Goal: Task Accomplishment & Management: Manage account settings

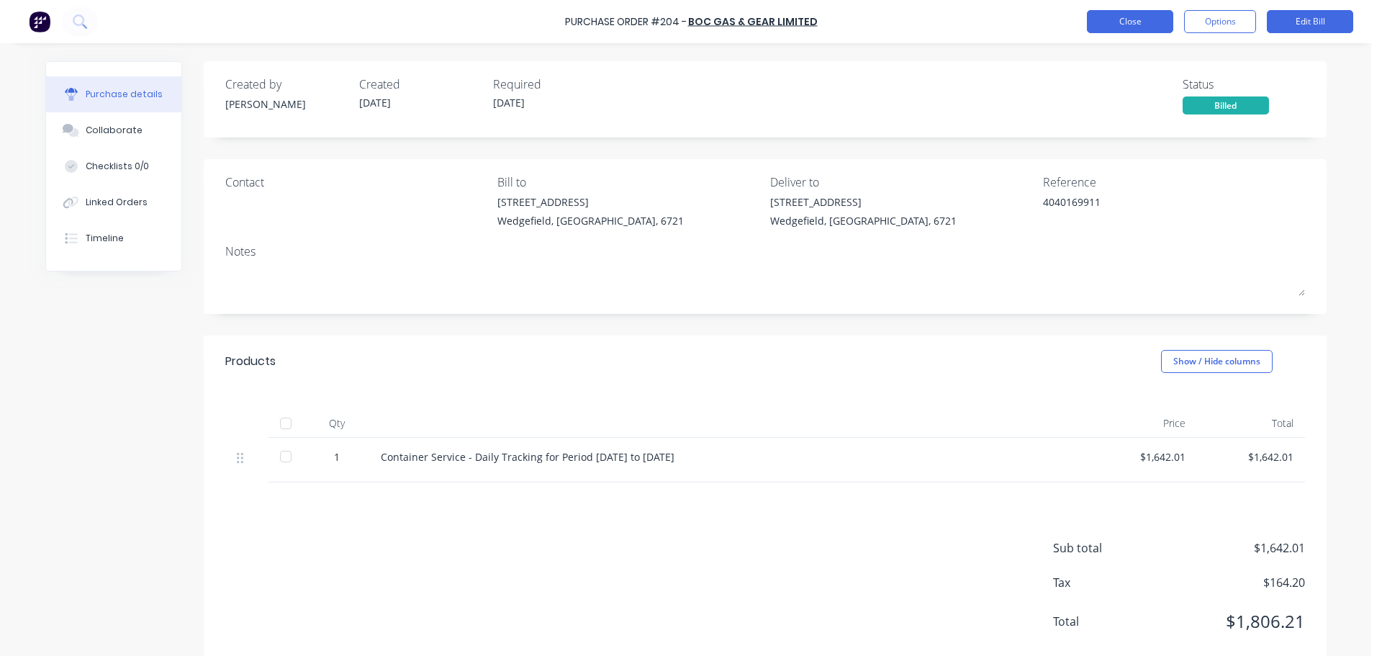
click at [1147, 20] on button "Close" at bounding box center [1130, 21] width 86 height 23
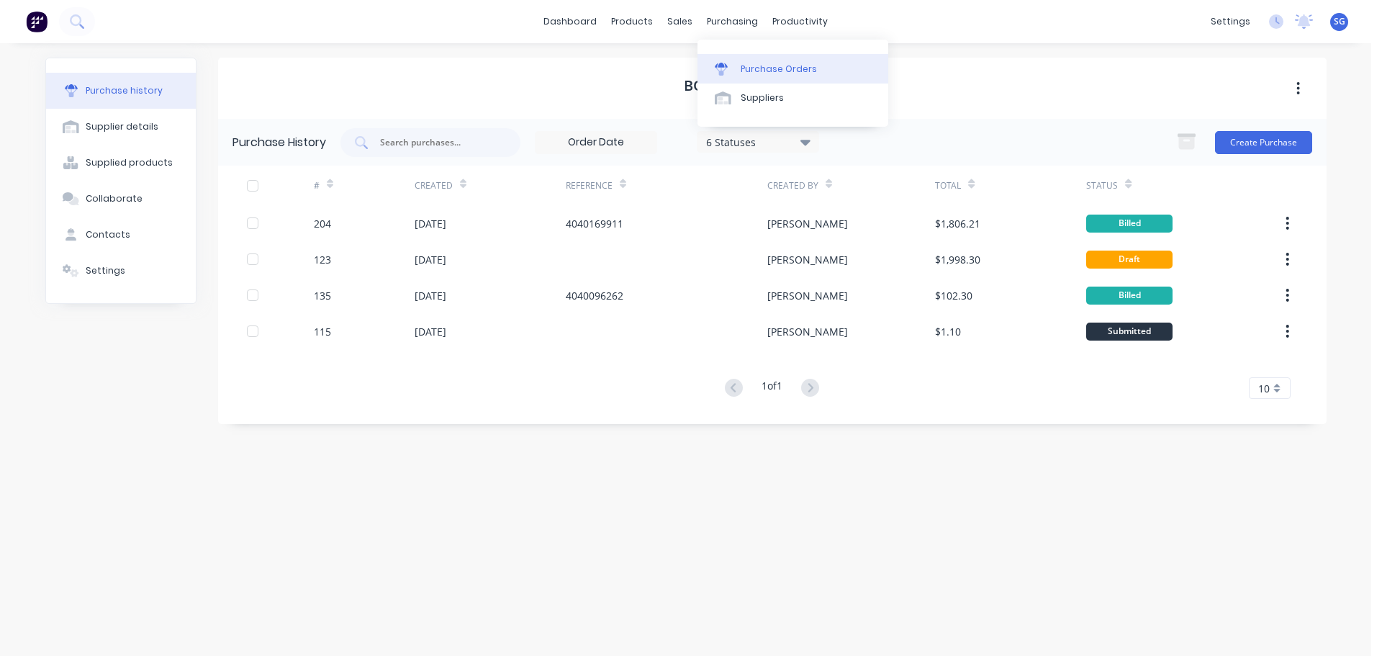
click at [746, 68] on div "Purchase Orders" at bounding box center [779, 69] width 76 height 13
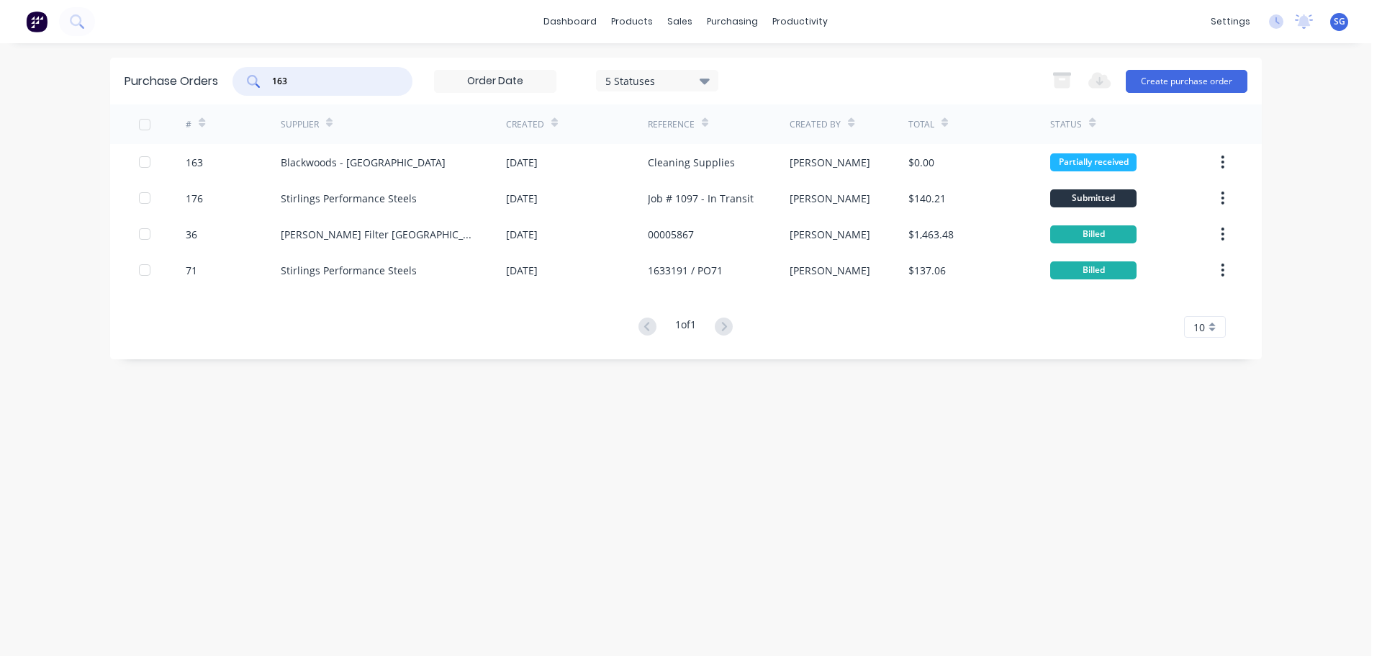
drag, startPoint x: 272, startPoint y: 82, endPoint x: 233, endPoint y: 80, distance: 38.9
click at [233, 80] on div "Purchase Orders 163 5 Statuses 5 Statuses Export to Excel (XLSX) Create purchas…" at bounding box center [686, 81] width 1152 height 47
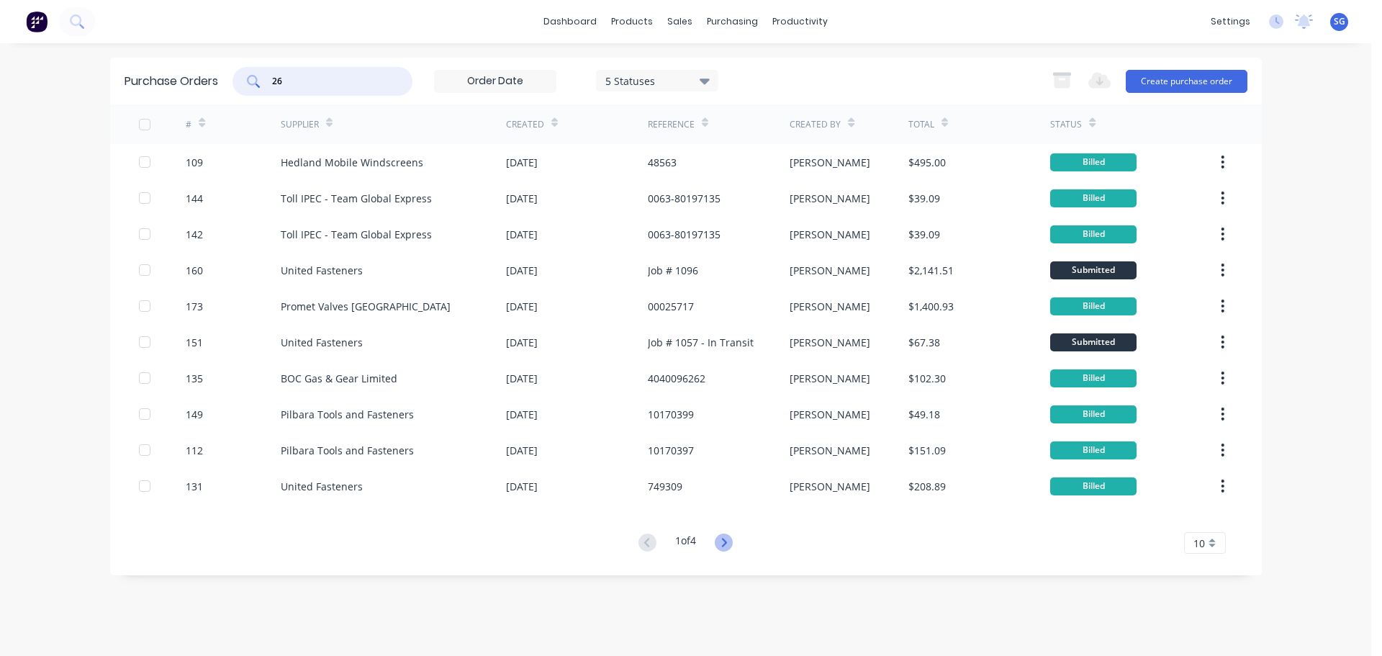
type input "26"
click at [723, 547] on icon at bounding box center [724, 542] width 18 height 18
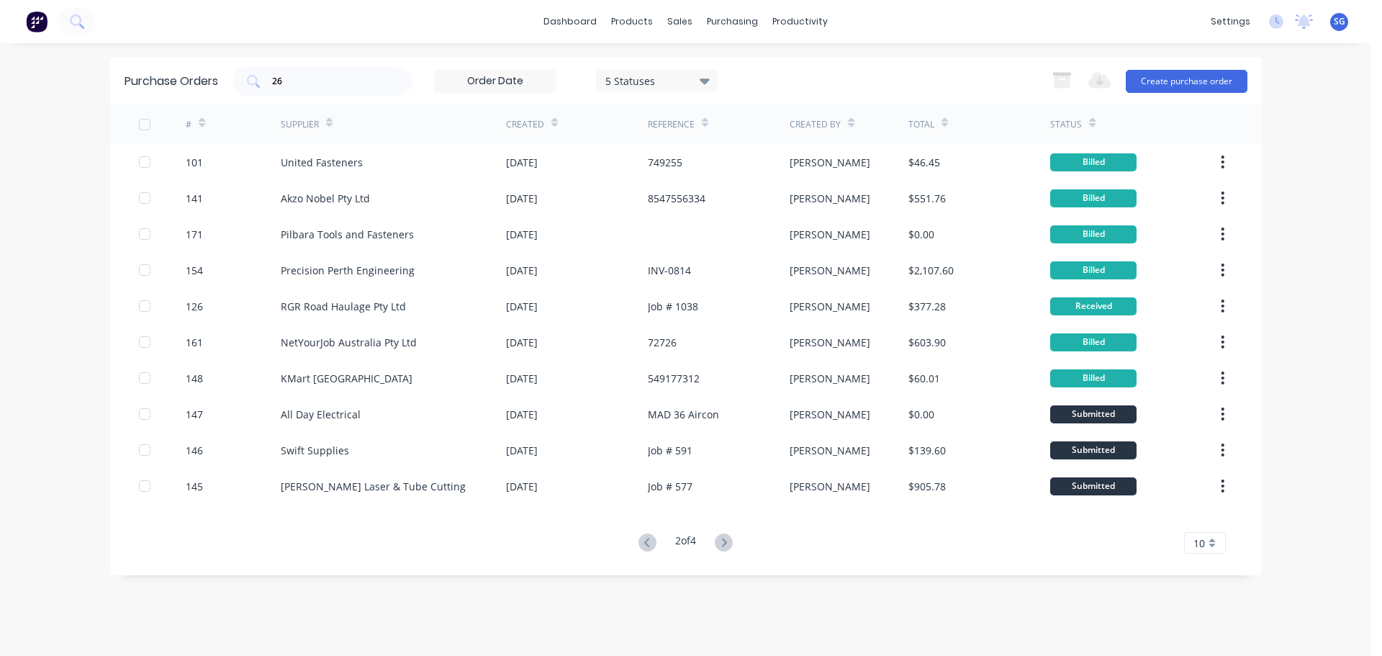
click at [723, 547] on icon at bounding box center [724, 542] width 18 height 18
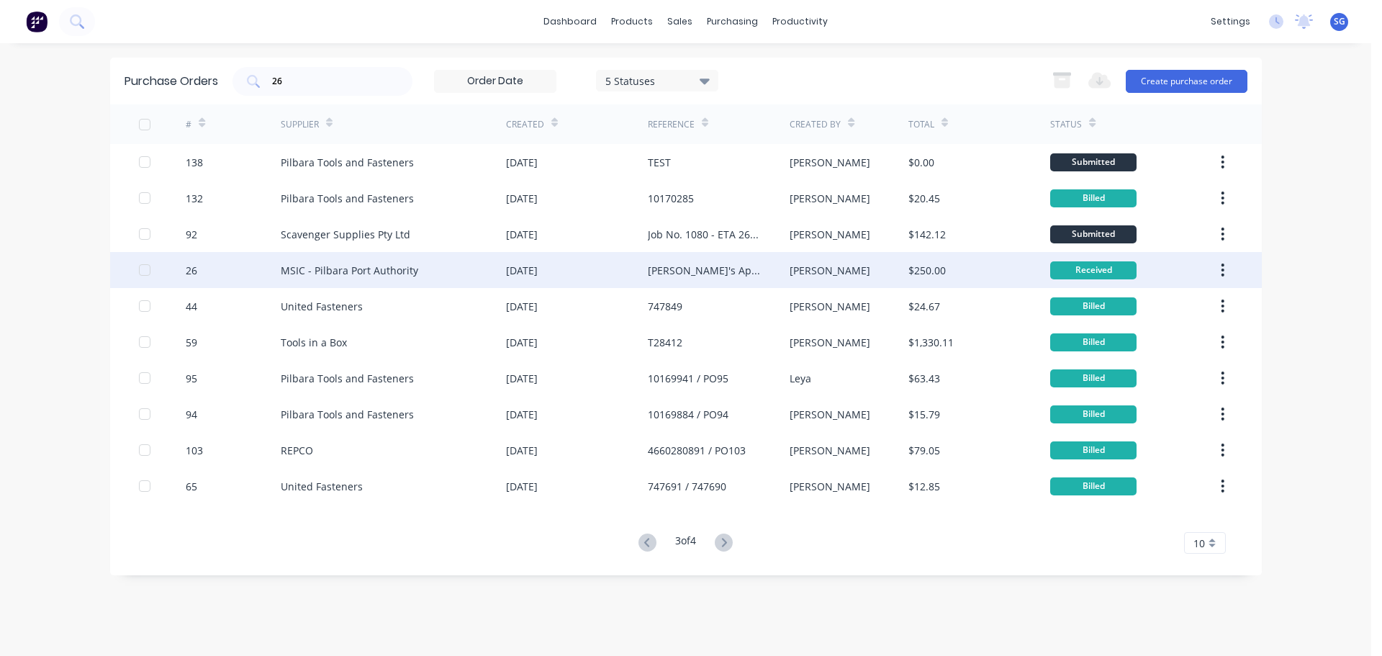
click at [388, 266] on div "MSIC - Pilbara Port Authority" at bounding box center [349, 270] width 137 height 15
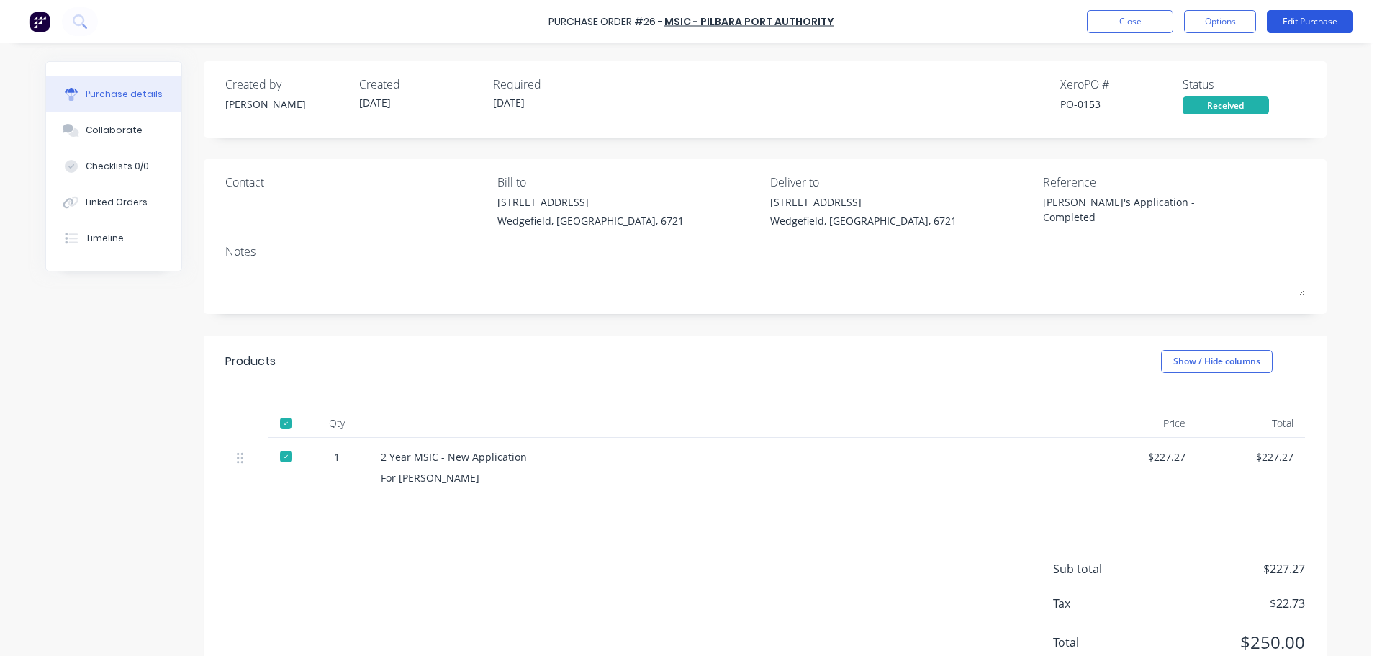
click at [1293, 17] on button "Edit Purchase" at bounding box center [1310, 21] width 86 height 23
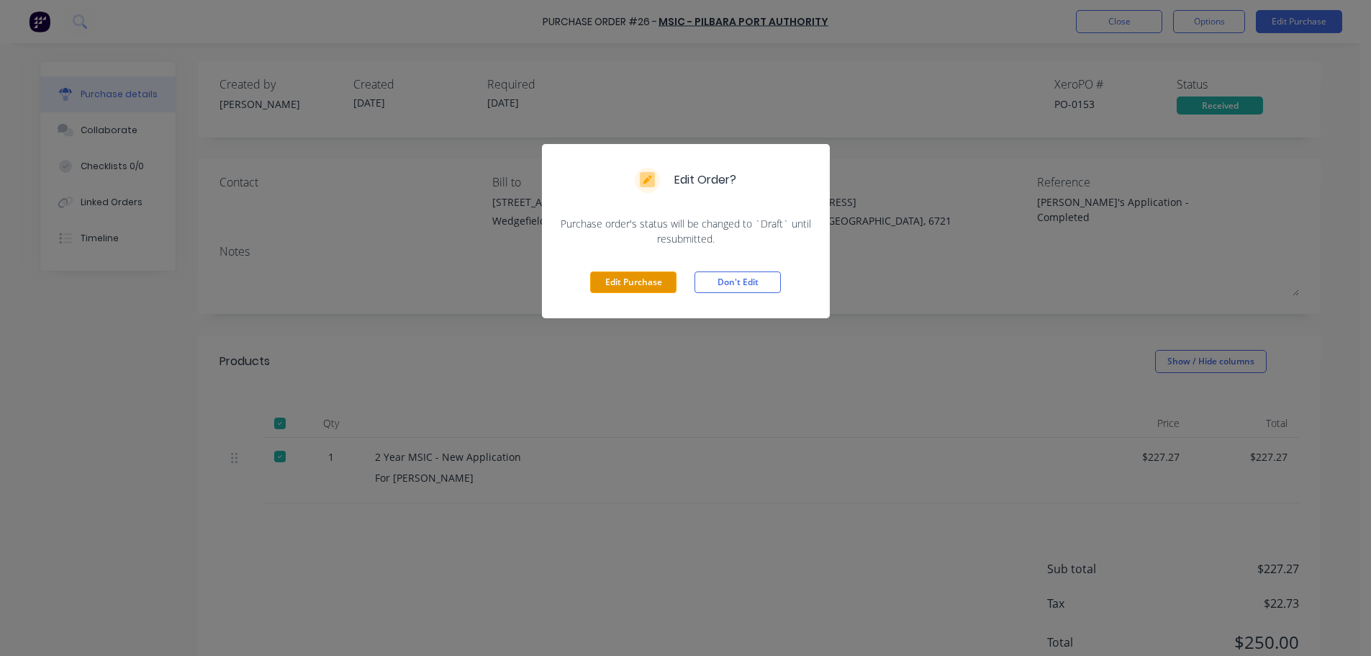
click at [638, 279] on button "Edit Purchase" at bounding box center [633, 282] width 86 height 22
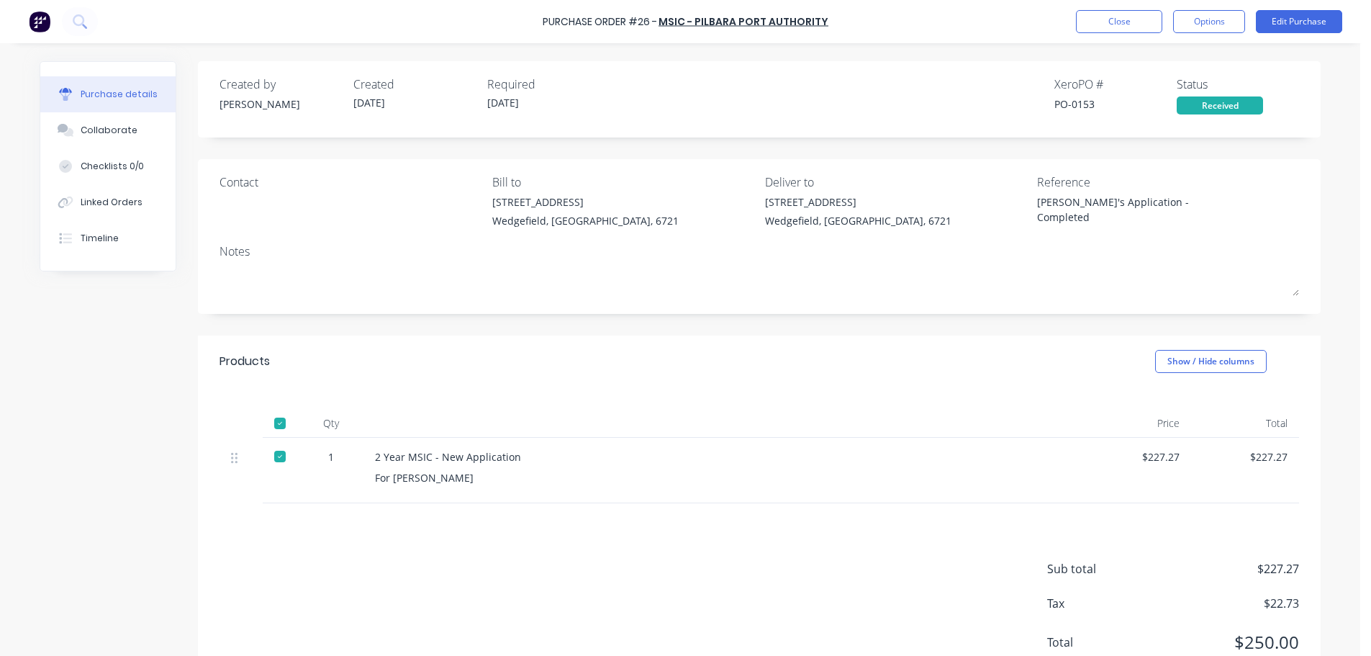
type textarea "x"
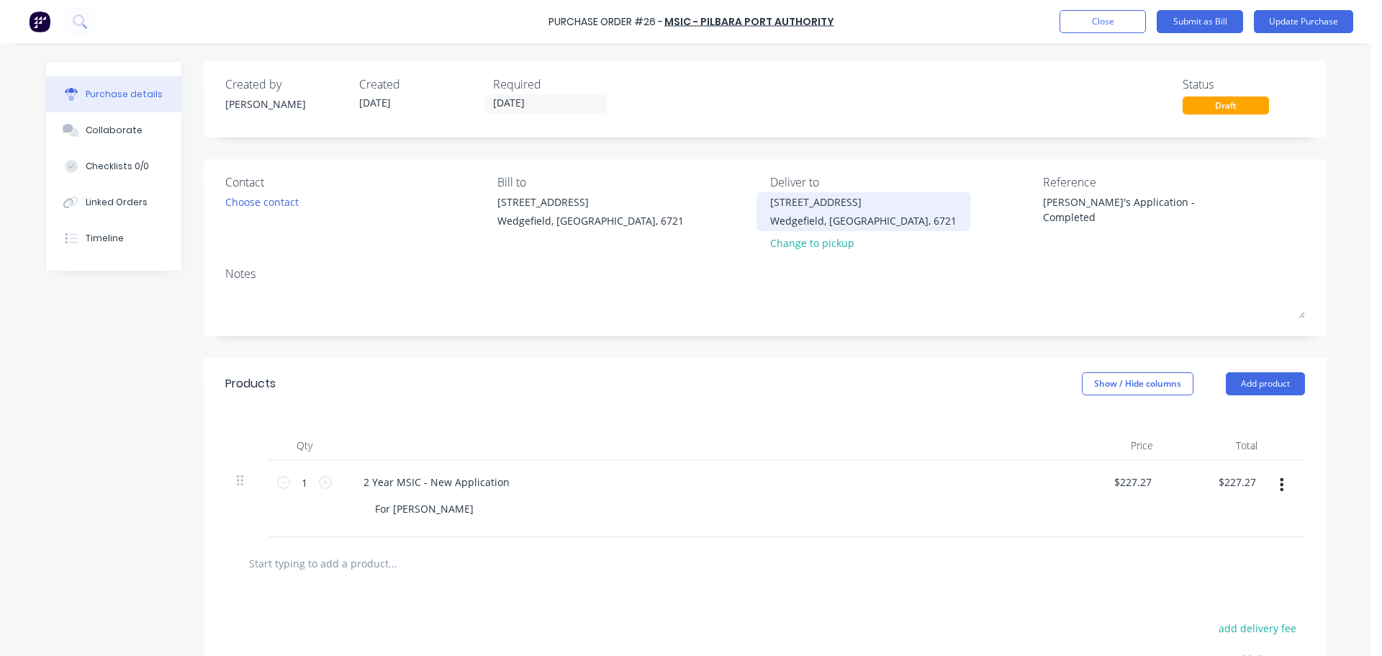
drag, startPoint x: 1189, startPoint y: 204, endPoint x: 811, endPoint y: 207, distance: 377.9
click at [811, 207] on div "Contact Choose contact [PERSON_NAME] to [STREET_ADDRESS] Deliver to [STREET_ADD…" at bounding box center [765, 215] width 1080 height 84
paste textarea "4197072"
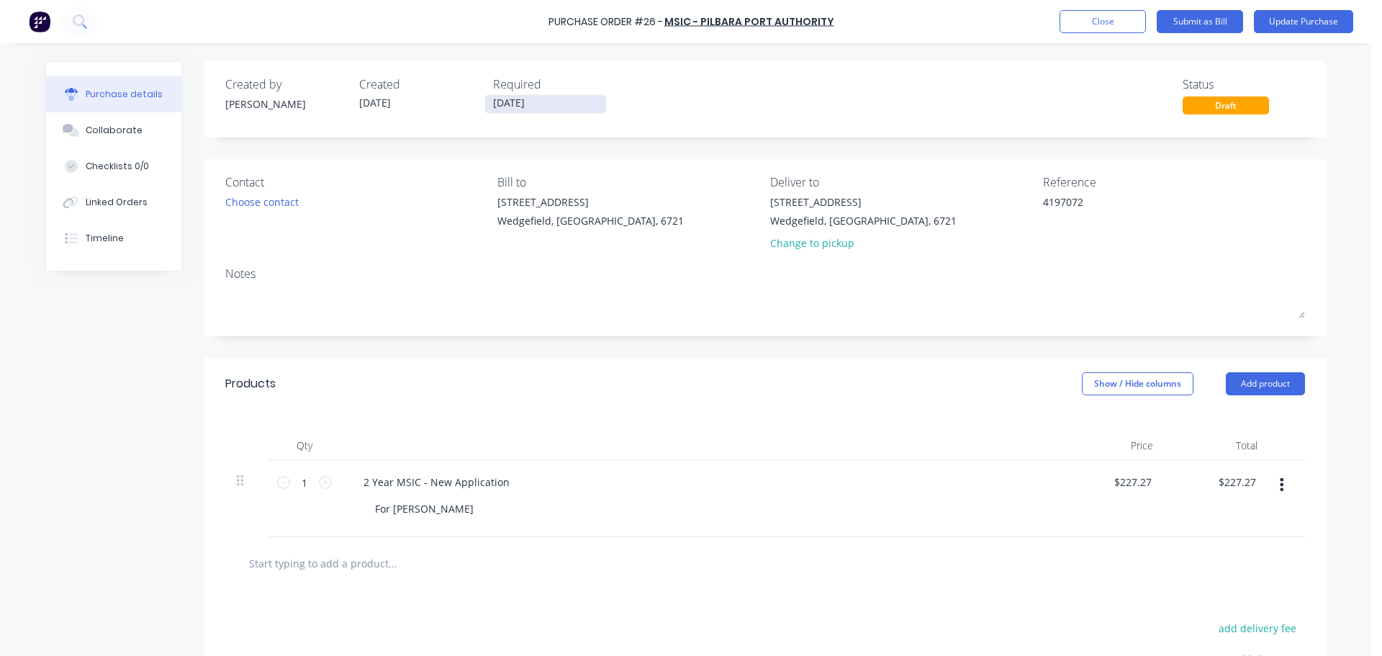
type textarea "4197072"
type textarea "x"
type textarea "4197072"
click at [556, 101] on input "[DATE]" at bounding box center [545, 104] width 121 height 18
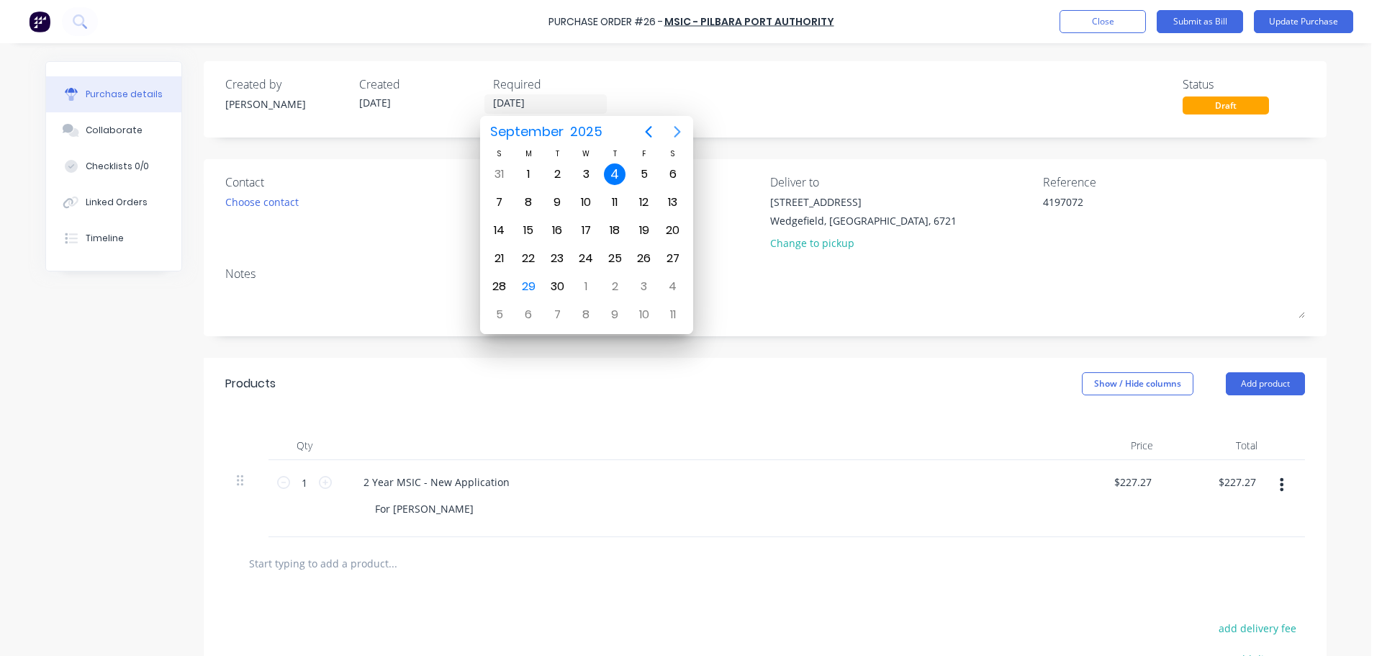
click at [675, 132] on icon "Next page" at bounding box center [677, 131] width 17 height 17
click at [582, 259] on div "22" at bounding box center [586, 259] width 22 height 22
type textarea "x"
type input "[DATE]"
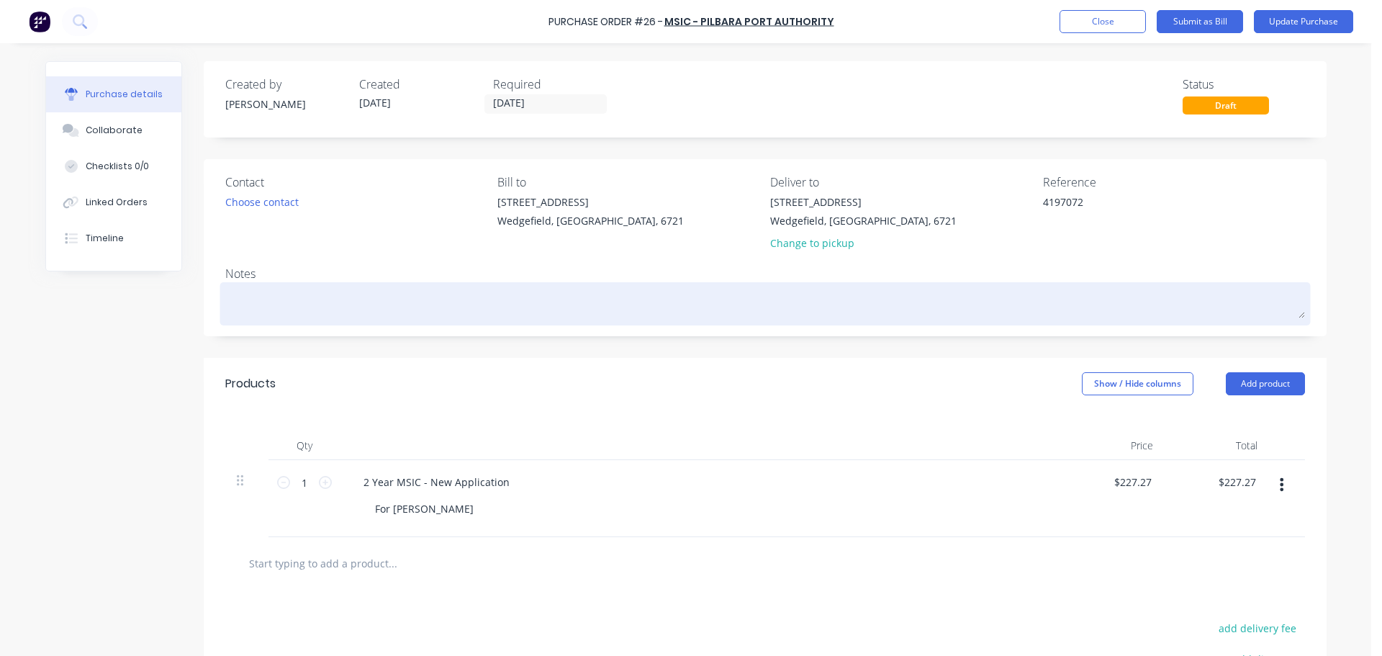
scroll to position [185, 0]
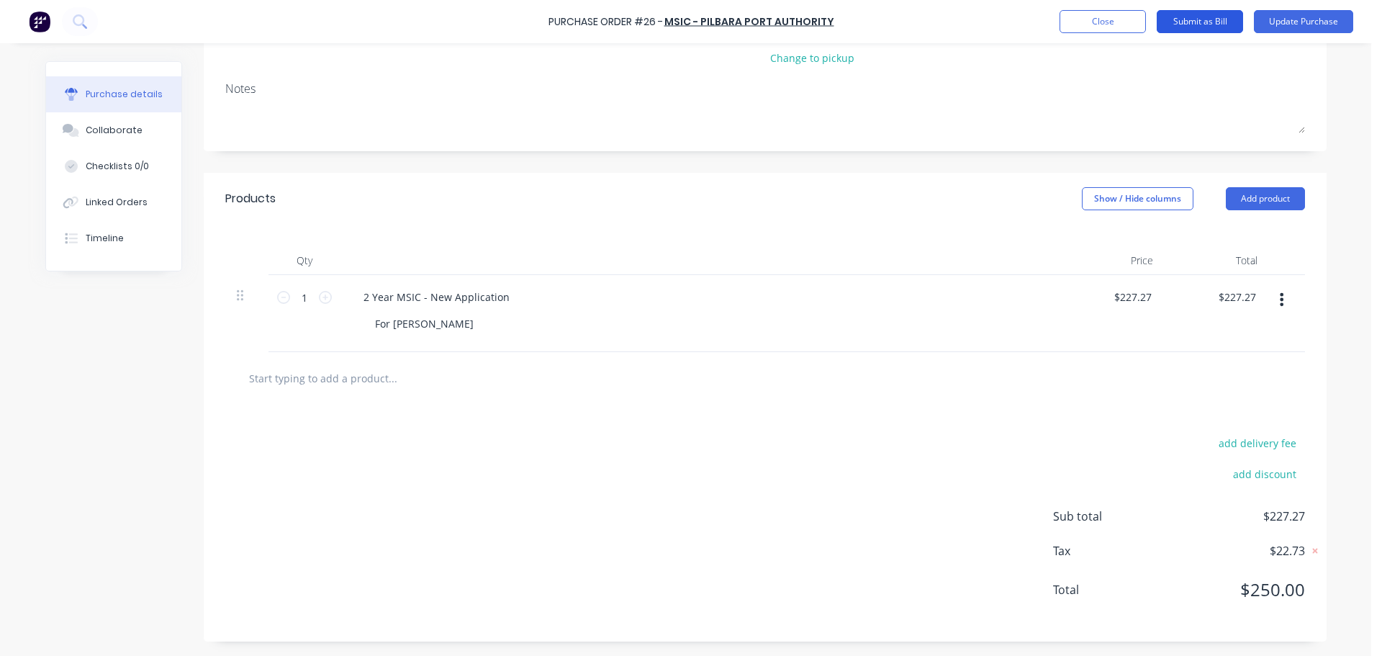
click at [1198, 27] on button "Submit as Bill" at bounding box center [1200, 21] width 86 height 23
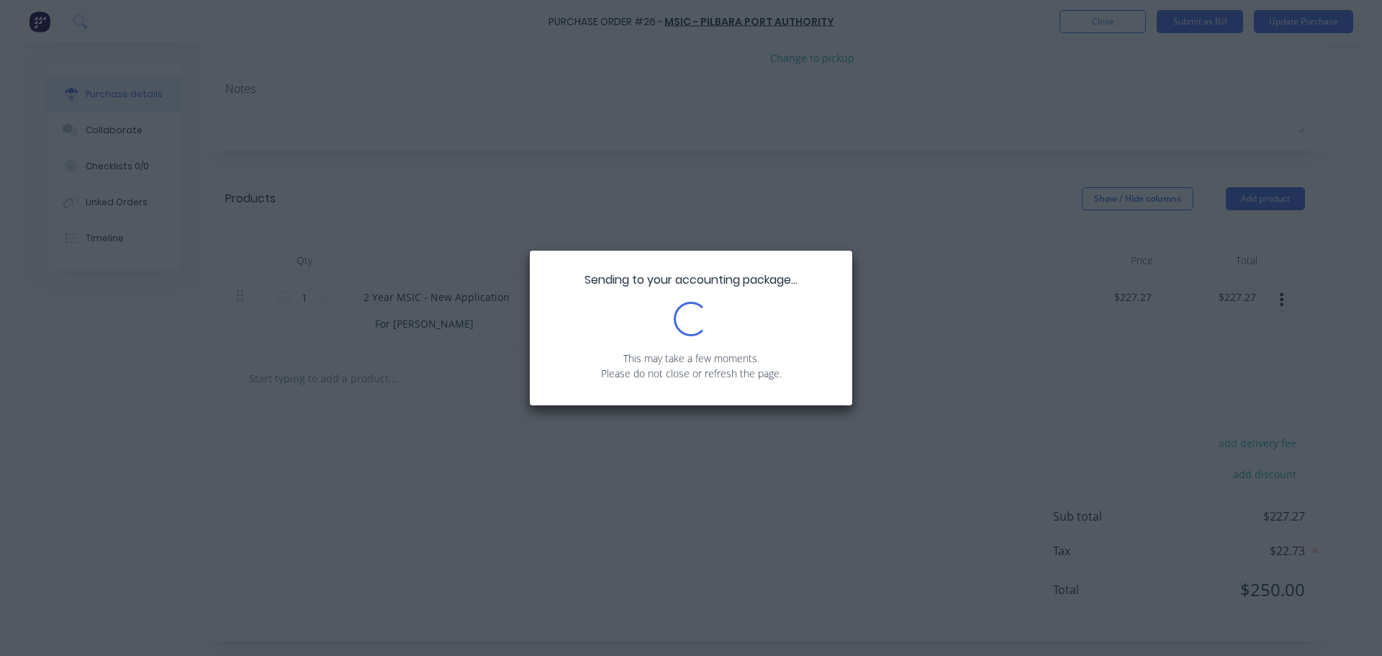
type textarea "x"
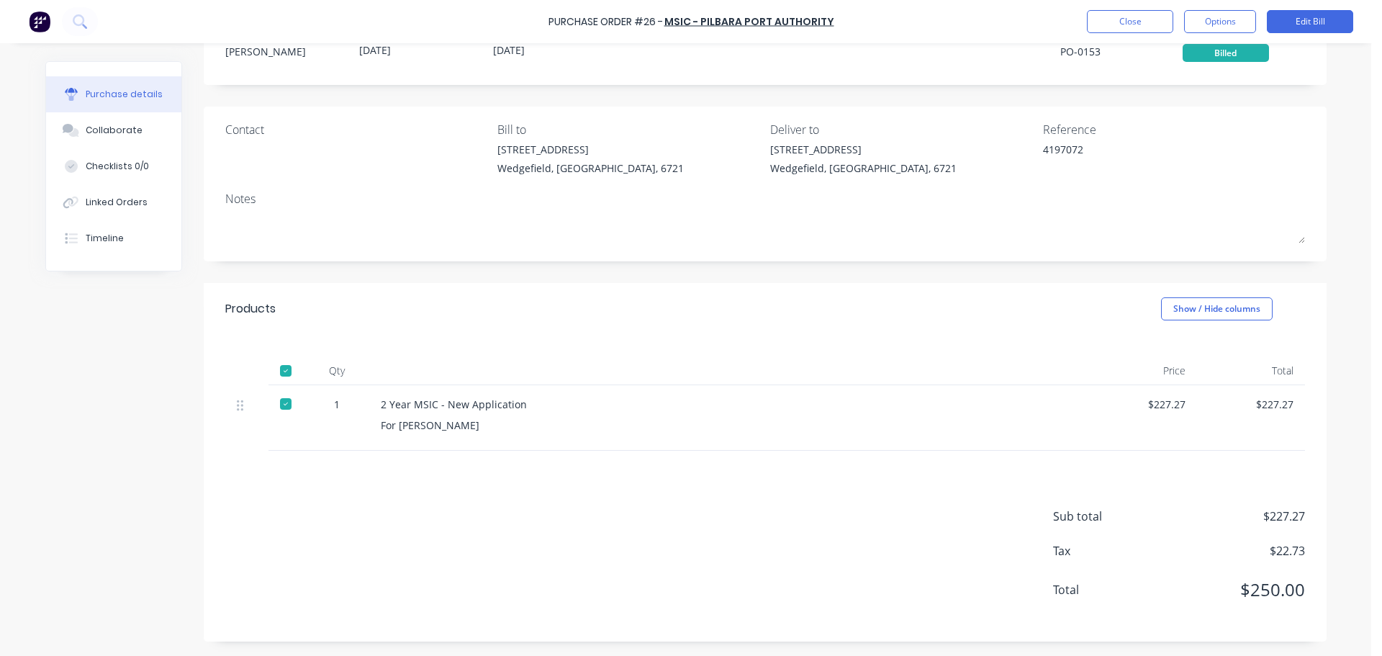
scroll to position [0, 0]
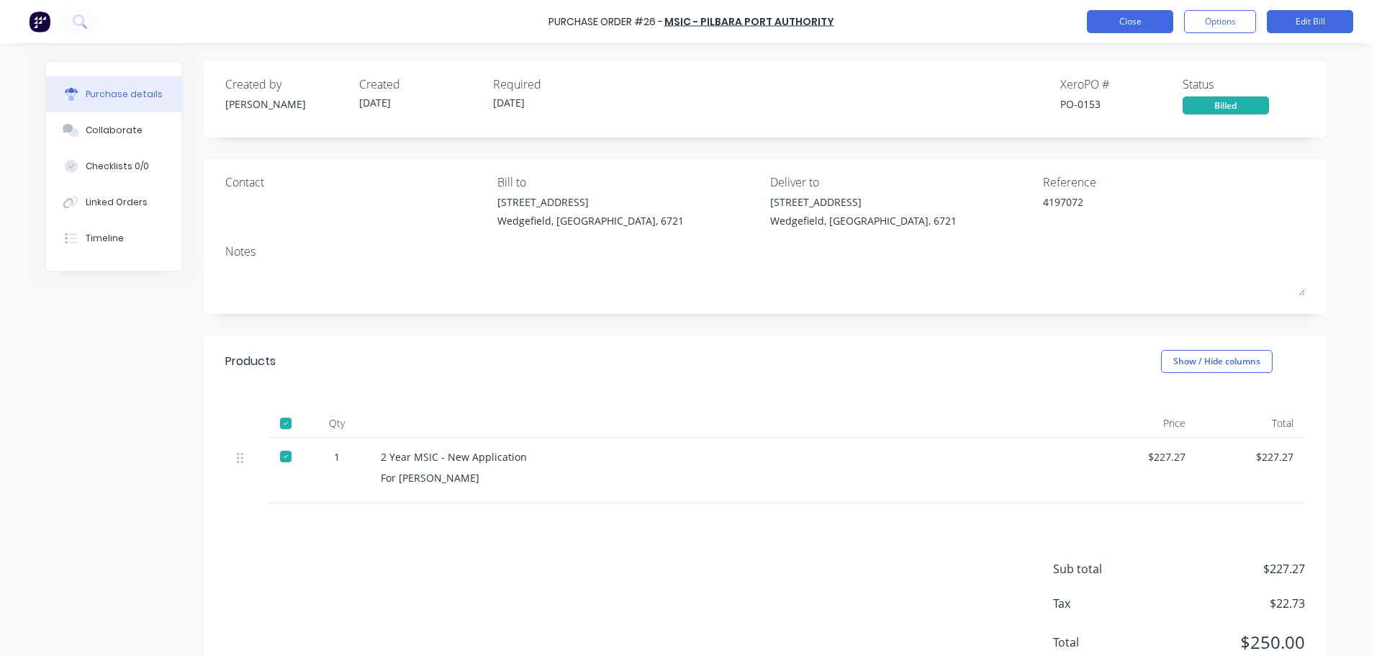
click at [1136, 22] on button "Close" at bounding box center [1130, 21] width 86 height 23
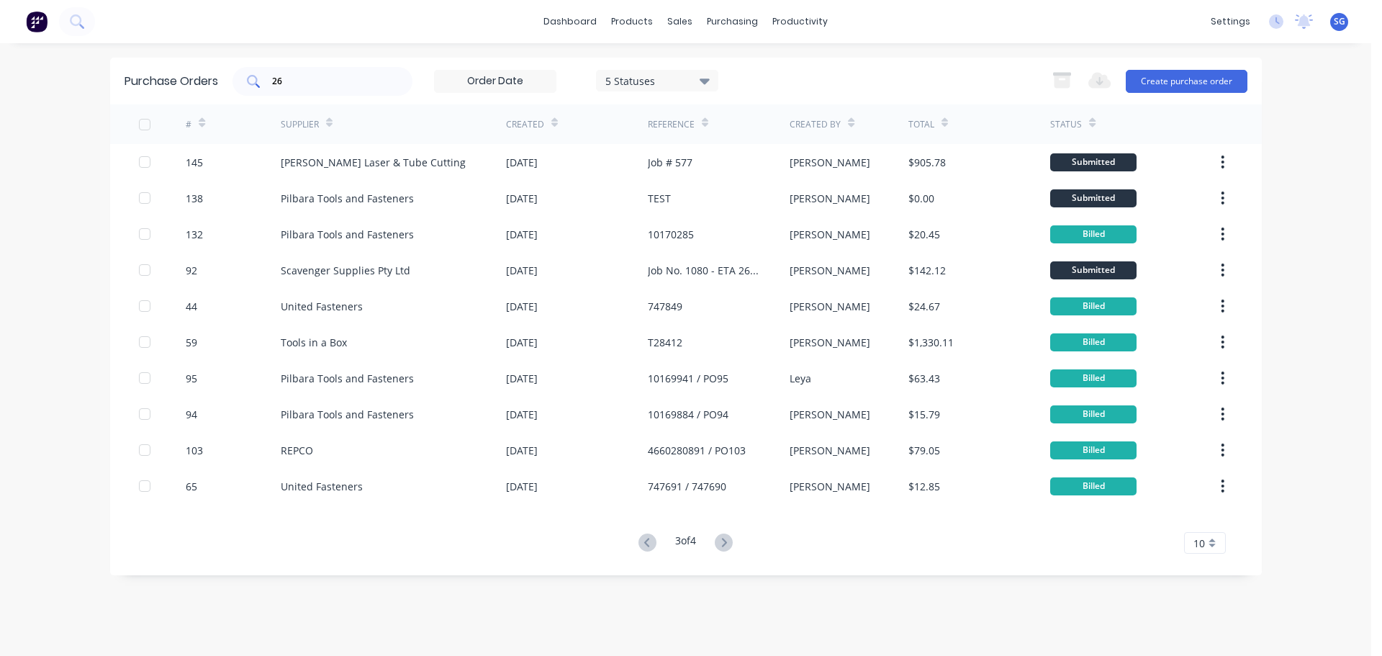
click at [288, 85] on input "26" at bounding box center [330, 81] width 119 height 14
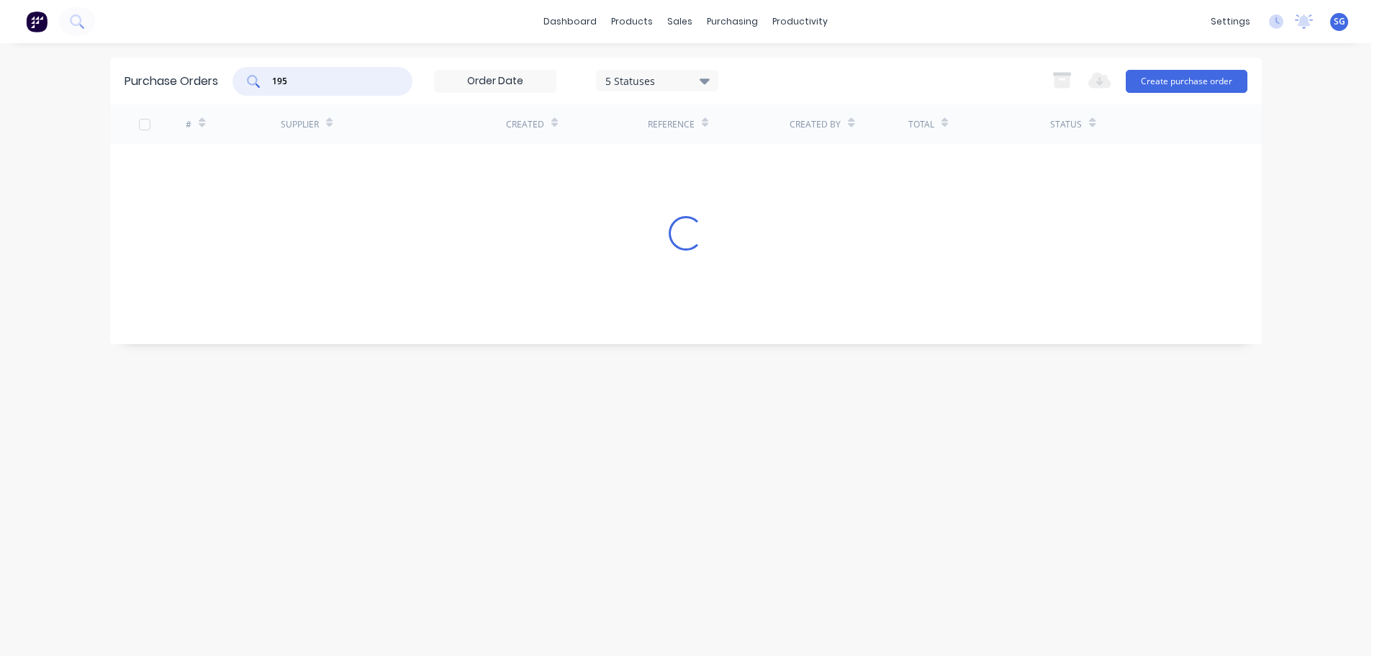
type input "195"
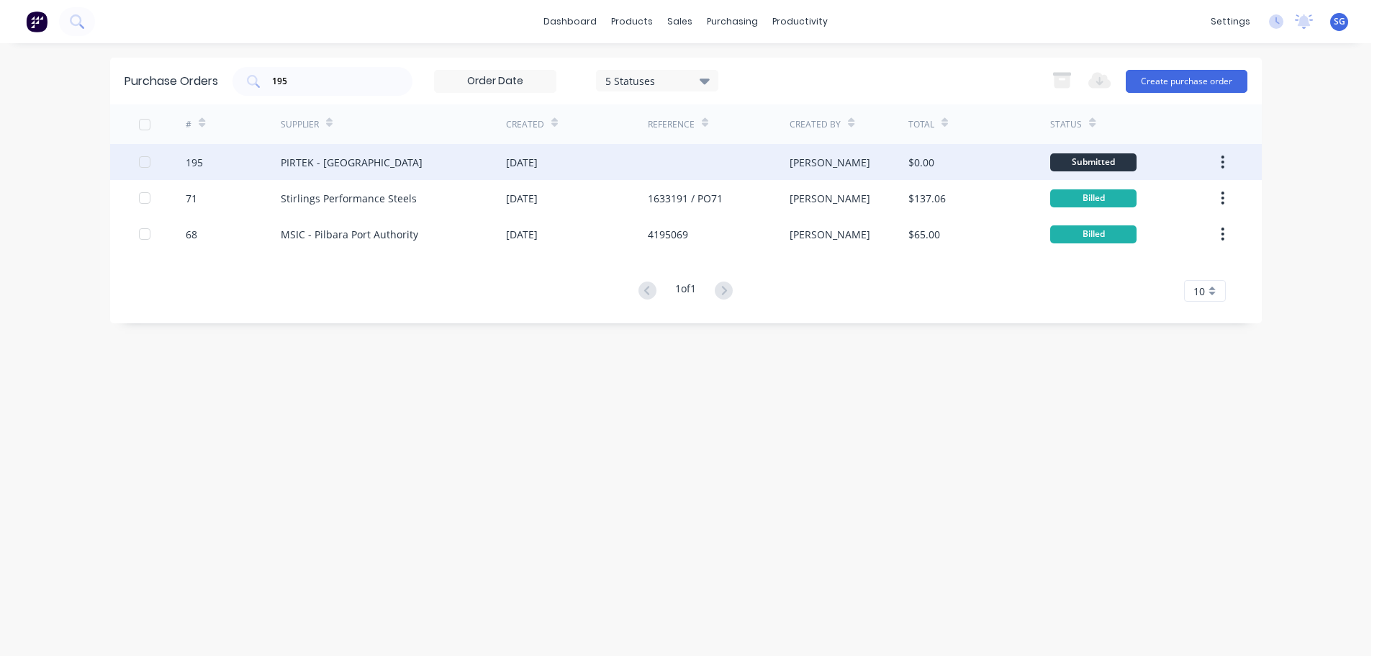
click at [388, 164] on div "PIRTEK - [GEOGRAPHIC_DATA]" at bounding box center [393, 162] width 225 height 36
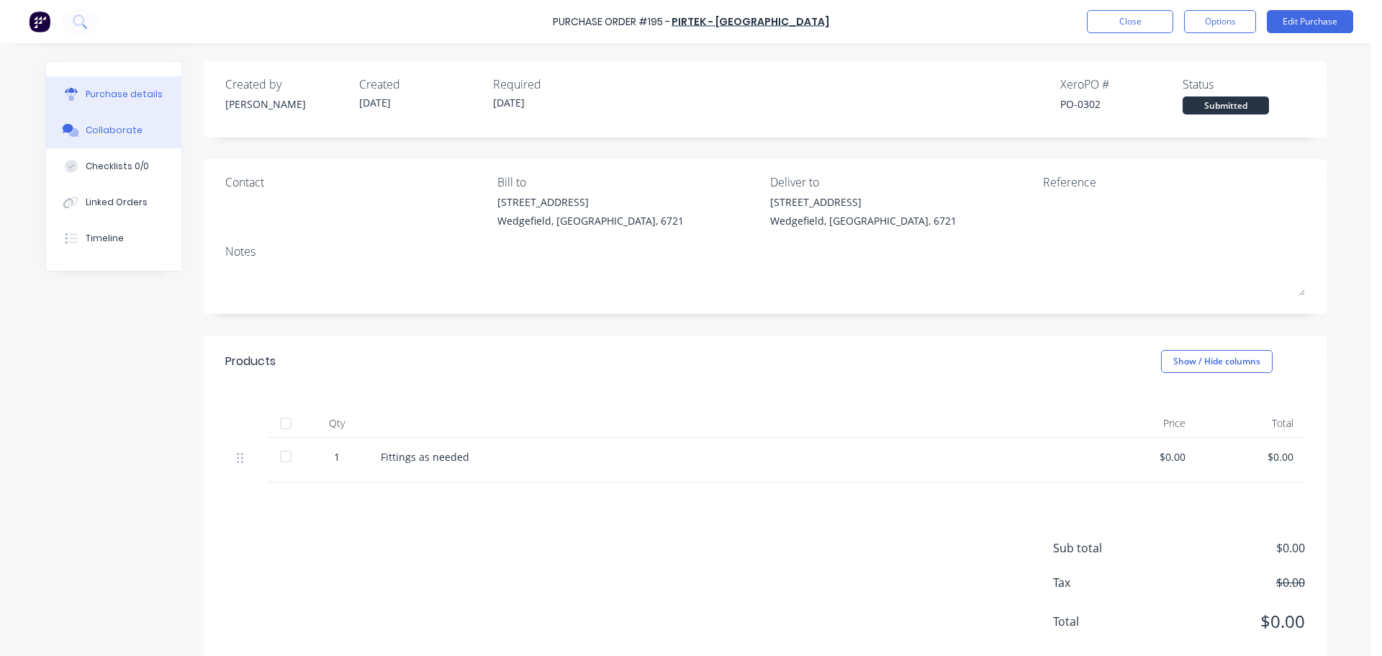
click at [111, 130] on div "Collaborate" at bounding box center [114, 130] width 57 height 13
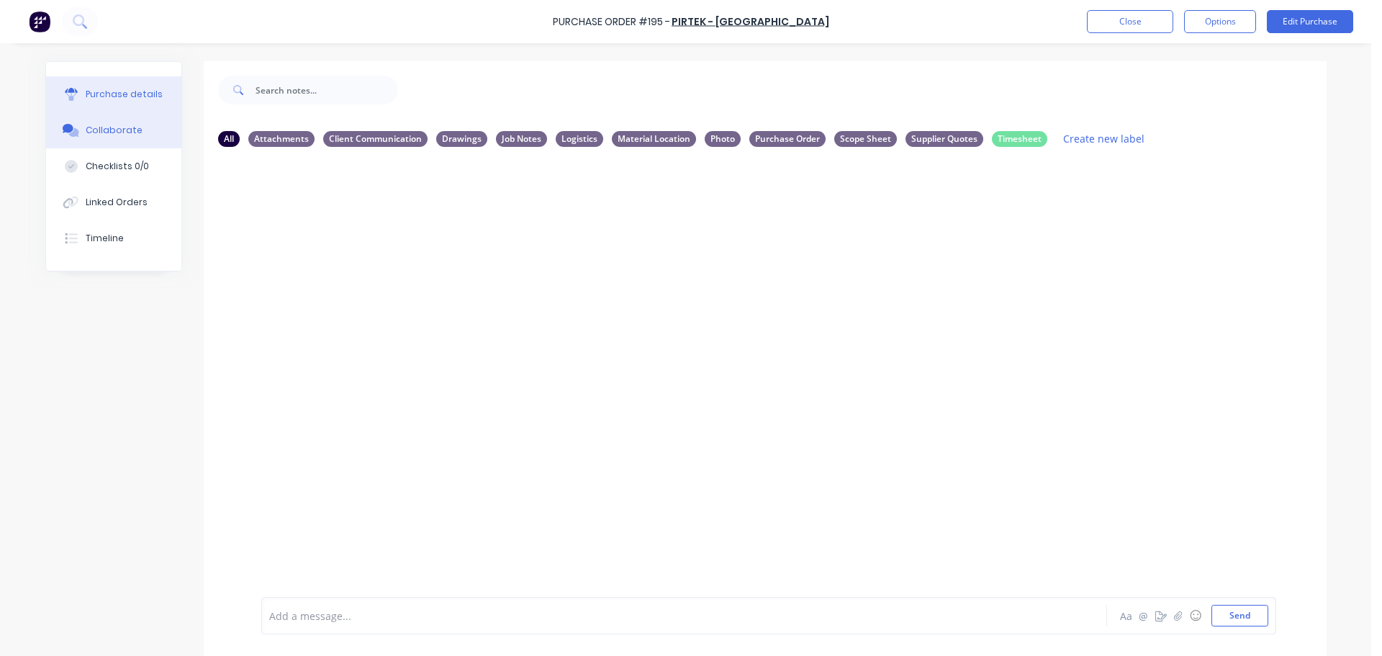
click at [107, 92] on div "Purchase details" at bounding box center [124, 94] width 77 height 13
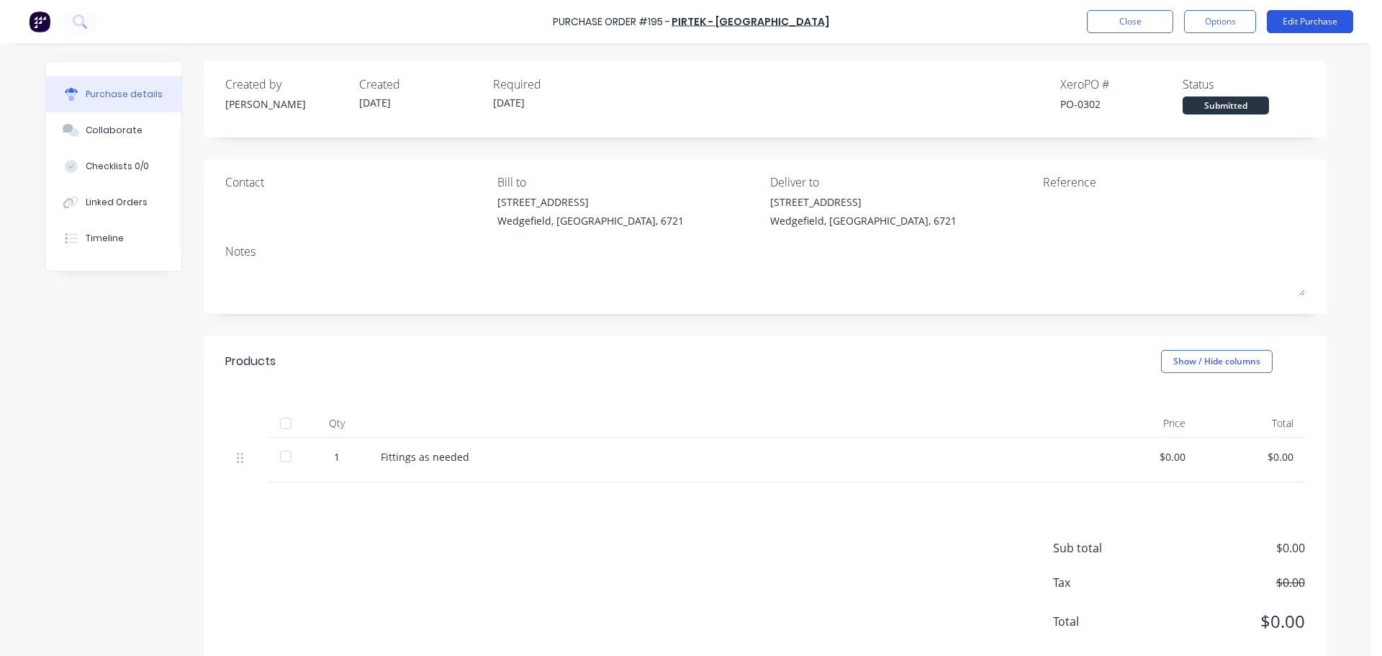
click at [1326, 26] on button "Edit Purchase" at bounding box center [1310, 21] width 86 height 23
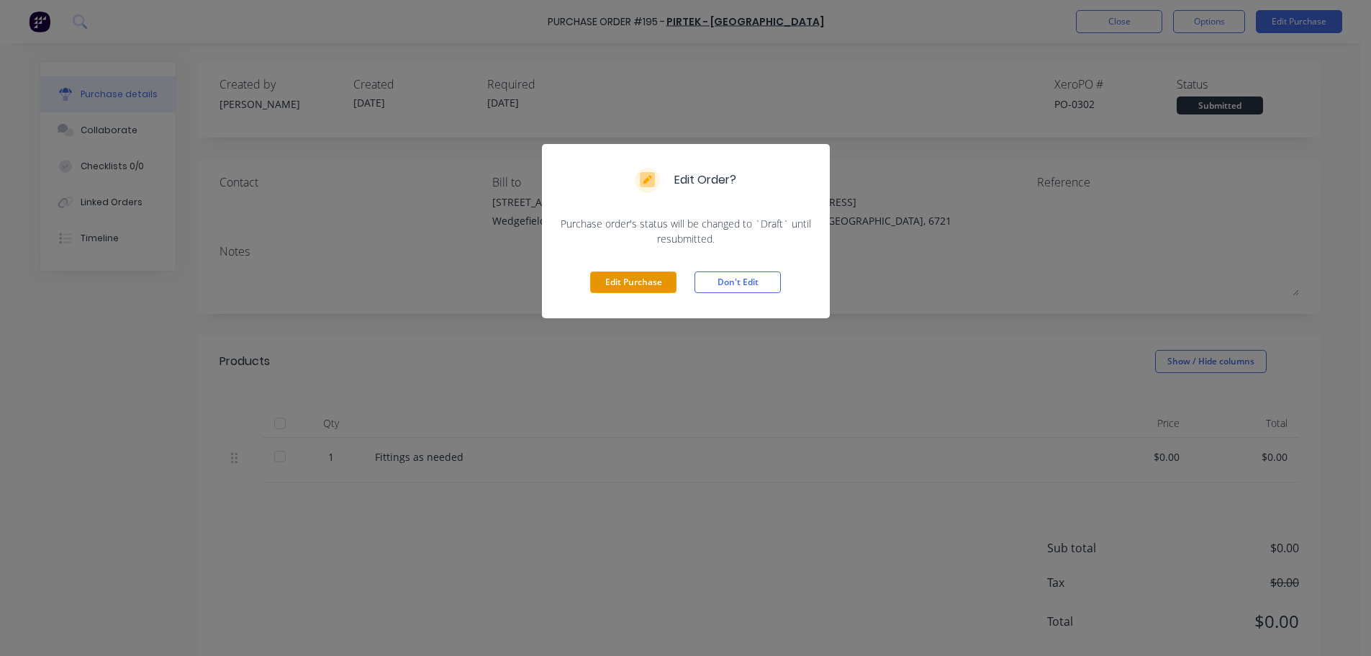
click at [615, 281] on button "Edit Purchase" at bounding box center [633, 282] width 86 height 22
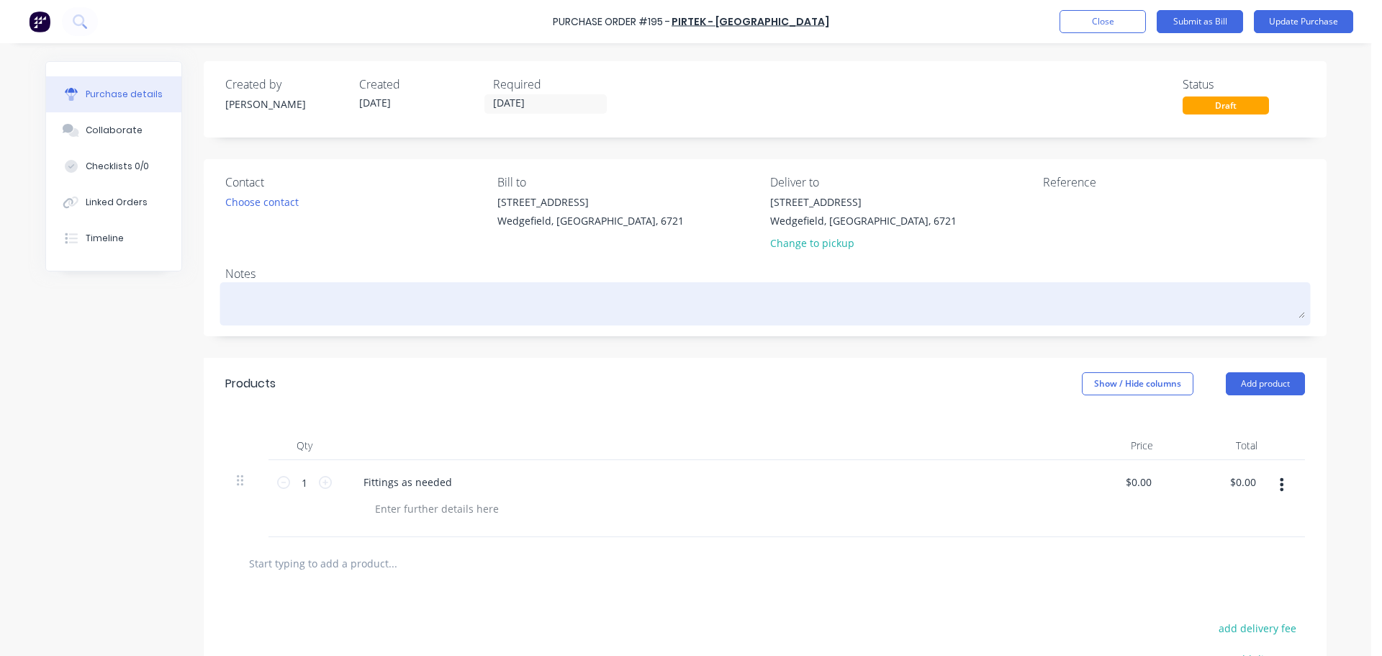
click at [288, 304] on textarea at bounding box center [765, 302] width 1080 height 32
type textarea "x"
type textarea "F"
type textarea "x"
type textarea "Fi"
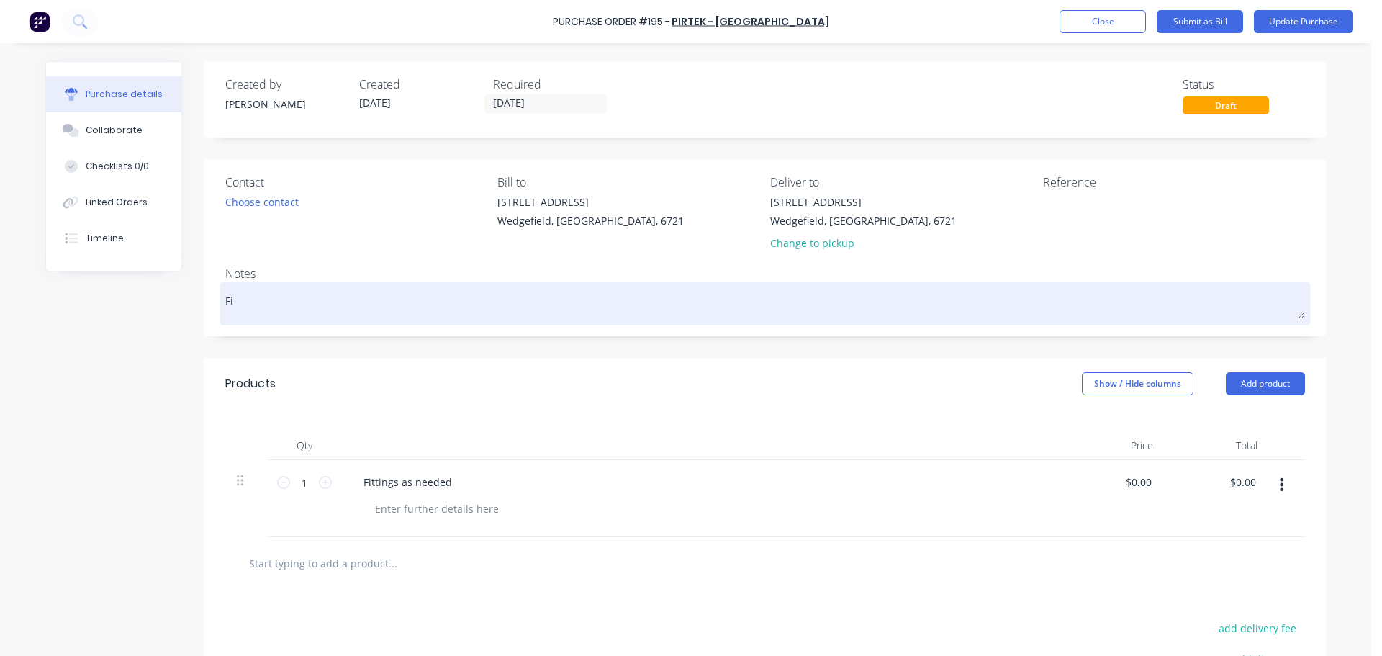
type textarea "x"
type textarea "Fit"
type textarea "x"
type textarea "Fitt"
type textarea "x"
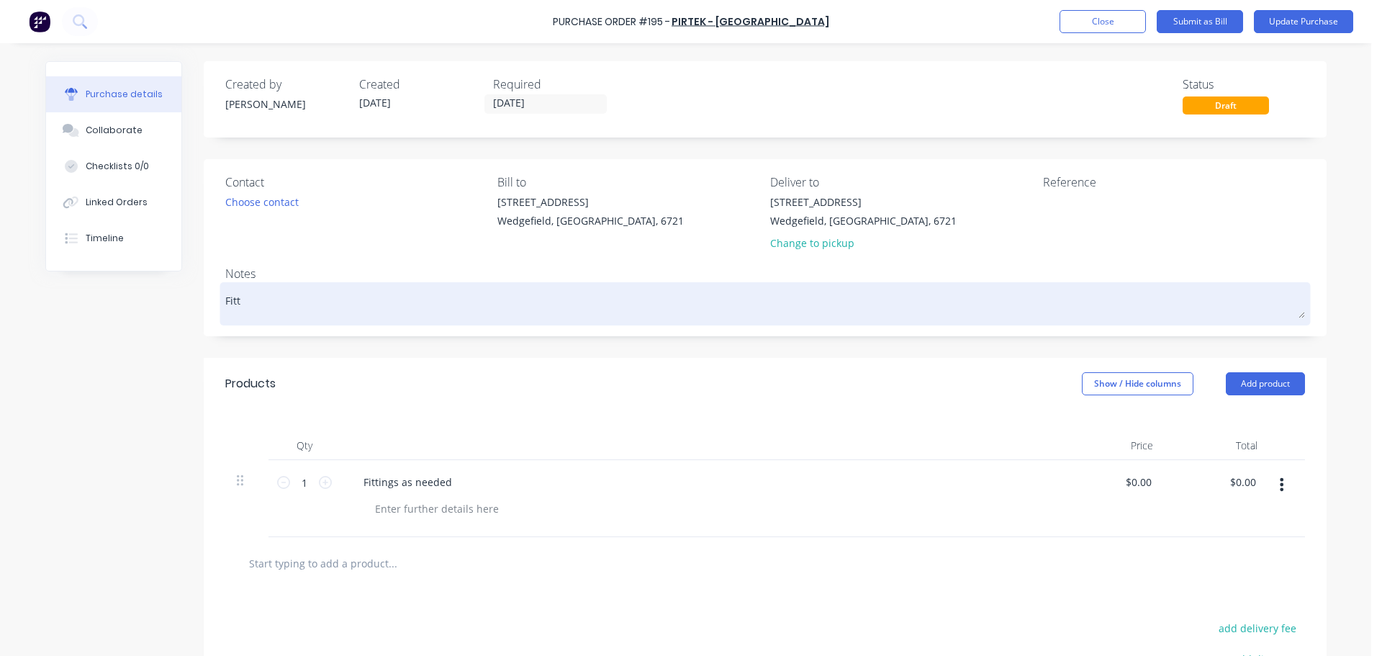
type textarea "Fitti"
type textarea "x"
type textarea "Fittin"
type textarea "x"
type textarea "Fitting"
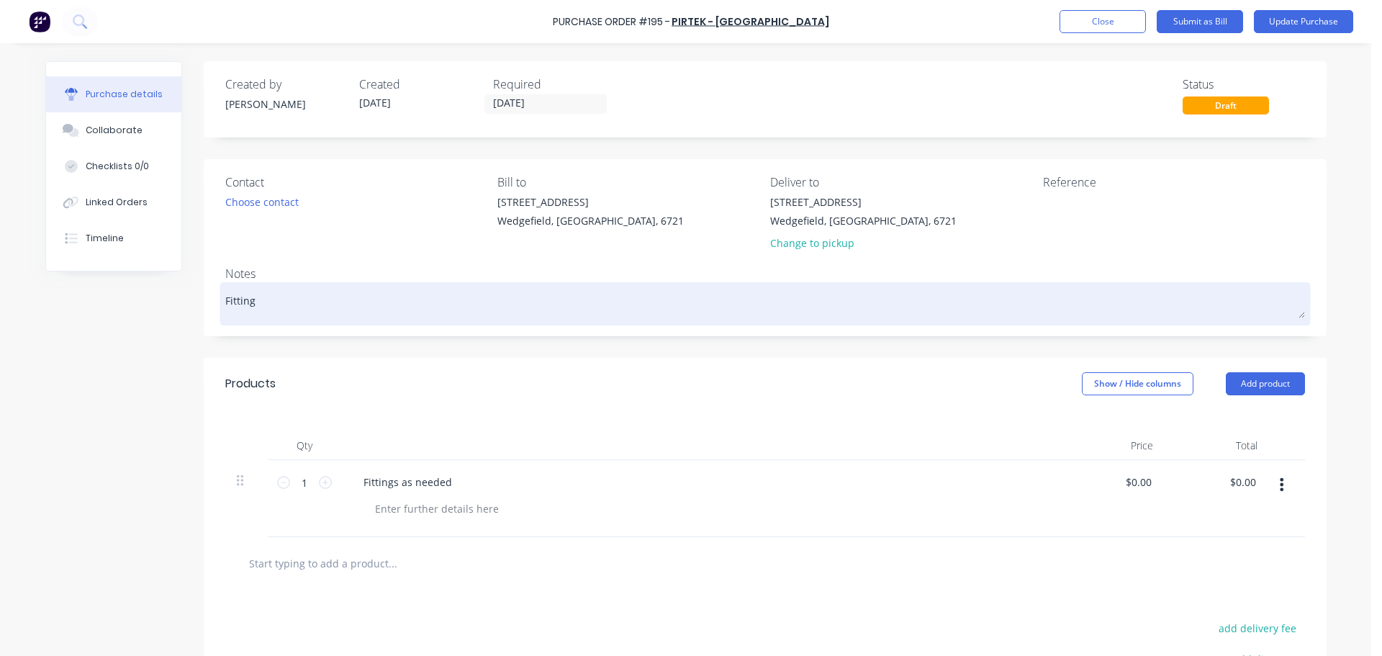
type textarea "x"
type textarea "Fittings"
type textarea "x"
type textarea "Fittings"
type textarea "x"
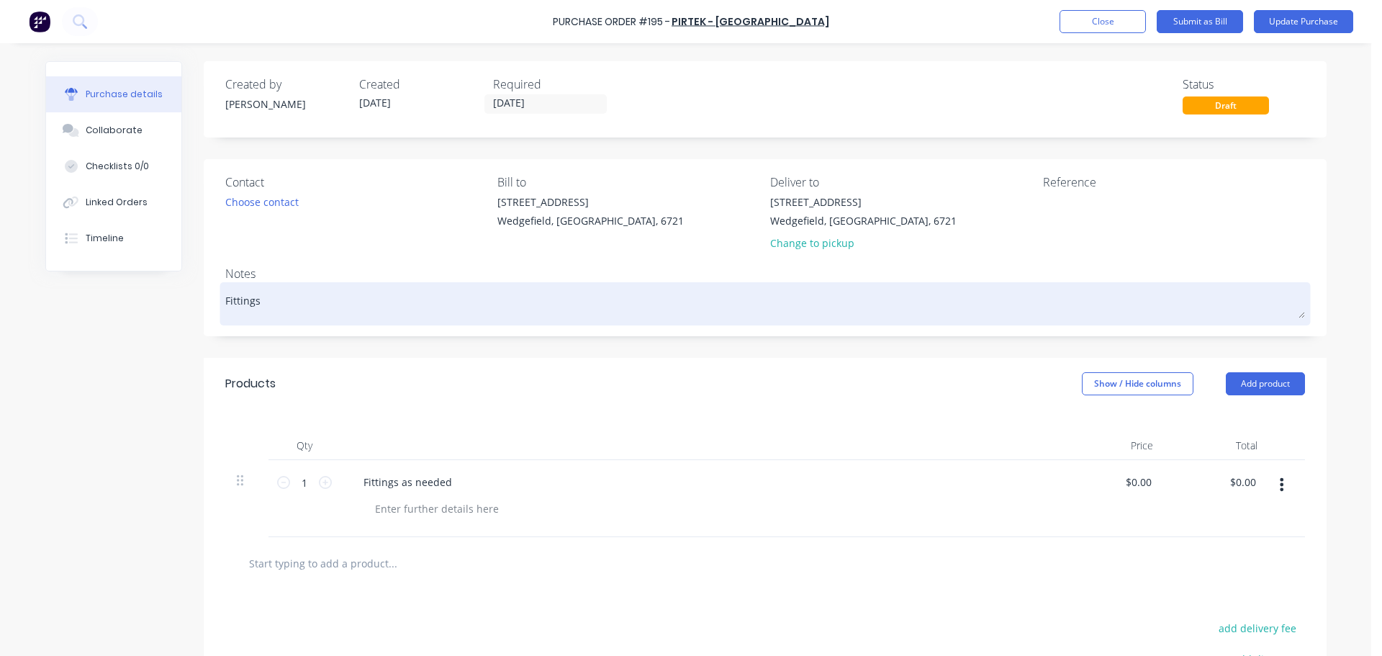
type textarea "Fittings f"
type textarea "x"
type textarea "Fittings fo"
type textarea "x"
type textarea "Fittings fo"
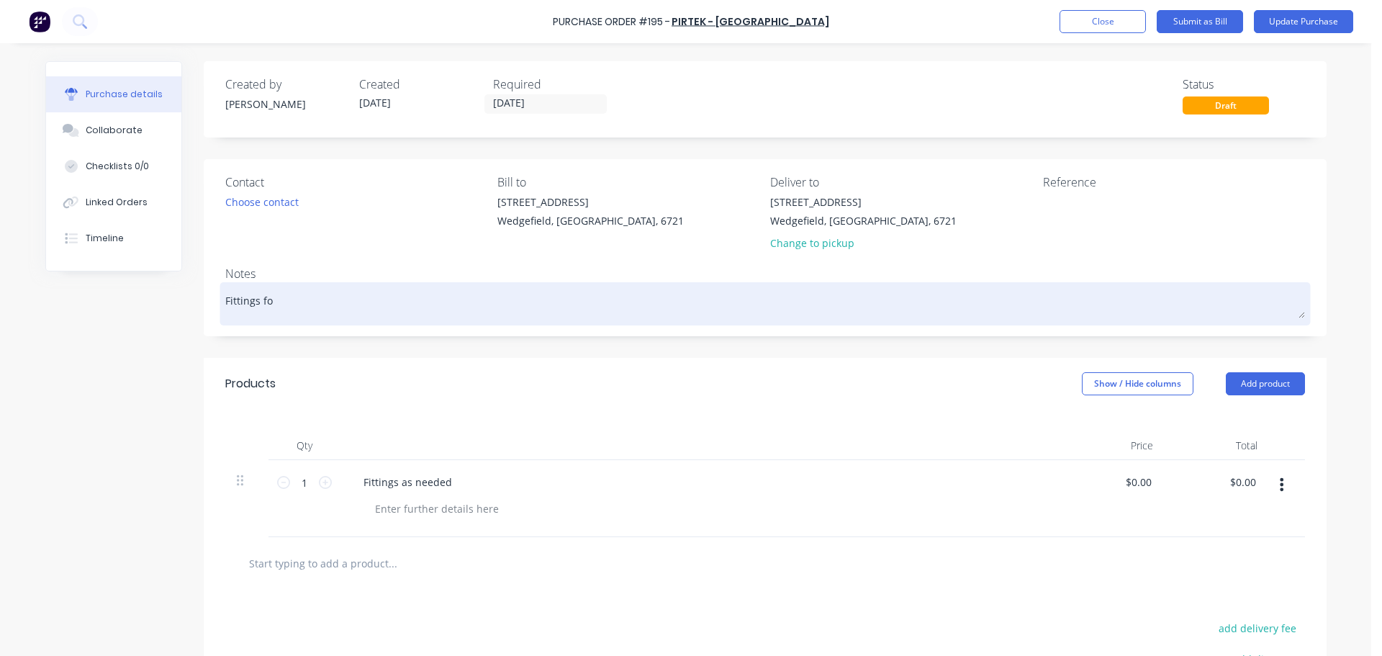
type textarea "x"
type textarea "Fittings fo"
type textarea "x"
type textarea "Fittings for"
type textarea "x"
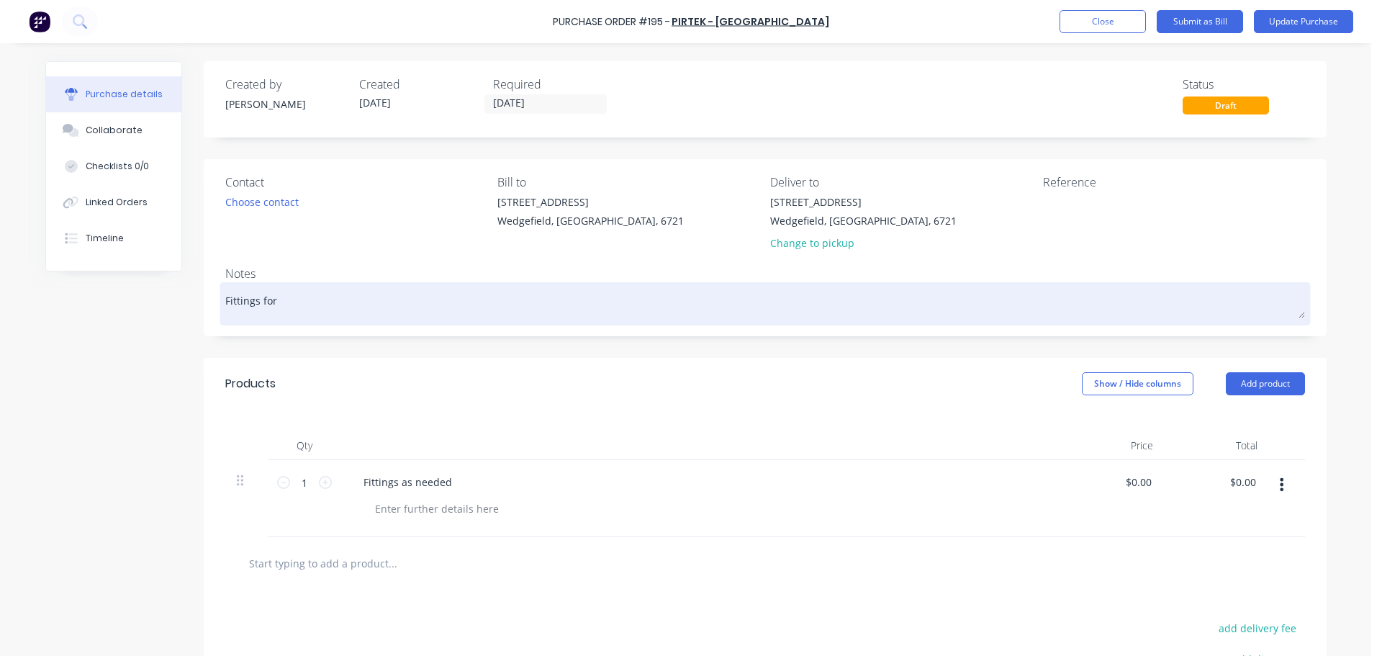
type textarea "Fittings for"
type textarea "x"
type textarea "Fittings for B"
type textarea "x"
type textarea "Fittings for Bl"
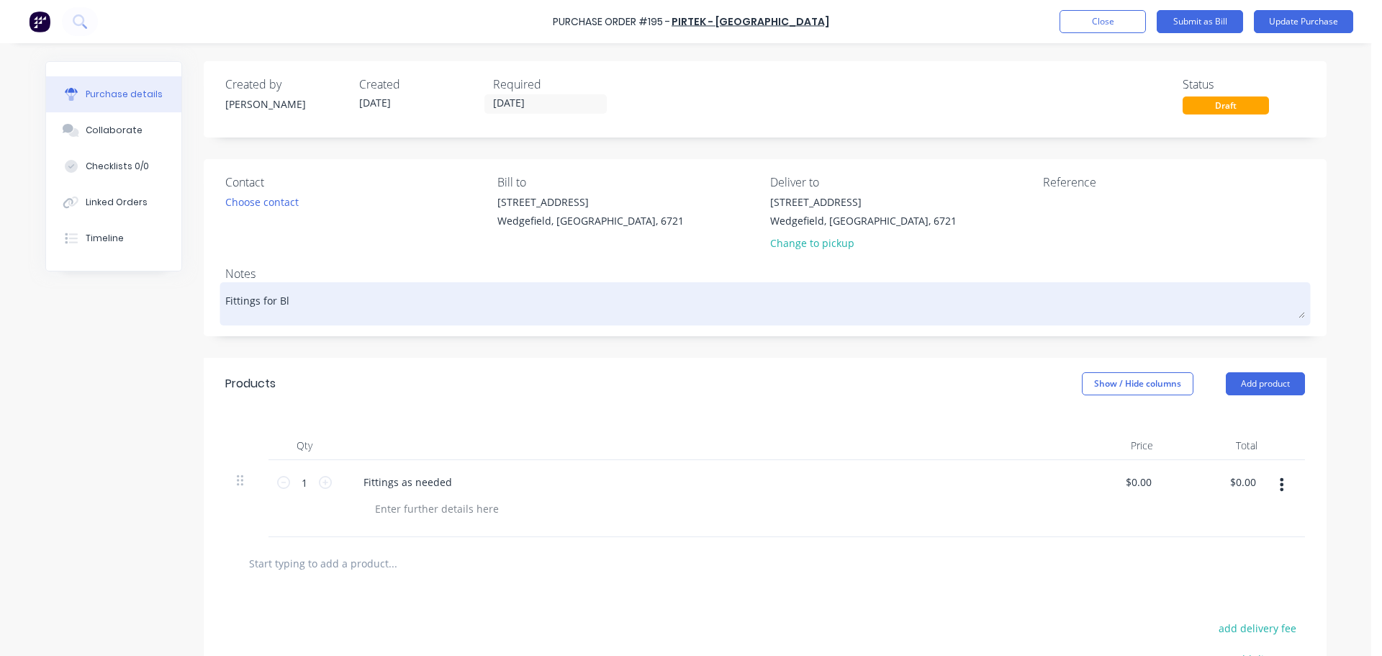
type textarea "x"
type textarea "Fittings for Bla"
type textarea "x"
type textarea "Fittings for Blas"
type textarea "x"
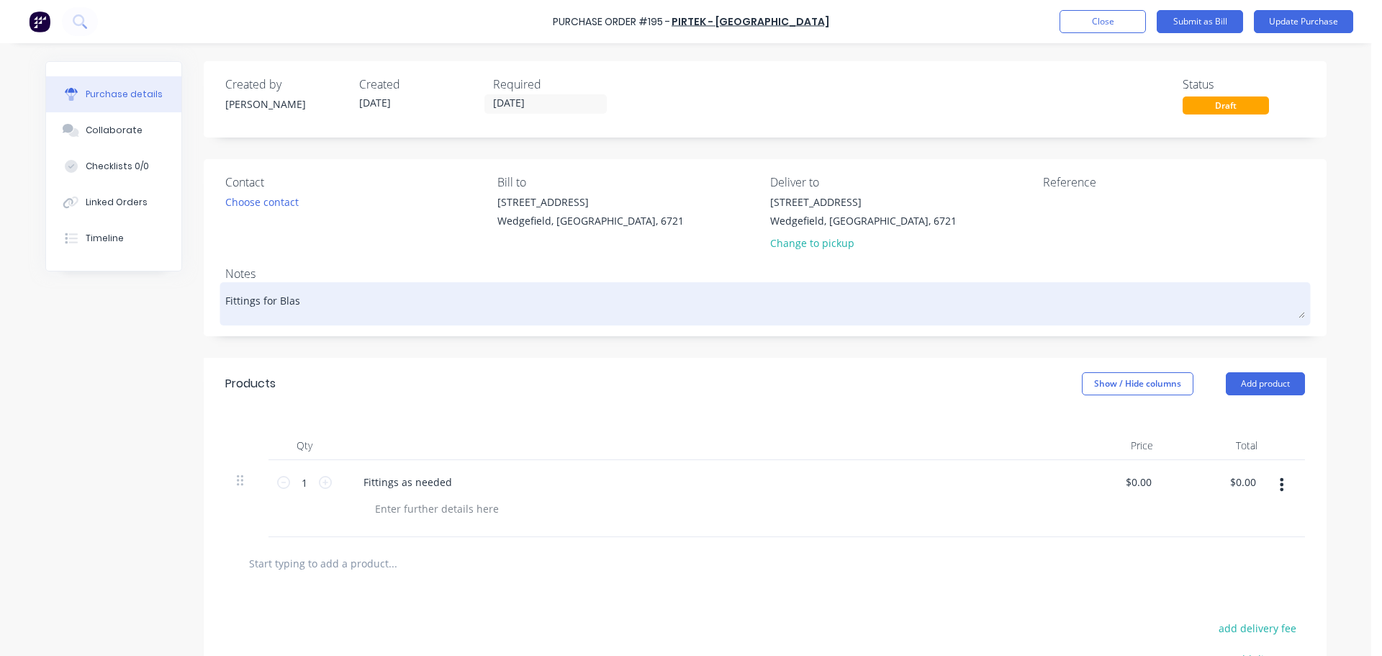
type textarea "Fittings for Blast"
type textarea "x"
type textarea "Fittings for Blast"
type textarea "x"
type textarea "Fittings for Blast &"
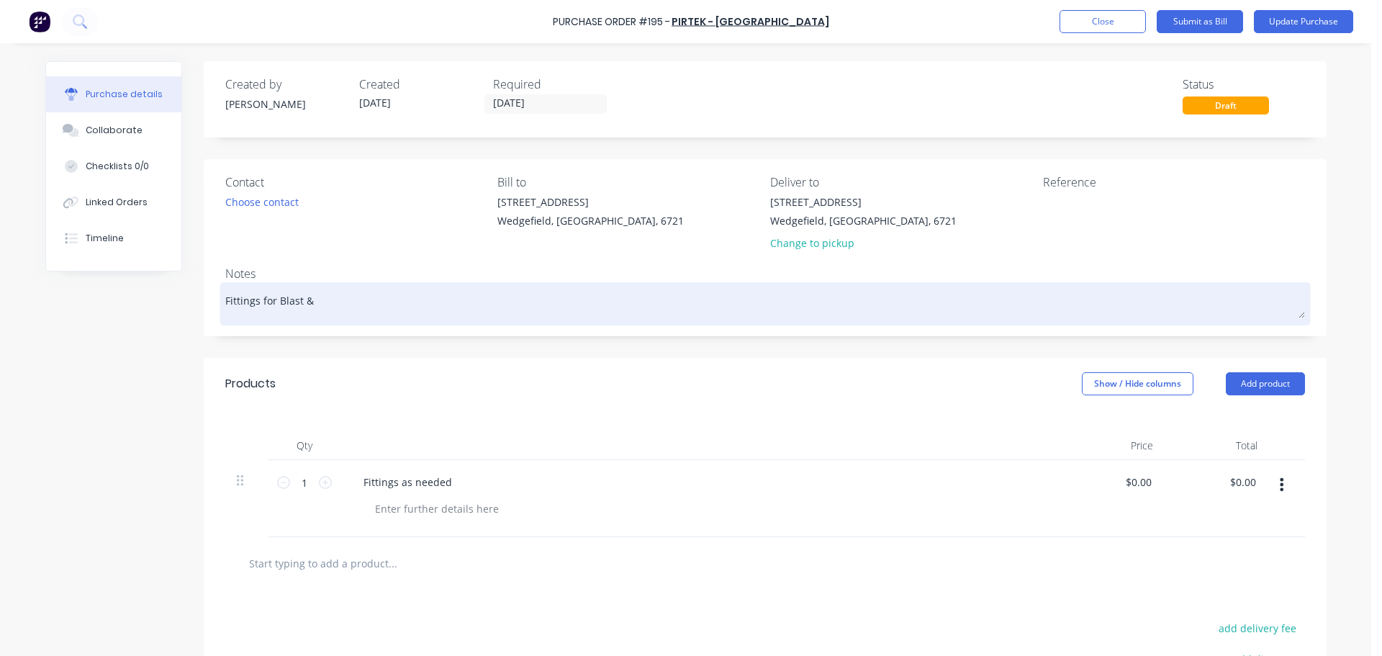
type textarea "x"
type textarea "Fittings for Blast &"
type textarea "x"
type textarea "Fittings for Blast & P"
type textarea "x"
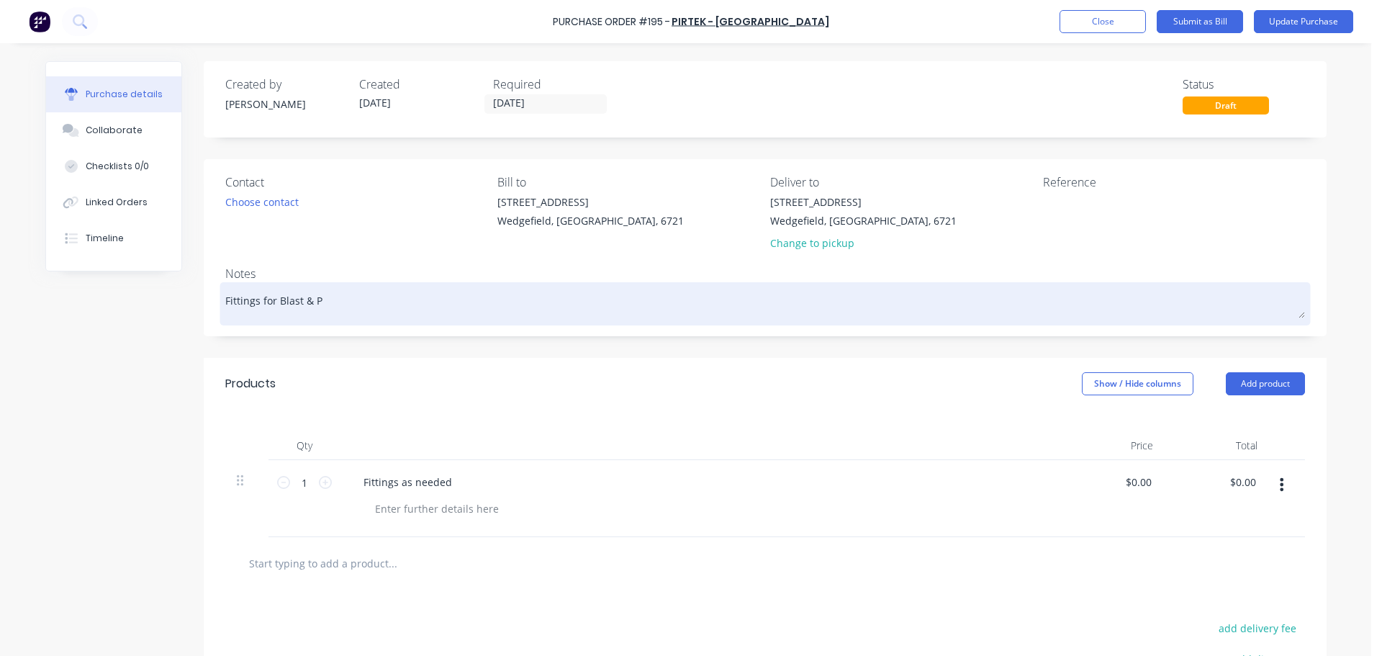
type textarea "Fittings for Blast & Pa"
type textarea "x"
type textarea "Fittings for Blast & Pai"
type textarea "x"
type textarea "Fittings for Blast & Pain"
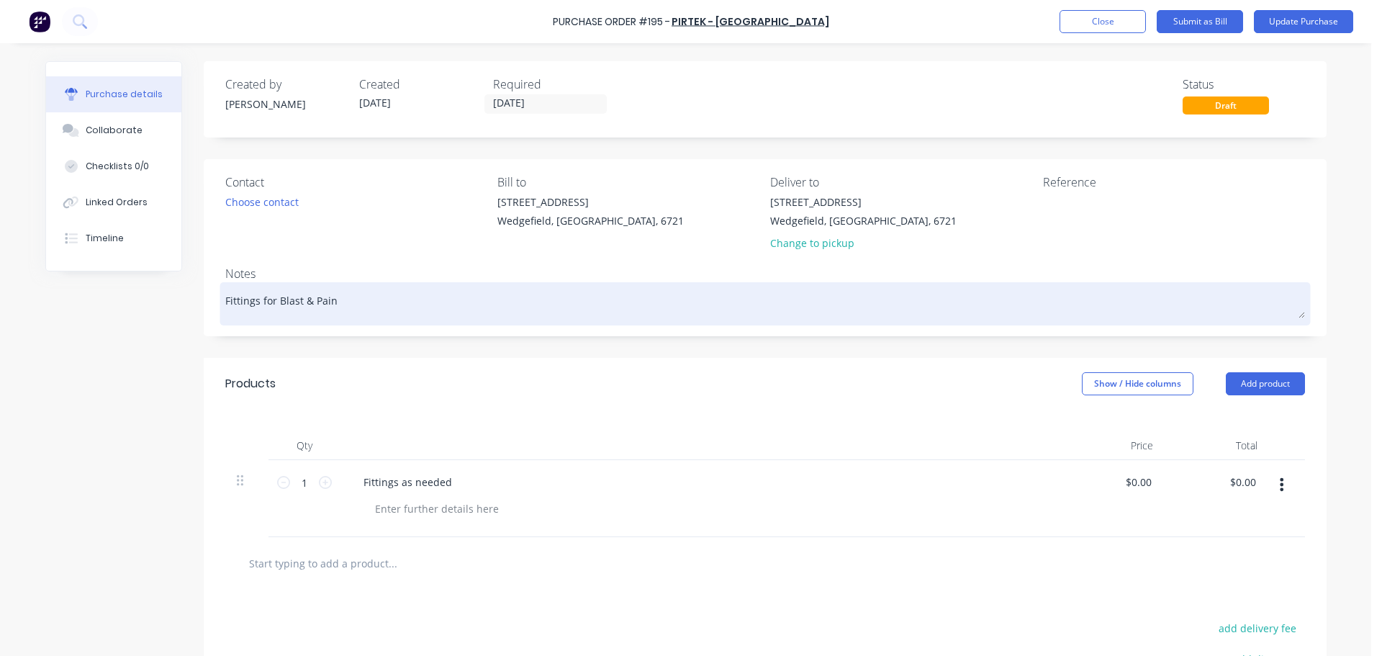
type textarea "x"
type textarea "Fittings for Blast & Paint"
type textarea "x"
type textarea "Fittings for Blast & Paint"
type textarea "x"
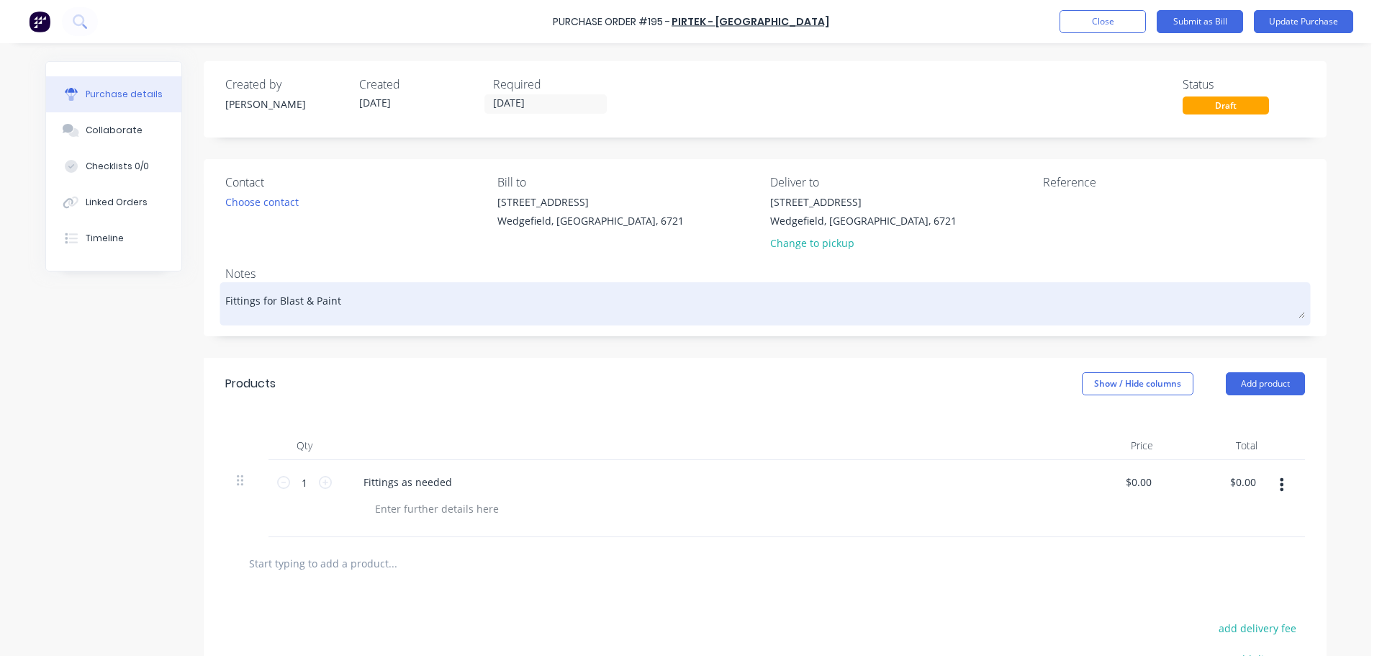
type textarea "Fittings for Blast & Paint -"
type textarea "x"
type textarea "Fittings for Blast & Paint -"
type textarea "x"
type textarea "Fittings for Blast & Paint - M"
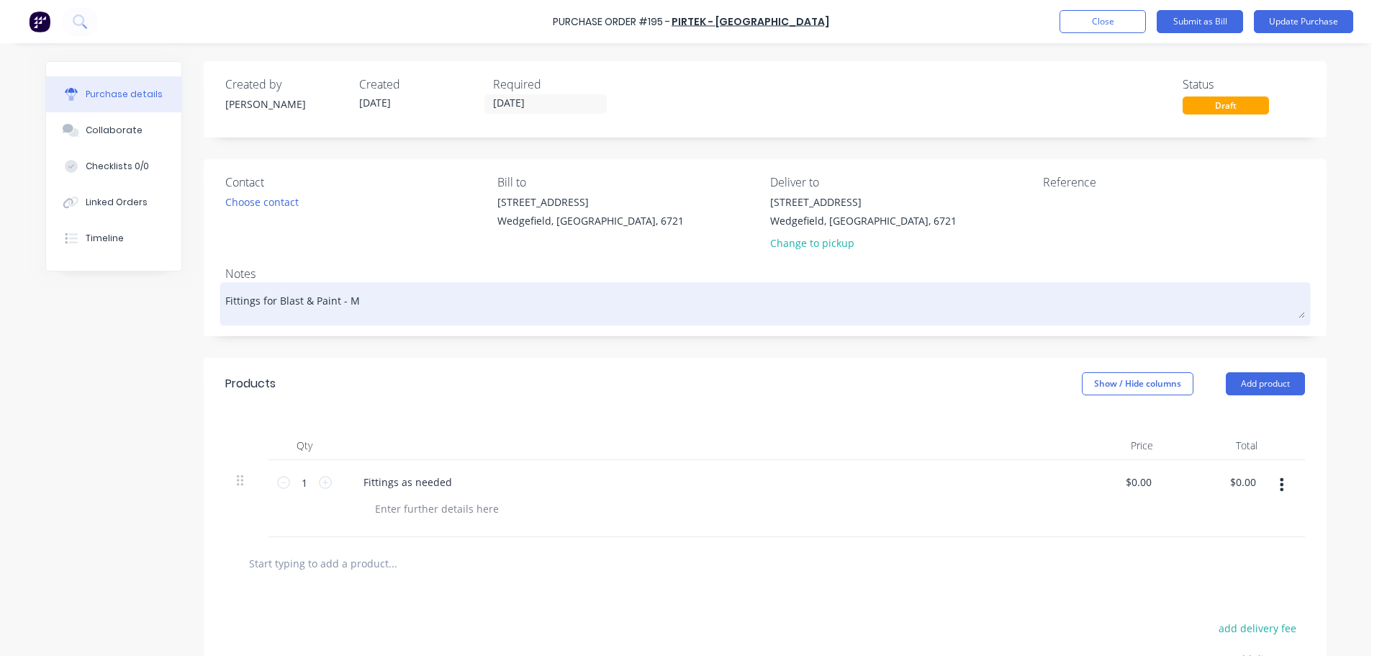
type textarea "x"
type textarea "Fittings for Blast & Paint - Ma"
type textarea "x"
type textarea "Fittings for Blast & Paint - Mat"
type textarea "x"
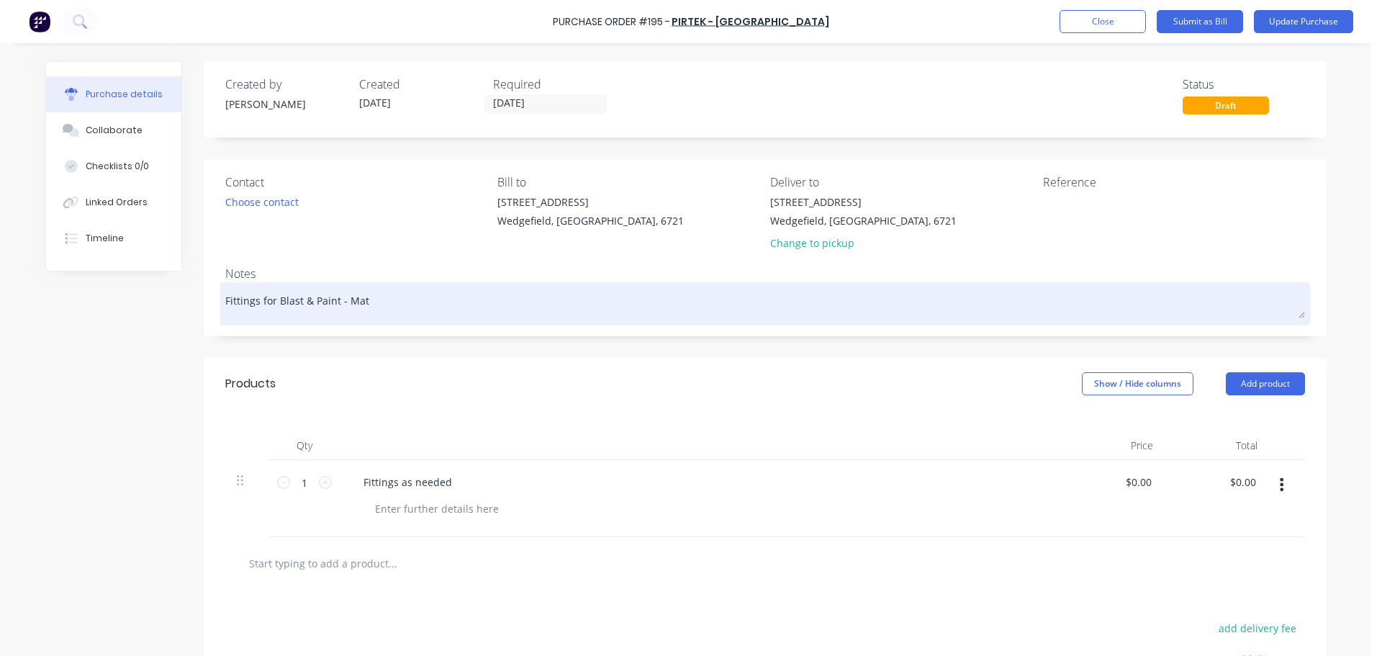
type textarea "Fittings for Blast & Paint - [PERSON_NAME]"
type textarea "x"
type textarea "Fittings for Blast & Paint - [PERSON_NAME]"
type textarea "x"
type textarea "Fittings for Blast & Paint - [PERSON_NAME]"
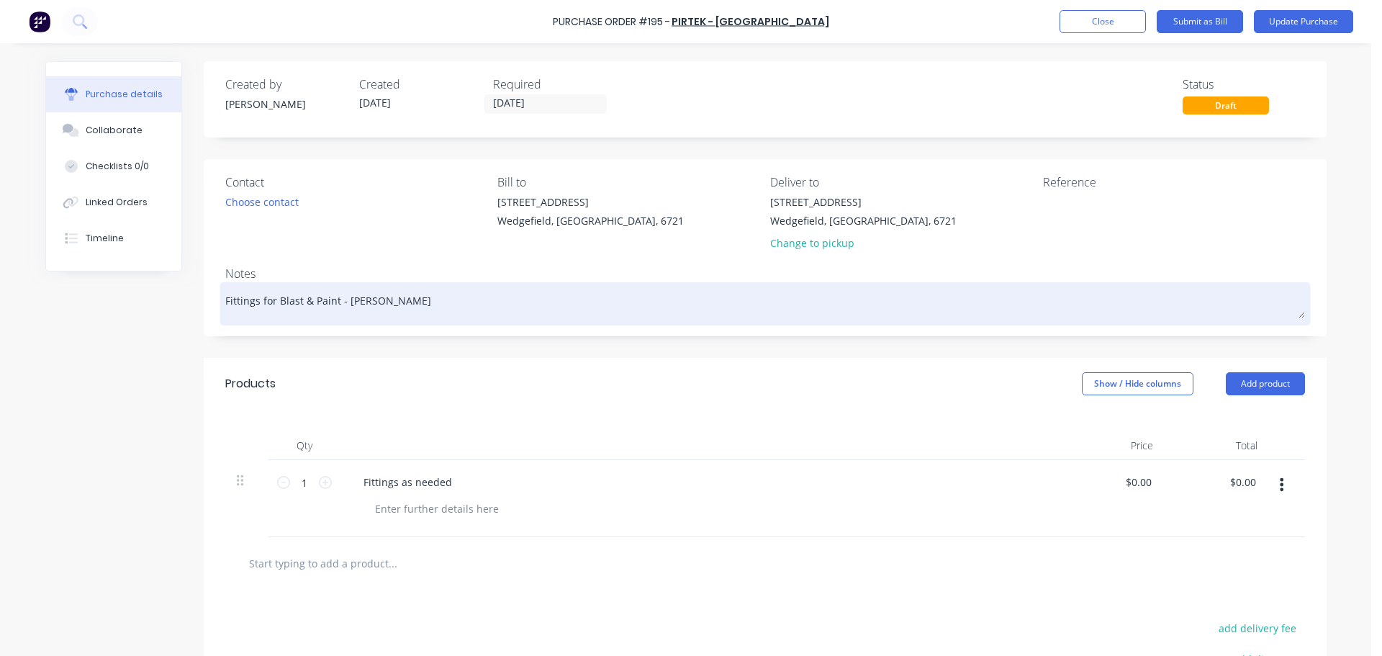
type textarea "x"
type textarea "Fittings for Blast & Paint - Matt Co"
type textarea "x"
type textarea "Fittings for Blast & Paint - [PERSON_NAME]"
type textarea "x"
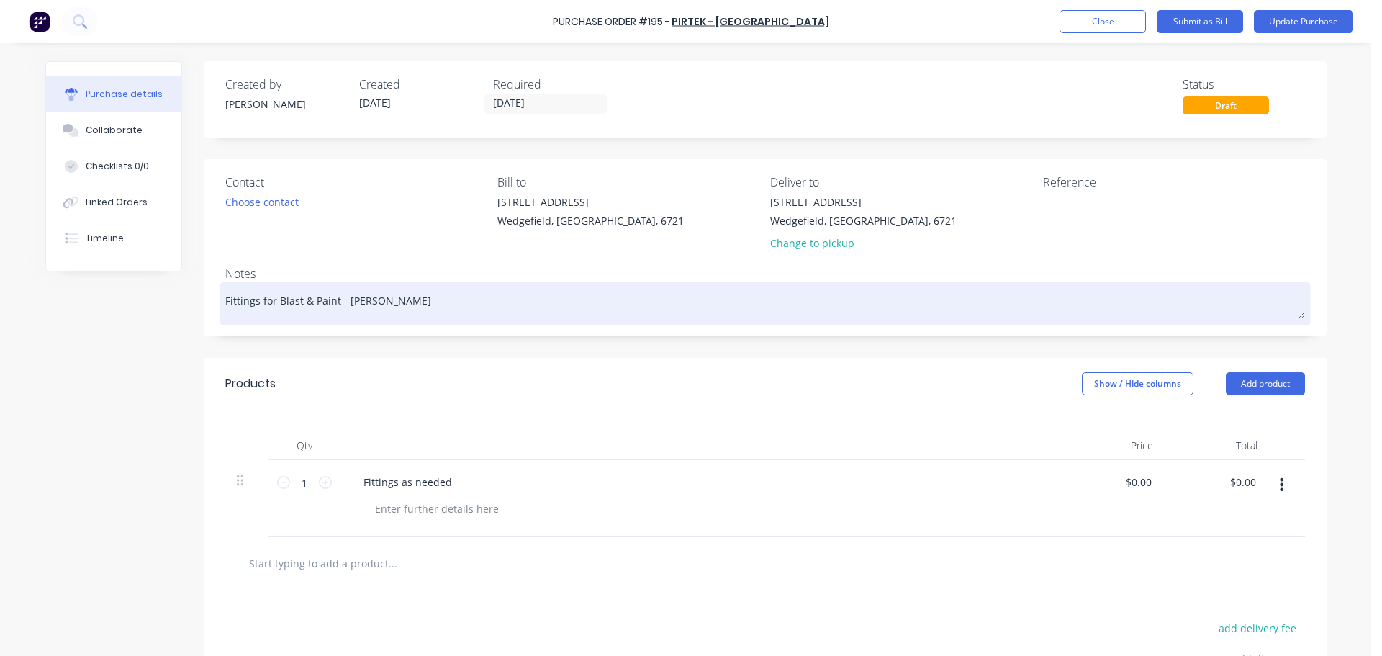
type textarea "Fittings for Blast & Paint - [PERSON_NAME]"
type textarea "x"
type textarea "Fittings for Blast & Paint - [PERSON_NAME]"
type textarea "x"
type textarea "Fittings for Blast & Paint - [PERSON_NAME]"
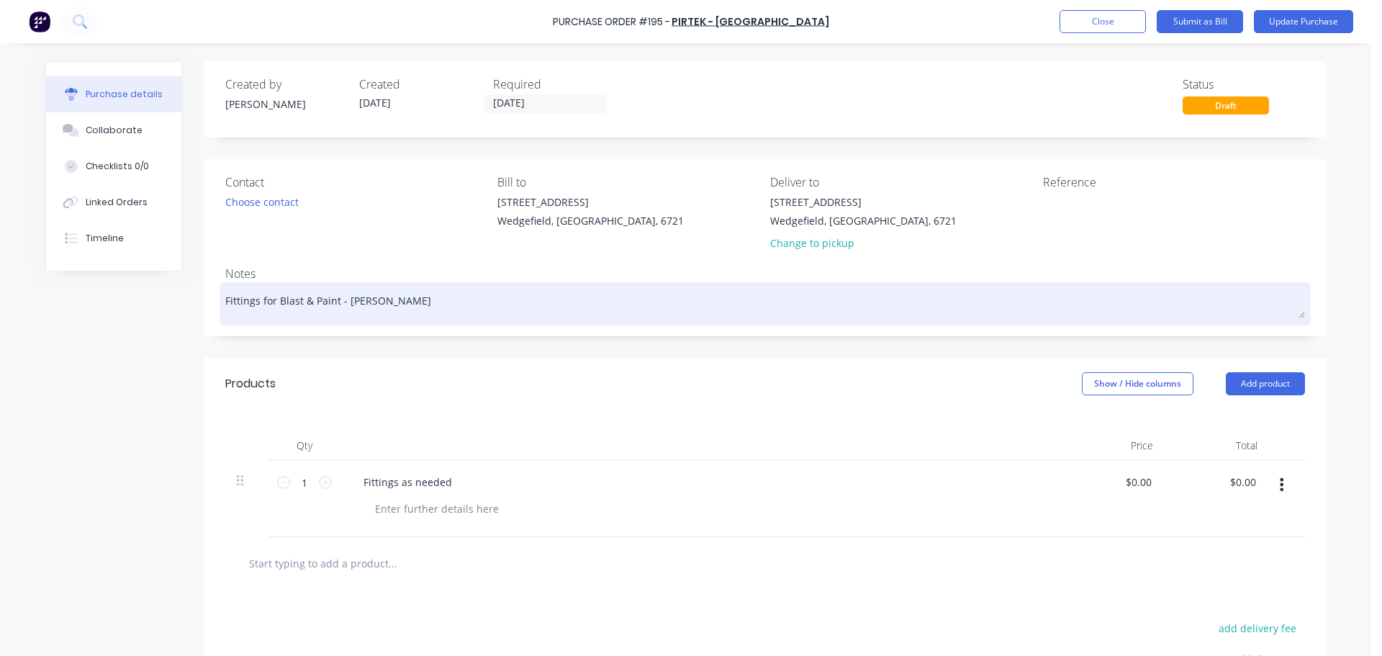
type textarea "x"
type textarea "Fittings for Blast & Paint - [PERSON_NAME]"
type textarea "x"
type textarea "Fittings for Blast & Paint - [PERSON_NAME]"
type textarea "x"
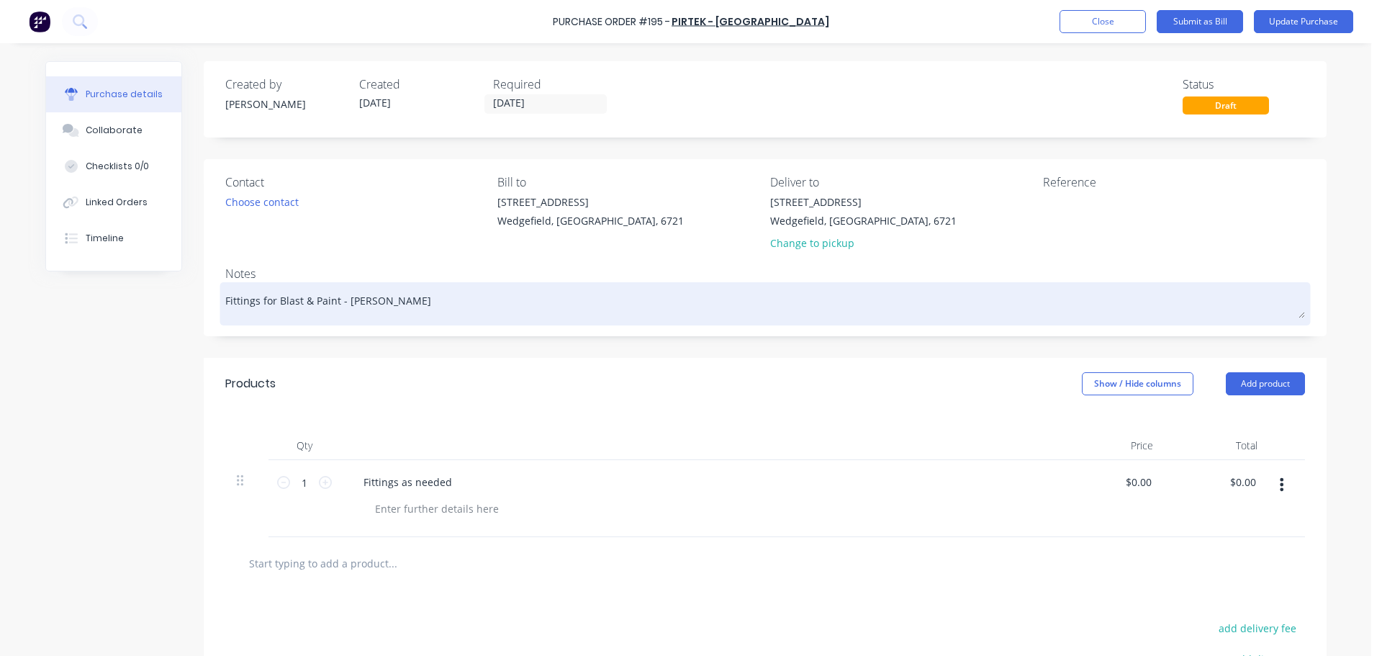
type textarea "Fittings for Blast & Paint - [PERSON_NAME]"
type textarea "x"
type textarea "Fittings for Blast & Paint - [PERSON_NAME]"
type textarea "x"
type textarea "Fittings for Blast & Paint - [PERSON_NAME]"
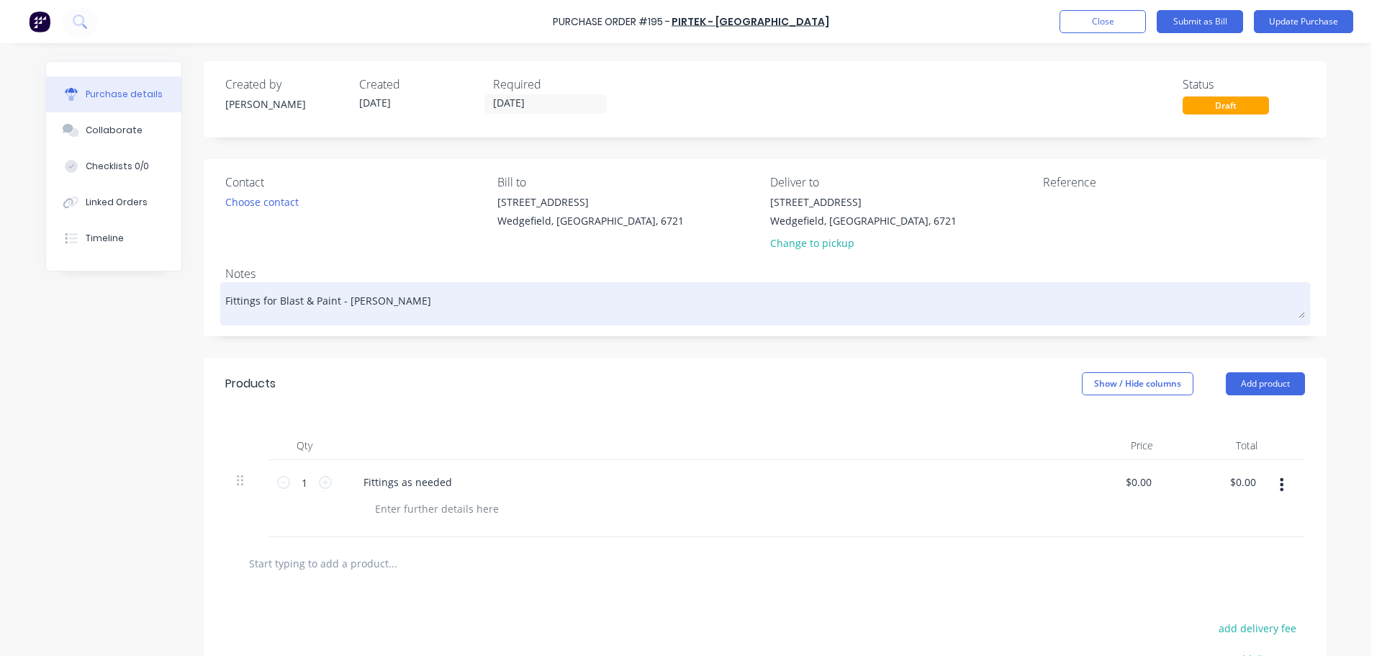
type textarea "x"
type textarea "Fittings for Blast & Paint - [PERSON_NAME]"
type textarea "x"
type textarea "Fittings for Blast & Paint - Matt Collect"
type textarea "x"
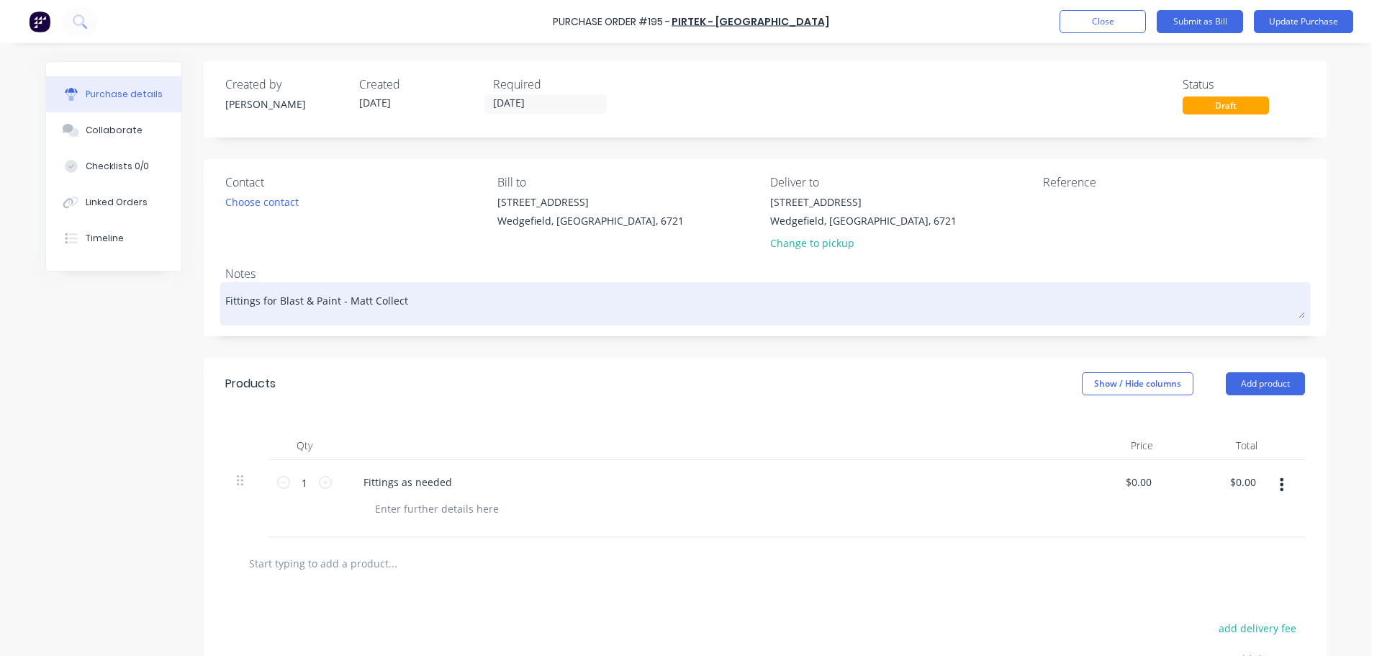
type textarea "Fittings for Blast & Paint - [PERSON_NAME]"
type textarea "x"
type textarea "Fittings for Blast & Paint - [PERSON_NAME] Collected"
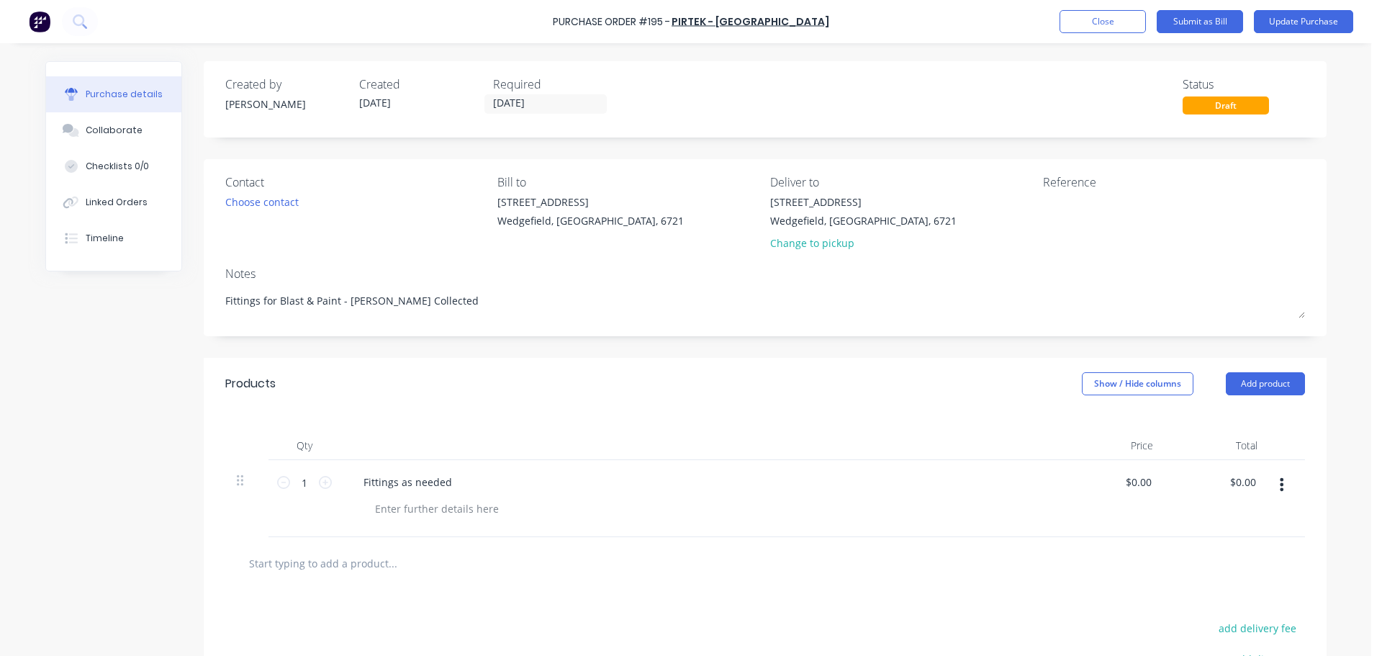
type textarea "x"
type textarea "Fittings for Blast & Paint - [PERSON_NAME] Collected"
type textarea "x"
type textarea "Fittings for Blast & Paint - [PERSON_NAME] Collected 2"
type textarea "x"
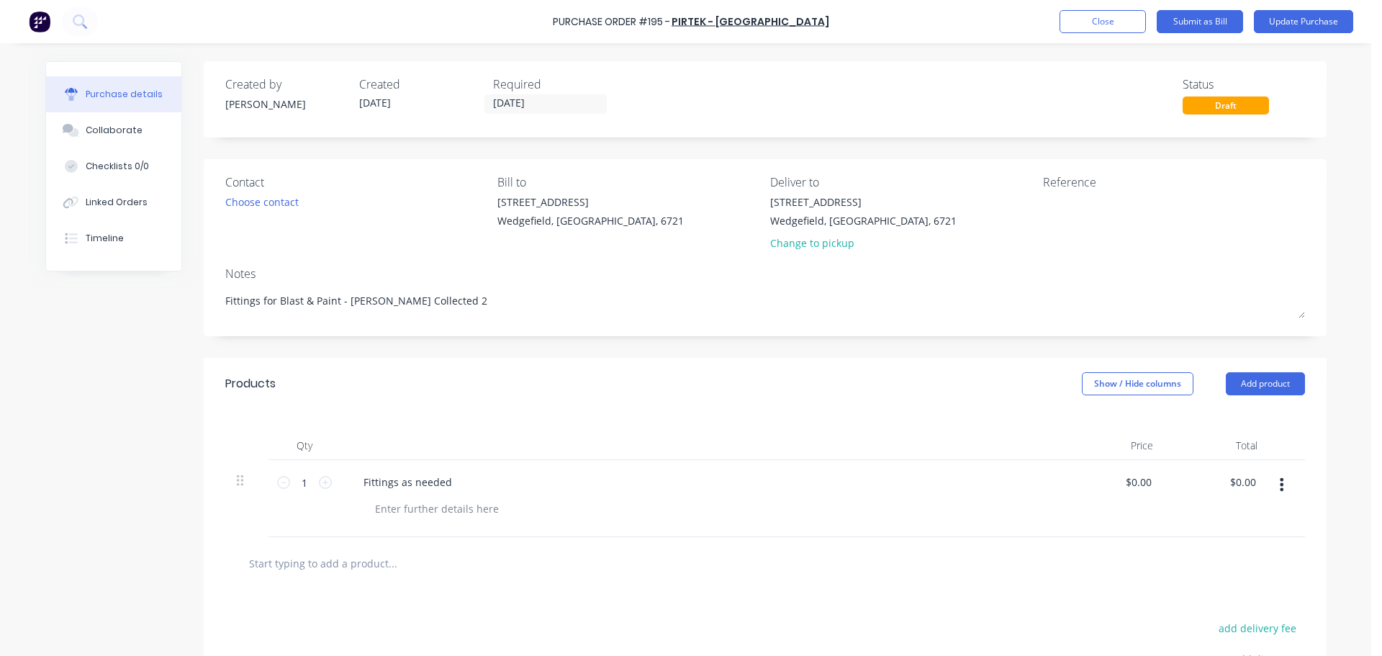
type textarea "Fittings for Blast & Paint - [PERSON_NAME] Collected 29"
type textarea "x"
type textarea "Fittings for Blast & Paint - [PERSON_NAME] Collected 29/"
type textarea "x"
type textarea "Fittings for Blast & Paint - [PERSON_NAME] Collected 29/0"
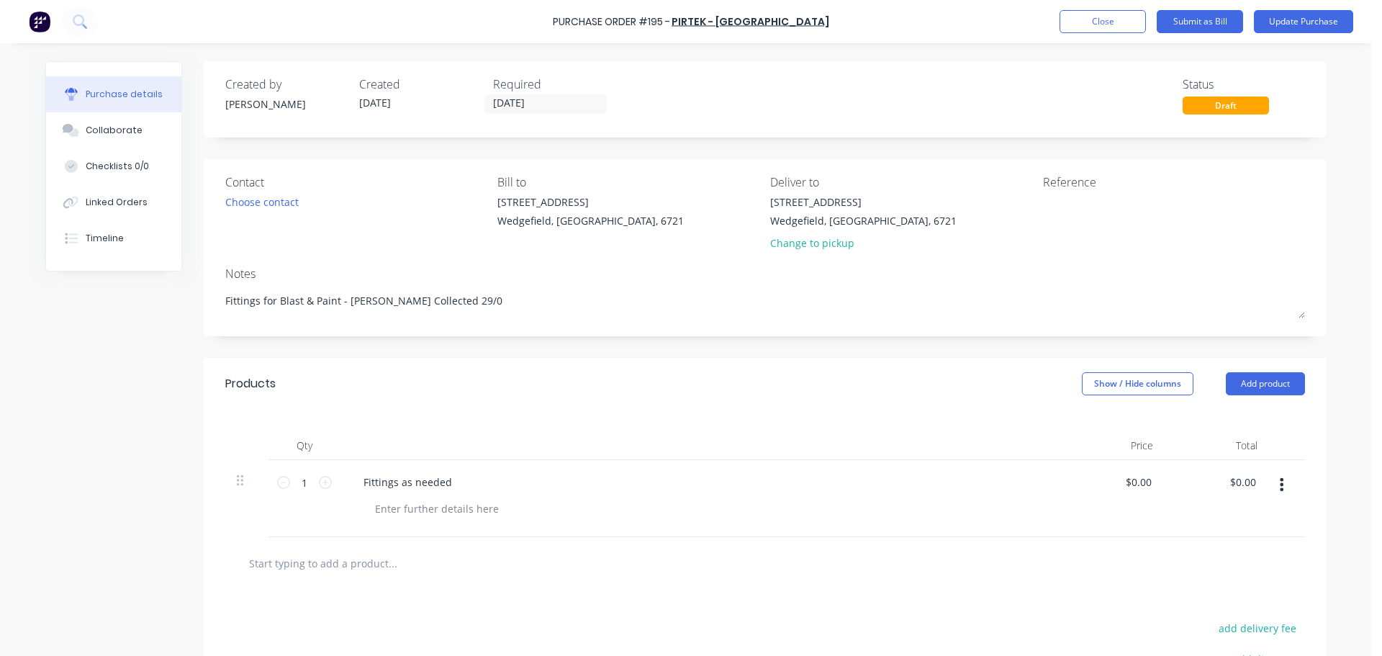
type textarea "x"
type textarea "Fittings for Blast & Paint - [PERSON_NAME] Collected 29/09"
type textarea "x"
type textarea "Fittings for Blast & Paint - [PERSON_NAME] Collected 29/09"
click at [1076, 216] on textarea at bounding box center [1133, 210] width 180 height 32
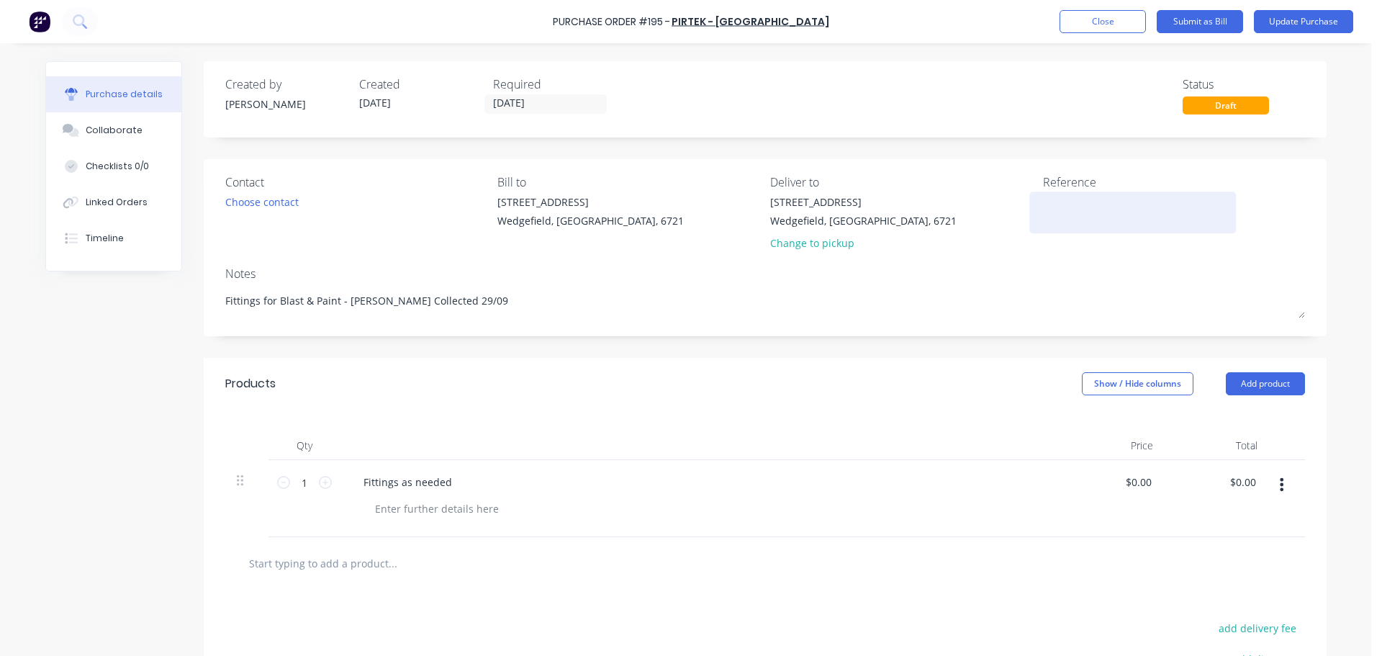
paste textarea "PH-T00087221"
type textarea "x"
type textarea "PH-T00087221"
type textarea "x"
type textarea "PH-T00087221"
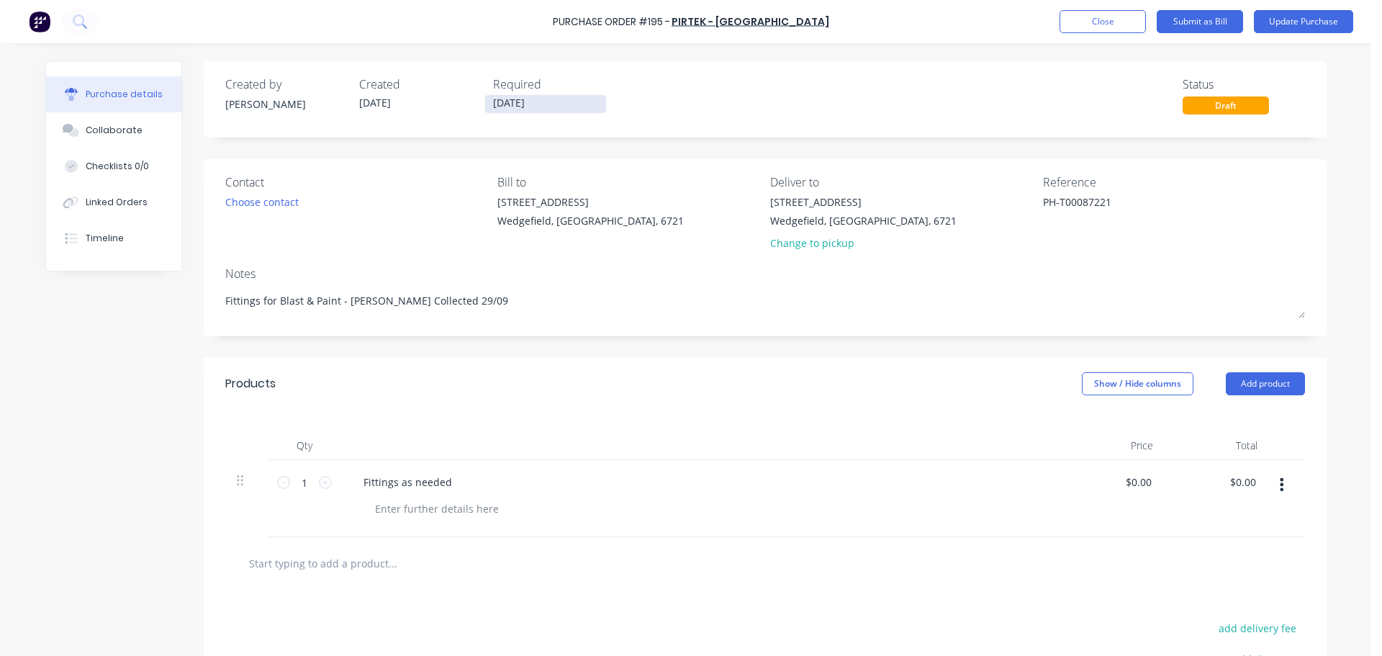
click at [551, 107] on input "[DATE]" at bounding box center [545, 104] width 121 height 18
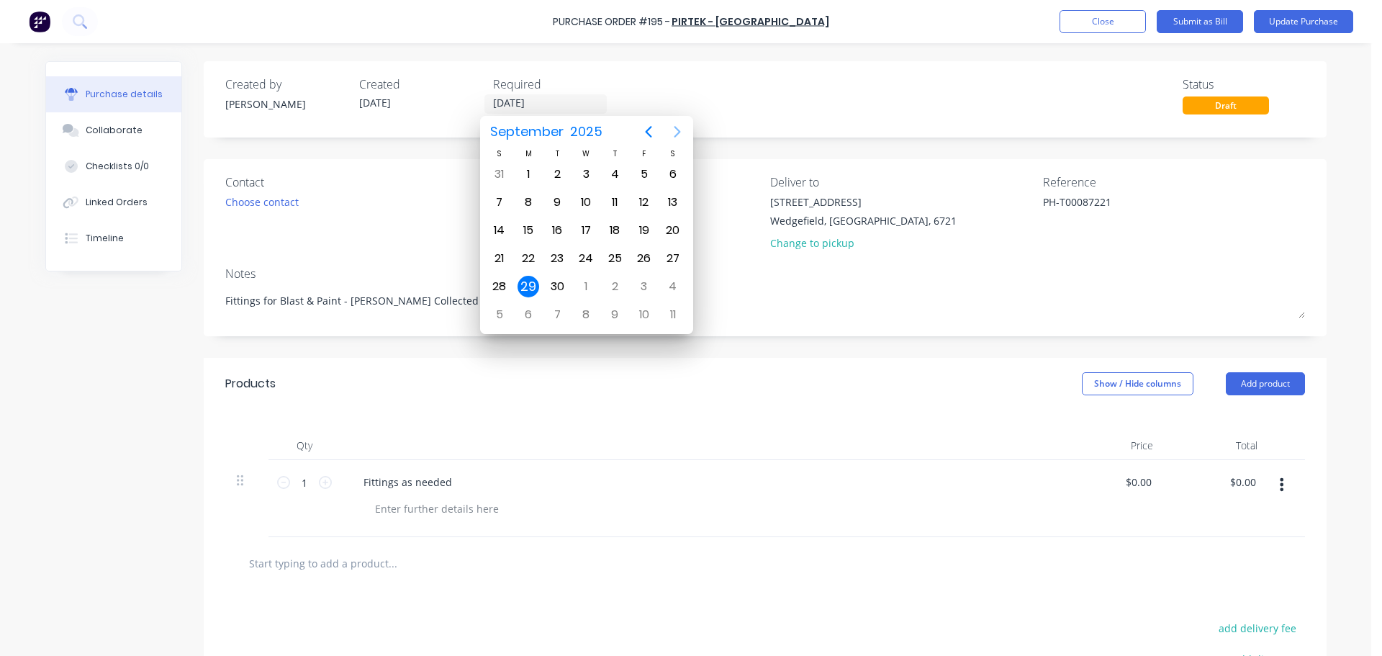
click at [672, 129] on icon "Next page" at bounding box center [677, 131] width 17 height 17
click at [651, 290] on div "31" at bounding box center [644, 287] width 22 height 22
type textarea "x"
type input "[DATE]"
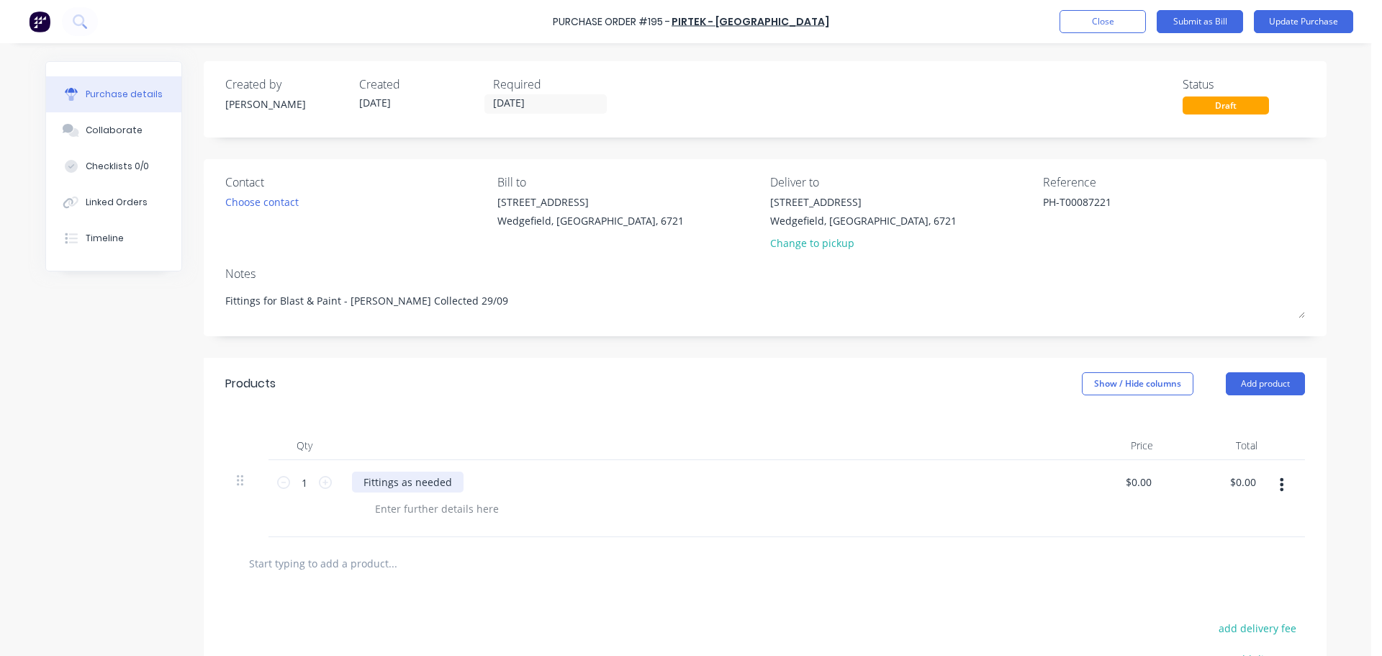
type textarea "x"
drag, startPoint x: 447, startPoint y: 478, endPoint x: 312, endPoint y: 482, distance: 135.4
click at [312, 482] on div "1 1 Fittings as needed $0.00 $0.00 $0.00 $0.00" at bounding box center [765, 498] width 1080 height 77
paste div
click at [322, 486] on icon at bounding box center [325, 482] width 13 height 13
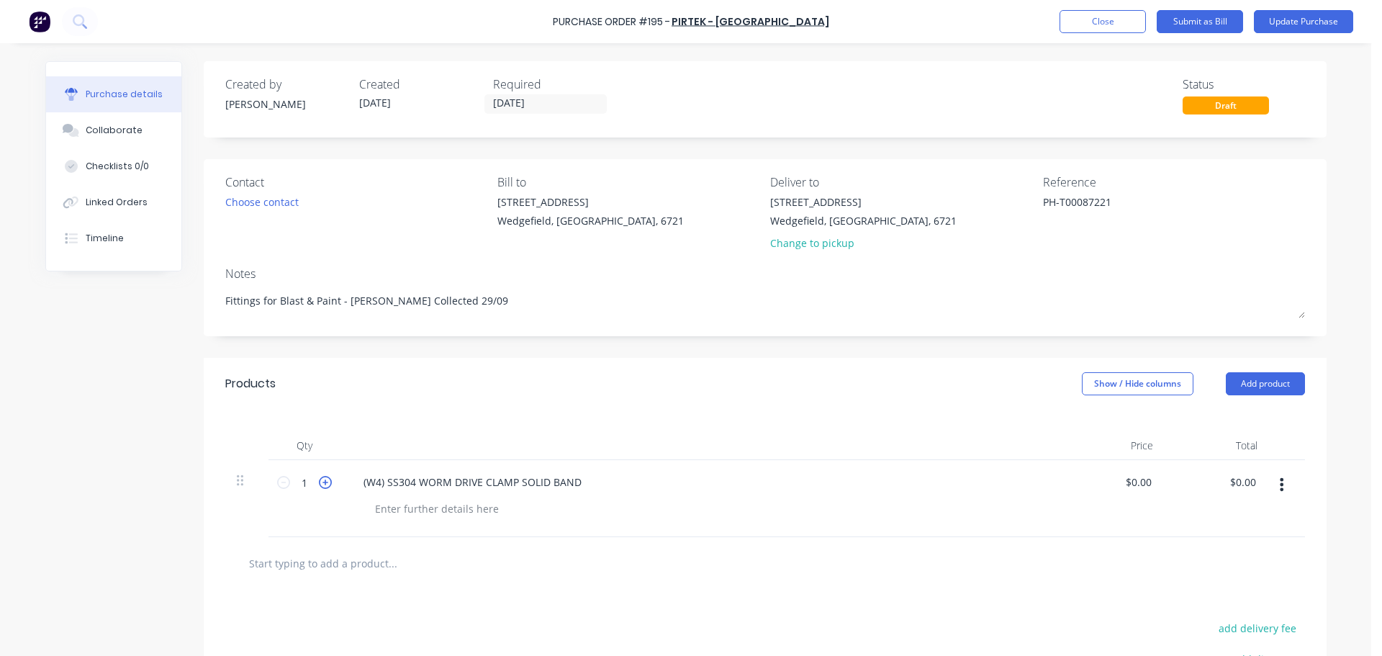
type textarea "x"
type input "2"
click at [322, 484] on icon at bounding box center [325, 482] width 13 height 13
type textarea "x"
type input "3"
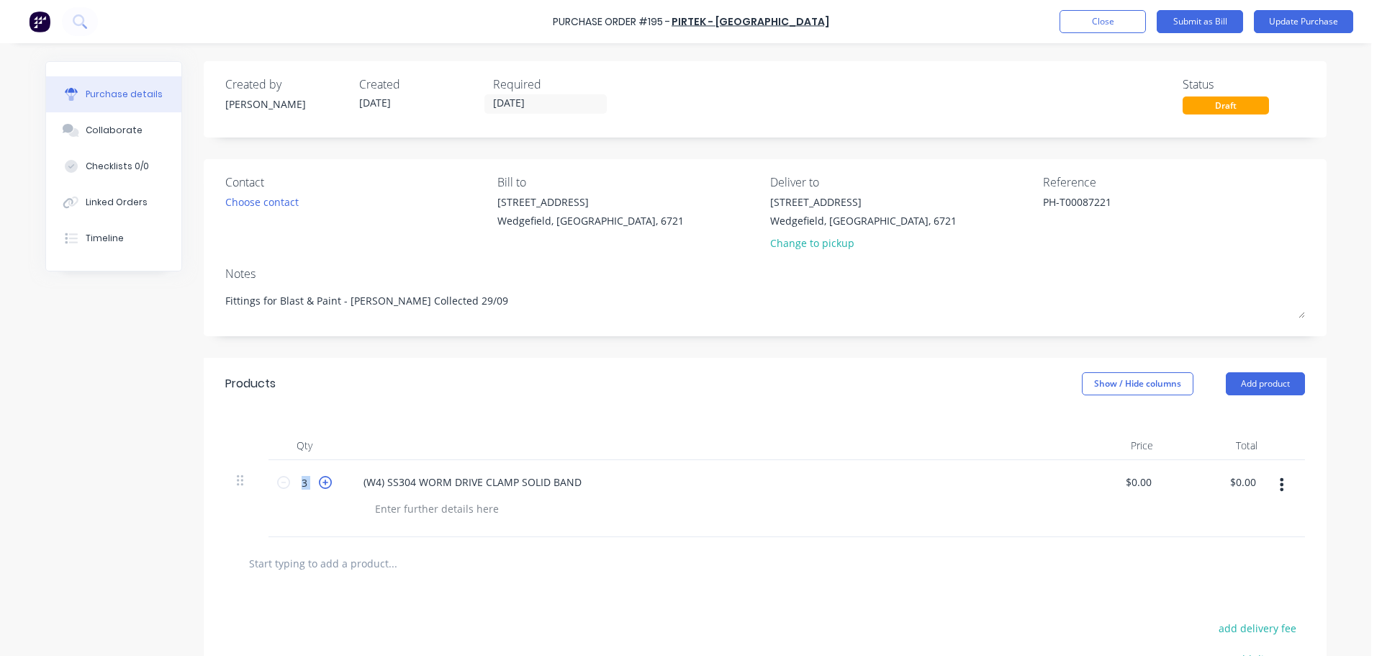
click at [322, 484] on icon at bounding box center [325, 482] width 13 height 13
type textarea "x"
type input "4"
type textarea "x"
type input "0.00"
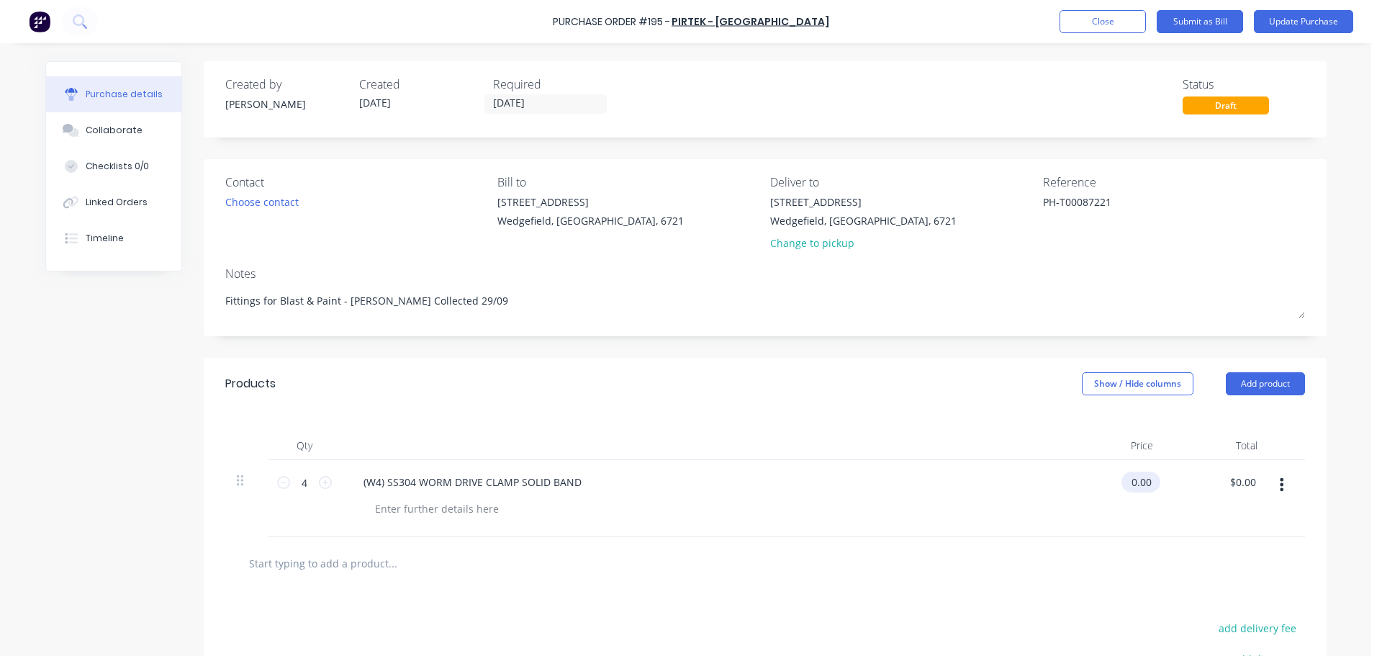
click at [1140, 479] on input "0.00" at bounding box center [1137, 481] width 33 height 21
type textarea "x"
click at [1140, 479] on input "0.00" at bounding box center [1140, 481] width 27 height 21
type input "4.31"
type textarea "x"
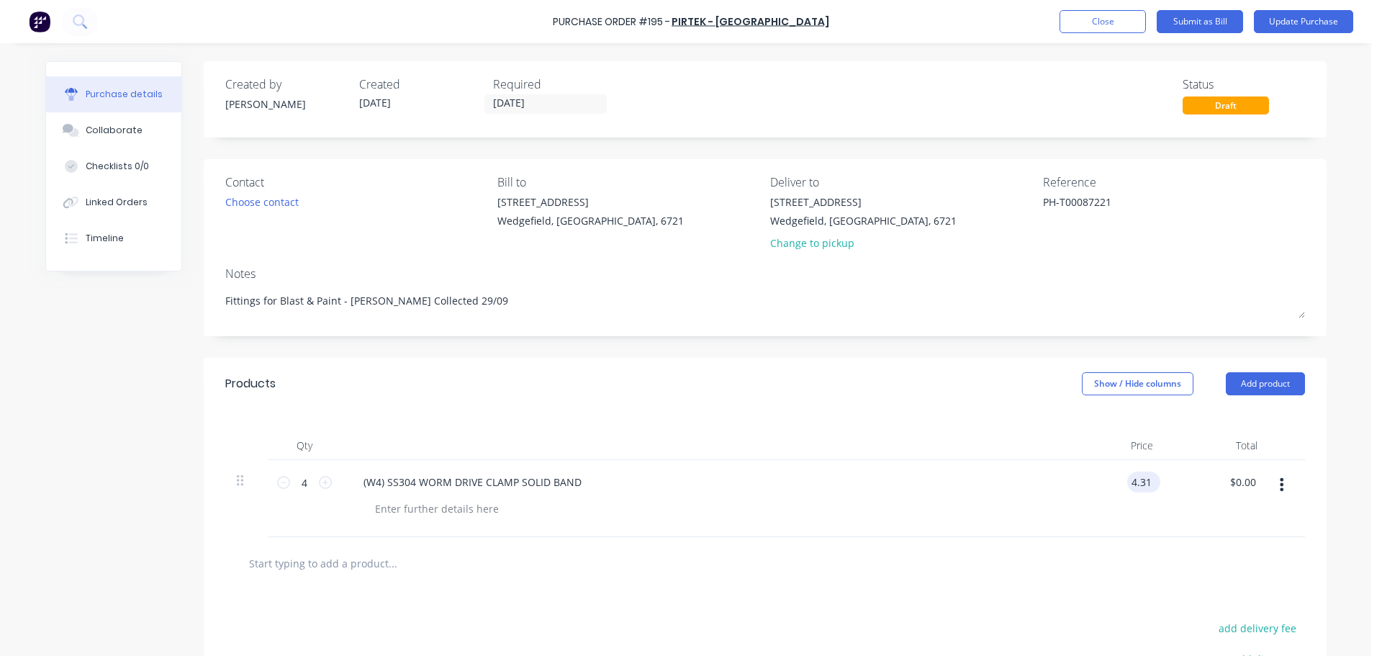
type input "$4.31"
type input "17.24"
type textarea "x"
type input "17.24"
type textarea "x"
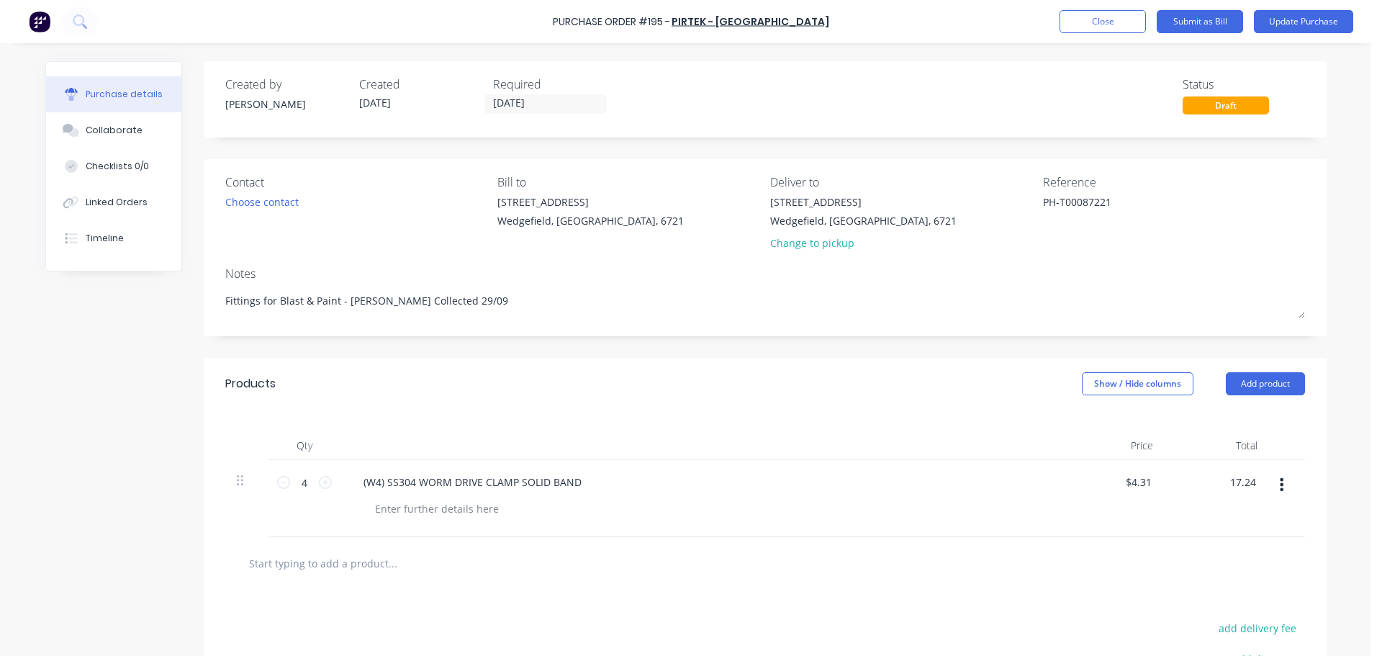
type input "$17.24"
click at [325, 566] on input "text" at bounding box center [392, 562] width 288 height 29
paste input "(W4) SS304 WORM DRIVE CLAMP SOLID BAND"
type textarea "x"
type input "(W4) SS304 WORM DRIVE CLAMP SOLID BAND"
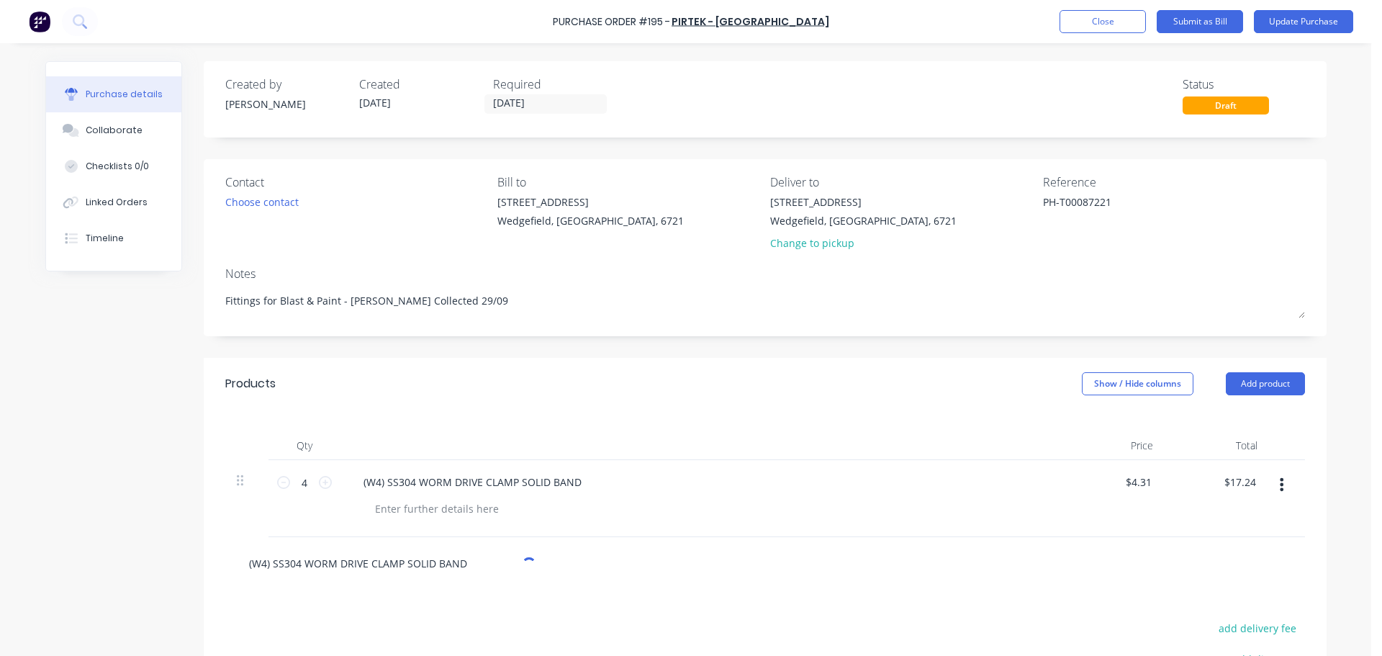
type textarea "x"
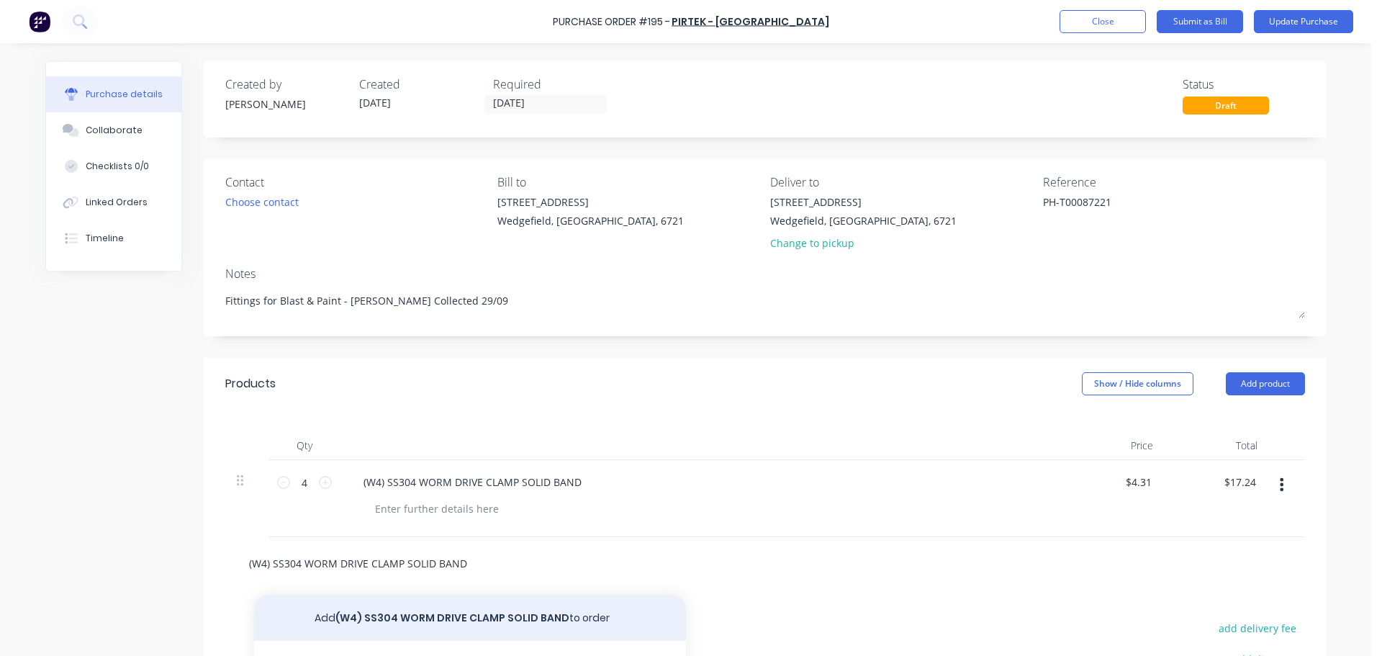
type input "(W4) SS304 WORM DRIVE CLAMP SOLID BAND"
click at [487, 616] on button "Add (W4) SS304 WORM DRIVE CLAMP SOLID BAND to order" at bounding box center [470, 618] width 432 height 46
type textarea "x"
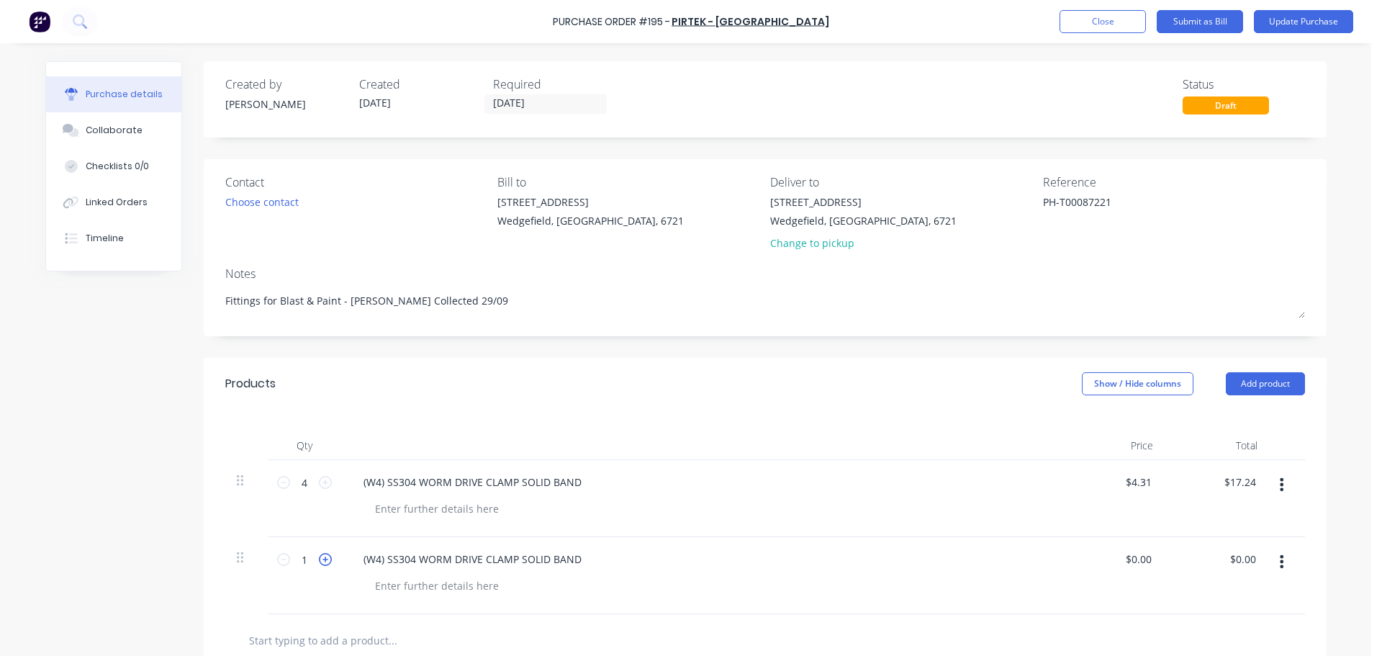
click at [325, 561] on icon at bounding box center [325, 559] width 13 height 13
type textarea "x"
type input "2"
click at [325, 561] on icon at bounding box center [325, 559] width 13 height 13
type textarea "x"
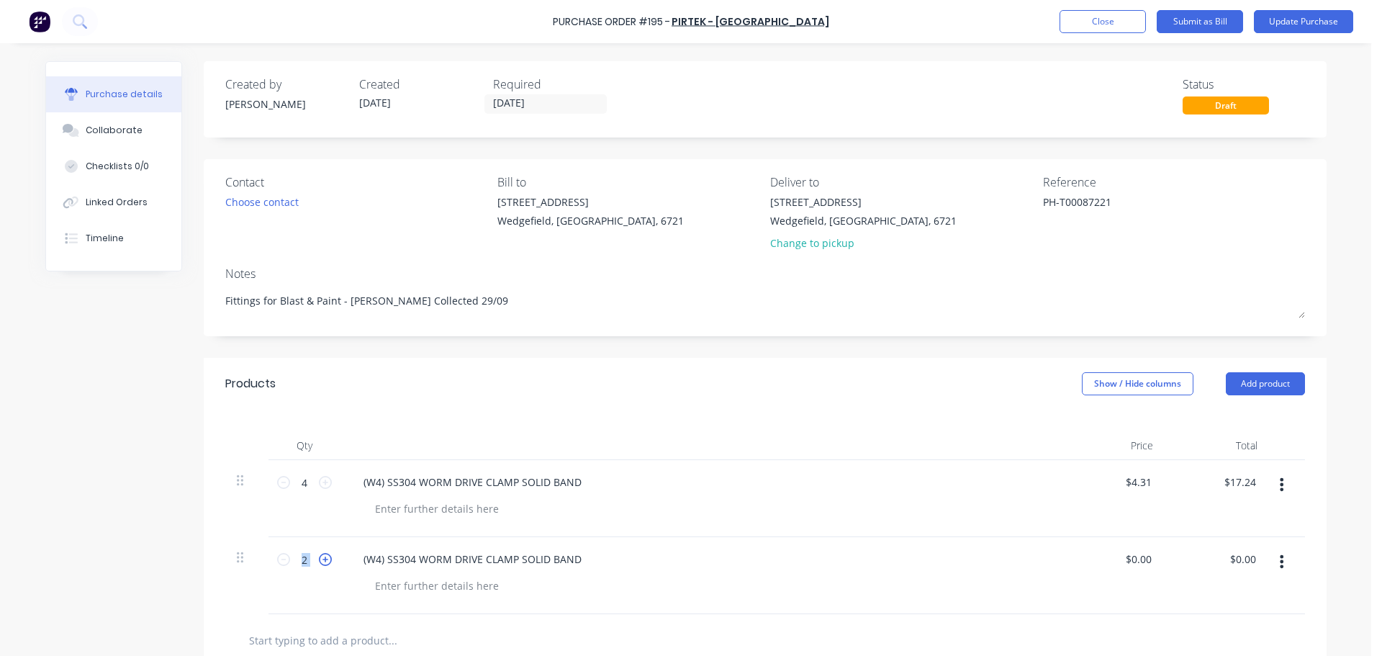
type input "3"
click at [325, 561] on icon at bounding box center [325, 559] width 13 height 13
type textarea "x"
type input "4"
type textarea "x"
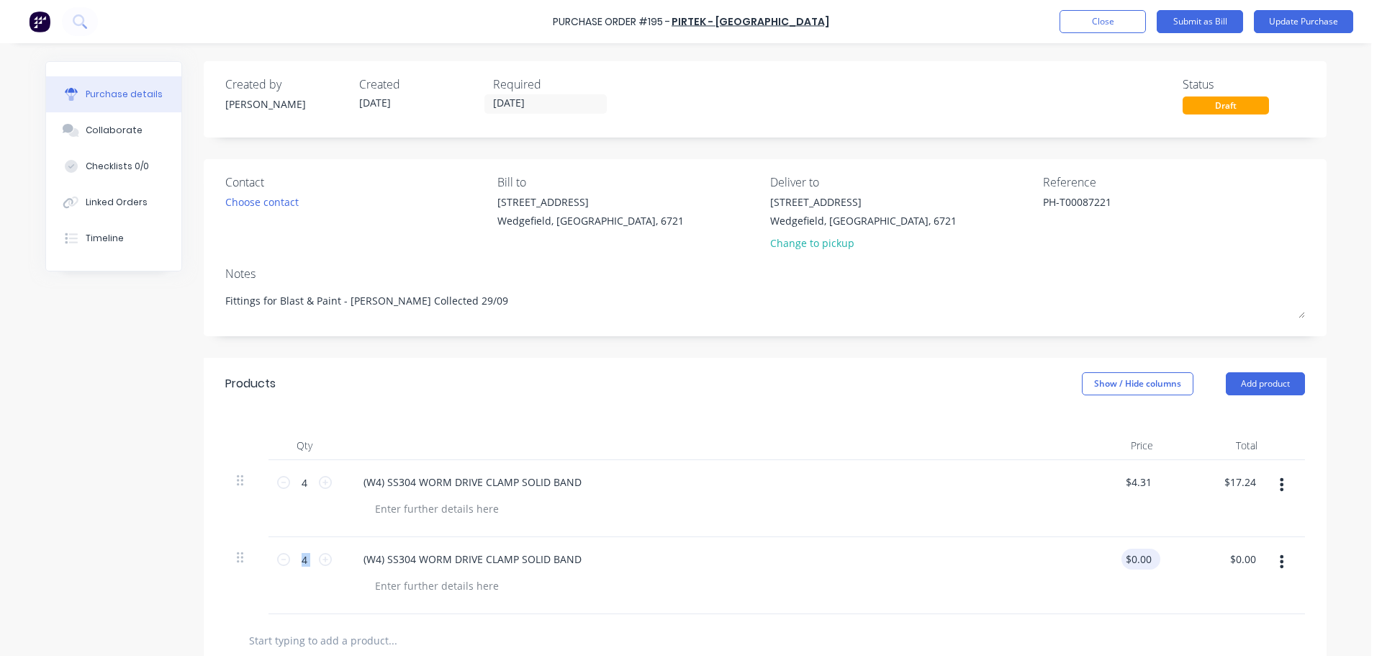
type input "0.00"
click at [1128, 561] on input "0.00" at bounding box center [1137, 558] width 33 height 21
click at [1128, 561] on input "0.00" at bounding box center [1140, 558] width 27 height 21
type textarea "x"
type input "0.00"
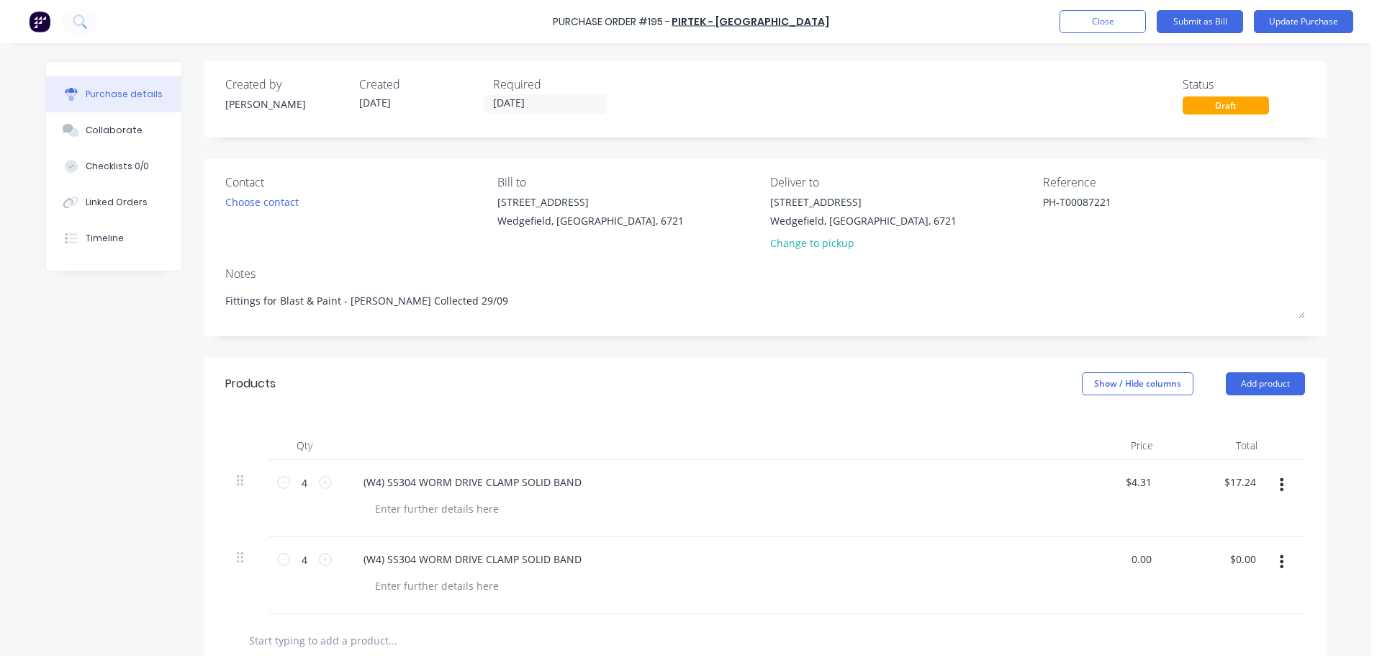
type textarea "x"
type input "0.00"
click at [1136, 557] on input "0.00" at bounding box center [1137, 558] width 33 height 21
type textarea "x"
click at [1136, 557] on input "0.00" at bounding box center [1140, 558] width 27 height 21
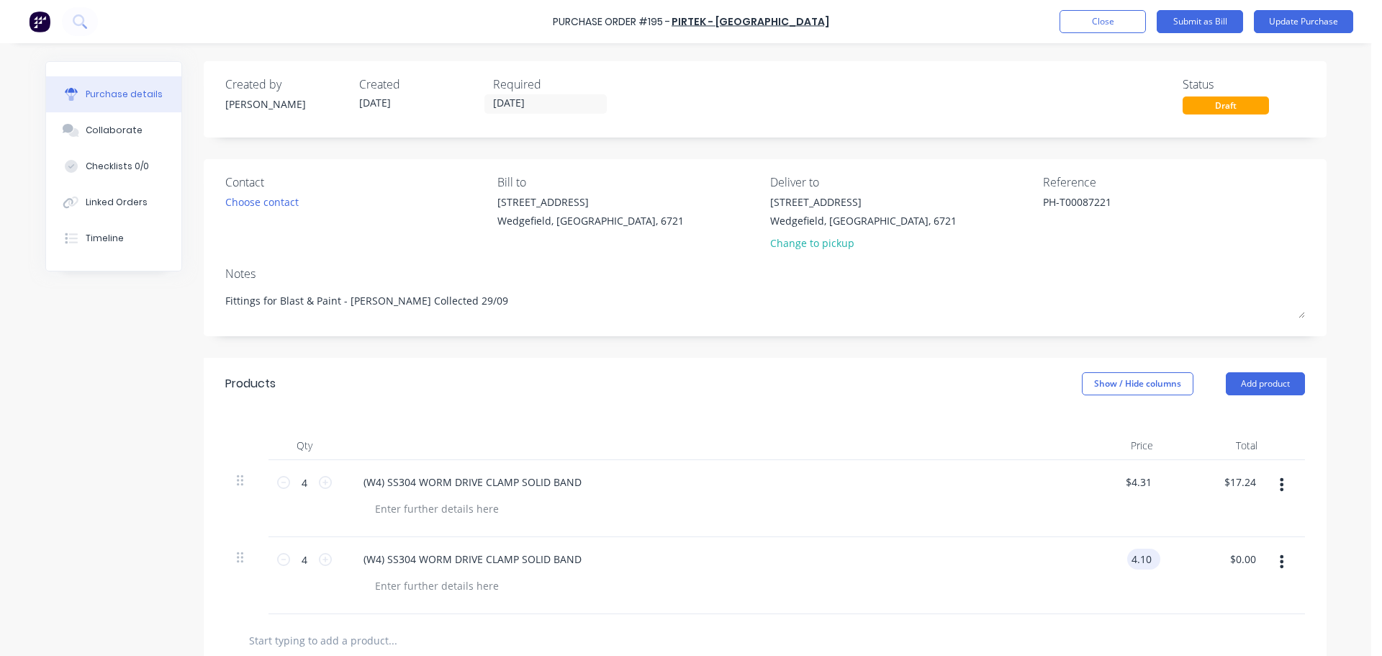
type input "4.10"
type textarea "x"
type input "$4.10"
type input "16.40"
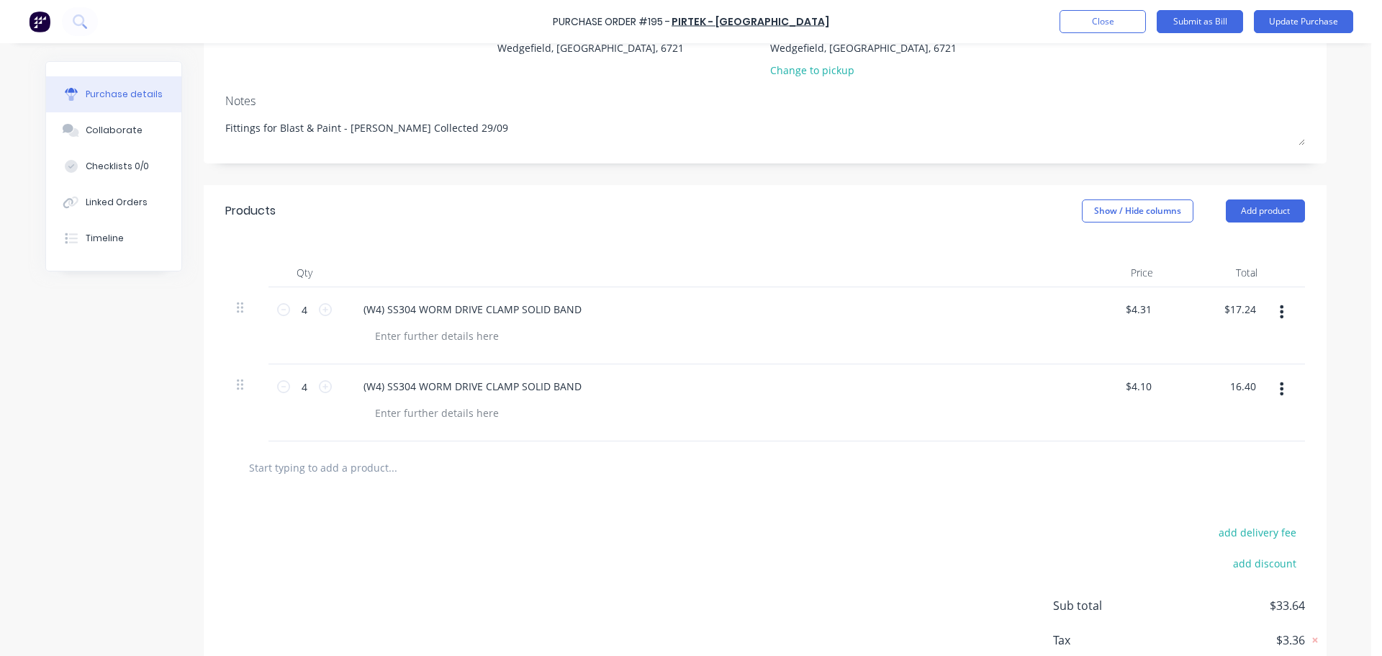
scroll to position [216, 0]
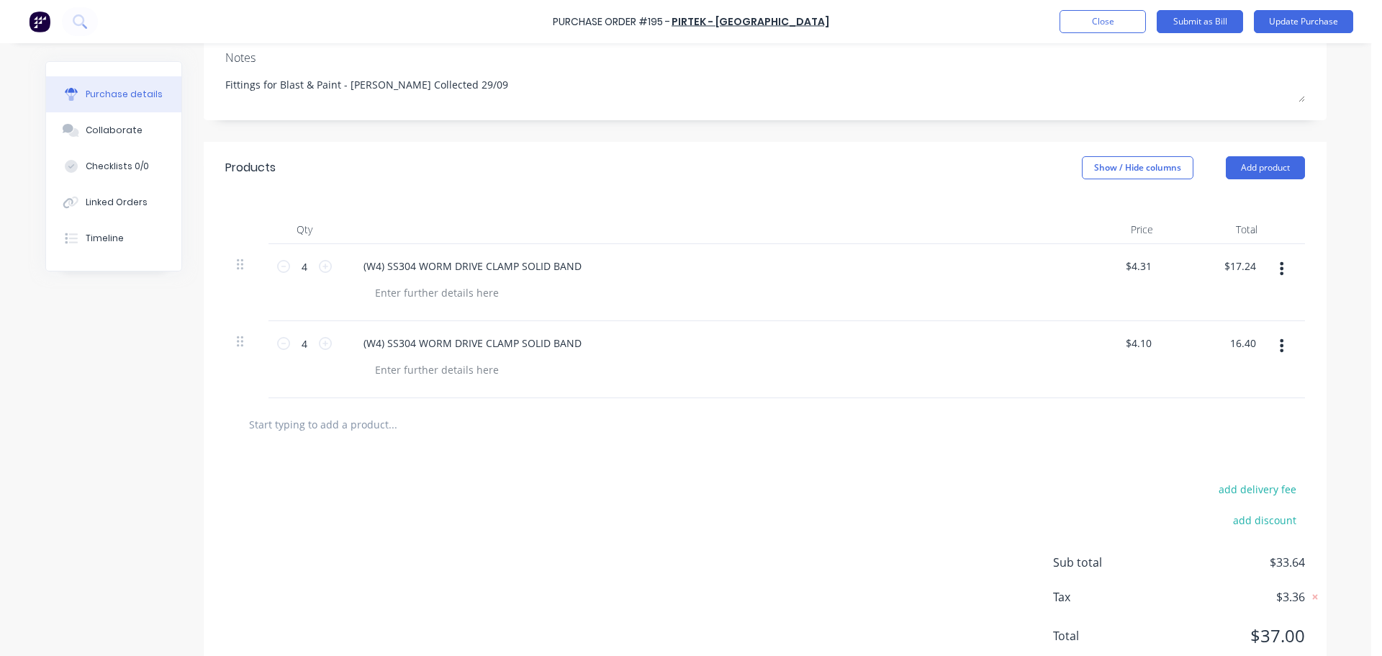
type textarea "x"
type input "16.40"
type textarea "x"
type input "$16.40"
click at [311, 417] on input "text" at bounding box center [392, 424] width 288 height 29
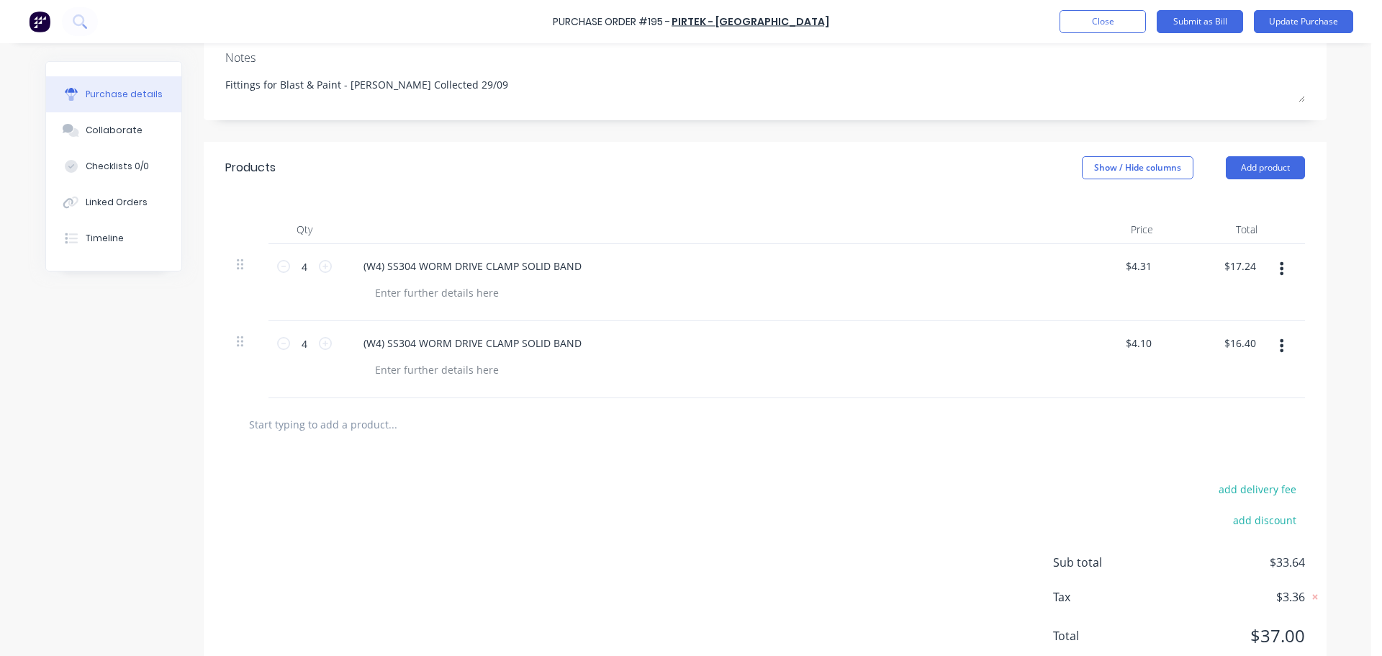
paste input "CUPLA NIPPLE HOSE [PERSON_NAME] (3/8)"
type textarea "x"
type input "CUPLA NIPPLE HOSE [PERSON_NAME] (3/8)"
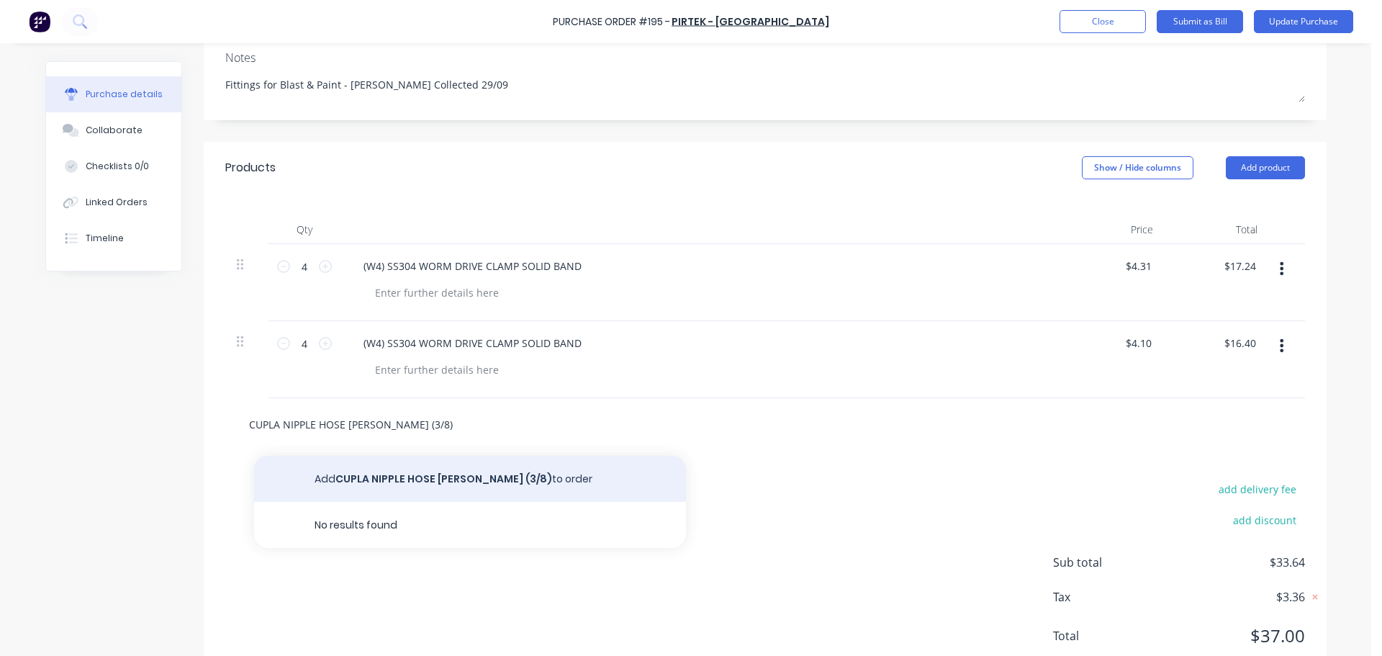
type textarea "x"
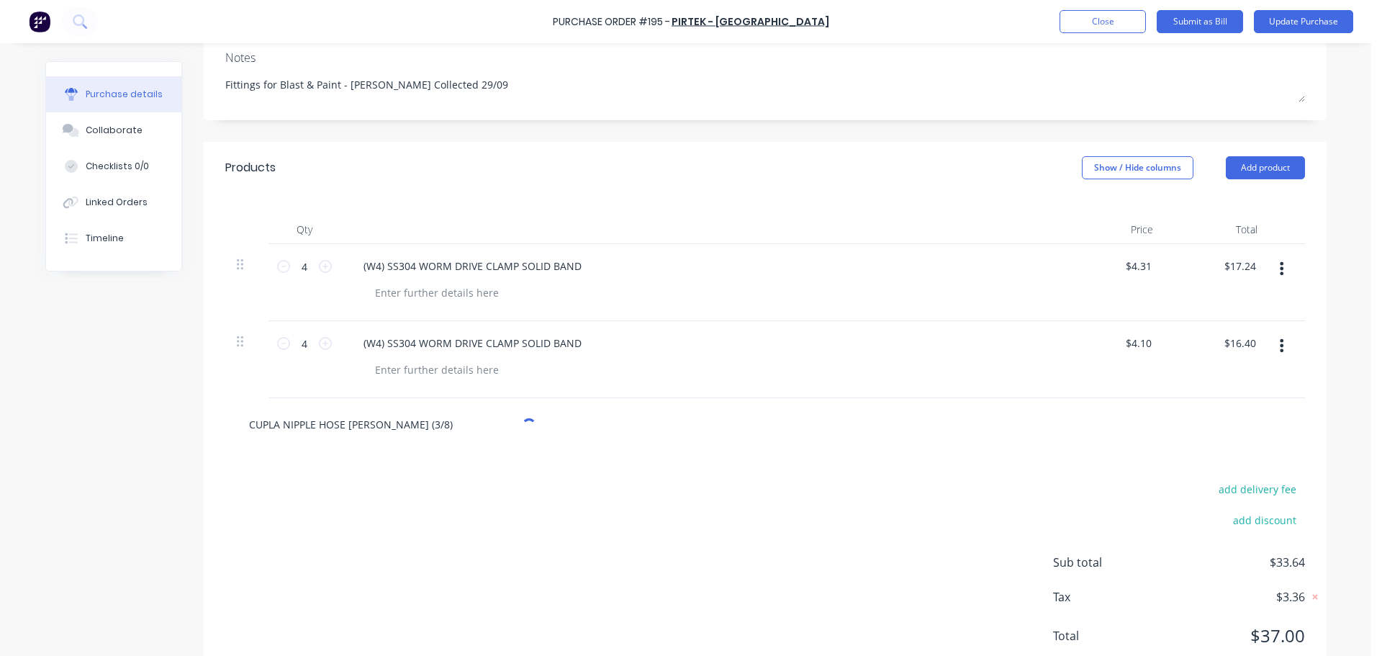
type input "CUPLA NIPPLE HOSE [PERSON_NAME] (3/8)"
click at [343, 476] on div "add delivery fee add discount Sub total $33.64 Tax $3.36 Total $37.00" at bounding box center [765, 569] width 1123 height 237
click at [380, 422] on input "CUPLA NIPPLE HOSE [PERSON_NAME] (3/8)" at bounding box center [392, 424] width 288 height 29
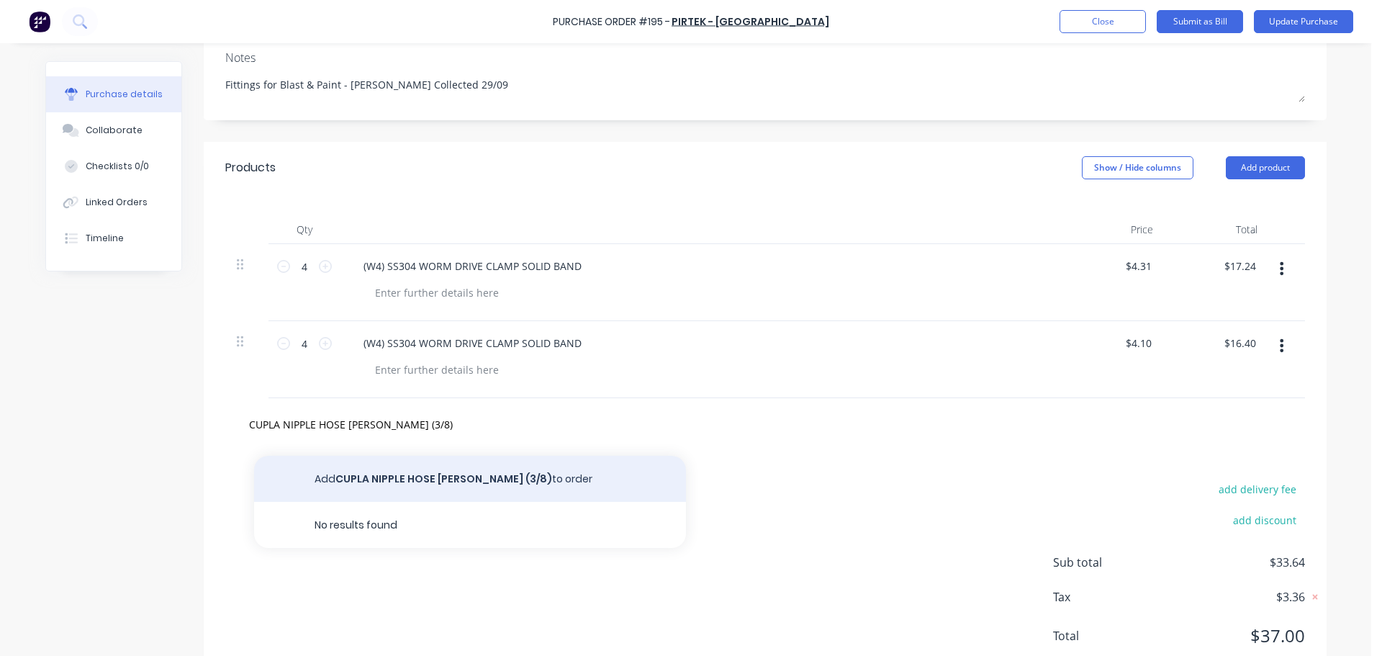
click at [409, 479] on button "Add CUPLA NIPPLE HOSE [PERSON_NAME] (3/8) to order" at bounding box center [470, 479] width 432 height 46
type textarea "x"
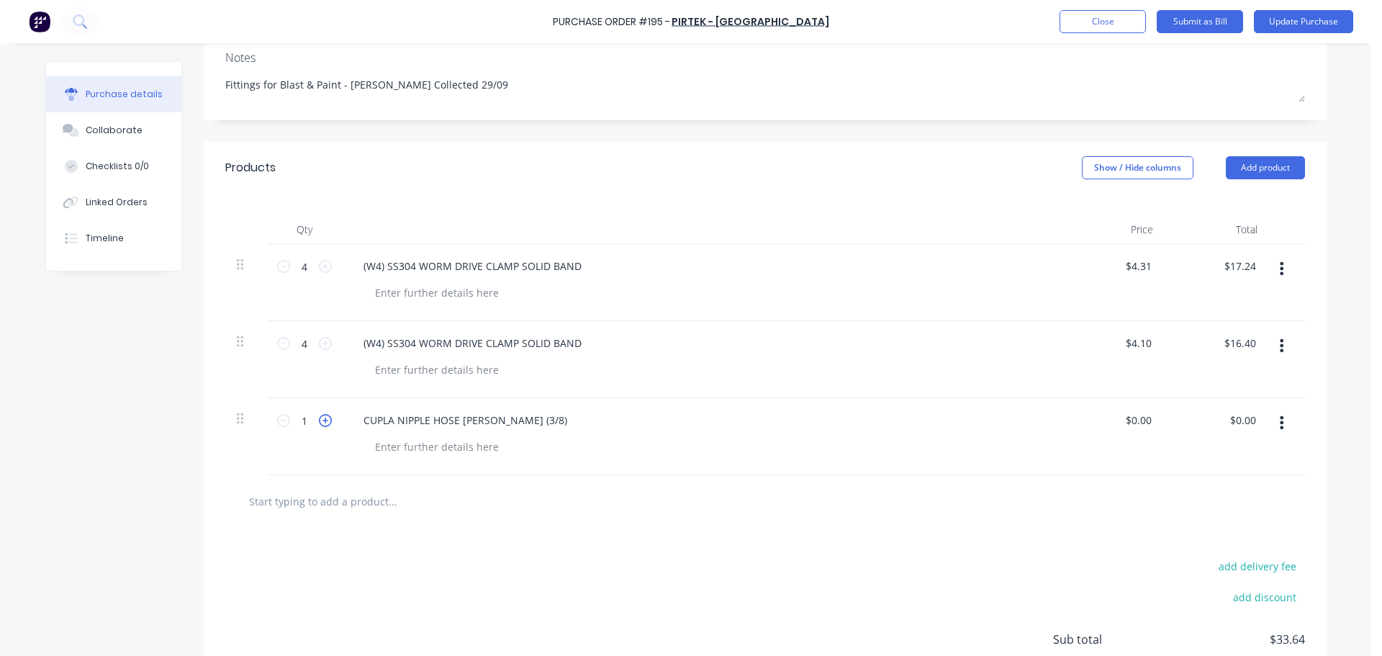
click at [321, 421] on icon at bounding box center [325, 420] width 13 height 13
type textarea "x"
type input "2"
click at [321, 421] on icon at bounding box center [325, 420] width 13 height 13
type textarea "x"
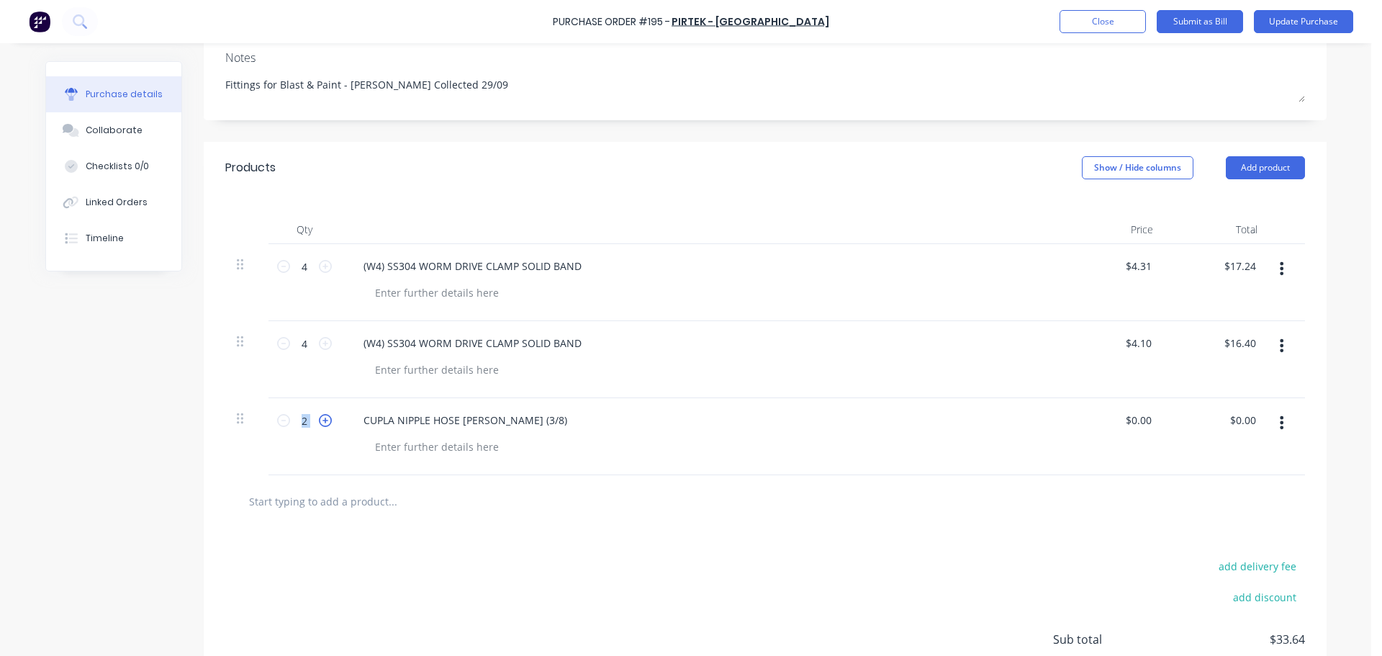
type input "3"
click at [321, 421] on icon at bounding box center [325, 420] width 13 height 13
type textarea "x"
type input "4"
type textarea "x"
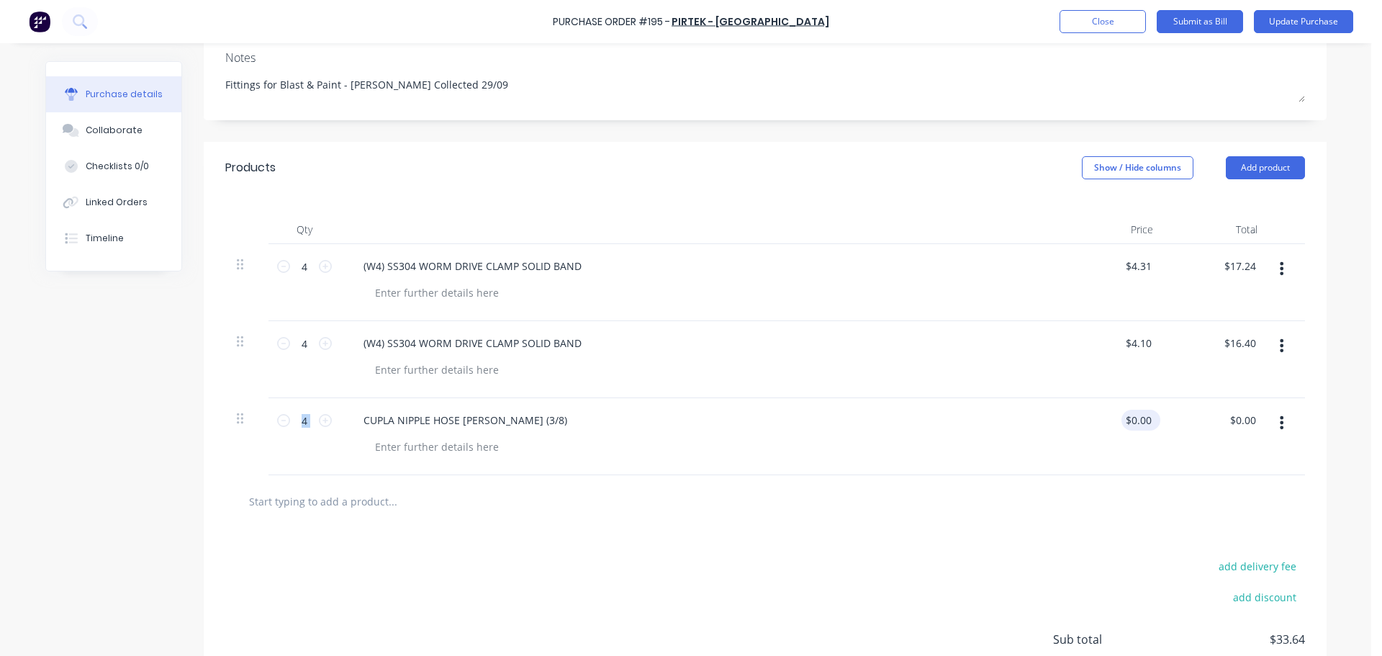
type input "0.00"
click at [1142, 428] on input "0.00" at bounding box center [1137, 420] width 33 height 21
type textarea "x"
click at [1142, 428] on input "0.00" at bounding box center [1140, 420] width 27 height 21
type input "6.91"
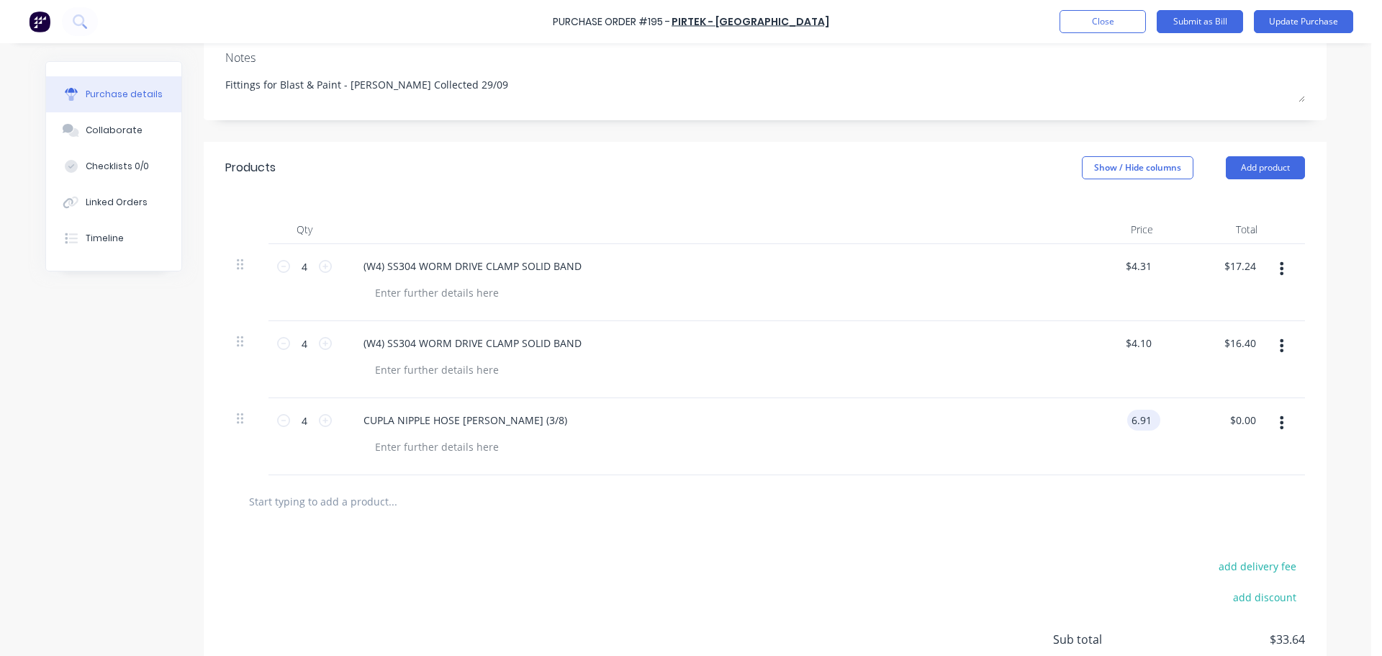
type textarea "x"
type input "$6.91"
type input "27.64"
type textarea "x"
type input "27.64"
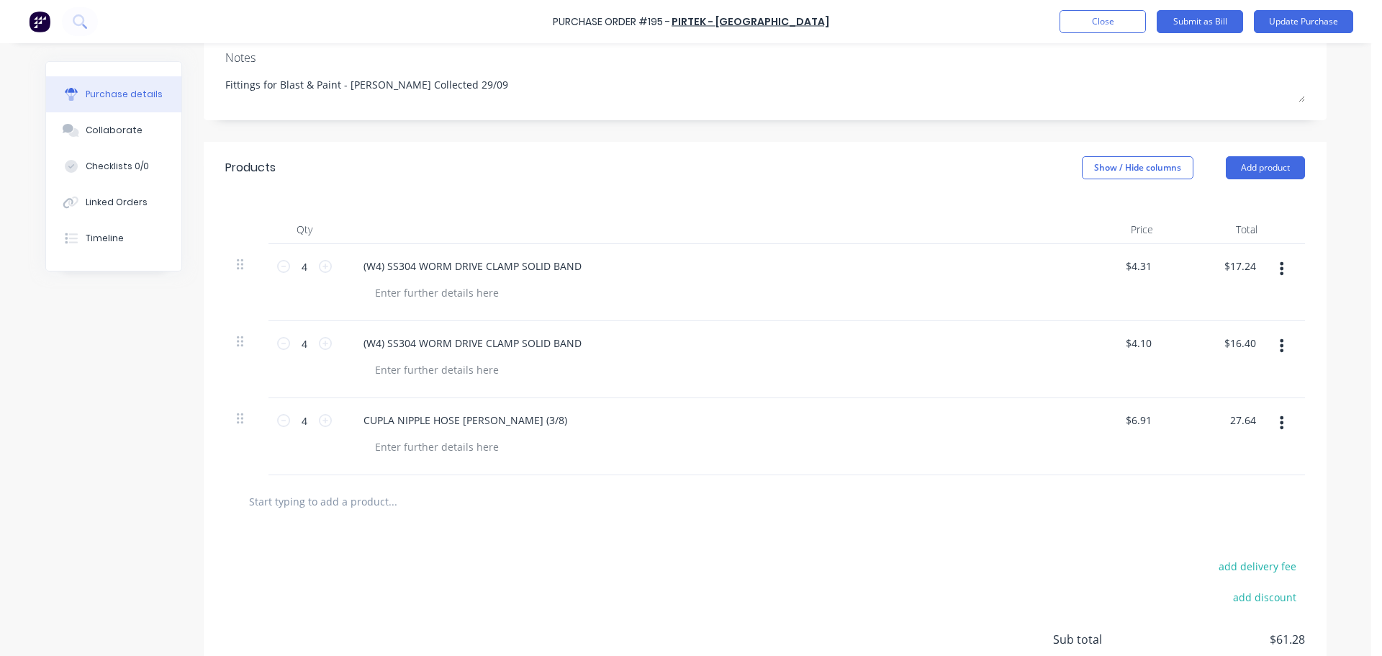
type textarea "x"
type input "$27.64"
click at [287, 499] on input "text" at bounding box center [392, 501] width 288 height 29
paste input "CUPLA HOSE [PERSON_NAME] (3/8)"
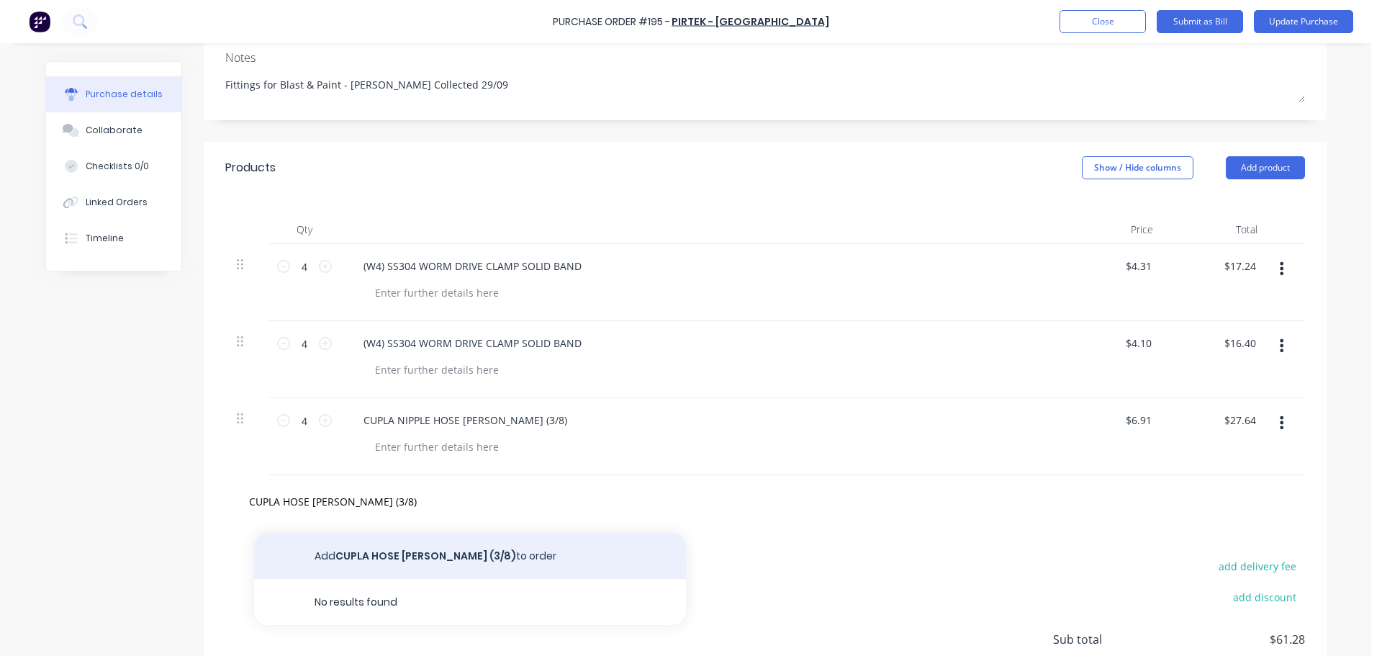
click at [390, 548] on button "Add CUPLA HOSE [PERSON_NAME] (3/8) to order" at bounding box center [470, 556] width 432 height 46
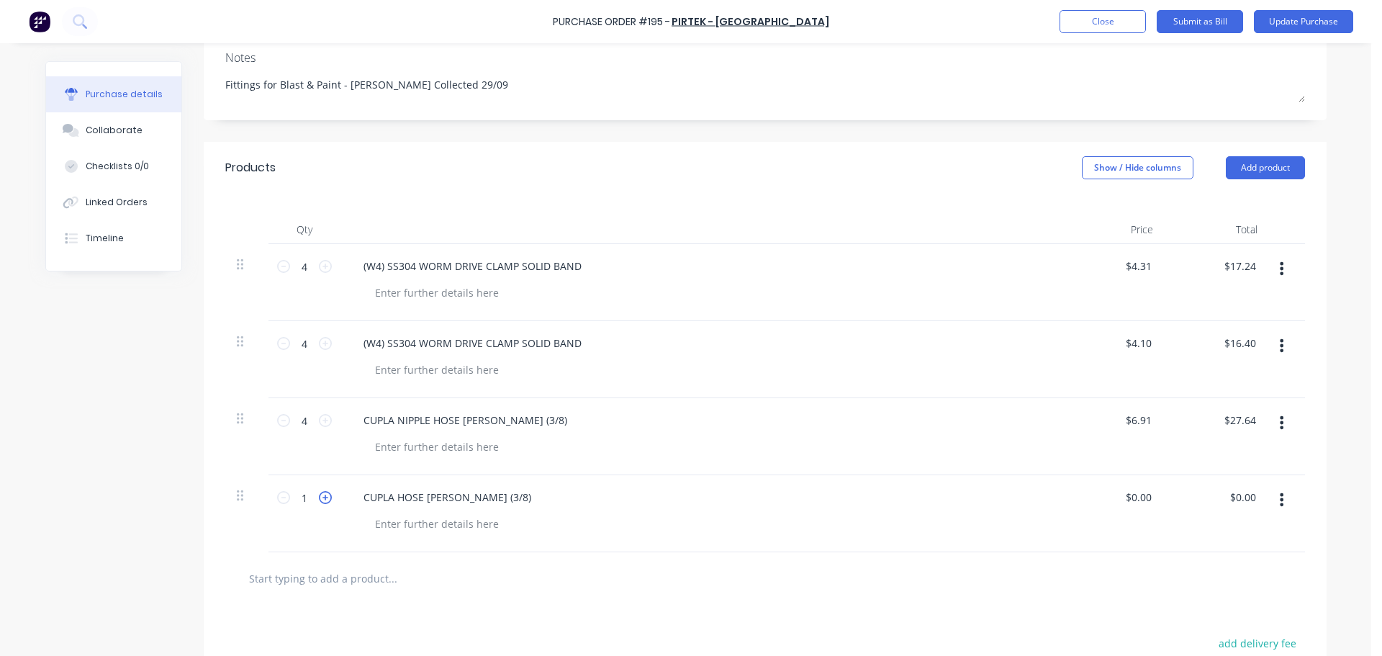
click at [322, 496] on icon at bounding box center [325, 497] width 13 height 13
click at [1135, 500] on input "0.00" at bounding box center [1137, 497] width 33 height 21
click at [1135, 500] on input "0.00" at bounding box center [1140, 497] width 27 height 21
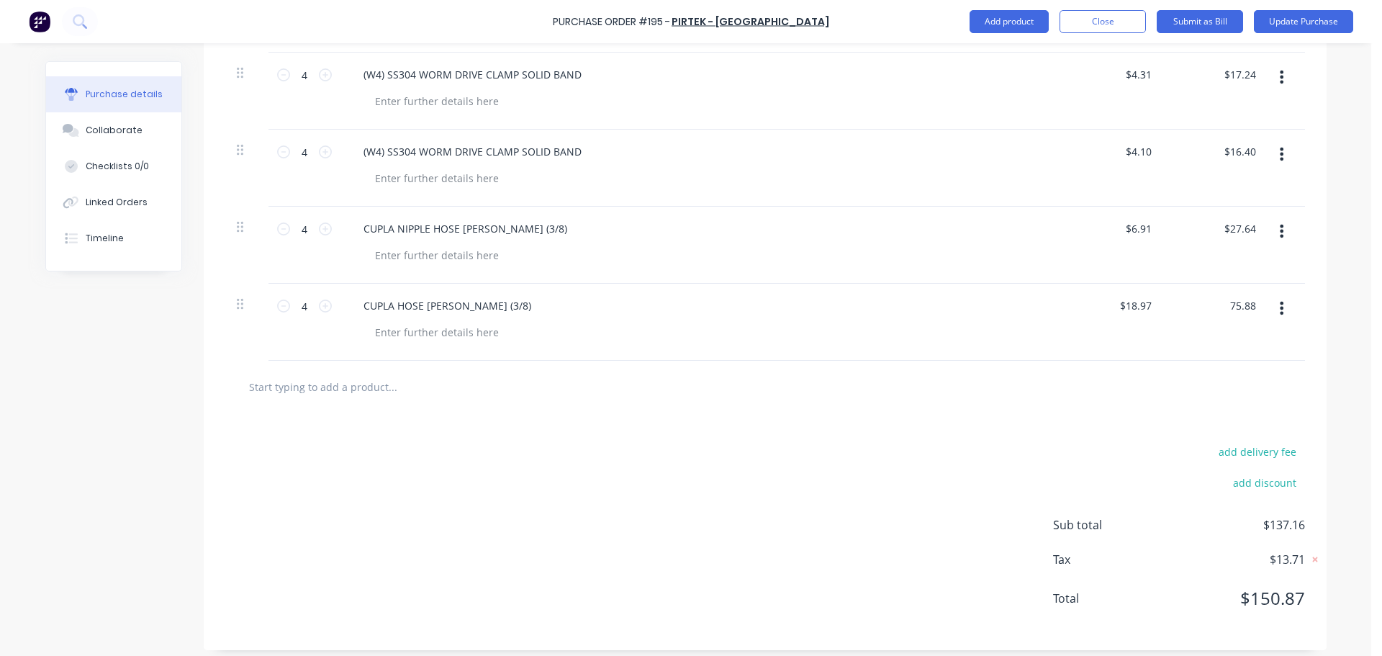
scroll to position [416, 0]
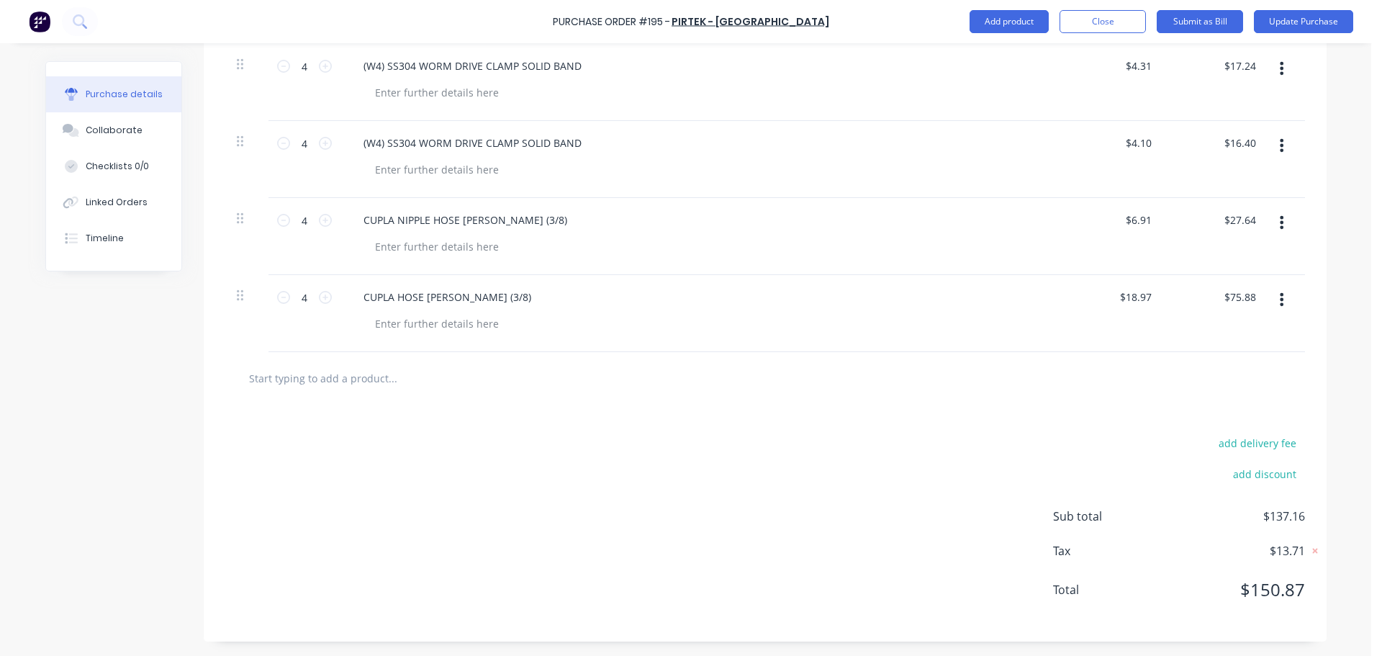
click at [330, 383] on input "text" at bounding box center [392, 377] width 288 height 29
paste input "CAMLOCK - COUPLER X BSPT FEM"
click at [374, 430] on button "Add CAMLOCK - COUPLER X BSPT FEM to order" at bounding box center [470, 433] width 432 height 46
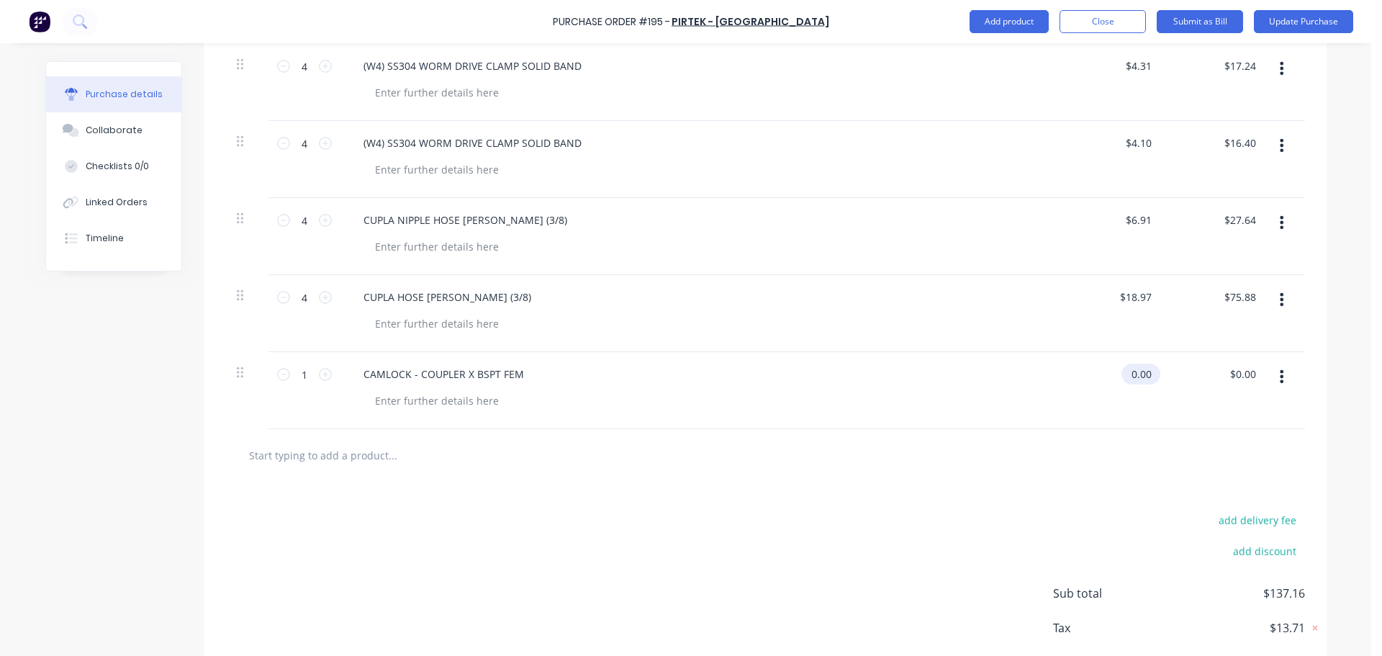
click at [1132, 379] on input "0.00" at bounding box center [1137, 373] width 33 height 21
click at [1132, 379] on input "0.00" at bounding box center [1140, 373] width 27 height 21
click at [321, 459] on input "text" at bounding box center [392, 455] width 288 height 29
paste input "RED. [PERSON_NAME] 2 BSPT [DEMOGRAPHIC_DATA] X 1 BSPT FEM"
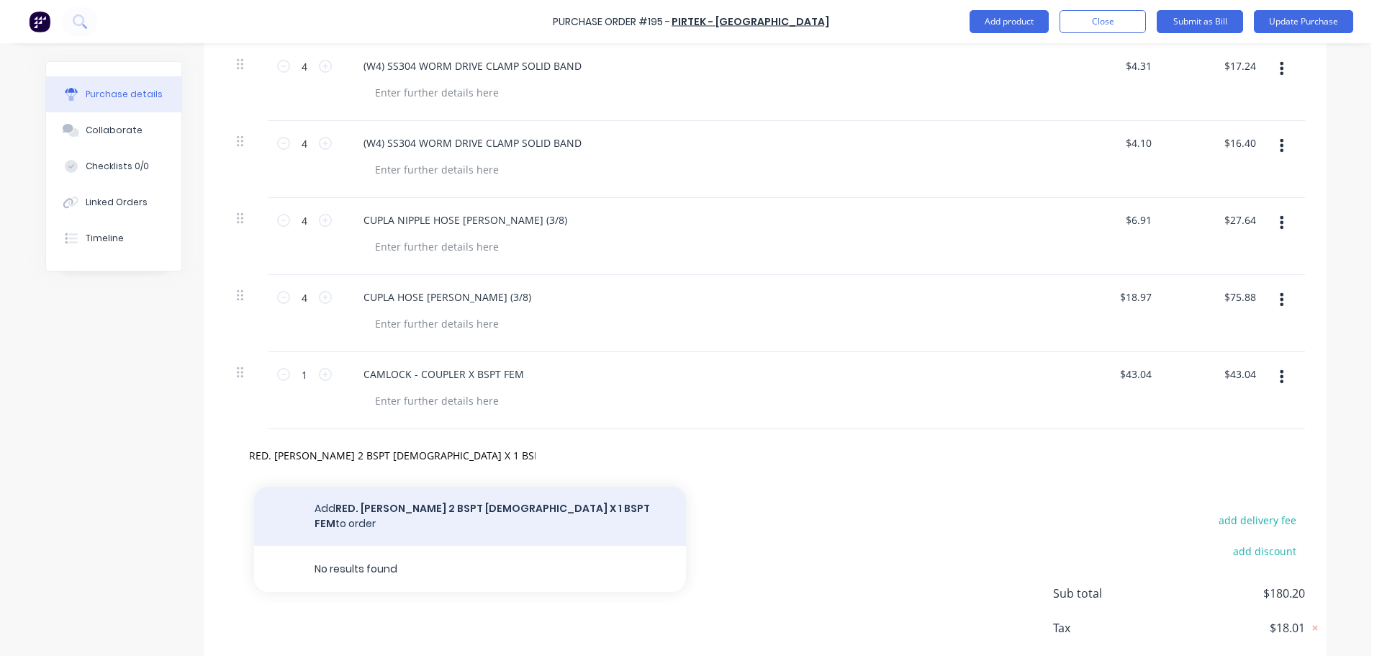
click at [371, 508] on button "Add RED. [PERSON_NAME] 2 BSPT [DEMOGRAPHIC_DATA] X 1 BSPT FEM to order" at bounding box center [470, 516] width 432 height 59
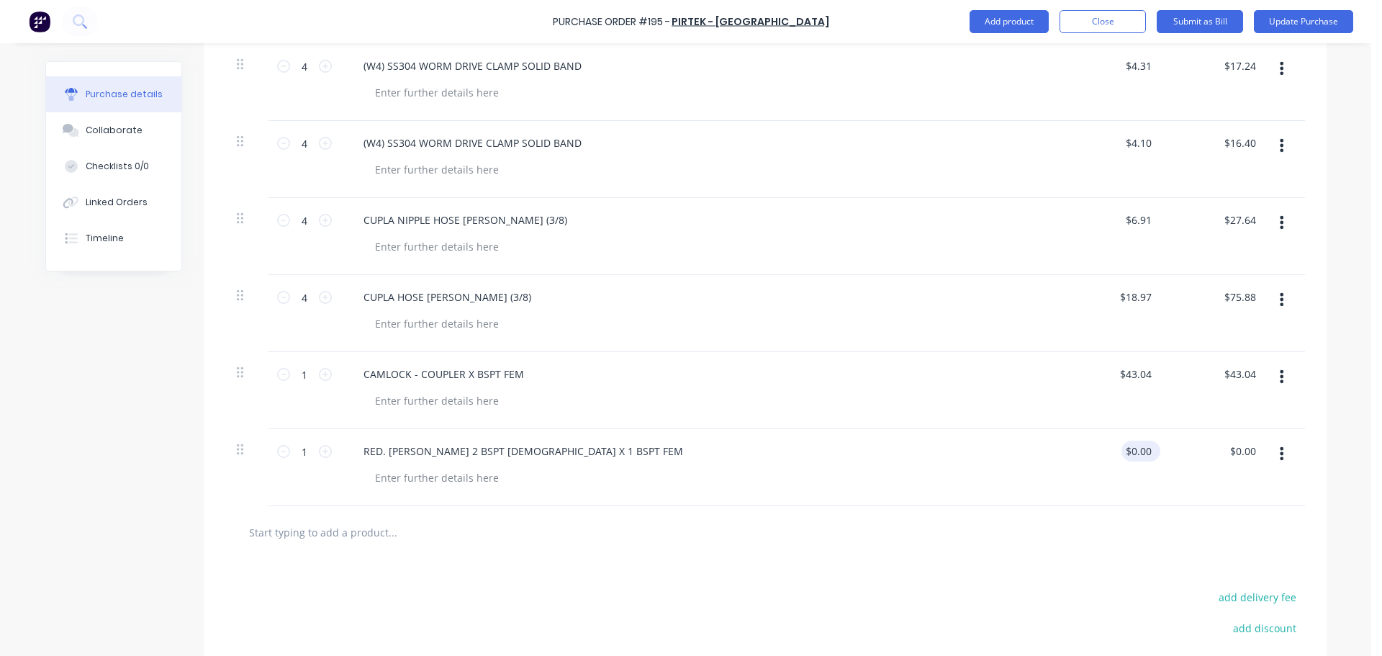
click at [1154, 452] on div "$0.00 $0.00" at bounding box center [1140, 451] width 39 height 21
click at [1147, 451] on input "0.00" at bounding box center [1137, 451] width 33 height 21
click at [1137, 453] on input "0.00" at bounding box center [1140, 451] width 27 height 21
click at [302, 531] on input "text" at bounding box center [392, 532] width 288 height 29
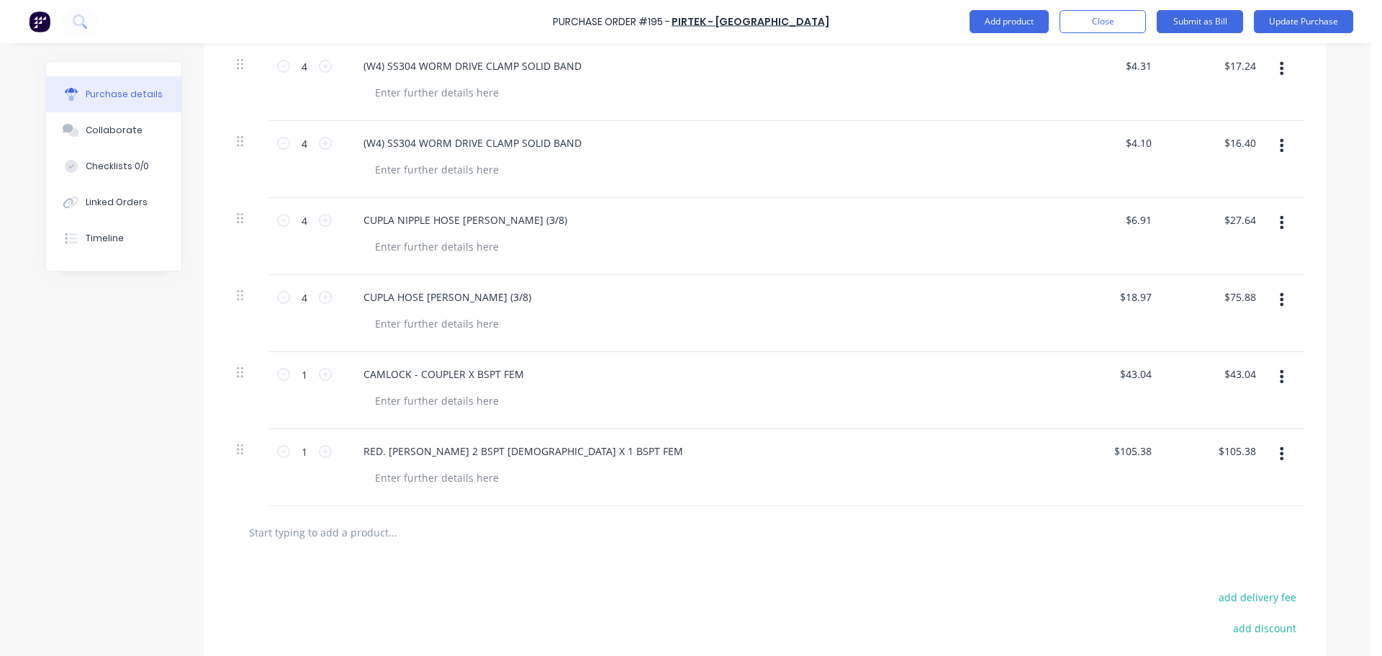
paste input "UNIVERSAL [DEMOGRAPHIC_DATA] END TYPE A (1)"
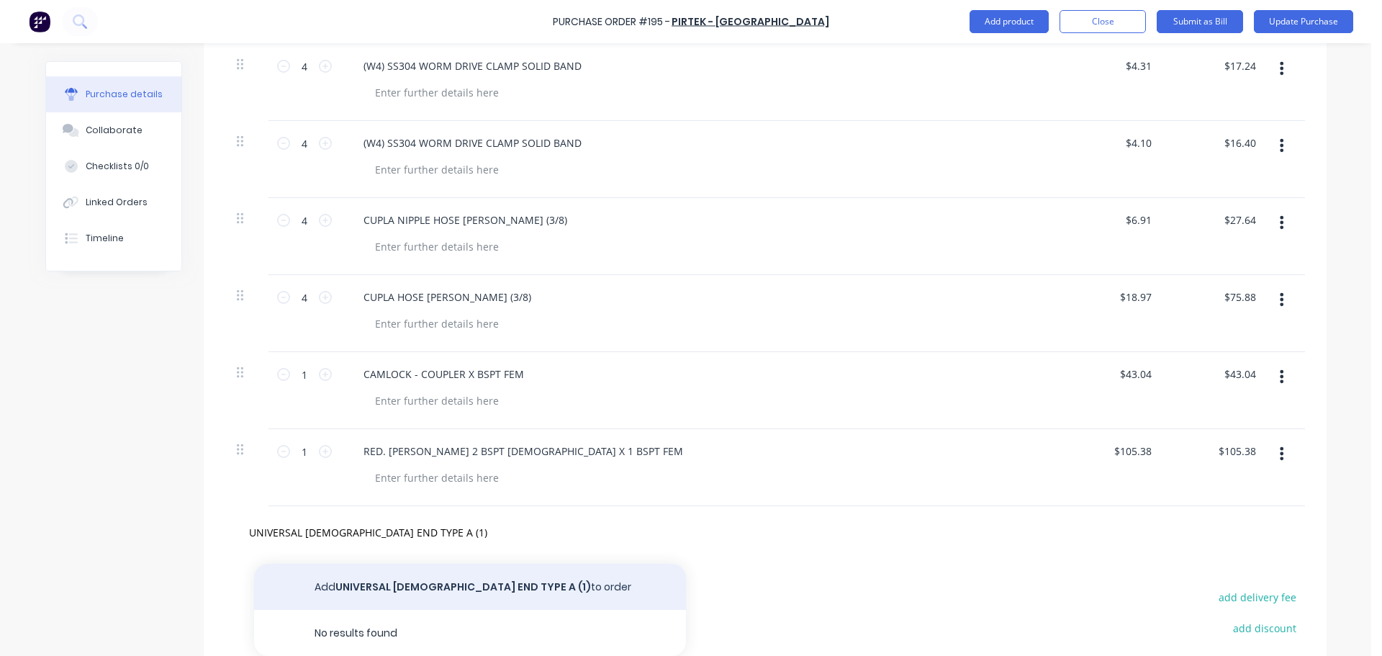
click at [363, 582] on button "Add UNIVERSAL [DEMOGRAPHIC_DATA] END TYPE A (1) to order" at bounding box center [470, 587] width 432 height 46
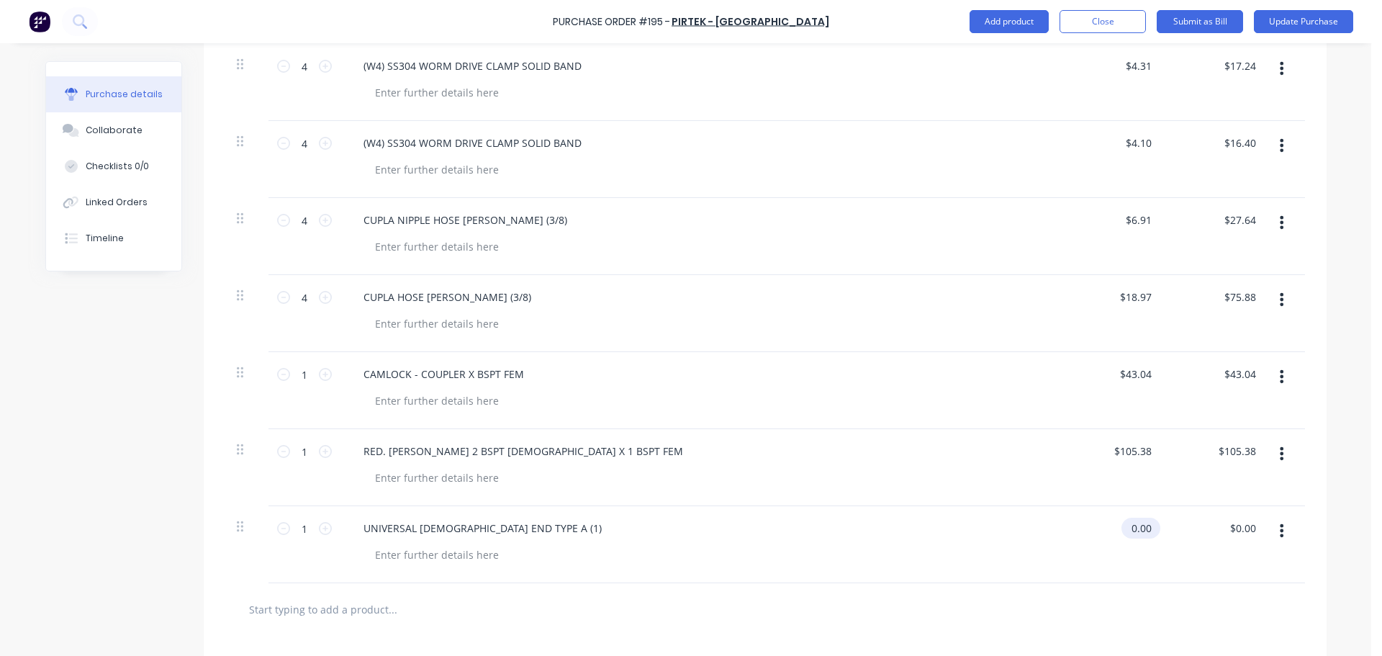
click at [1138, 527] on input "0.00" at bounding box center [1137, 528] width 33 height 21
click at [1138, 527] on input "0.00" at bounding box center [1140, 528] width 27 height 21
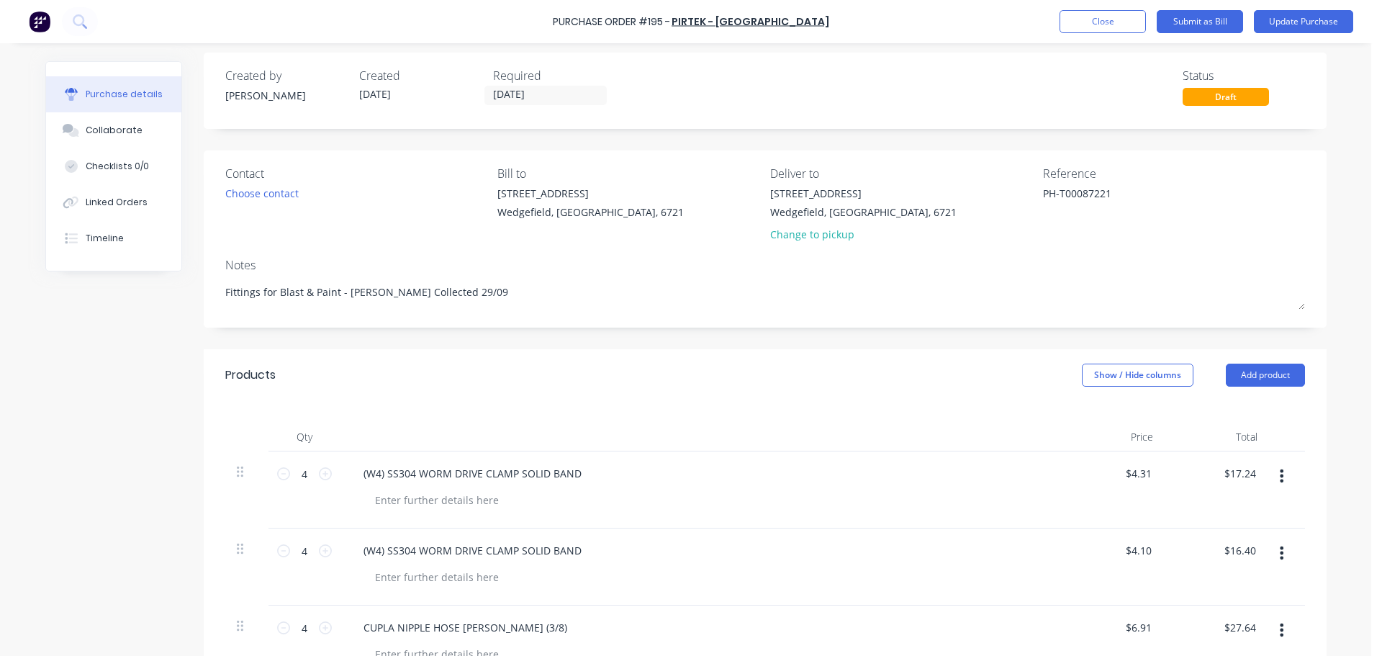
scroll to position [0, 0]
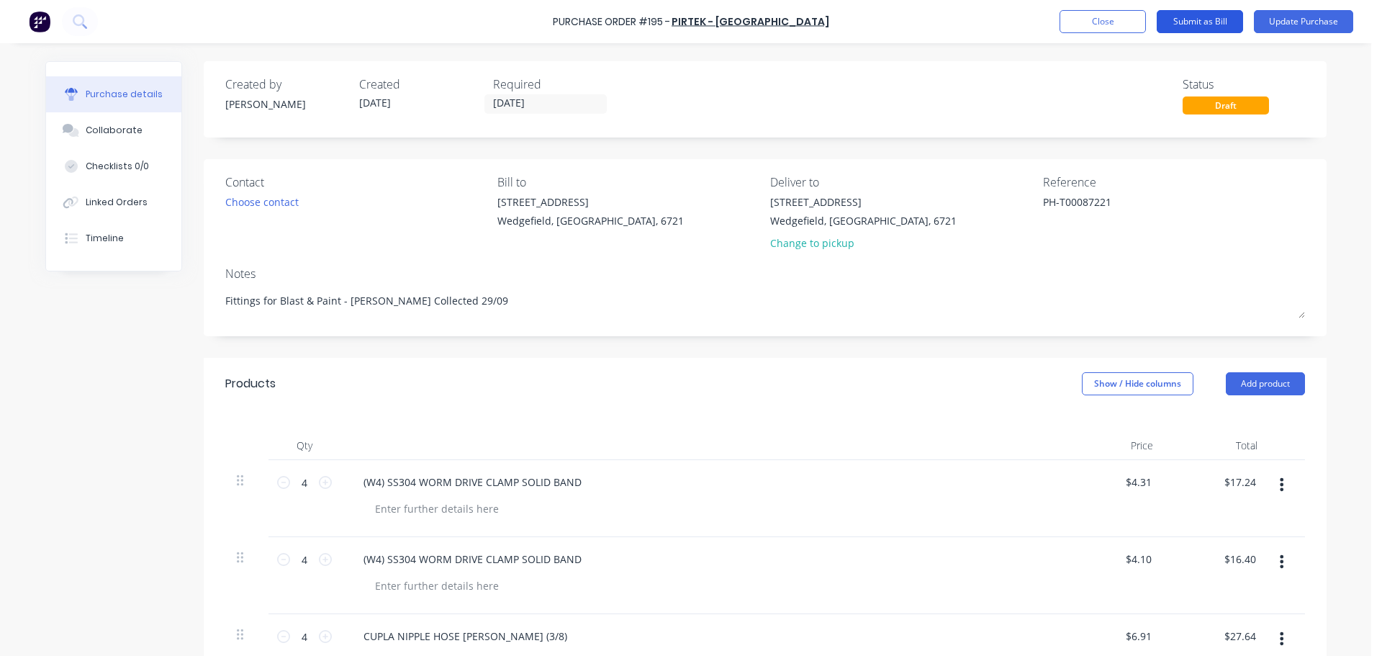
click at [1230, 17] on button "Submit as Bill" at bounding box center [1200, 21] width 86 height 23
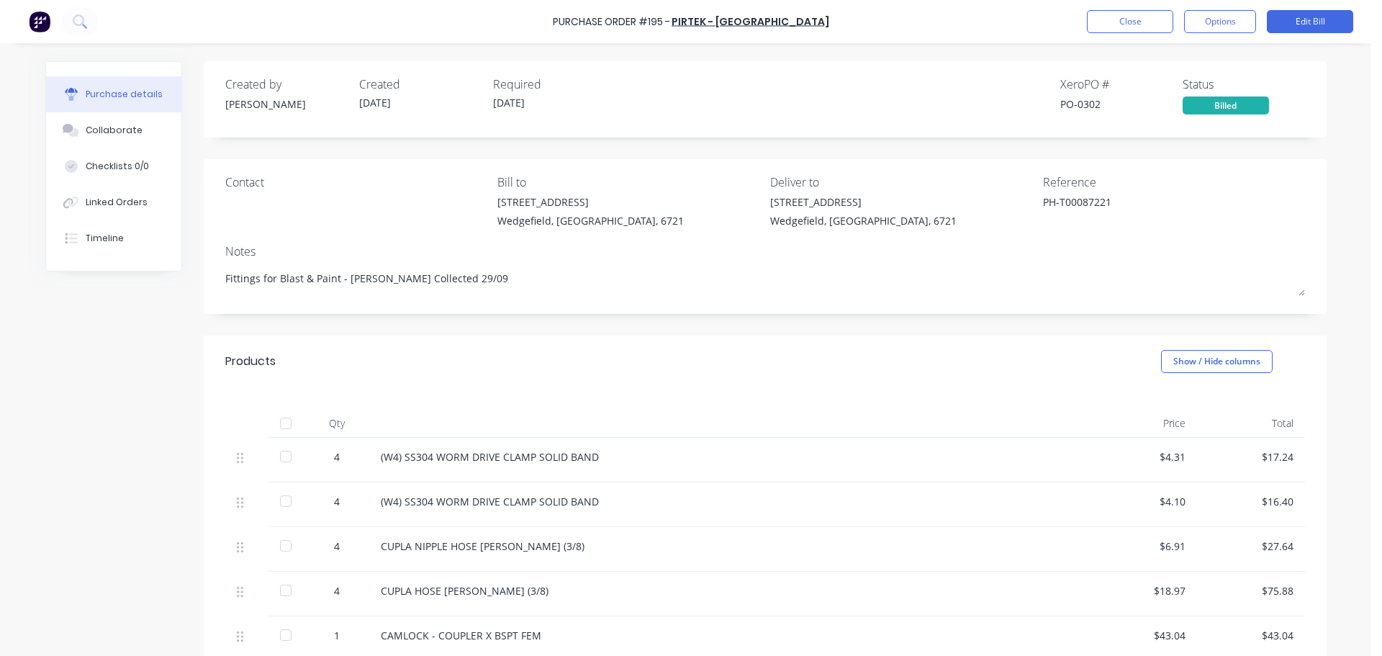
click at [1131, 37] on div "Purchase Order #195 - PIRTEK - Port Hedland Close Options Edit Bill" at bounding box center [691, 21] width 1382 height 43
click at [1131, 26] on button "Close" at bounding box center [1130, 21] width 86 height 23
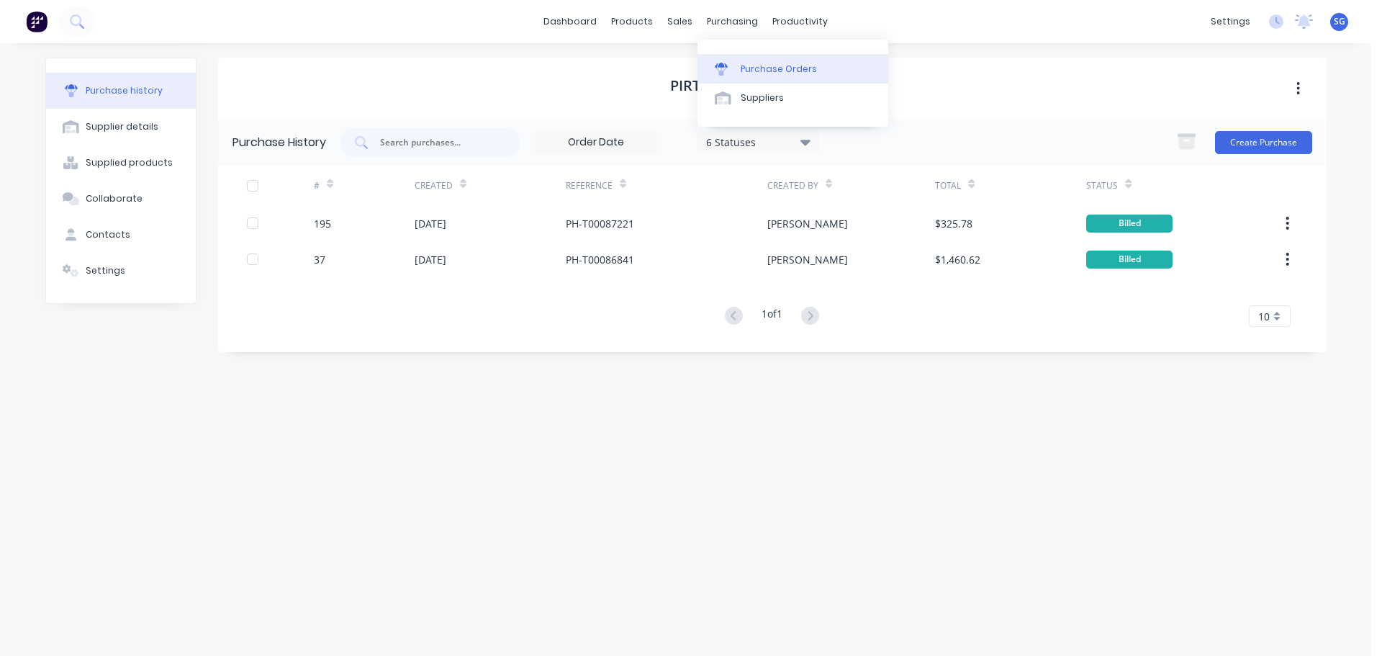
click at [739, 68] on link "Purchase Orders" at bounding box center [792, 68] width 191 height 29
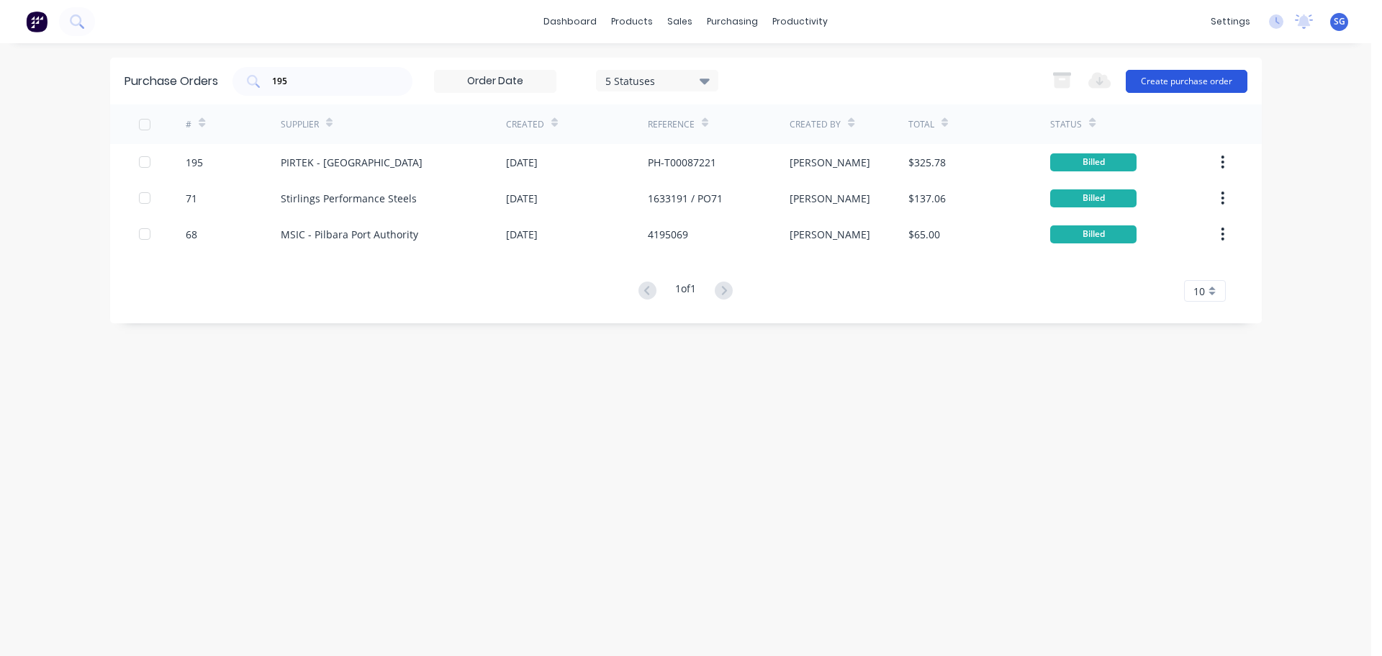
click at [1164, 78] on button "Create purchase order" at bounding box center [1187, 81] width 122 height 23
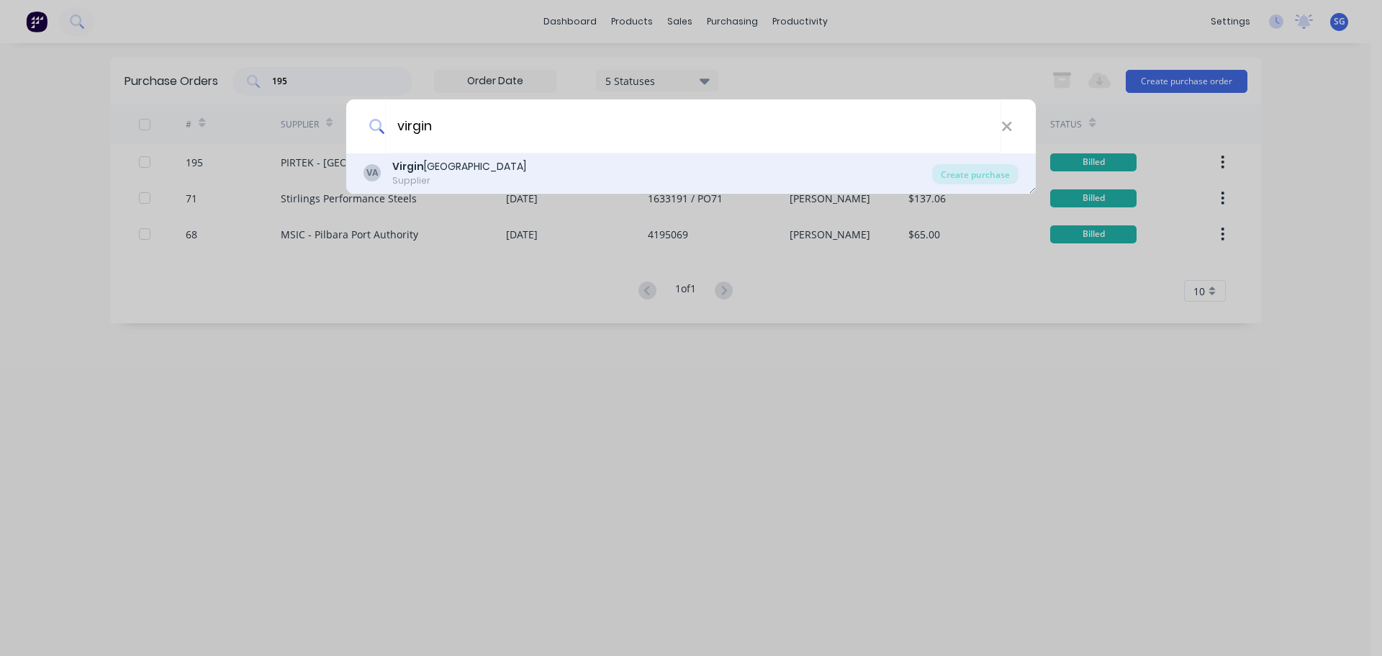
click at [381, 175] on div "VA Virgin Australia Supplier" at bounding box center [647, 173] width 569 height 28
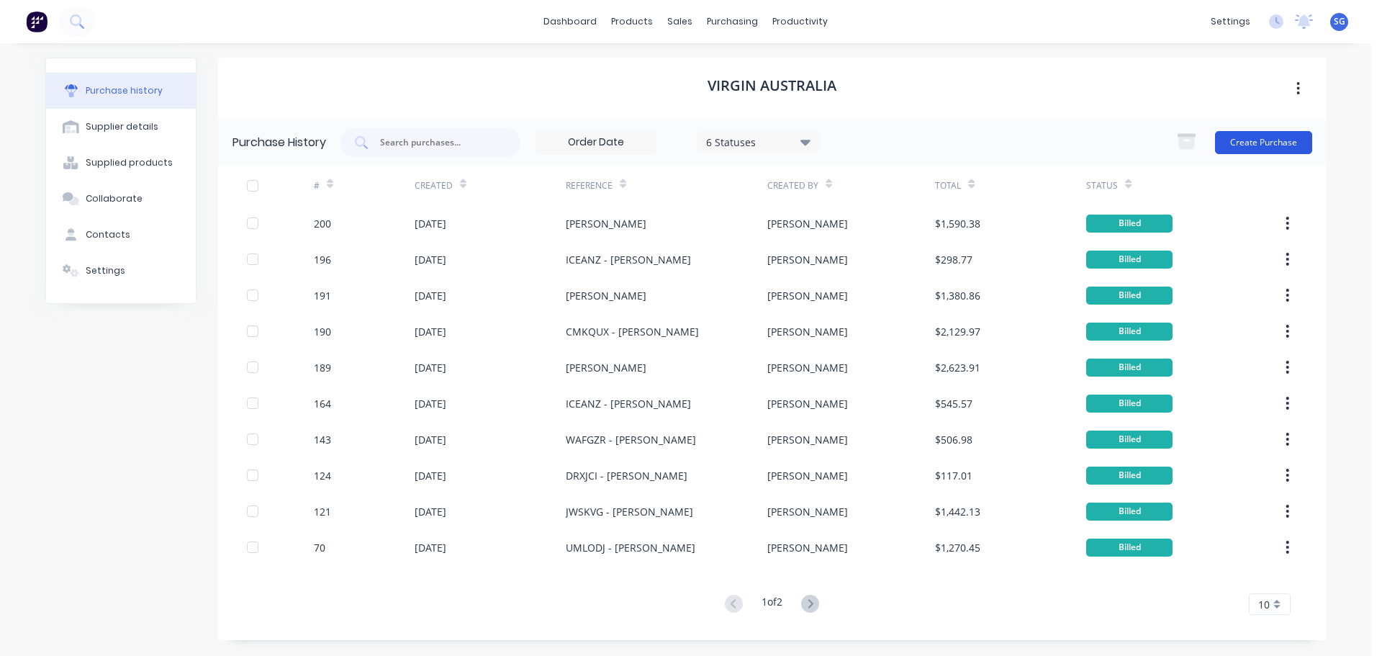
click at [1248, 141] on button "Create Purchase" at bounding box center [1263, 142] width 97 height 23
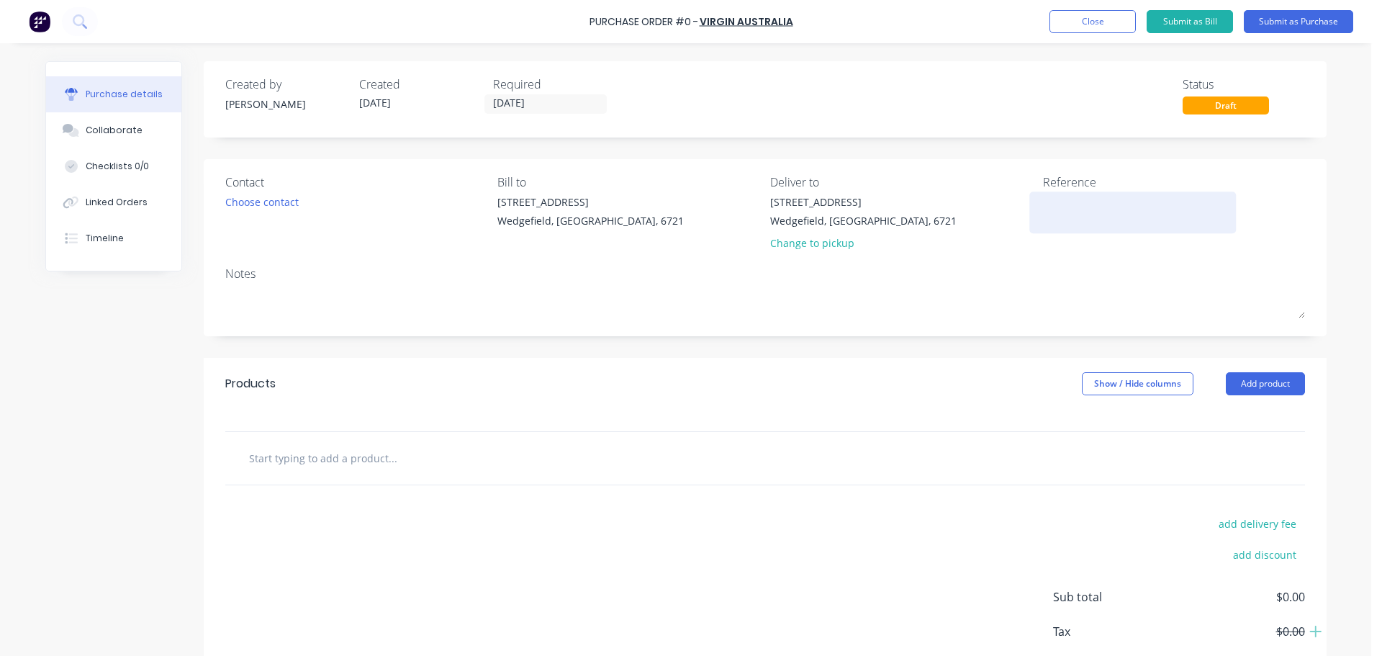
click at [1070, 204] on textarea at bounding box center [1133, 210] width 180 height 32
paste textarea "ENBRVW"
drag, startPoint x: 311, startPoint y: 461, endPoint x: 303, endPoint y: 458, distance: 8.4
click at [310, 462] on input "text" at bounding box center [392, 457] width 288 height 29
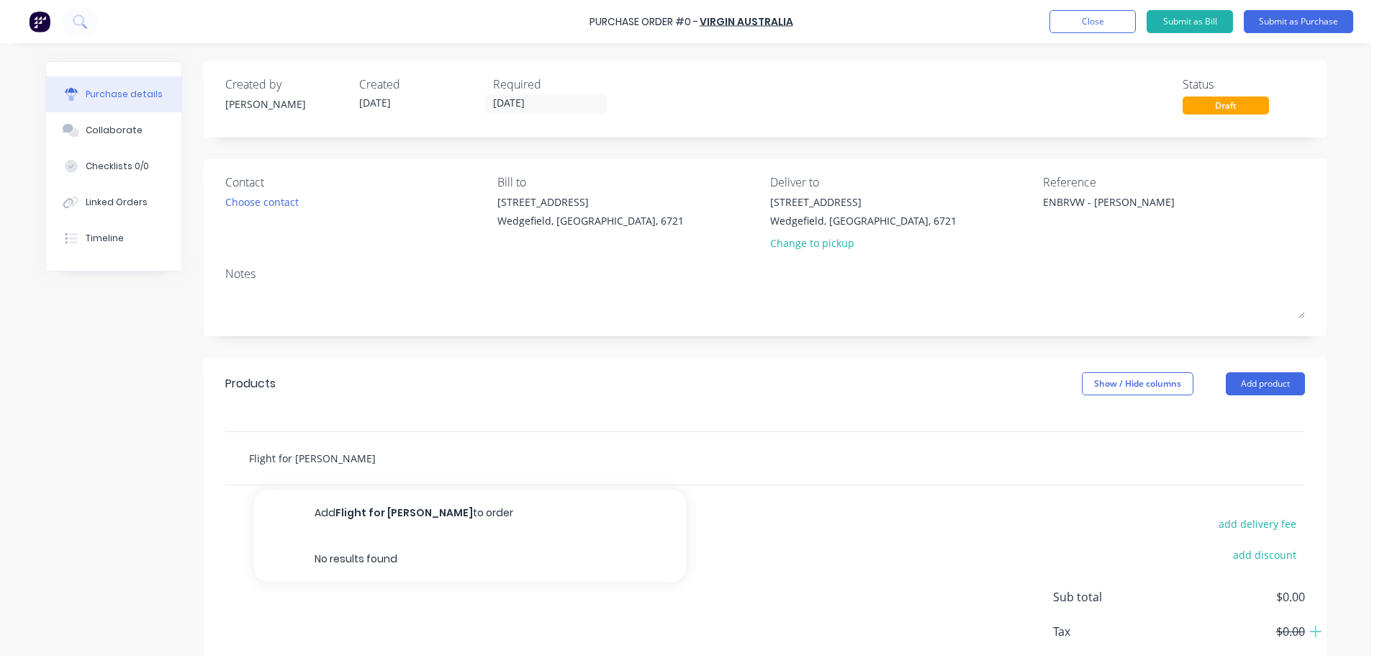
click at [248, 458] on input "Flight for [PERSON_NAME]" at bounding box center [392, 457] width 288 height 29
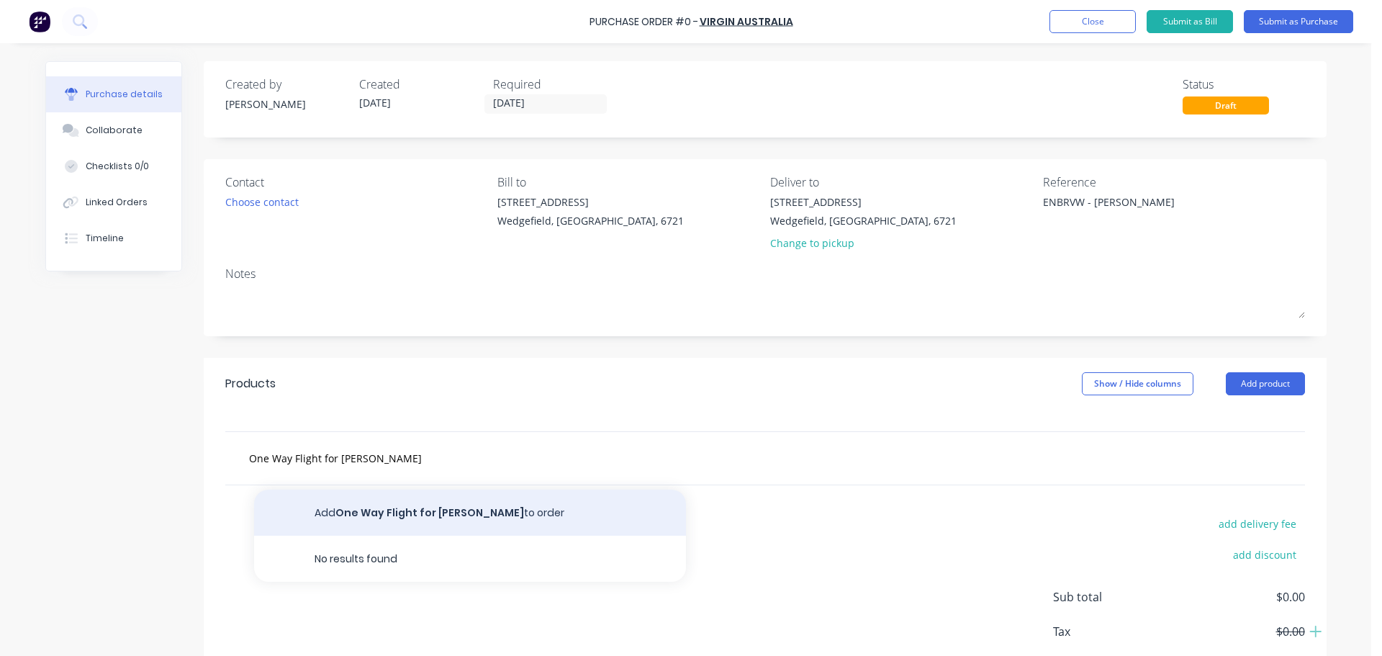
click at [341, 512] on button "Add One Way Flight for [PERSON_NAME] to order" at bounding box center [470, 512] width 432 height 46
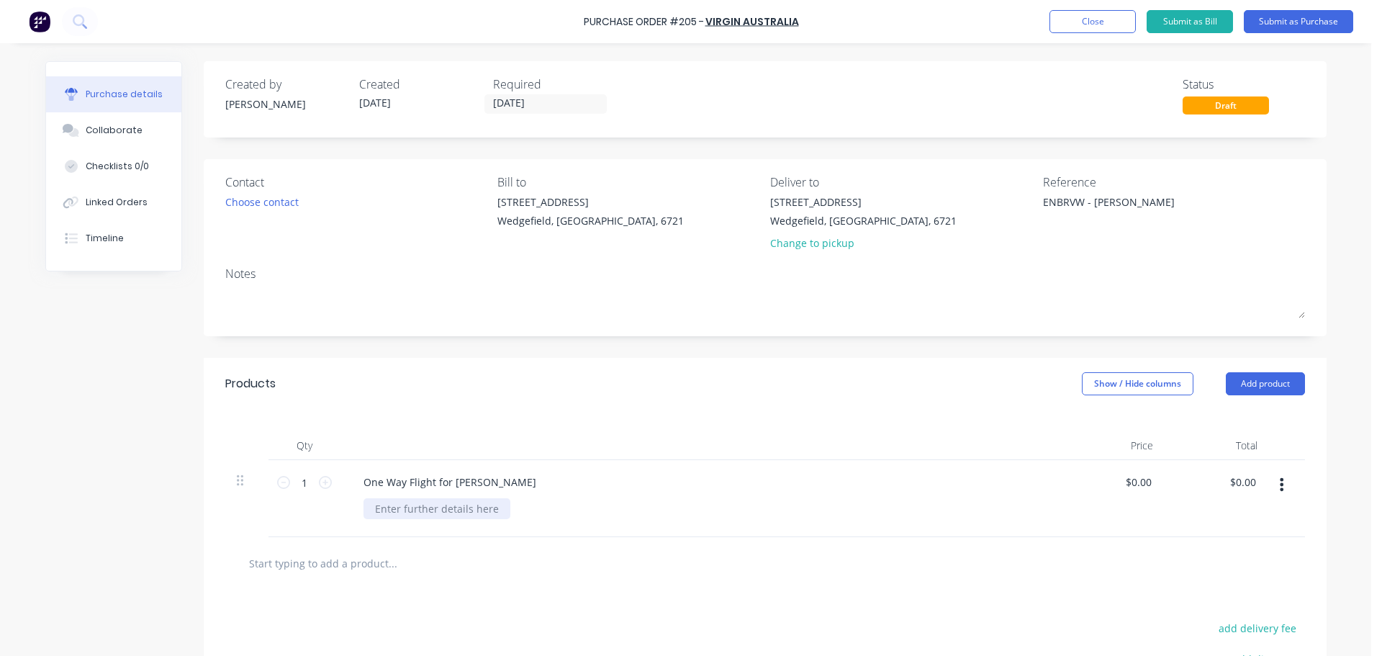
click at [381, 511] on div at bounding box center [436, 508] width 147 height 21
click at [1130, 487] on input "0.00" at bounding box center [1137, 481] width 33 height 21
click at [1130, 487] on input "0.00" at bounding box center [1140, 481] width 27 height 21
click at [1199, 18] on button "Submit as Bill" at bounding box center [1190, 21] width 86 height 23
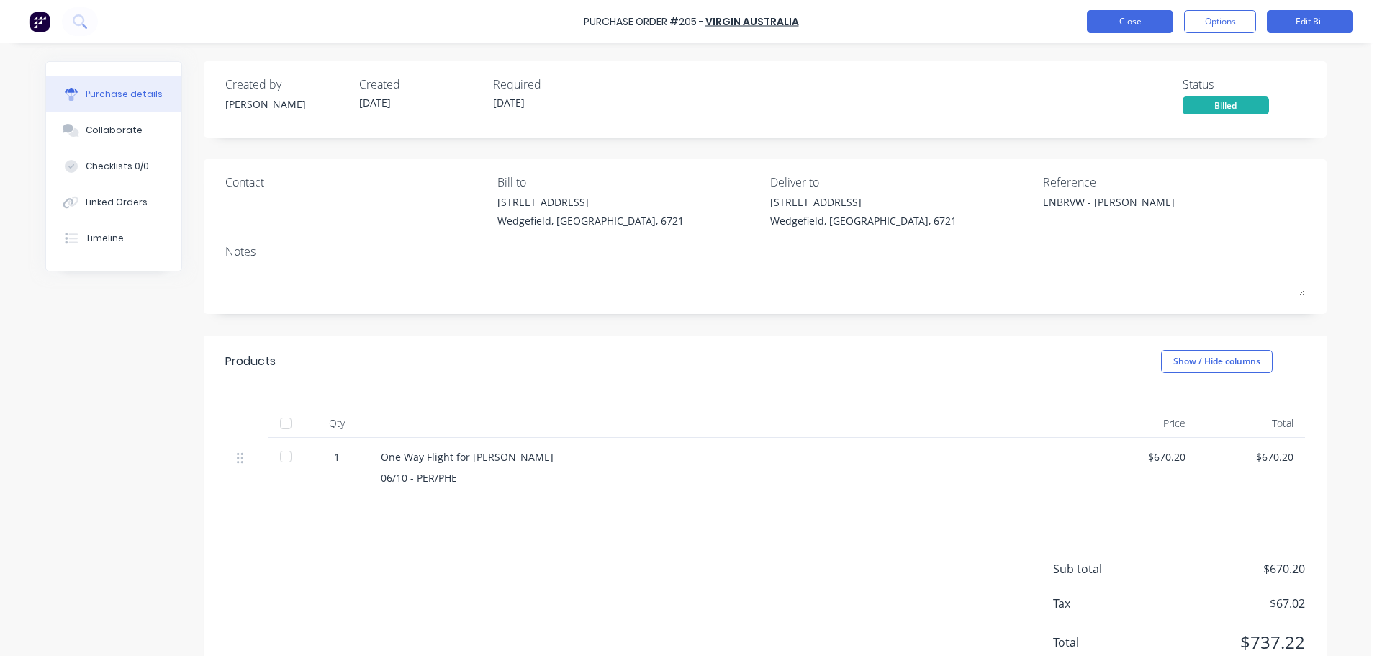
click at [1121, 10] on button "Close" at bounding box center [1130, 21] width 86 height 23
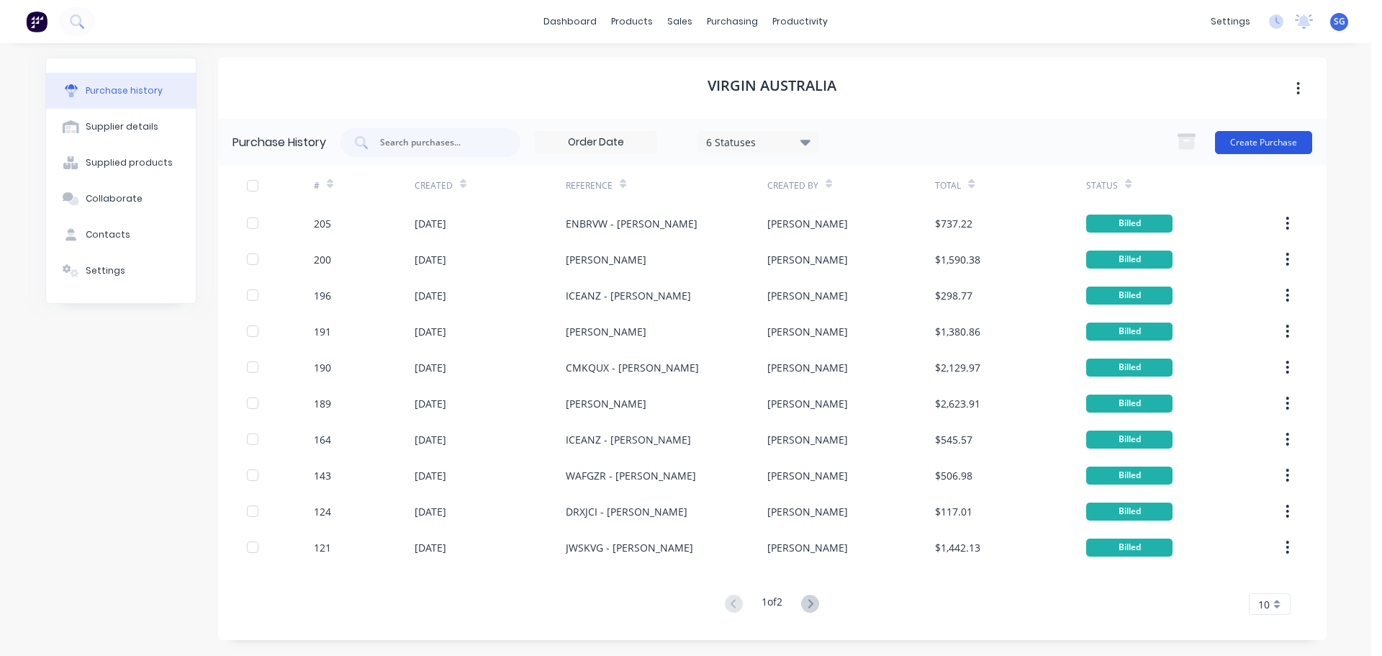
click at [1261, 143] on button "Create Purchase" at bounding box center [1263, 142] width 97 height 23
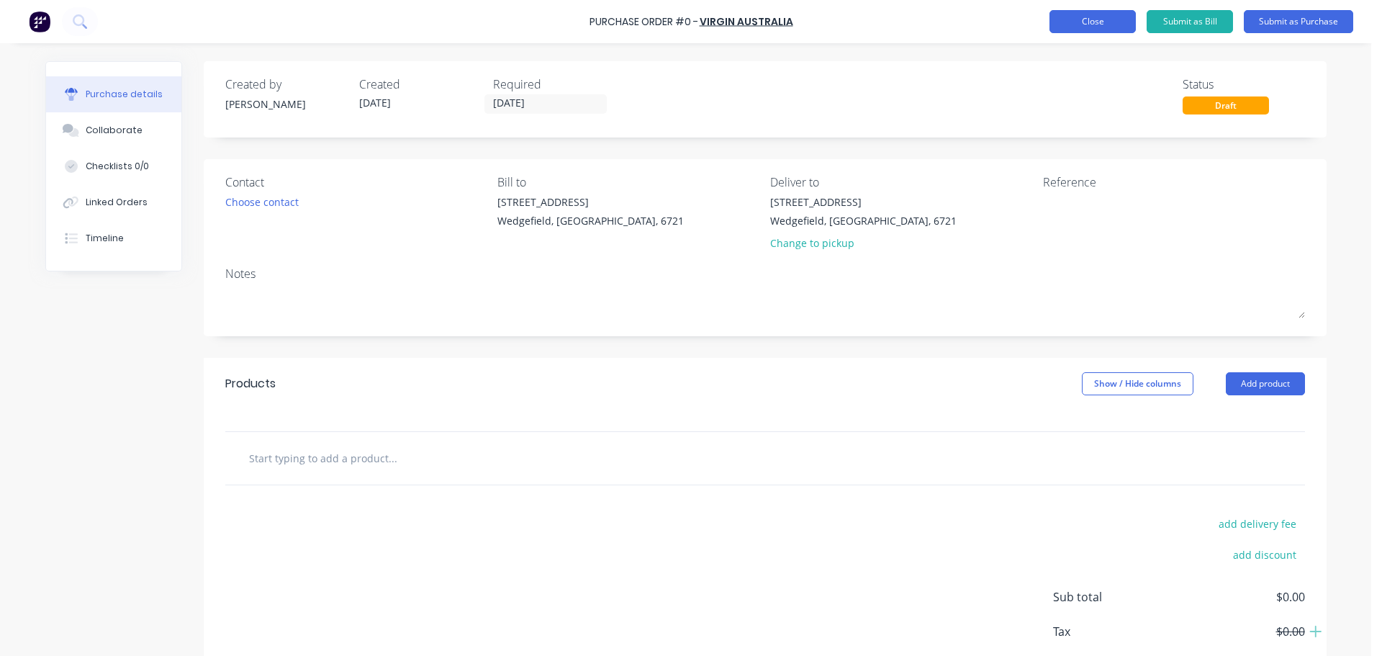
click at [1075, 22] on button "Close" at bounding box center [1092, 21] width 86 height 23
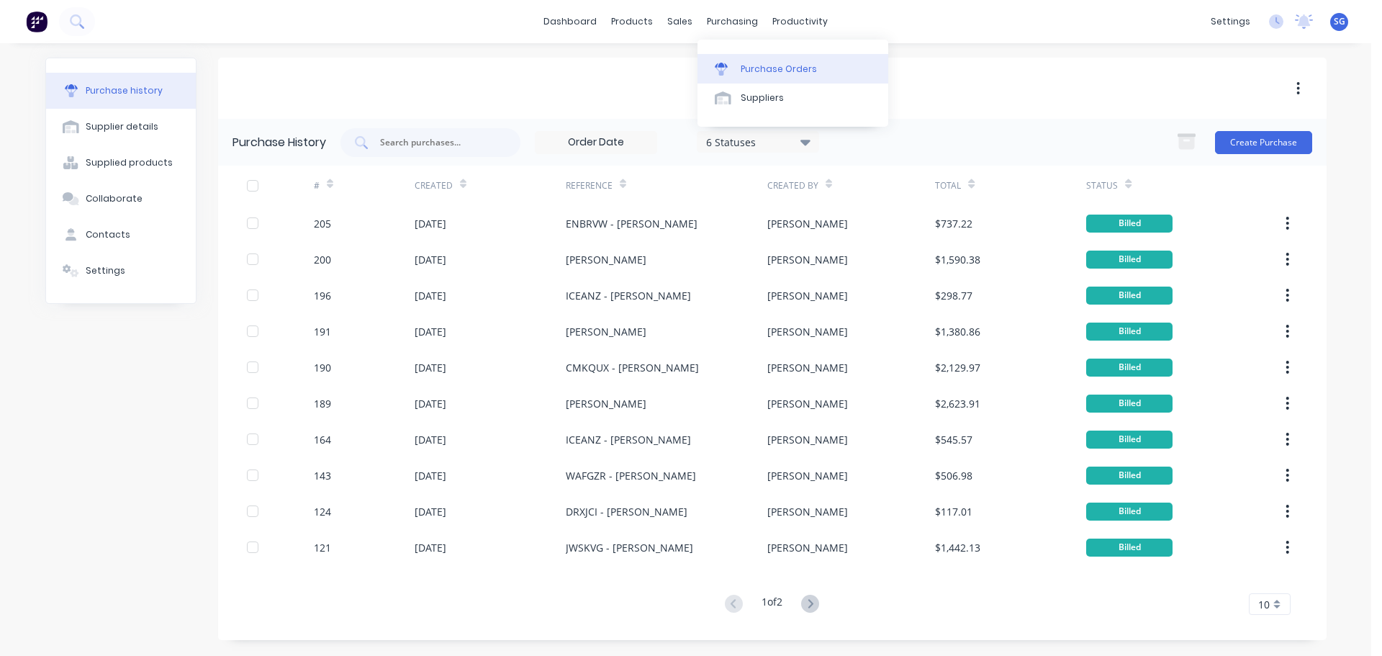
click at [746, 75] on div "Purchase Orders" at bounding box center [779, 69] width 76 height 13
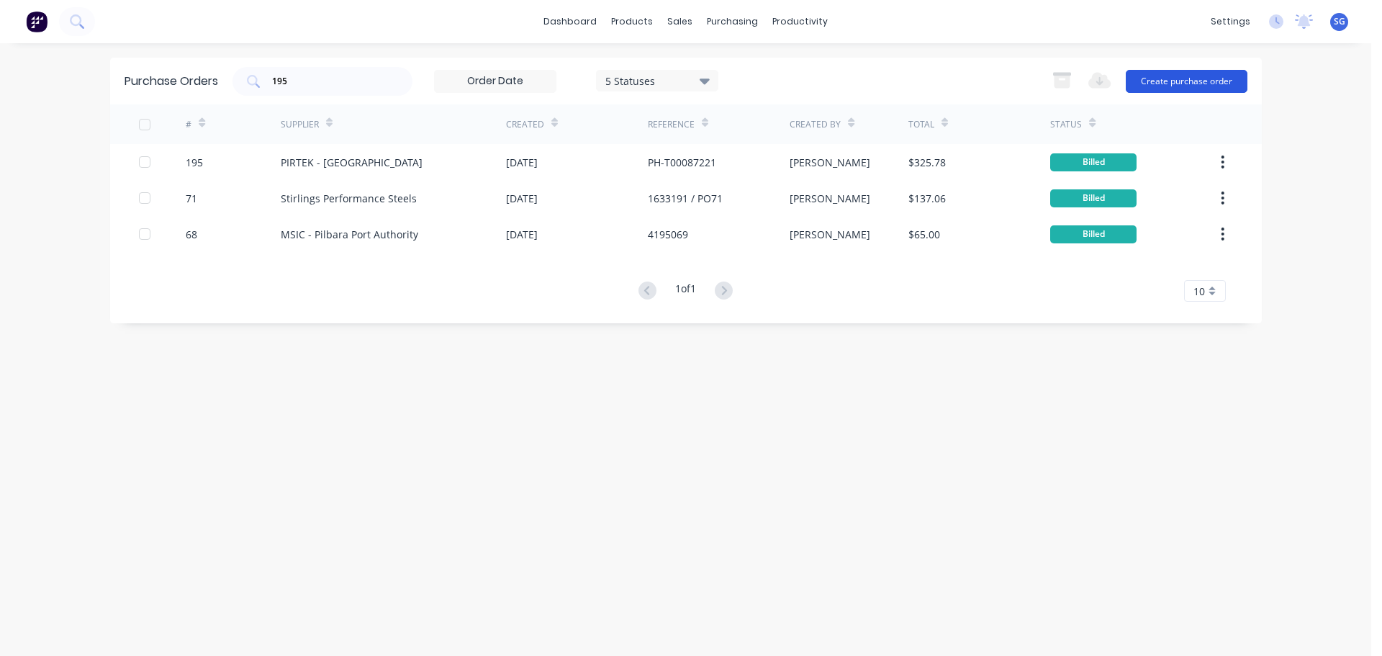
click at [1217, 81] on button "Create purchase order" at bounding box center [1187, 81] width 122 height 23
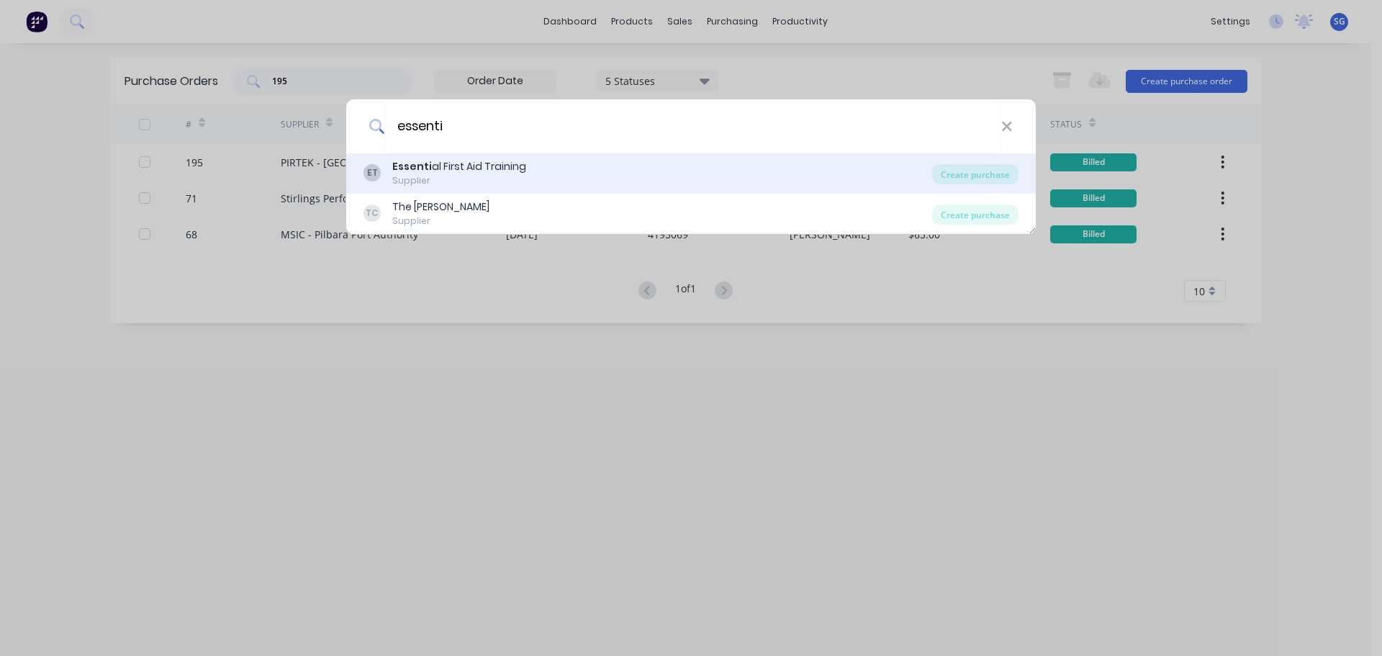
click at [476, 166] on div "Essenti al First Aid Training" at bounding box center [459, 166] width 134 height 15
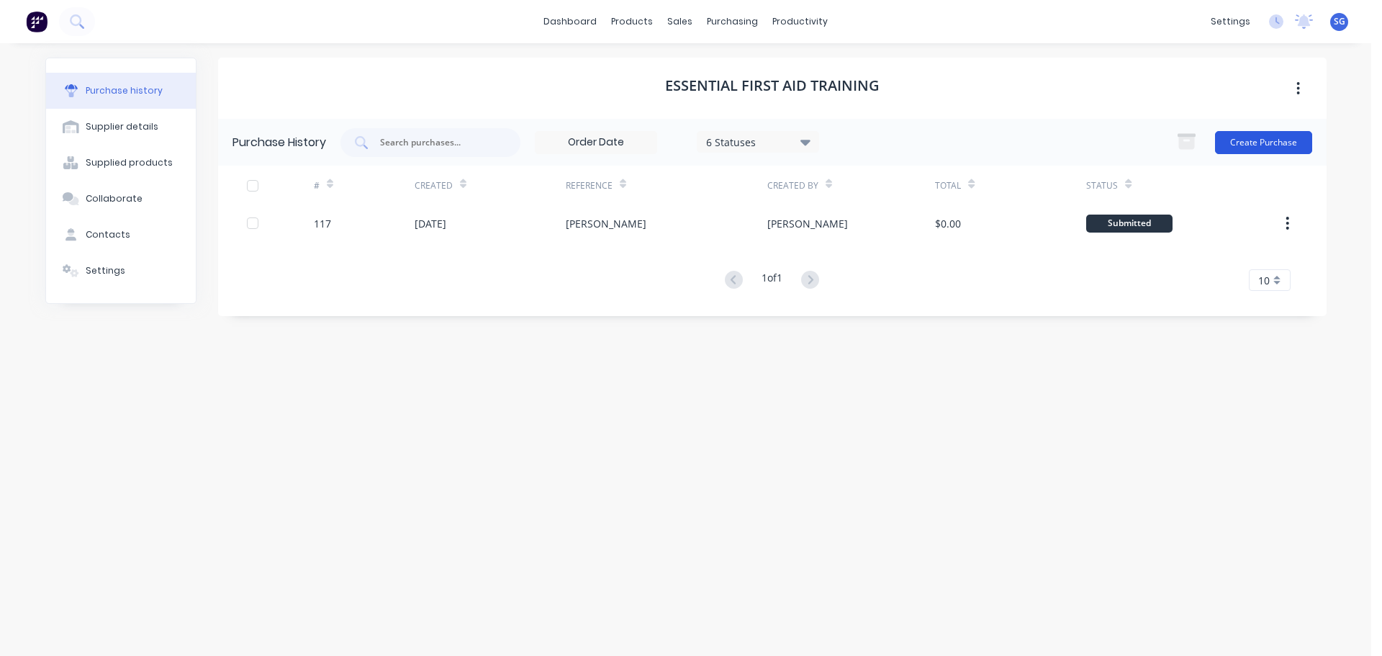
click at [1221, 148] on button "Create Purchase" at bounding box center [1263, 142] width 97 height 23
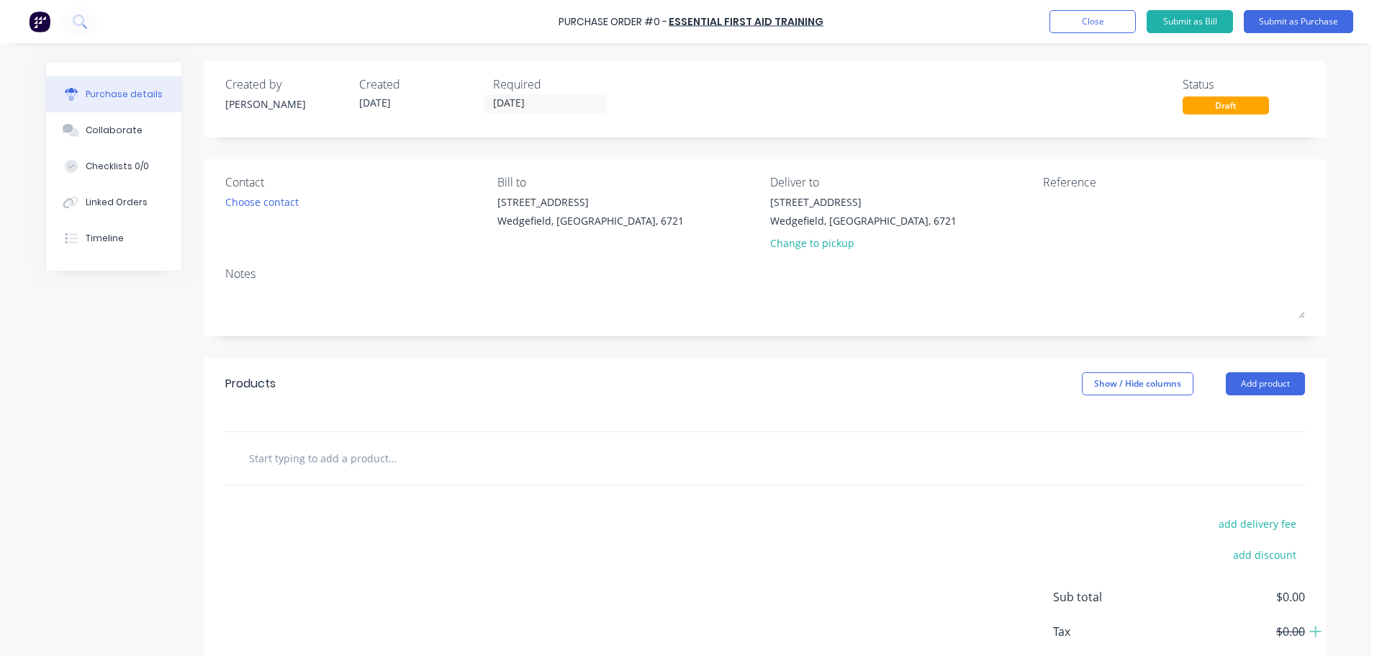
click at [302, 461] on input "text" at bounding box center [392, 457] width 288 height 29
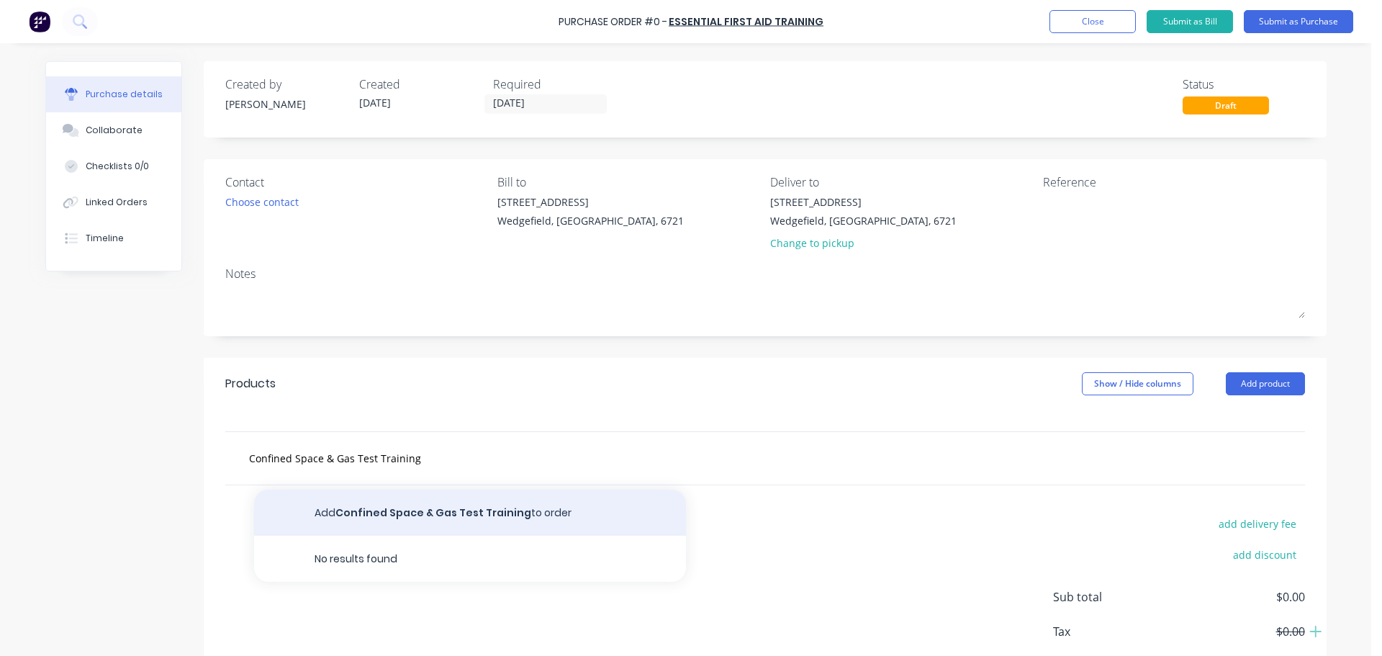
click at [389, 512] on button "Add Confined Space & Gas Test Training to order" at bounding box center [470, 512] width 432 height 46
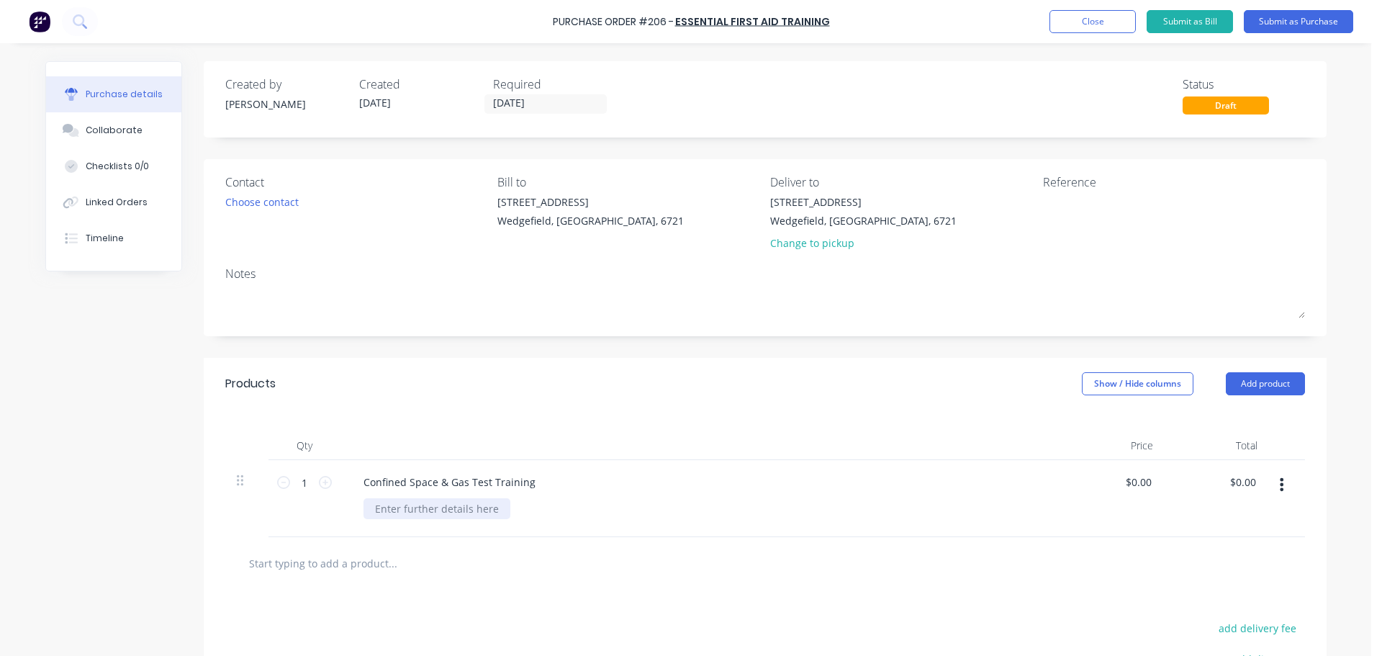
click at [391, 515] on div at bounding box center [436, 508] width 147 height 21
click at [369, 510] on div "[DATE]" at bounding box center [390, 508] width 55 height 21
click at [527, 477] on div "Confined Space & Gas Test Training" at bounding box center [449, 481] width 195 height 21
click at [434, 515] on div "Date: [DATE]" at bounding box center [404, 508] width 83 height 21
click at [441, 510] on div "Date: [DATE]" at bounding box center [404, 508] width 83 height 21
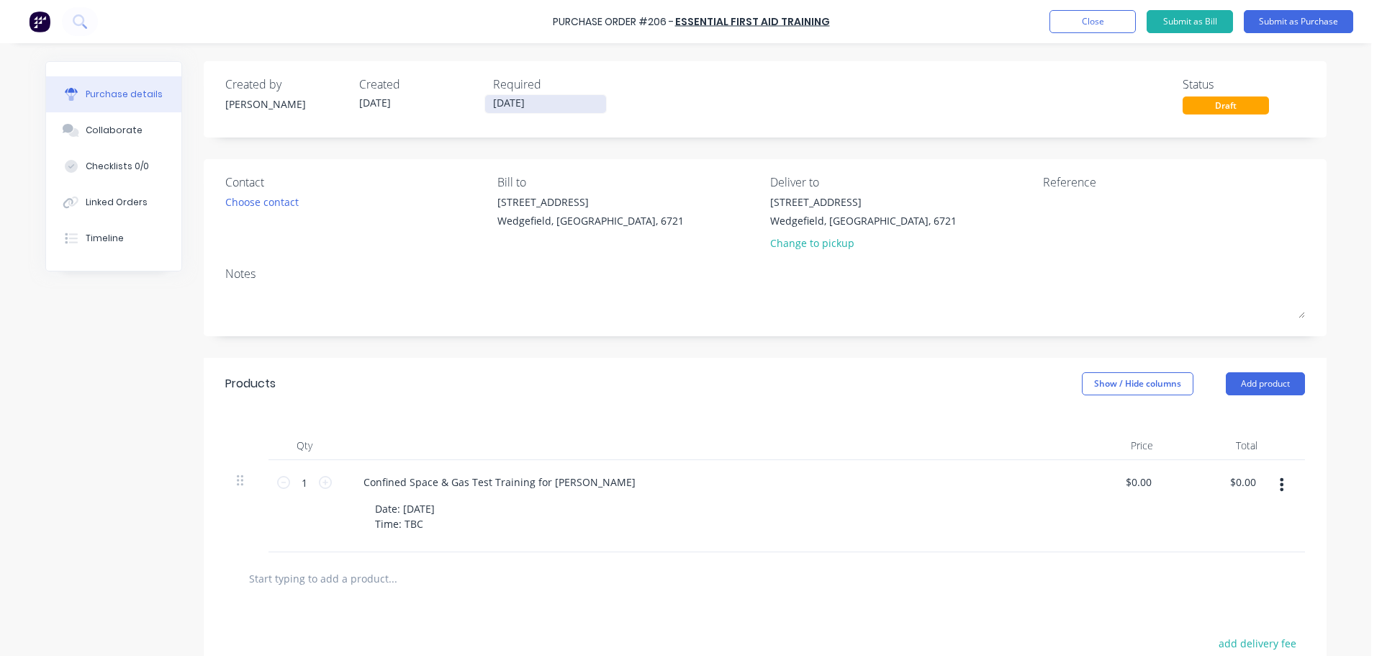
click at [529, 99] on input "[DATE]" at bounding box center [545, 104] width 121 height 18
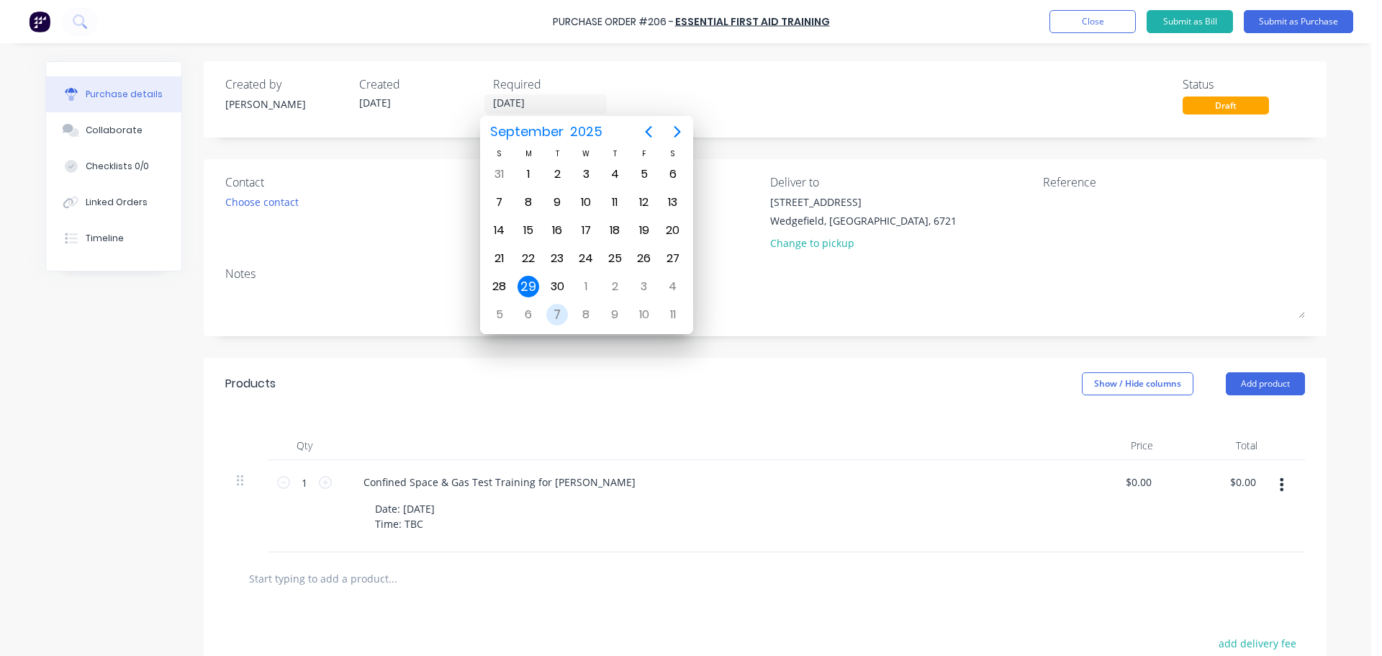
click at [564, 315] on div "7" at bounding box center [557, 315] width 22 height 22
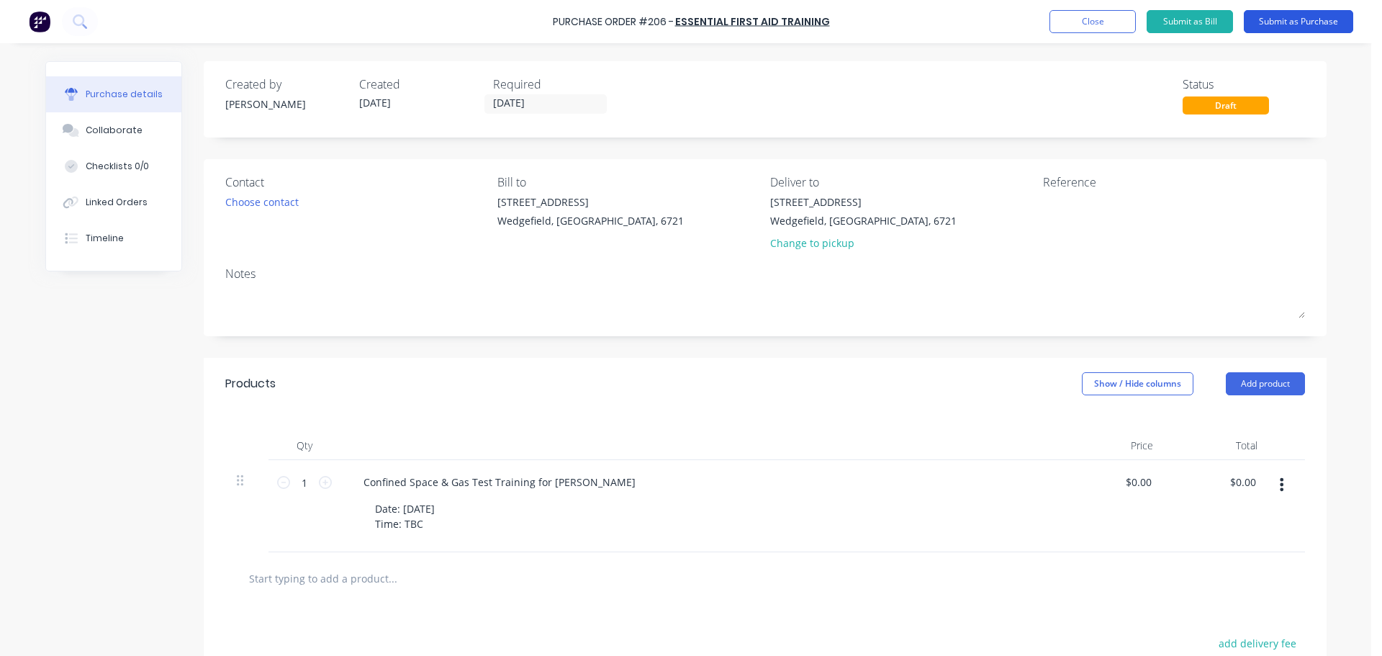
click at [1294, 19] on button "Submit as Purchase" at bounding box center [1298, 21] width 109 height 23
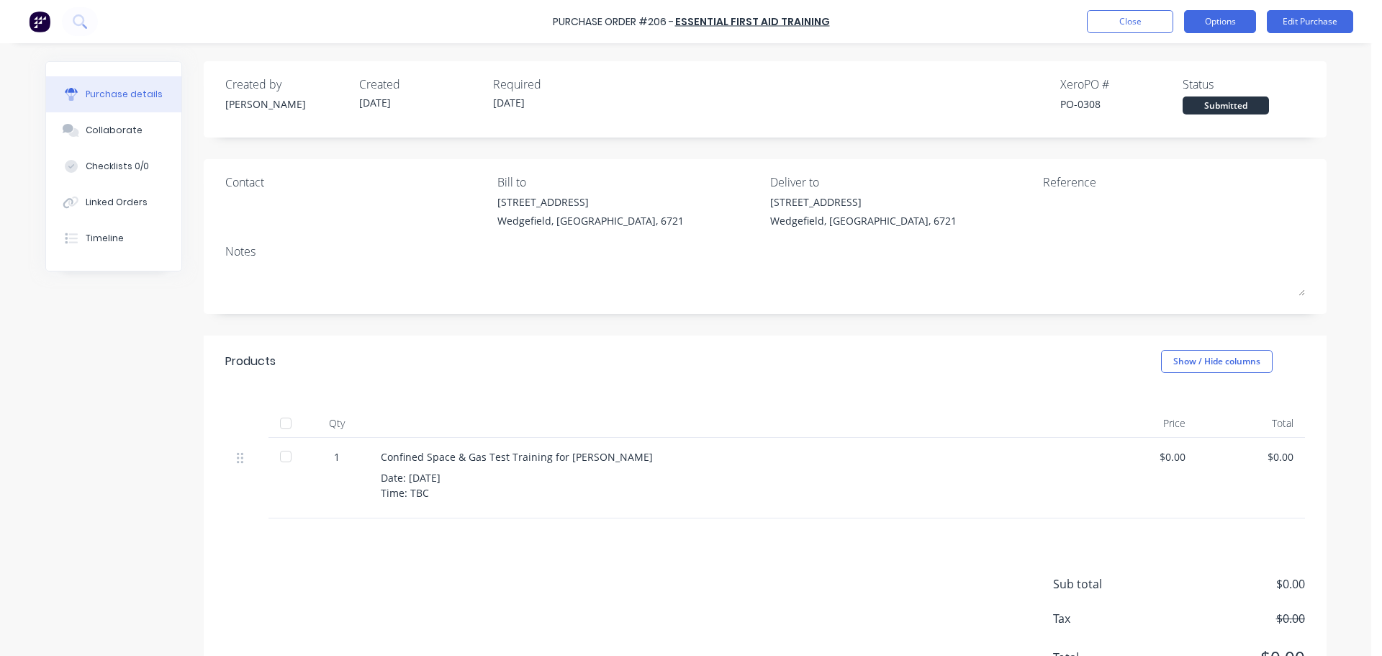
click at [1225, 24] on button "Options" at bounding box center [1220, 21] width 72 height 23
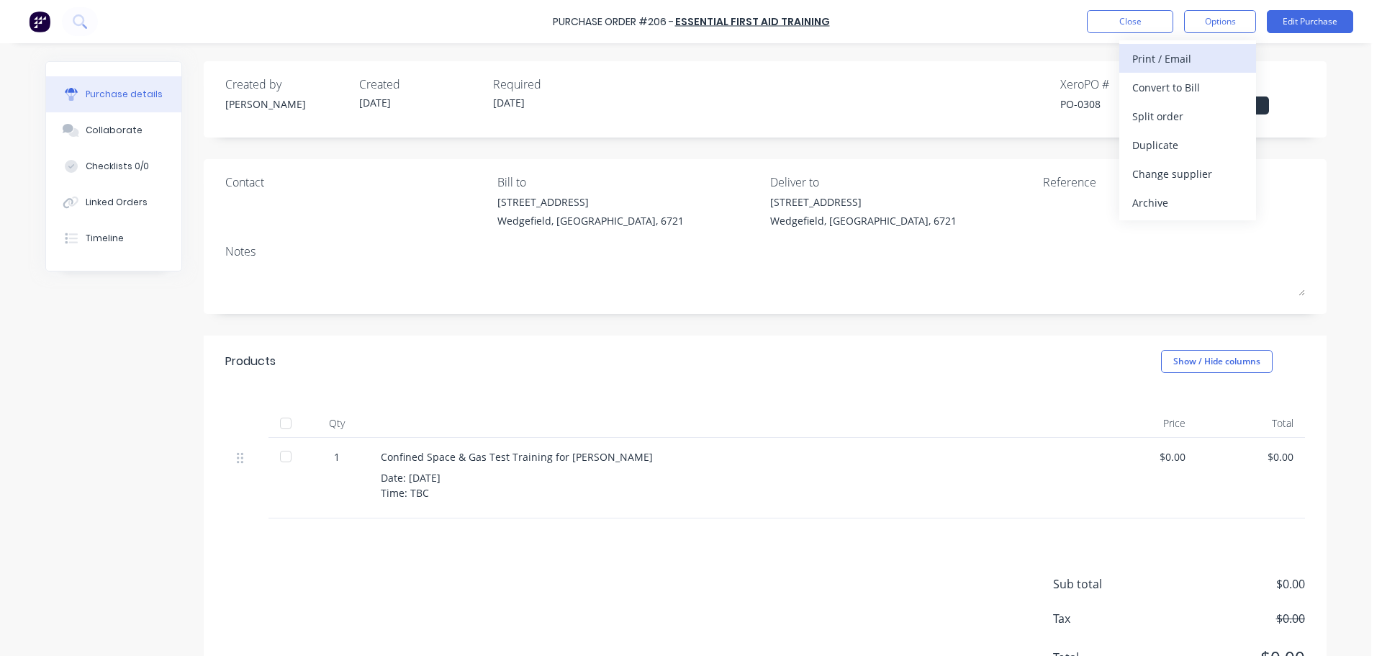
click at [1192, 55] on div "Print / Email" at bounding box center [1187, 58] width 111 height 21
click at [1168, 86] on div "With pricing" at bounding box center [1187, 87] width 111 height 21
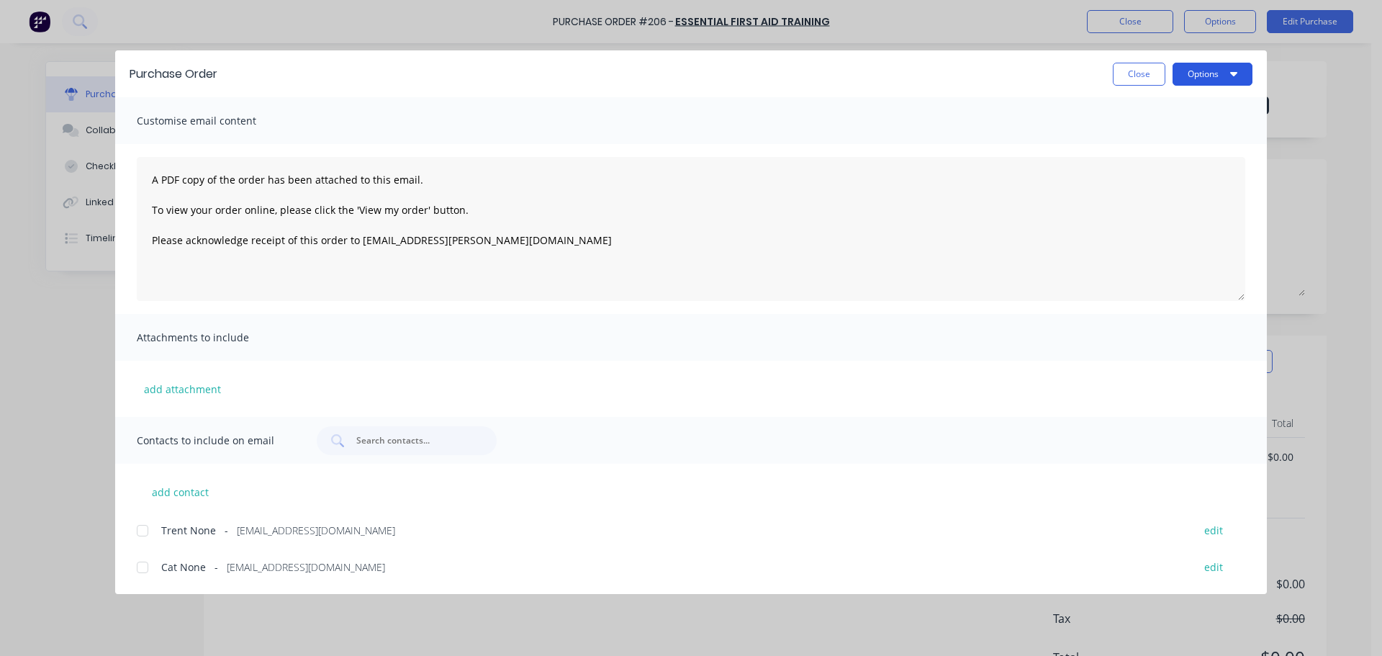
click at [1215, 65] on button "Options" at bounding box center [1213, 74] width 80 height 23
click at [1148, 113] on div "Preview" at bounding box center [1184, 110] width 111 height 21
drag, startPoint x: 1116, startPoint y: 84, endPoint x: 1122, endPoint y: 81, distance: 7.4
click at [1119, 86] on div "Purchase Order Close Options" at bounding box center [691, 73] width 1152 height 47
click at [1128, 76] on button "Close" at bounding box center [1139, 74] width 53 height 23
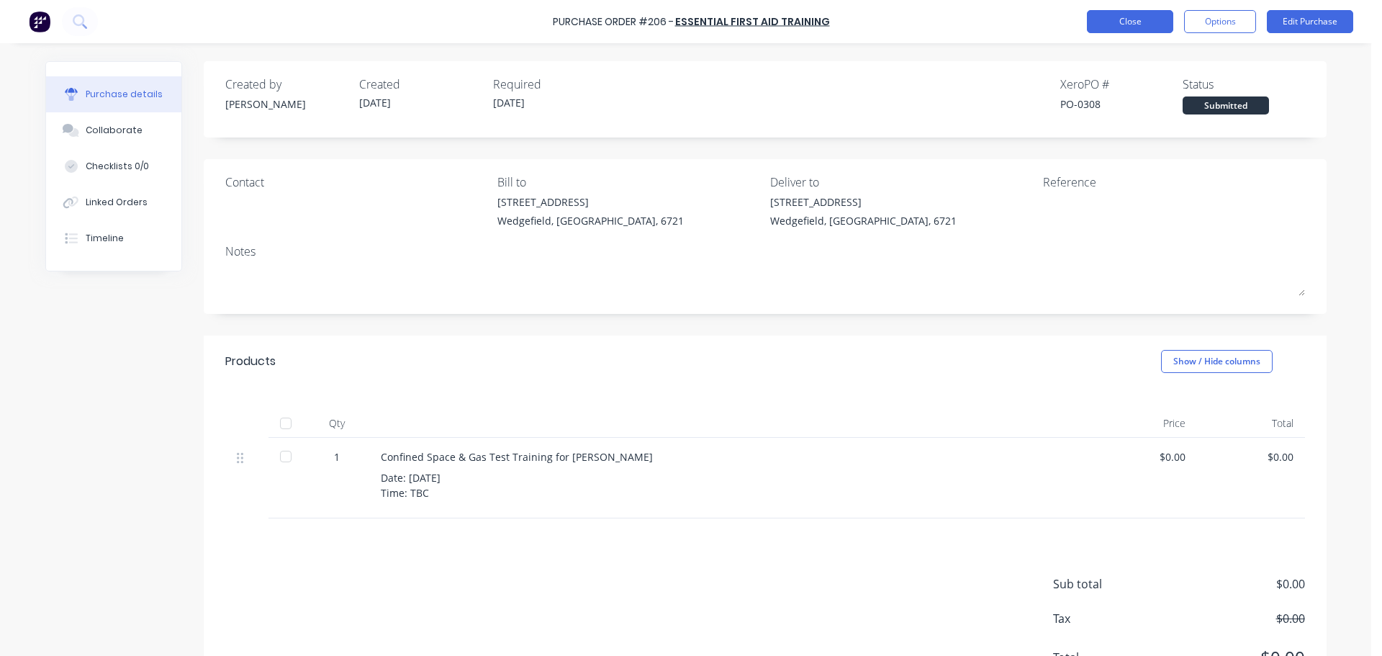
click at [1118, 27] on button "Close" at bounding box center [1130, 21] width 86 height 23
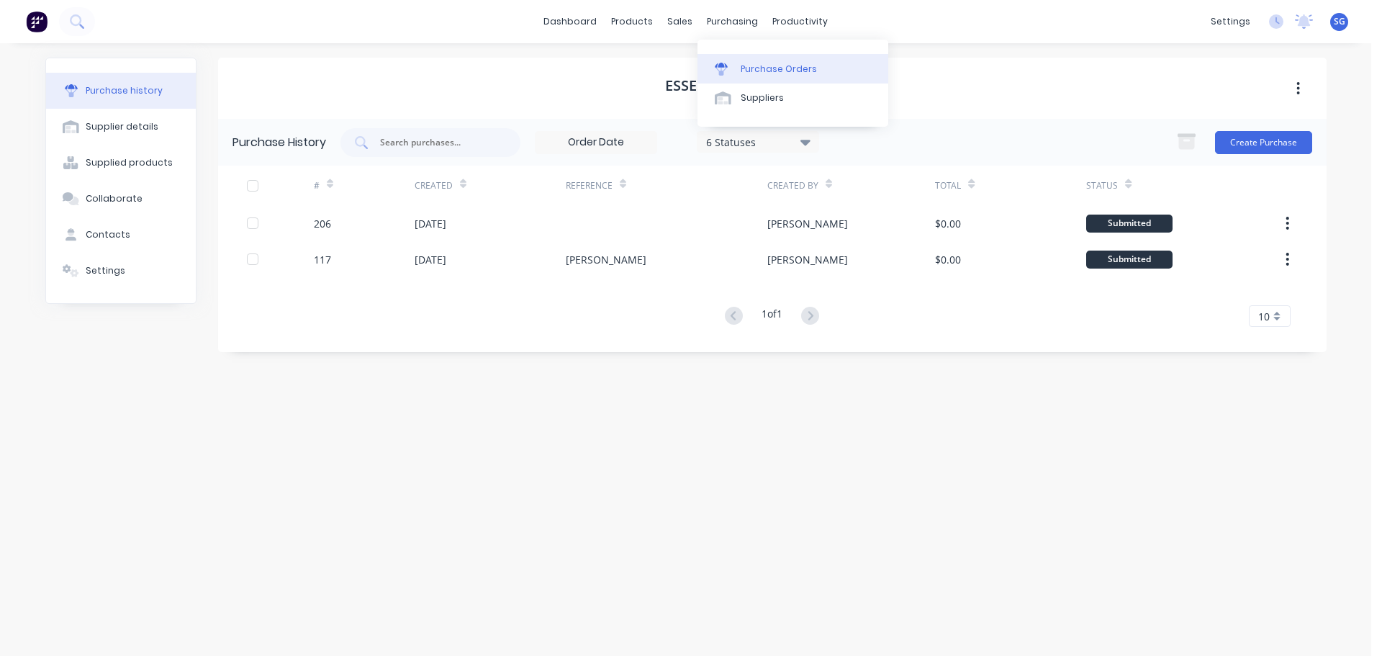
click at [750, 78] on link "Purchase Orders" at bounding box center [792, 68] width 191 height 29
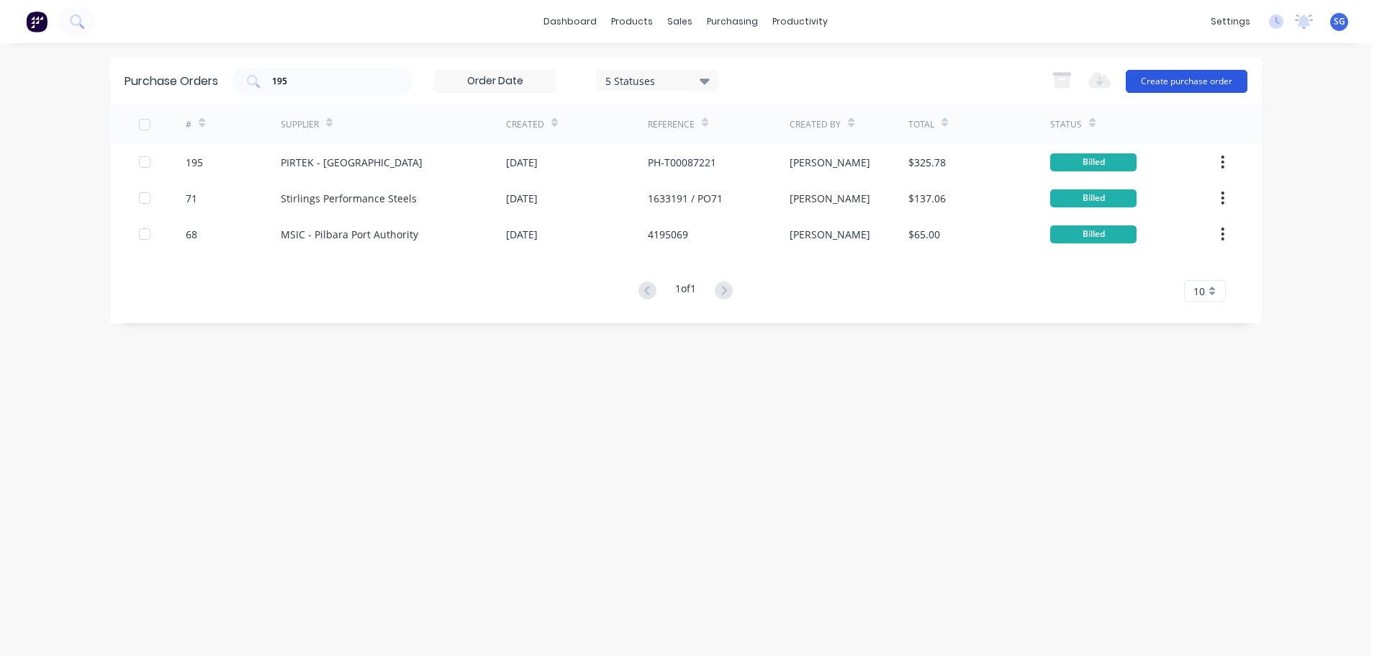
click at [1149, 86] on button "Create purchase order" at bounding box center [1187, 81] width 122 height 23
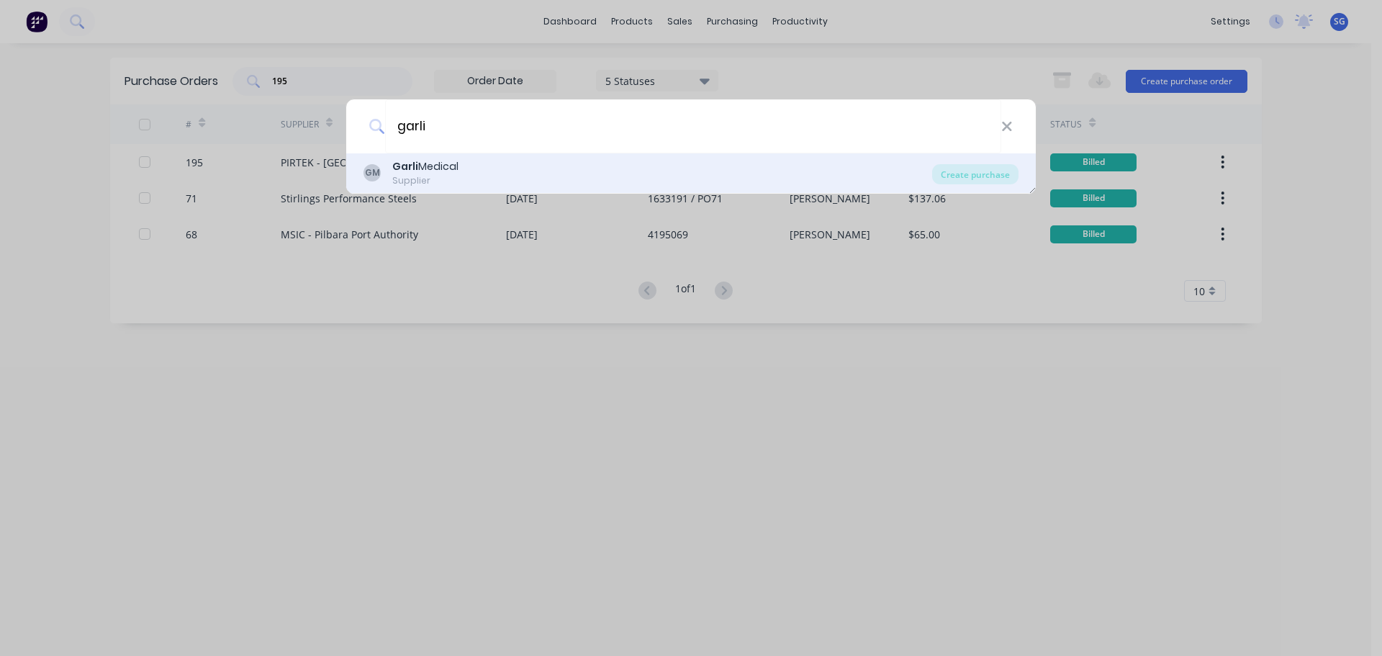
click at [423, 168] on div "Garli Medical" at bounding box center [425, 166] width 66 height 15
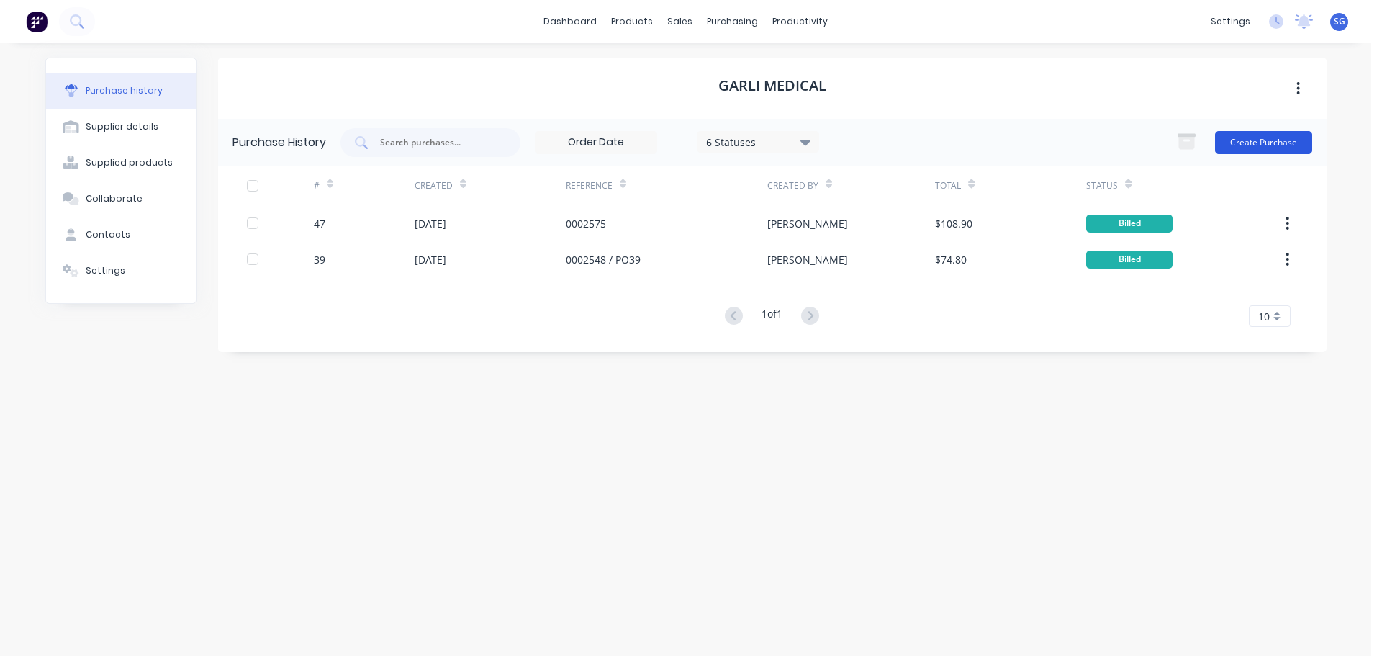
click at [1250, 145] on button "Create Purchase" at bounding box center [1263, 142] width 97 height 23
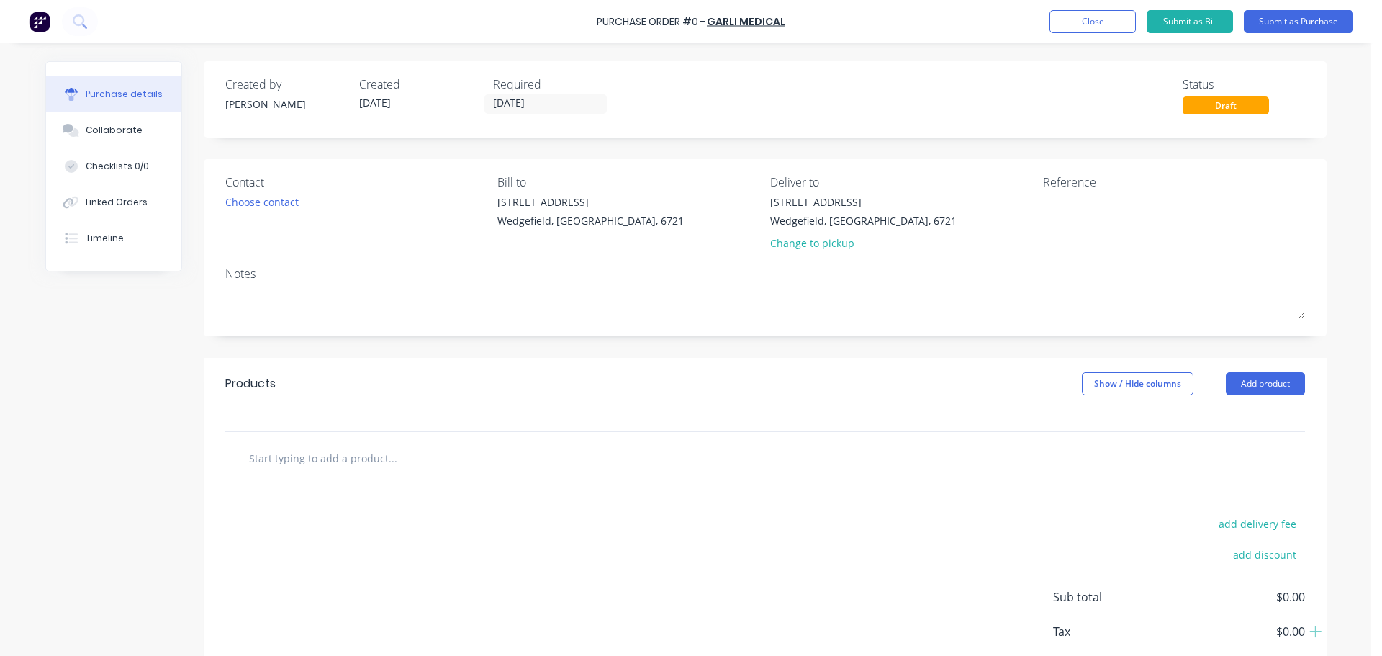
click at [313, 462] on input "text" at bounding box center [392, 457] width 288 height 29
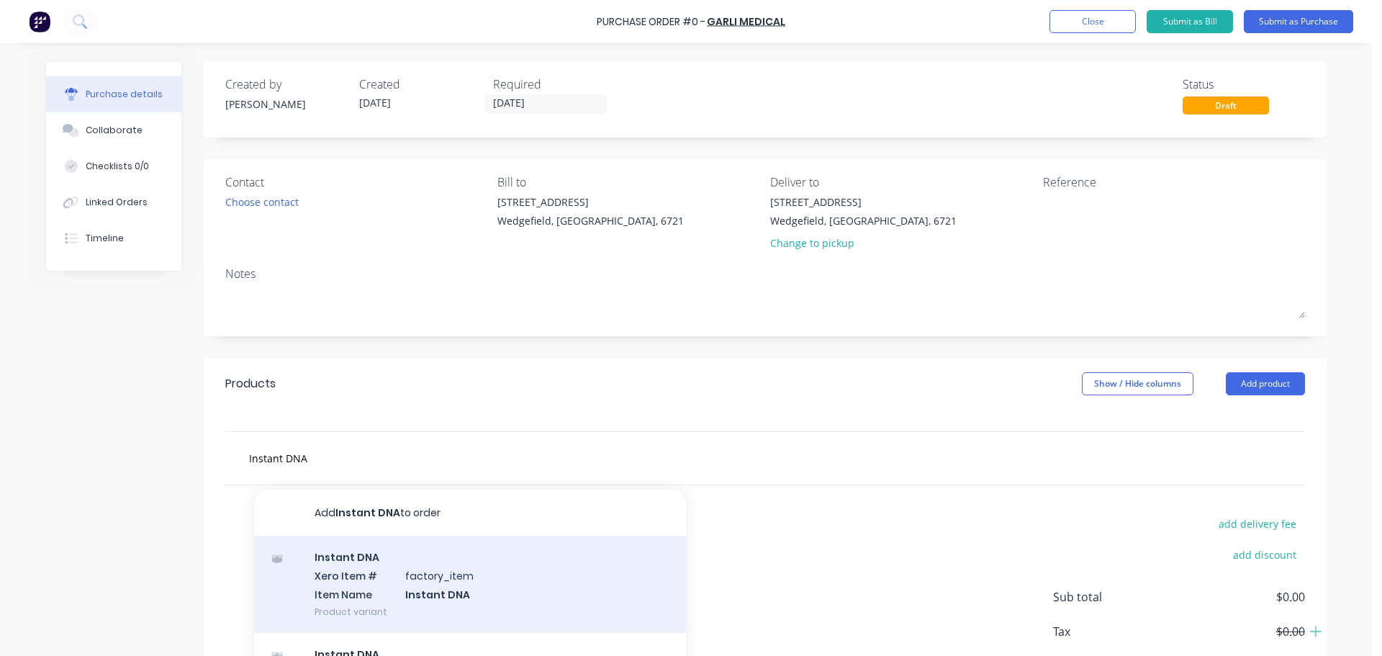
click at [392, 569] on div "Instant DNA Xero Item # factory_item Item Name Instant DNA Product variant" at bounding box center [470, 584] width 432 height 97
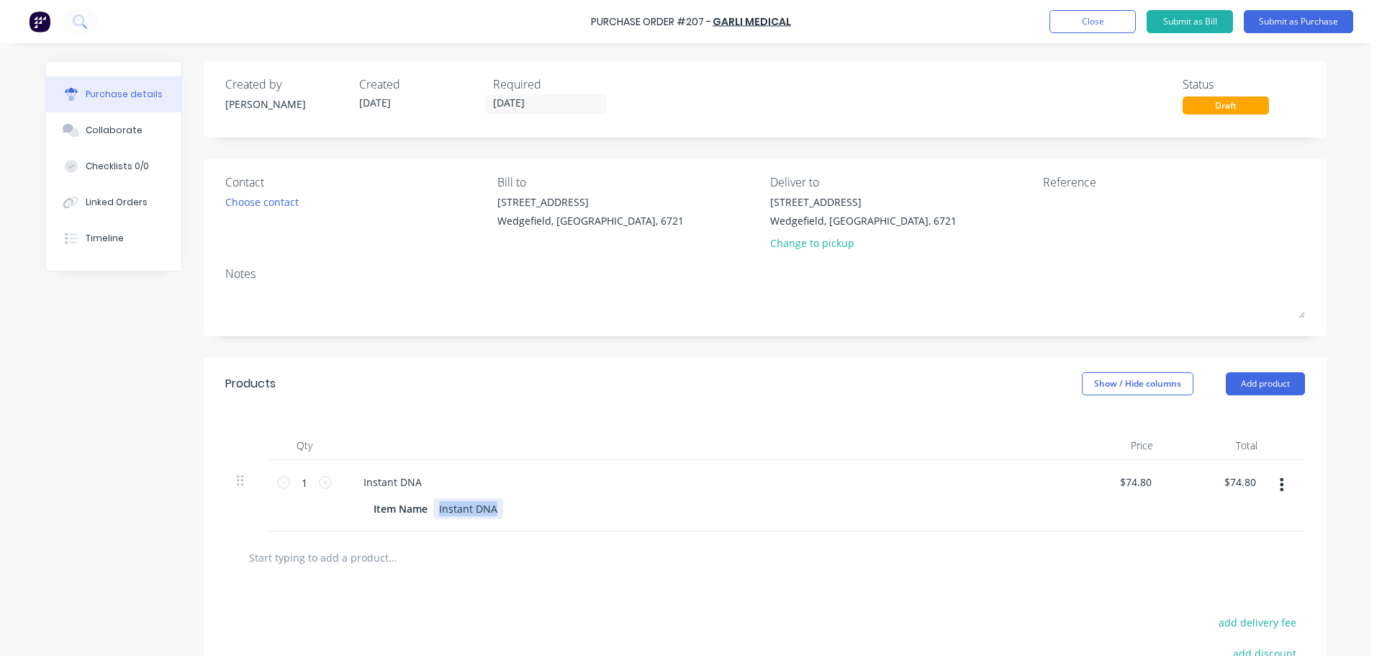
drag, startPoint x: 433, startPoint y: 509, endPoint x: 500, endPoint y: 507, distance: 67.0
click at [500, 507] on div "Item Name Instant DNA" at bounding box center [697, 508] width 659 height 21
click at [1307, 19] on button "Submit as Purchase" at bounding box center [1298, 21] width 109 height 23
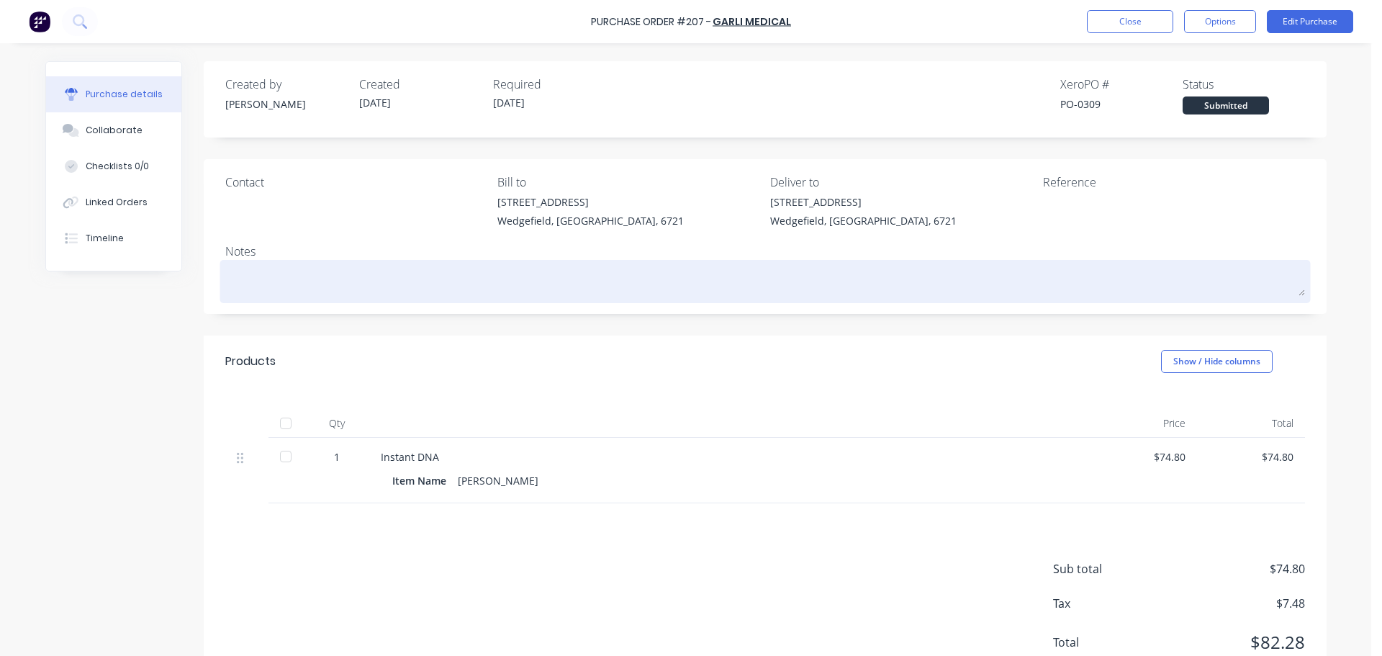
click at [271, 276] on textarea at bounding box center [765, 279] width 1080 height 32
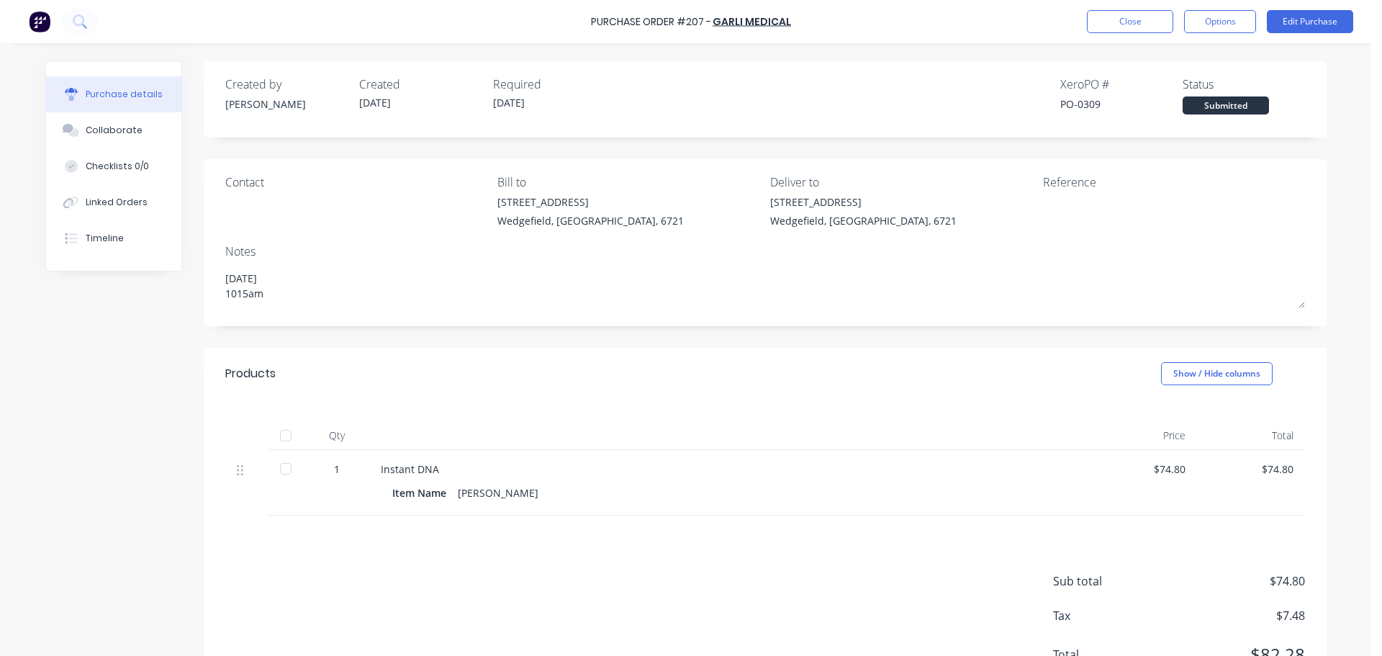
drag, startPoint x: 264, startPoint y: 299, endPoint x: 197, endPoint y: 265, distance: 75.0
click at [197, 264] on div "Purchase details Collaborate Checklists 0/0 Linked Orders Timeline Created by […" at bounding box center [685, 390] width 1281 height 659
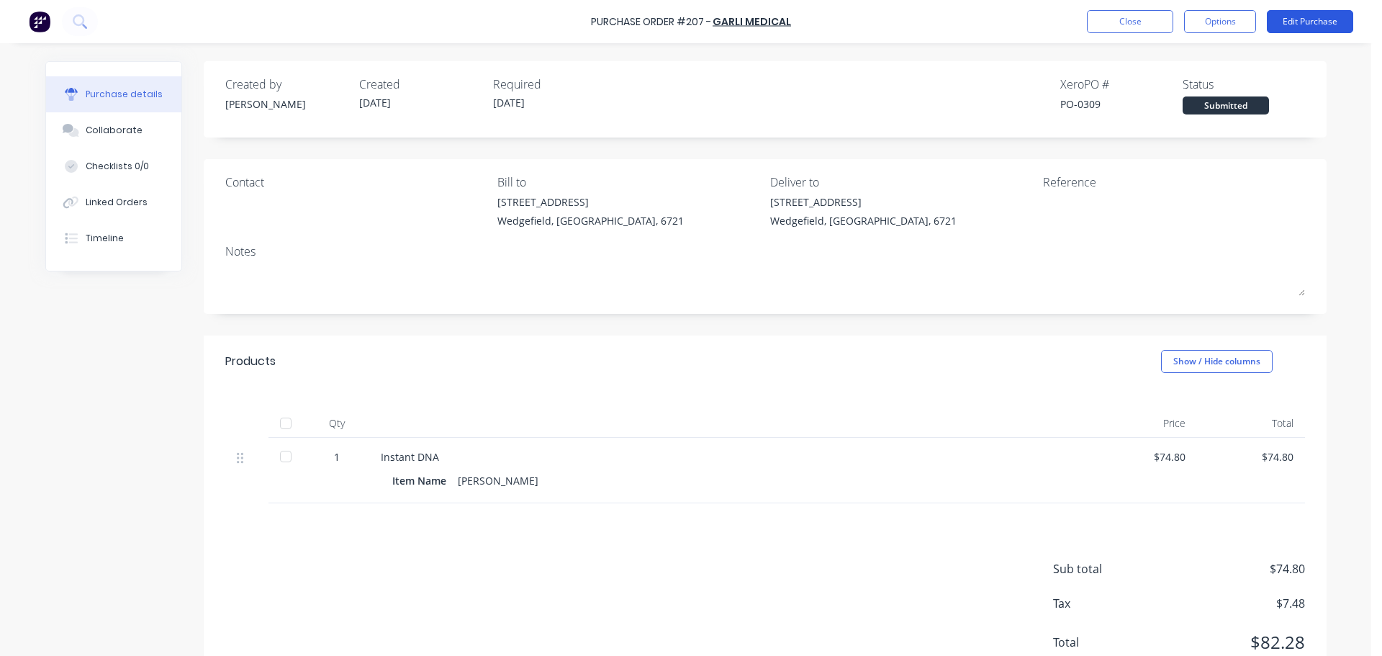
click at [1293, 26] on button "Edit Purchase" at bounding box center [1310, 21] width 86 height 23
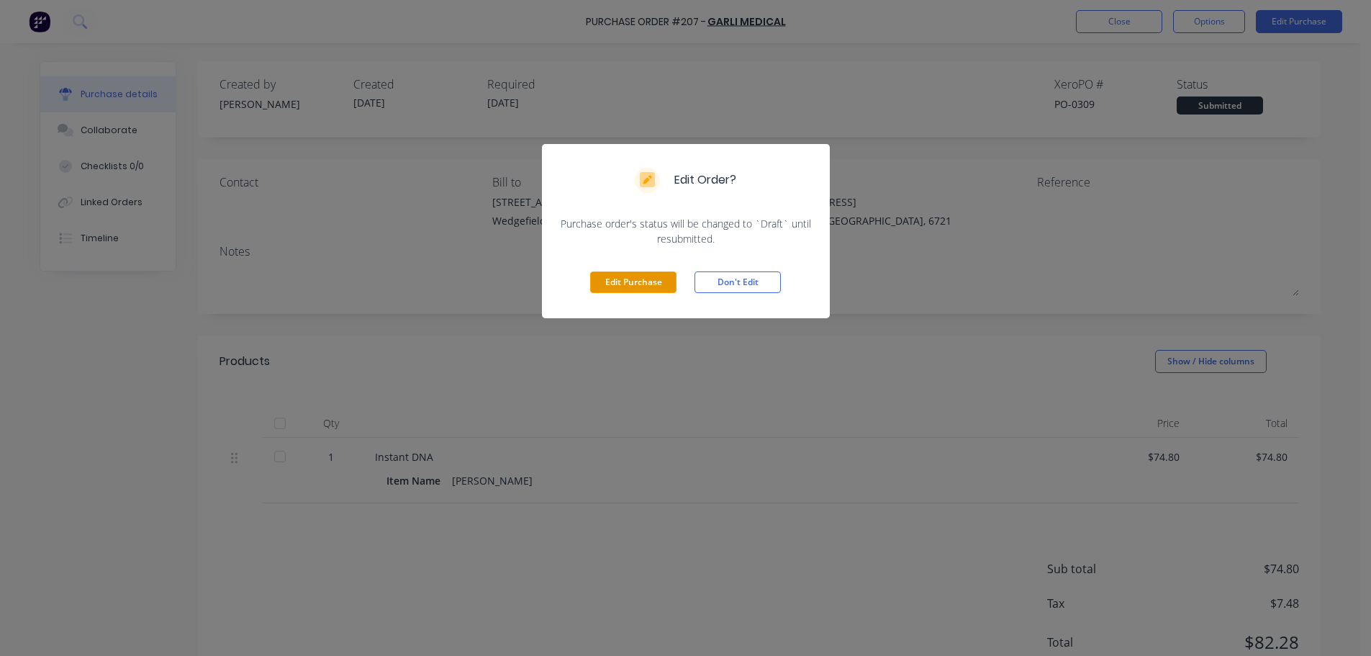
click at [635, 285] on button "Edit Purchase" at bounding box center [633, 282] width 86 height 22
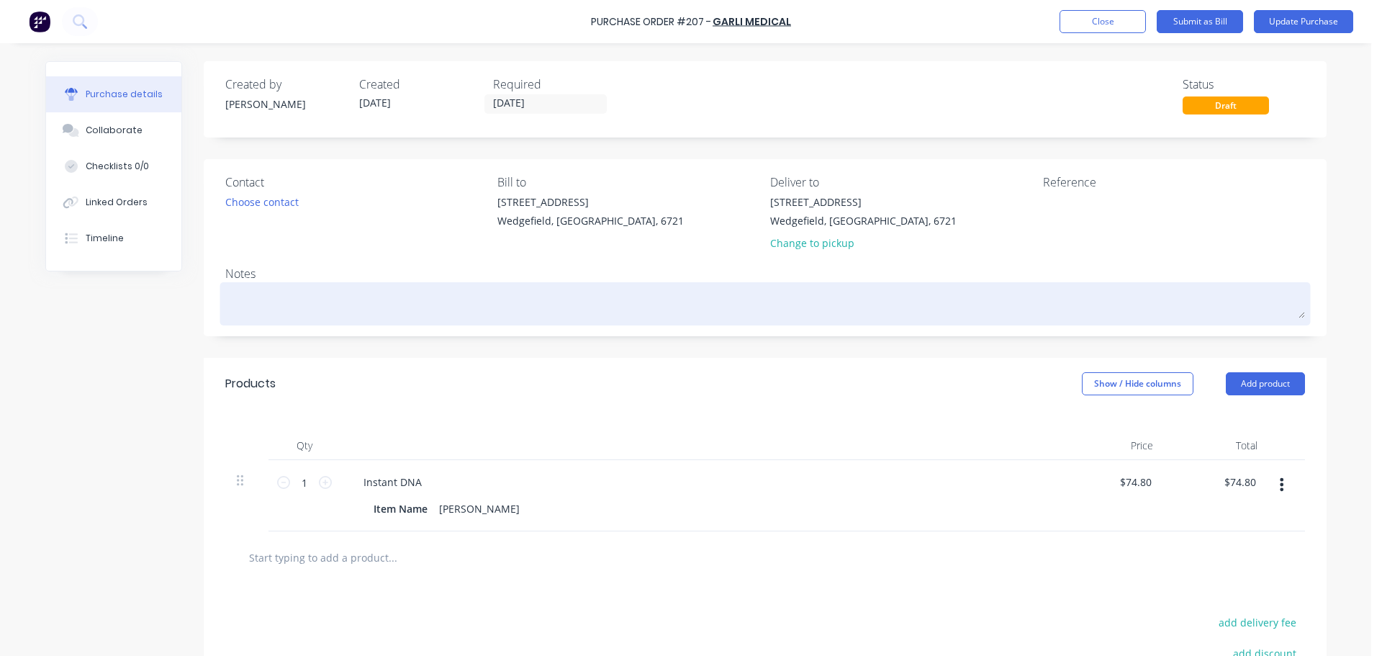
click at [282, 297] on textarea at bounding box center [765, 302] width 1080 height 32
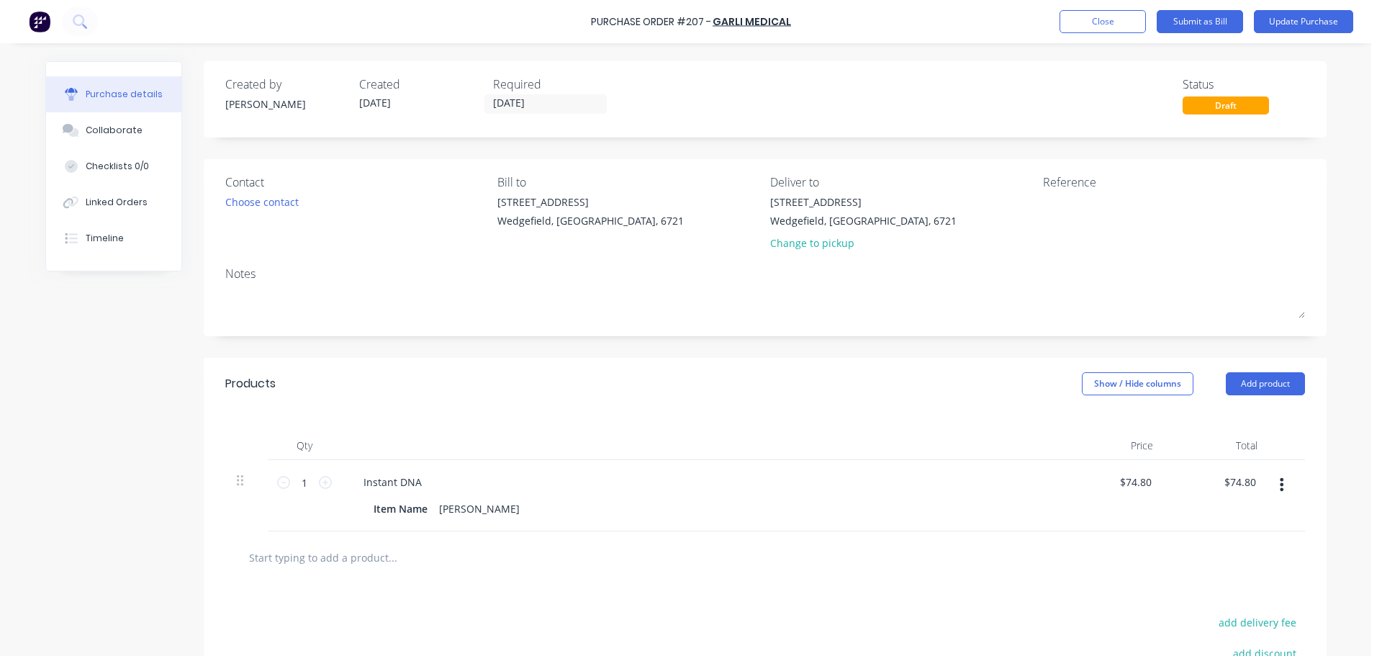
paste textarea "[DATE] 1015am"
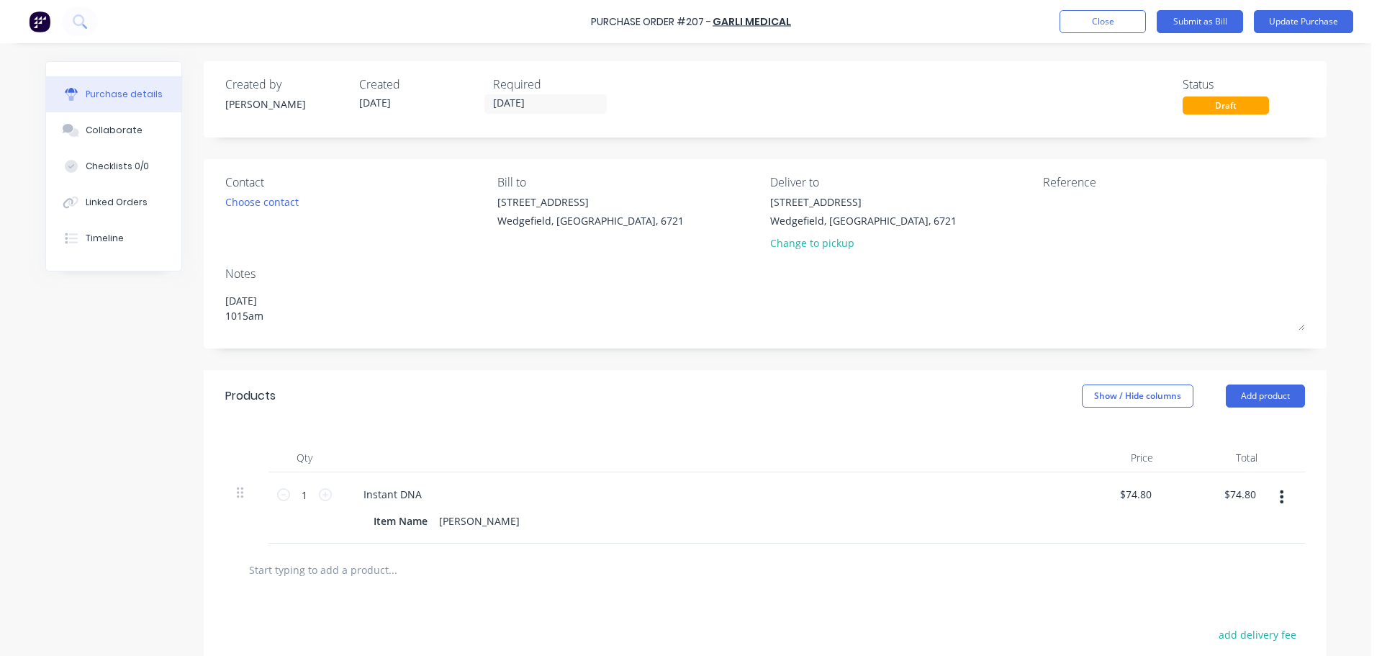
click at [569, 115] on div "Created by [PERSON_NAME] Created [DATE] Required [DATE] Status Draft" at bounding box center [765, 99] width 1123 height 76
click at [572, 100] on input "[DATE]" at bounding box center [545, 104] width 121 height 18
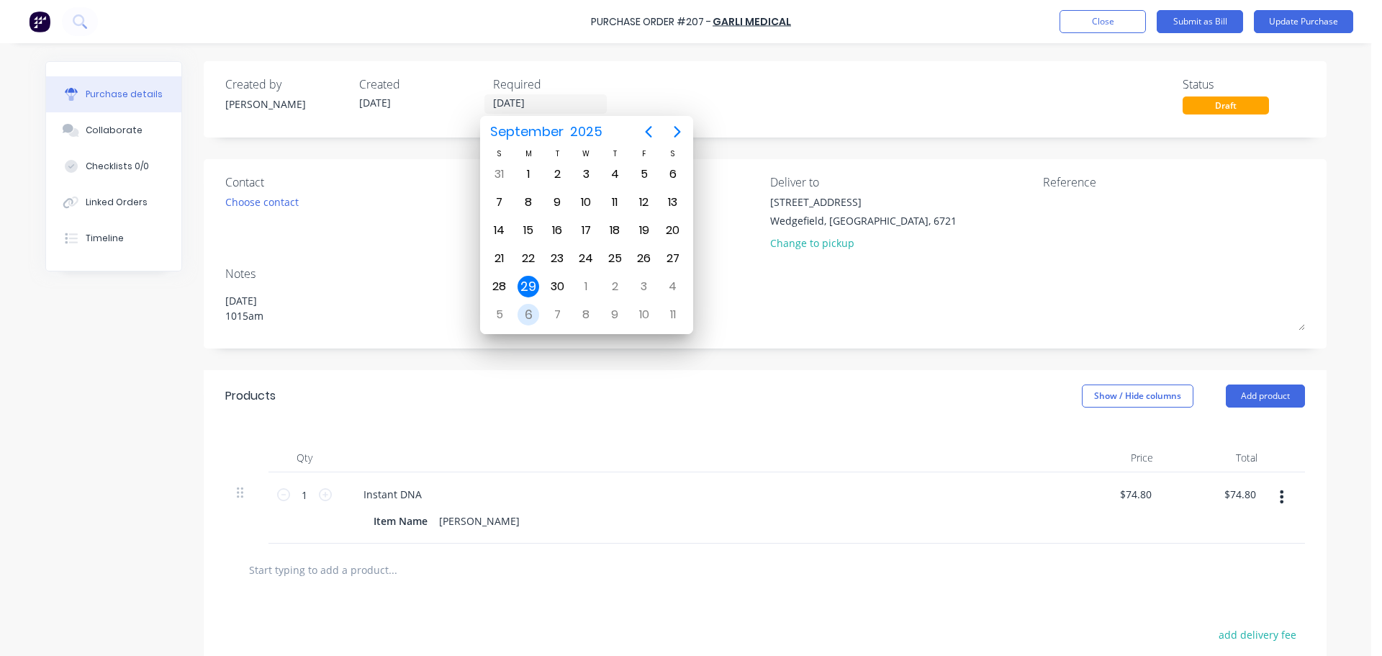
click at [526, 313] on div "6" at bounding box center [529, 315] width 22 height 22
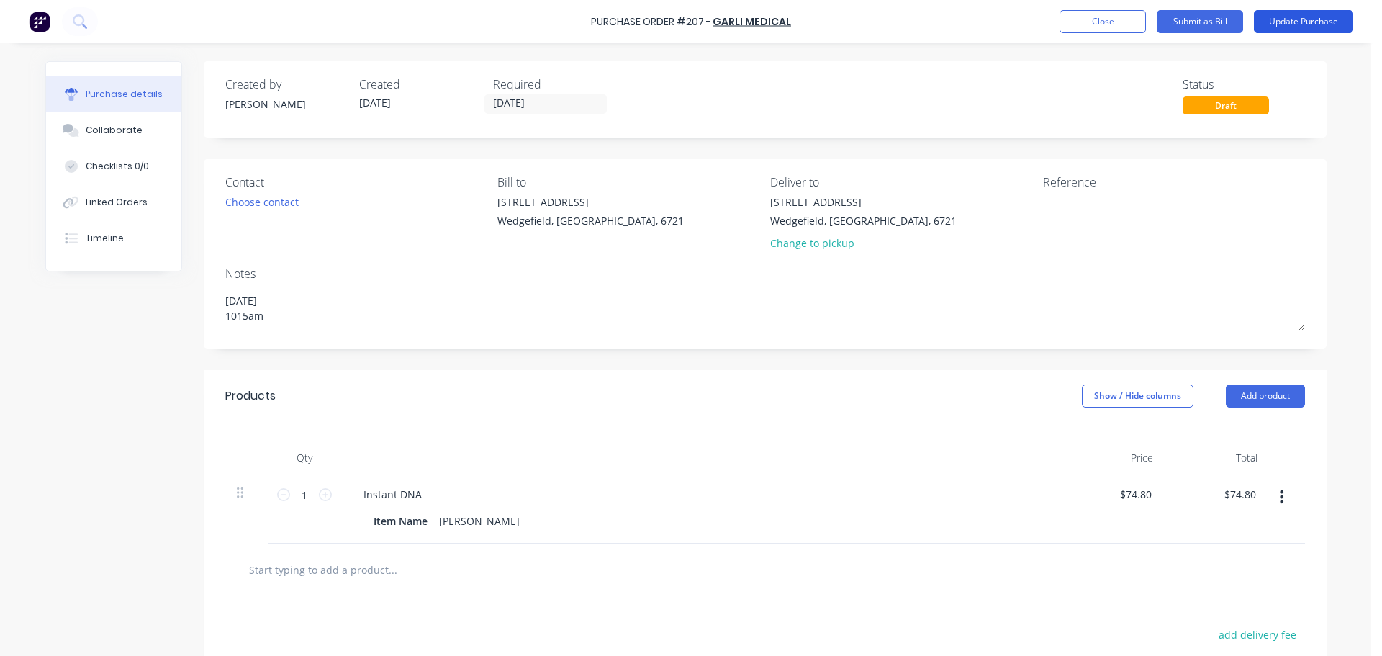
click at [1286, 22] on button "Update Purchase" at bounding box center [1303, 21] width 99 height 23
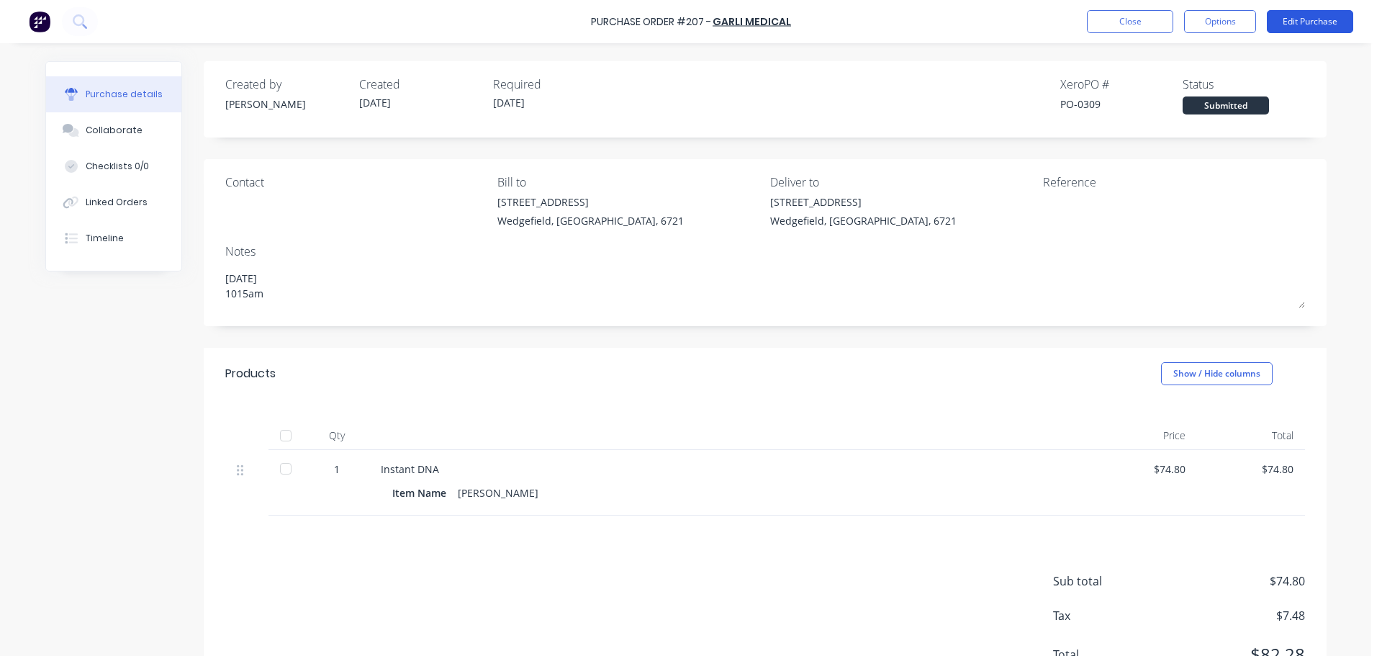
click at [1301, 19] on button "Edit Purchase" at bounding box center [1310, 21] width 86 height 23
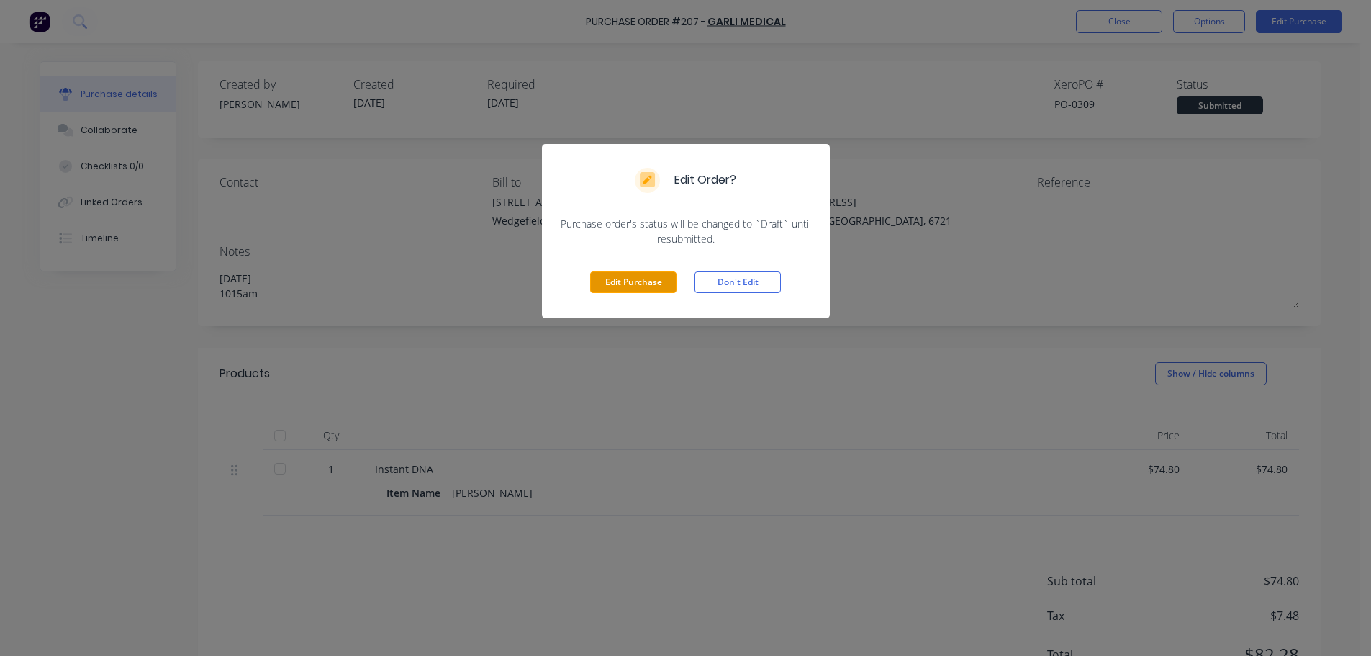
click at [633, 283] on button "Edit Purchase" at bounding box center [633, 282] width 86 height 22
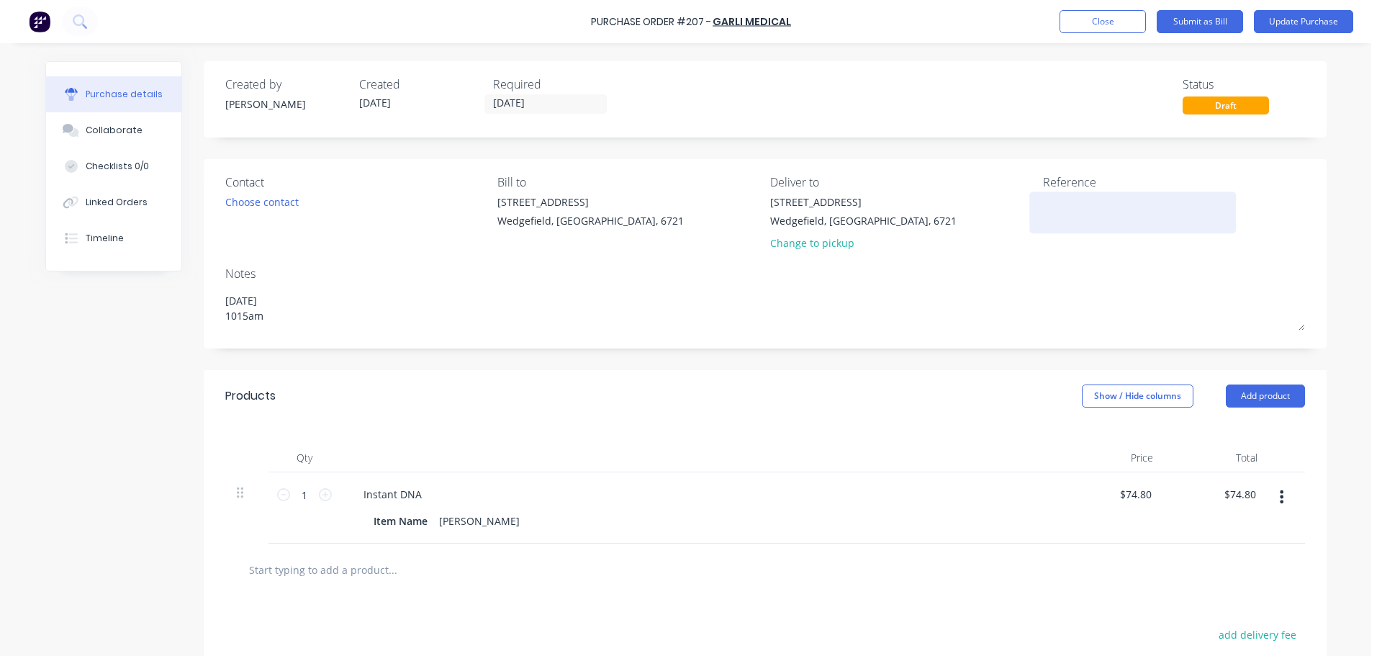
click at [1111, 217] on textarea at bounding box center [1133, 210] width 180 height 32
click at [1283, 25] on button "Update Purchase" at bounding box center [1303, 21] width 99 height 23
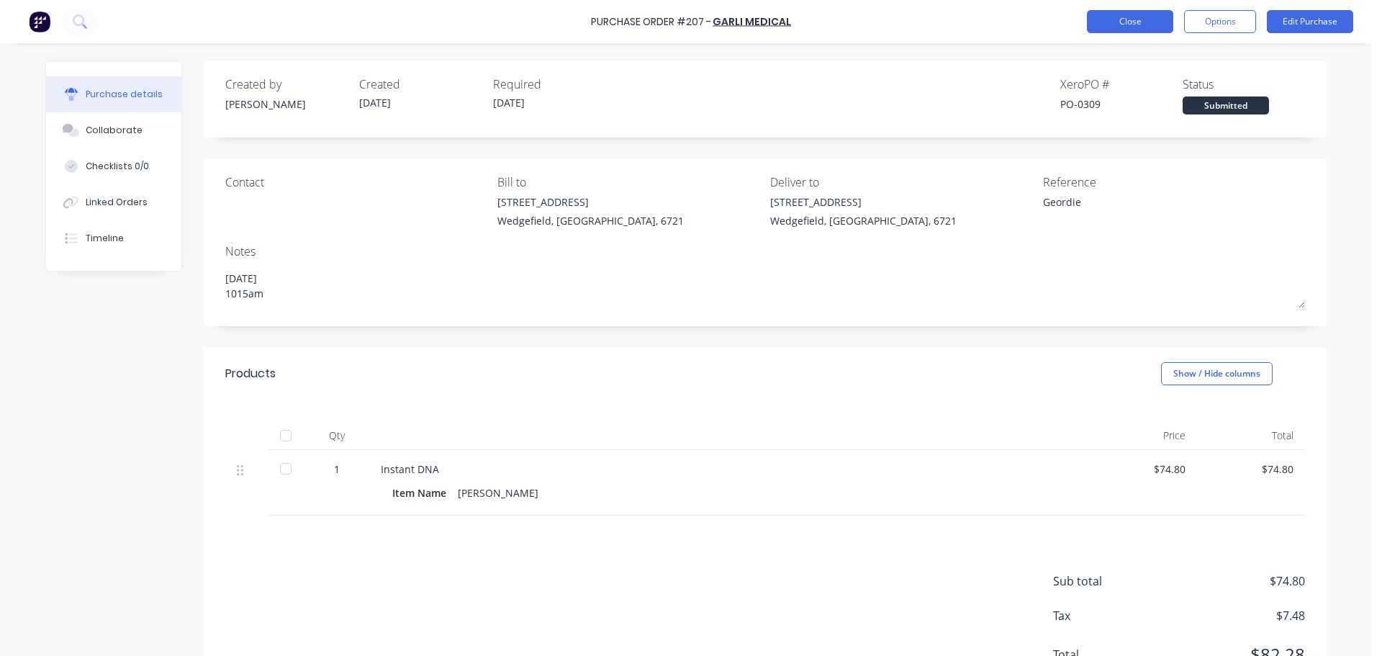
click at [1119, 15] on button "Close" at bounding box center [1130, 21] width 86 height 23
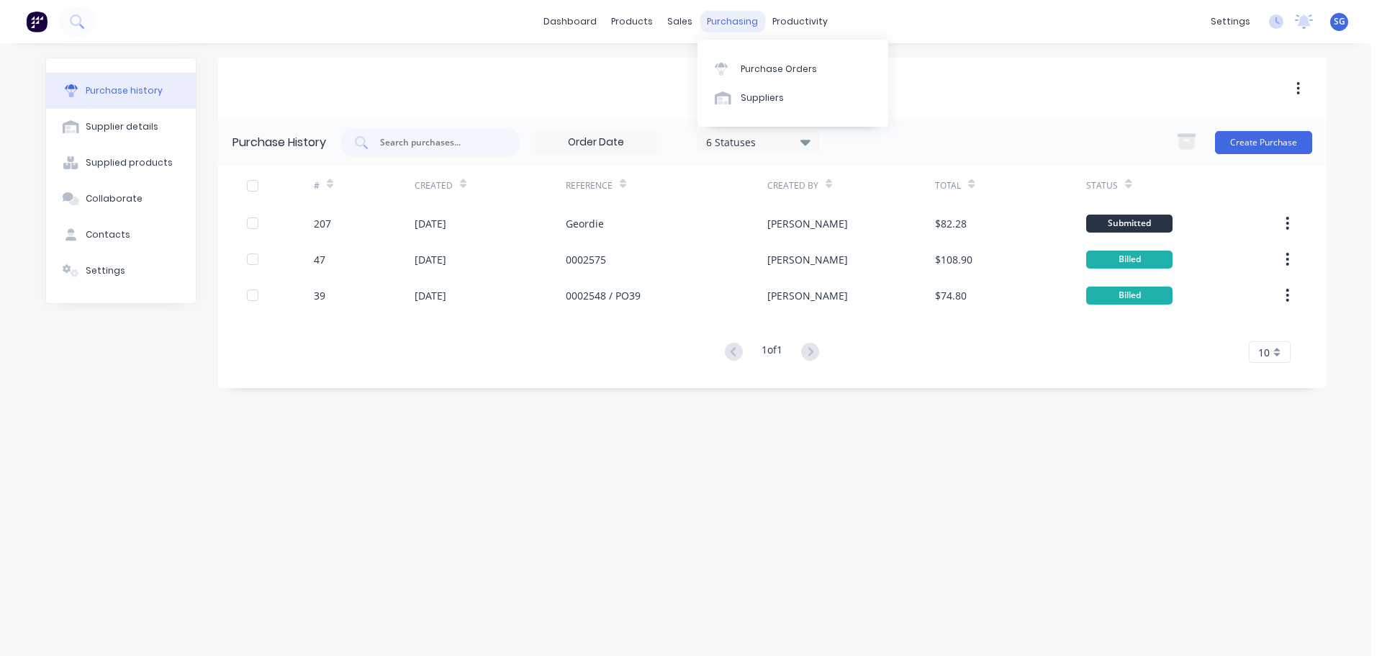
click at [739, 24] on div "purchasing" at bounding box center [732, 22] width 65 height 22
click at [746, 68] on div "Purchase Orders" at bounding box center [779, 69] width 76 height 13
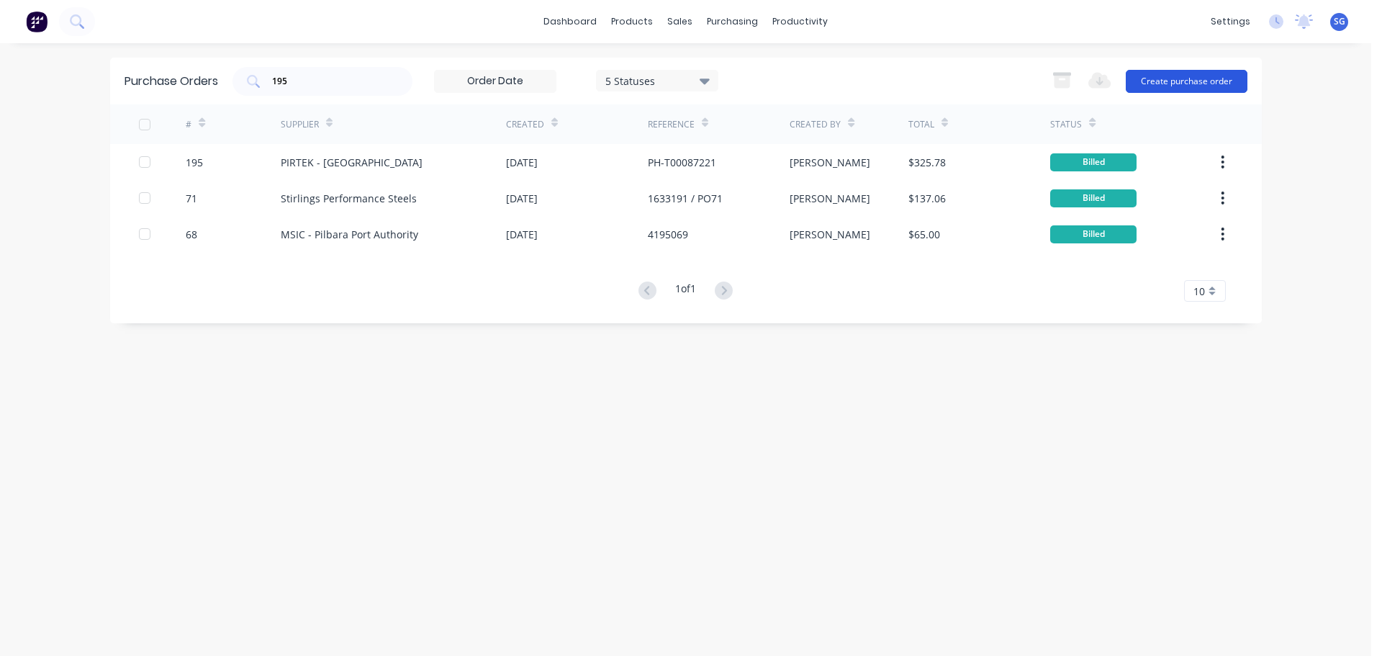
click at [1188, 81] on button "Create purchase order" at bounding box center [1187, 81] width 122 height 23
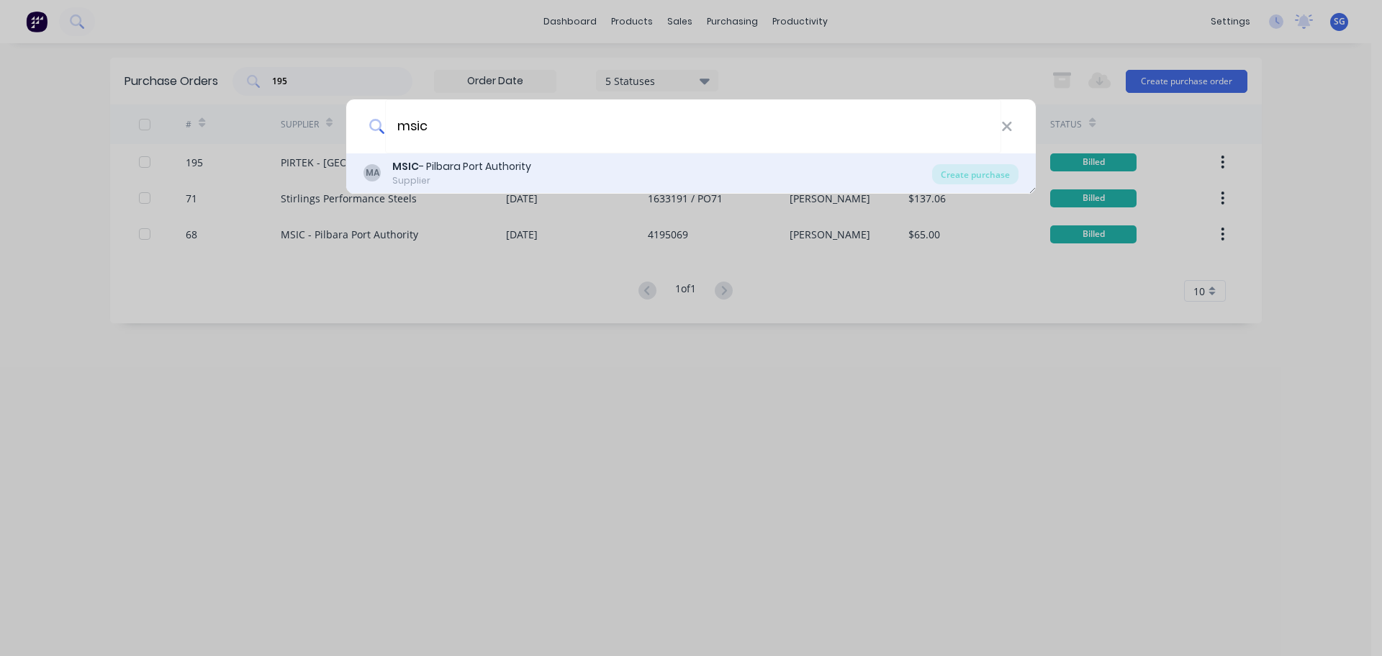
click at [463, 170] on div "MSIC - Pilbara Port Authority" at bounding box center [461, 166] width 139 height 15
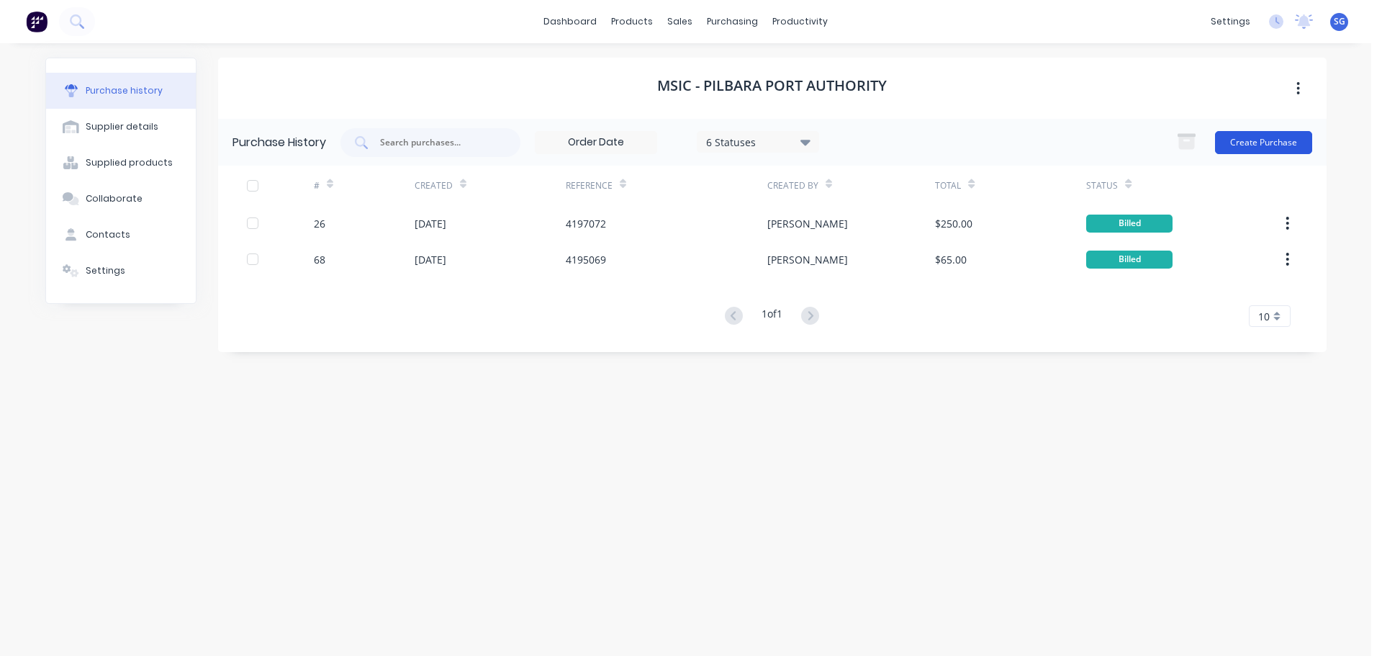
click at [1247, 145] on button "Create Purchase" at bounding box center [1263, 142] width 97 height 23
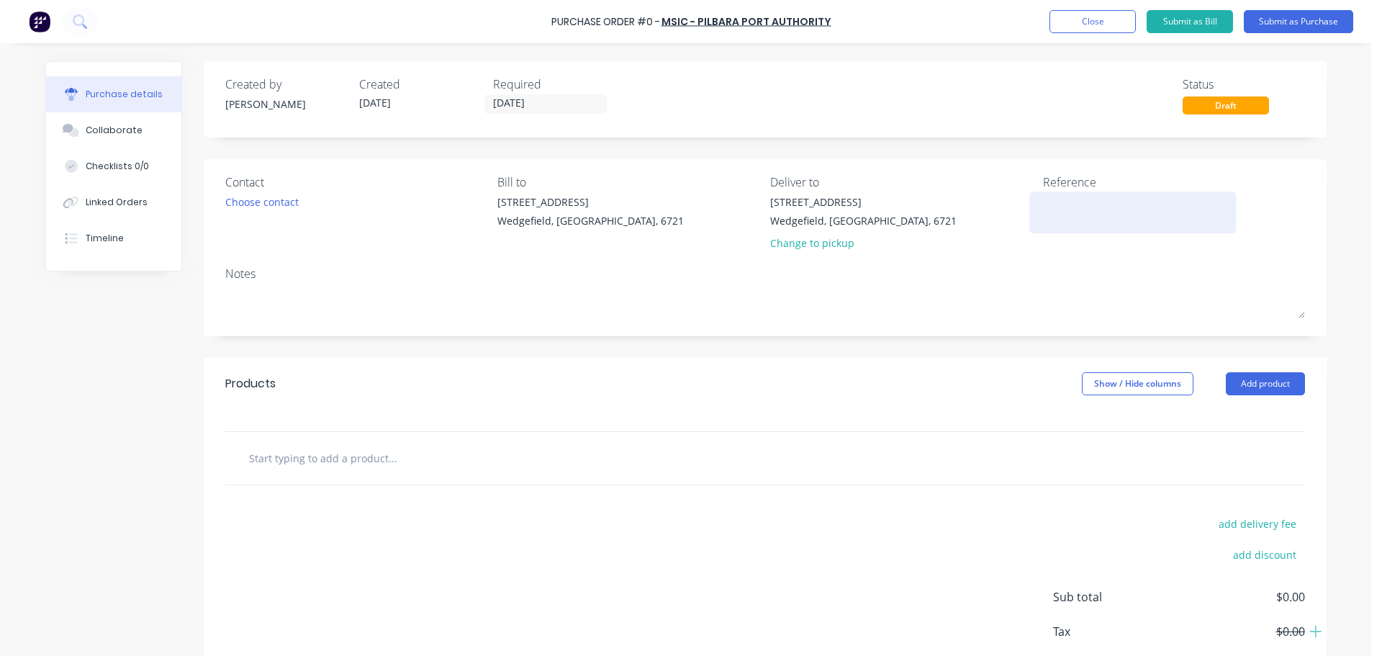
click at [1077, 222] on textarea at bounding box center [1133, 210] width 180 height 32
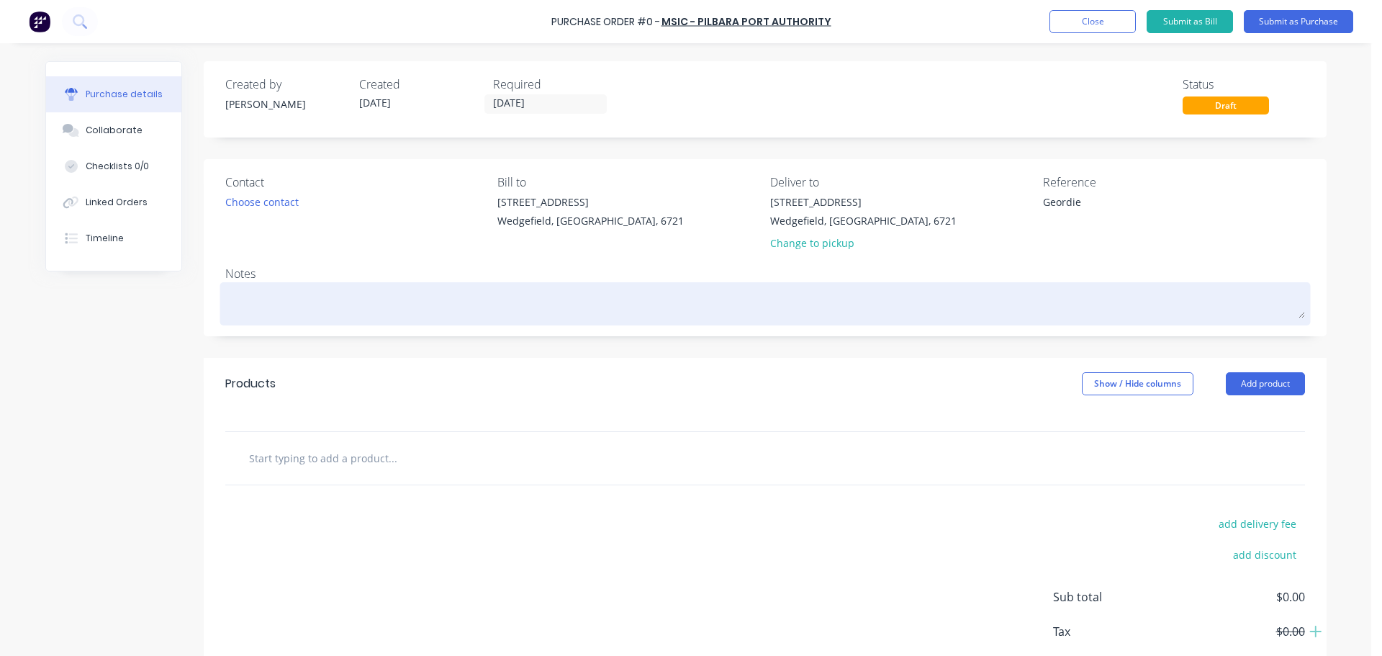
click at [252, 289] on textarea at bounding box center [765, 302] width 1080 height 32
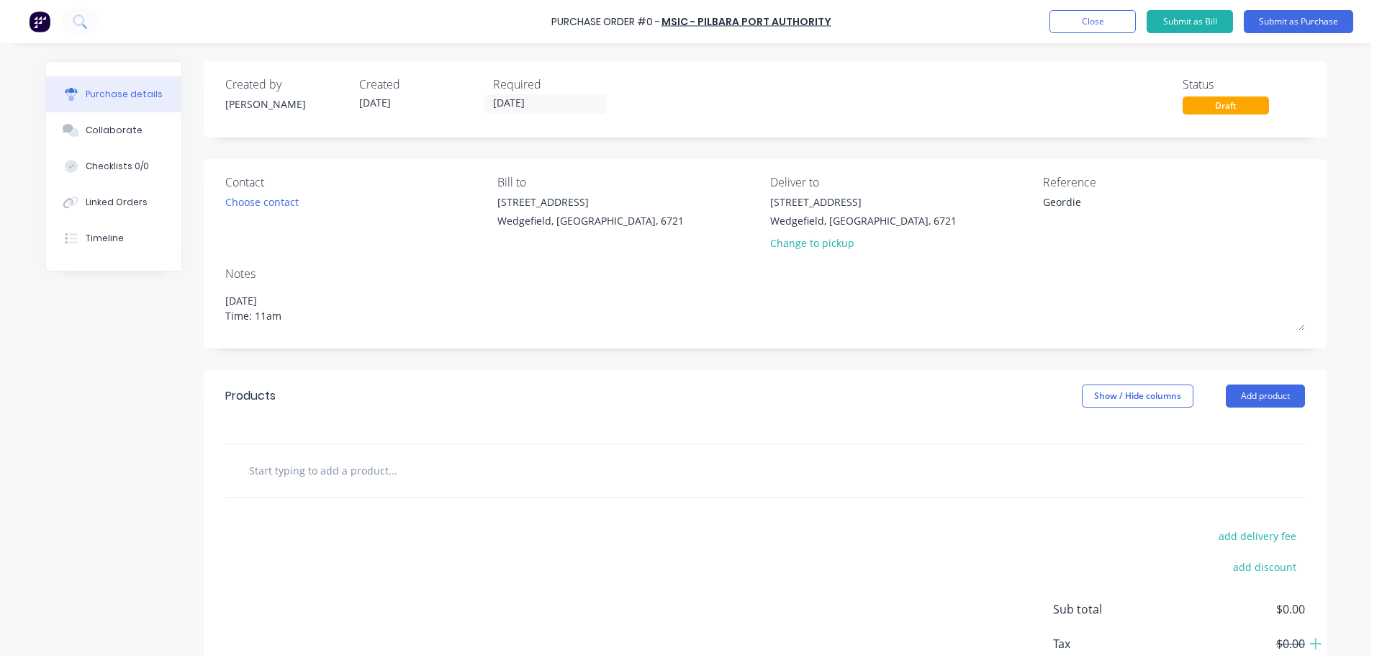
click at [271, 469] on input "text" at bounding box center [392, 470] width 288 height 29
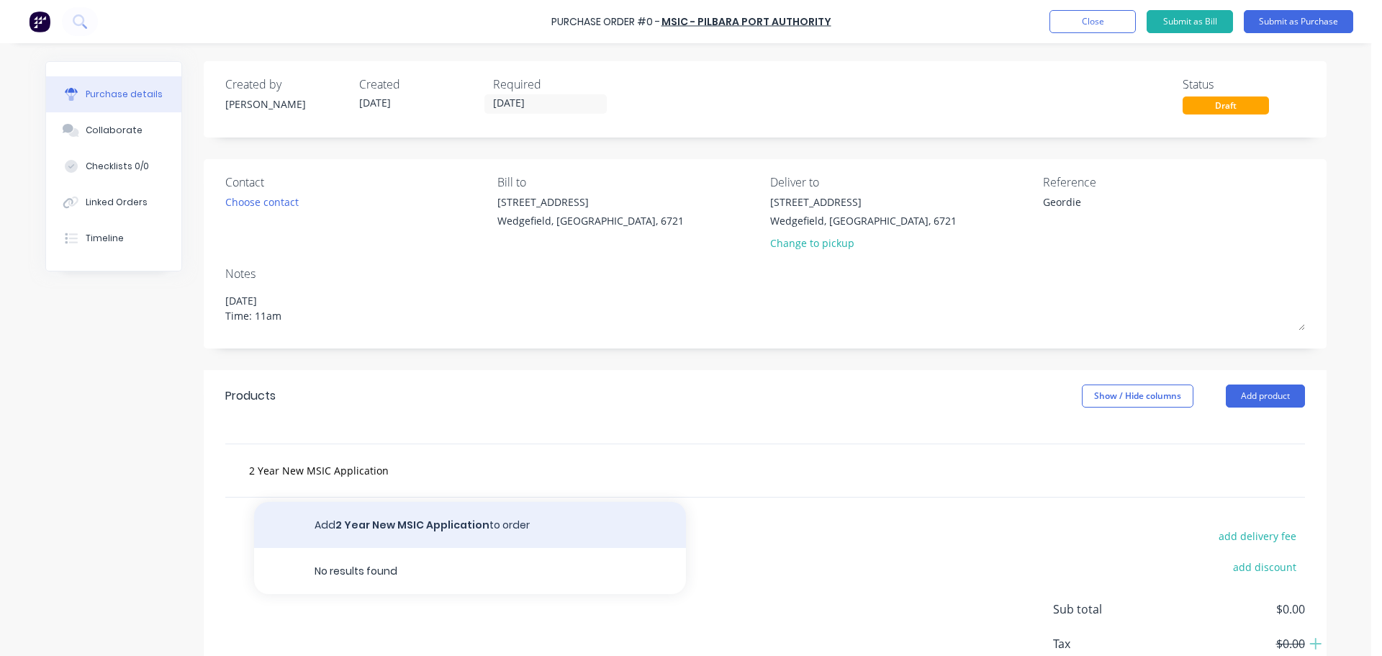
click at [402, 510] on button "Add 2 Year New MSIC Application to order" at bounding box center [470, 525] width 432 height 46
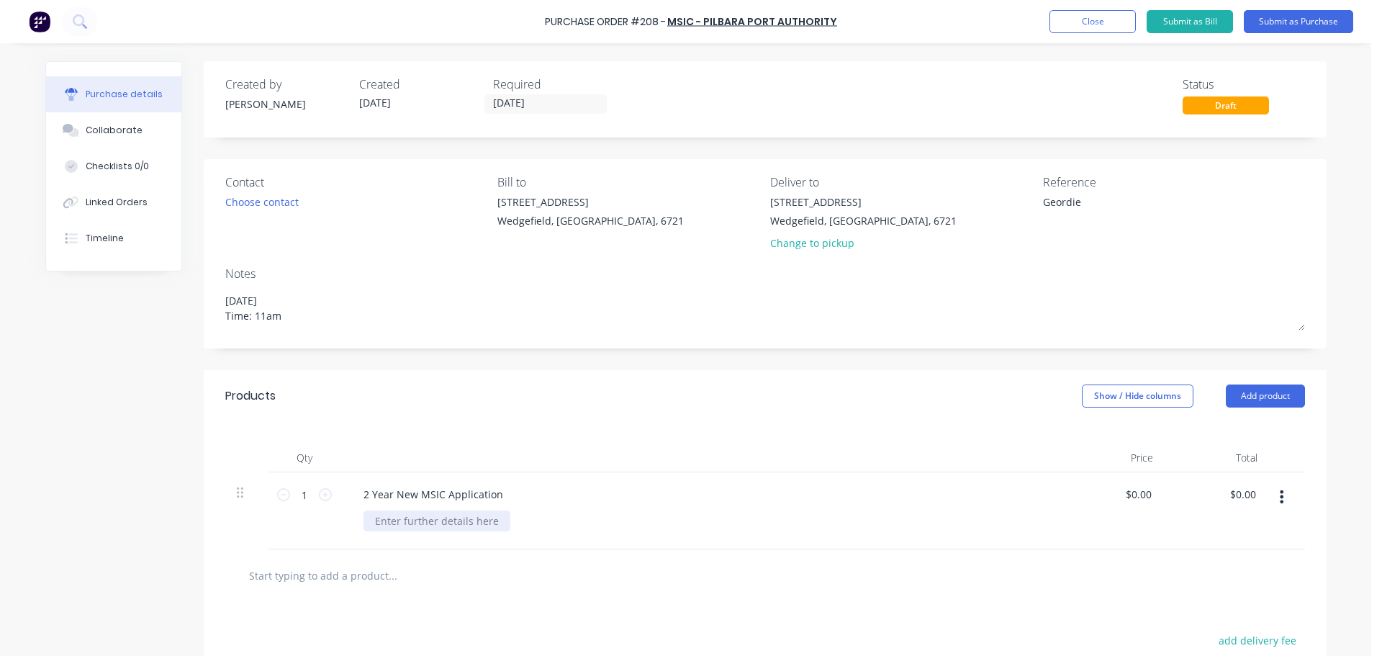
click at [386, 518] on div at bounding box center [436, 520] width 147 height 21
click at [1142, 505] on div "$0.00 $0.00" at bounding box center [1112, 510] width 104 height 77
click at [1136, 497] on input "0.00" at bounding box center [1137, 494] width 33 height 21
click at [1136, 497] on input "0.00" at bounding box center [1140, 494] width 27 height 21
click at [1308, 17] on button "Submit as Purchase" at bounding box center [1298, 21] width 109 height 23
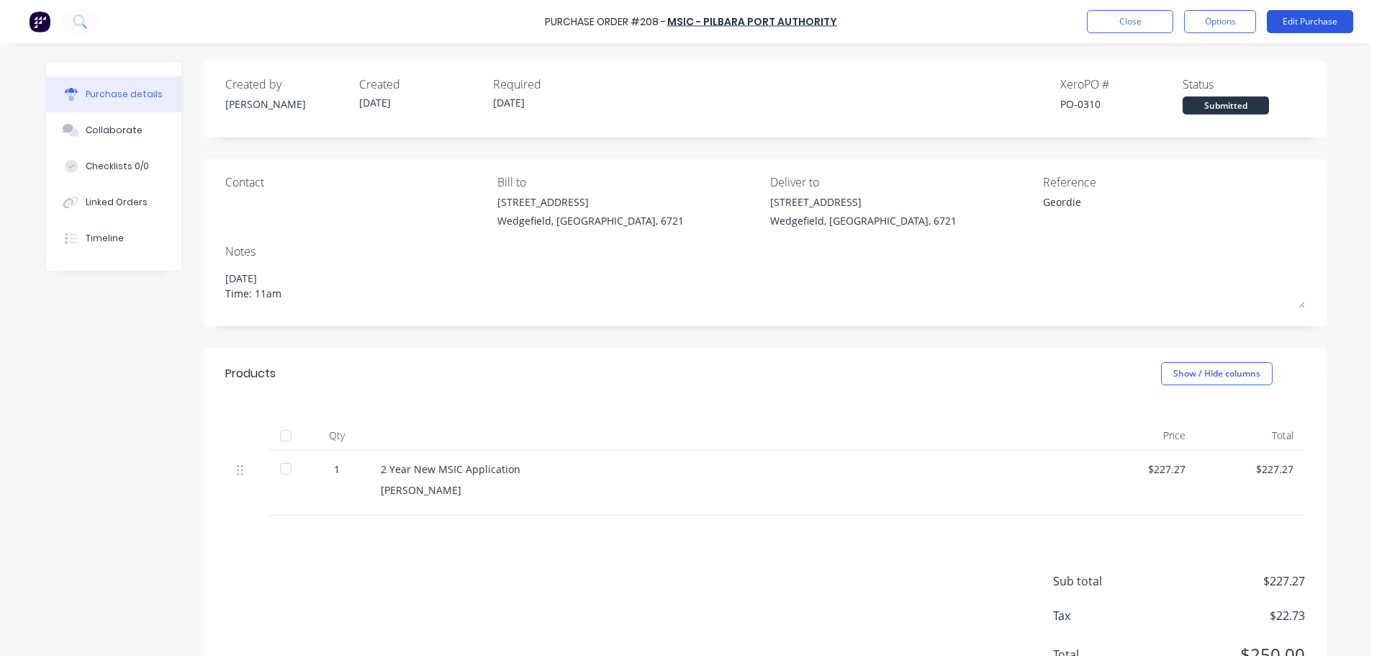
click at [1322, 21] on button "Edit Purchase" at bounding box center [1310, 21] width 86 height 23
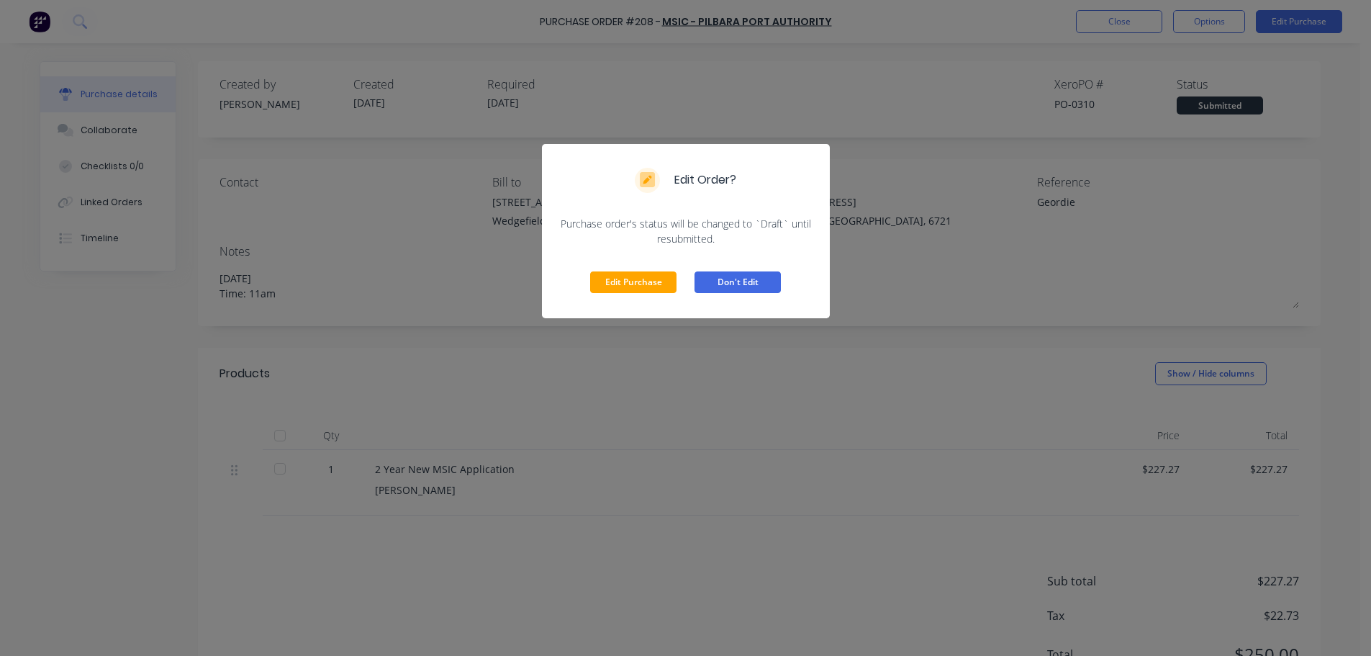
click at [728, 282] on button "Don't Edit" at bounding box center [738, 282] width 86 height 22
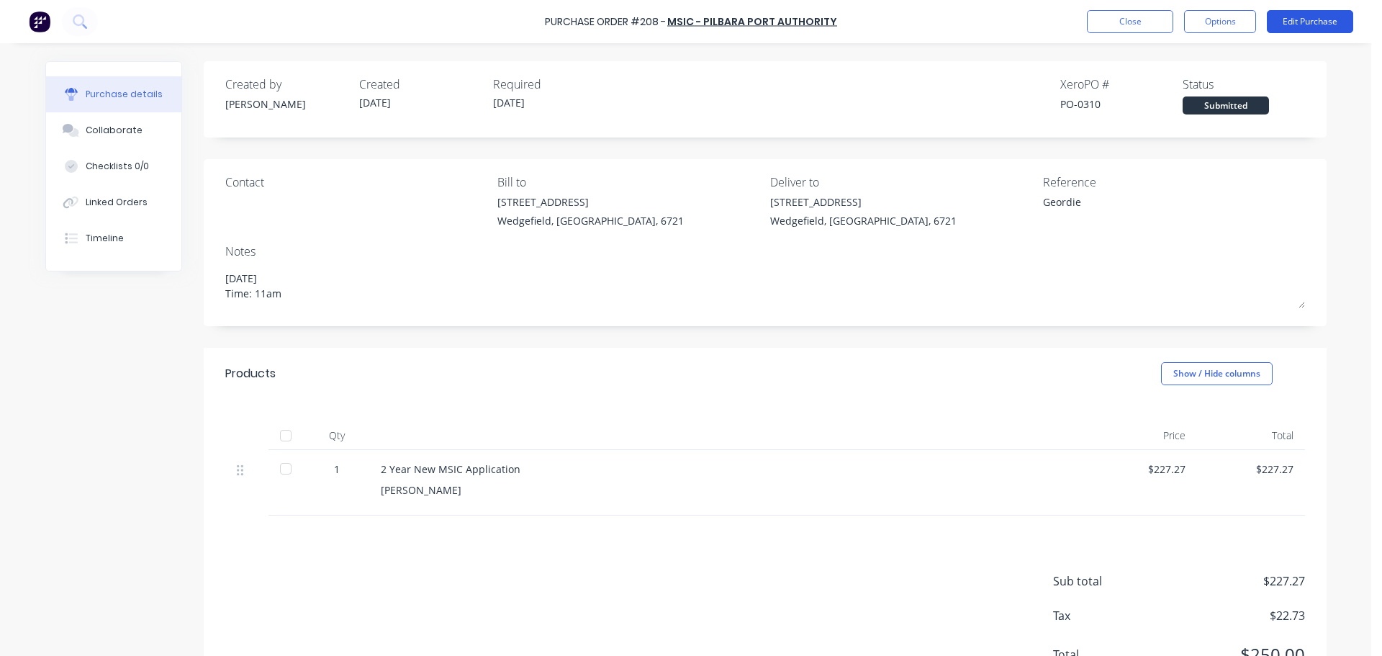
click at [1304, 22] on button "Edit Purchase" at bounding box center [1310, 21] width 86 height 23
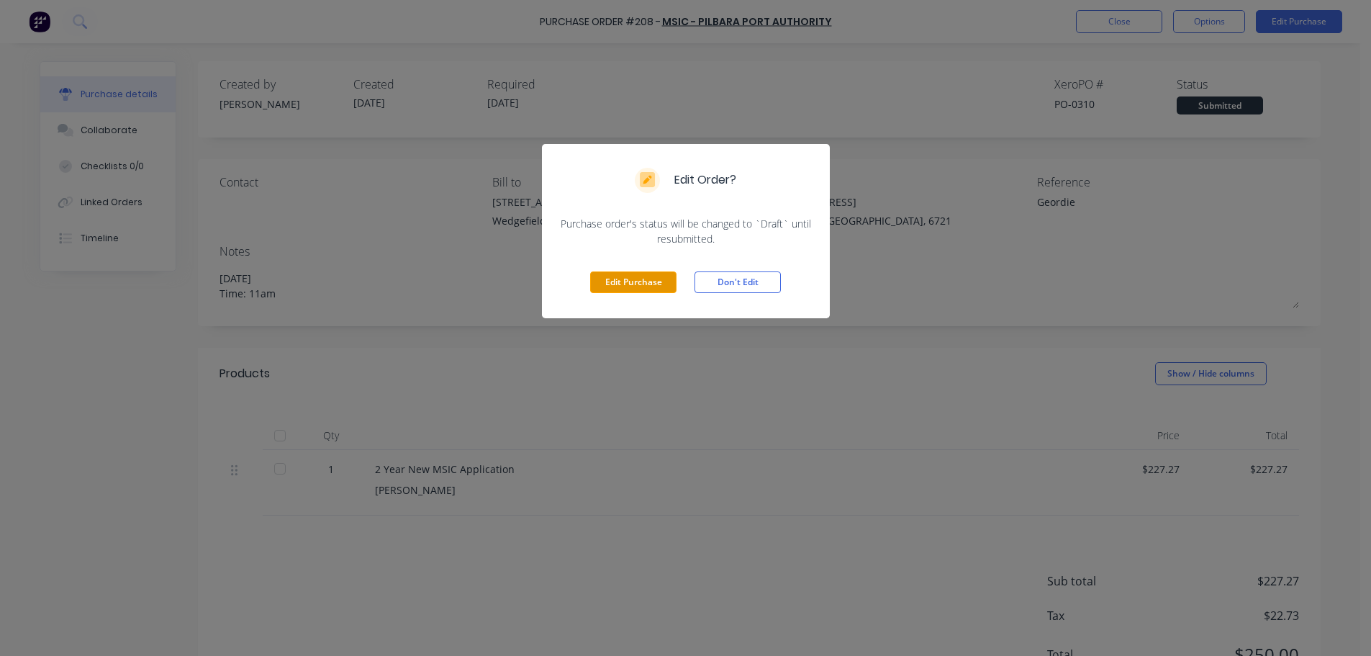
click at [623, 279] on button "Edit Purchase" at bounding box center [633, 282] width 86 height 22
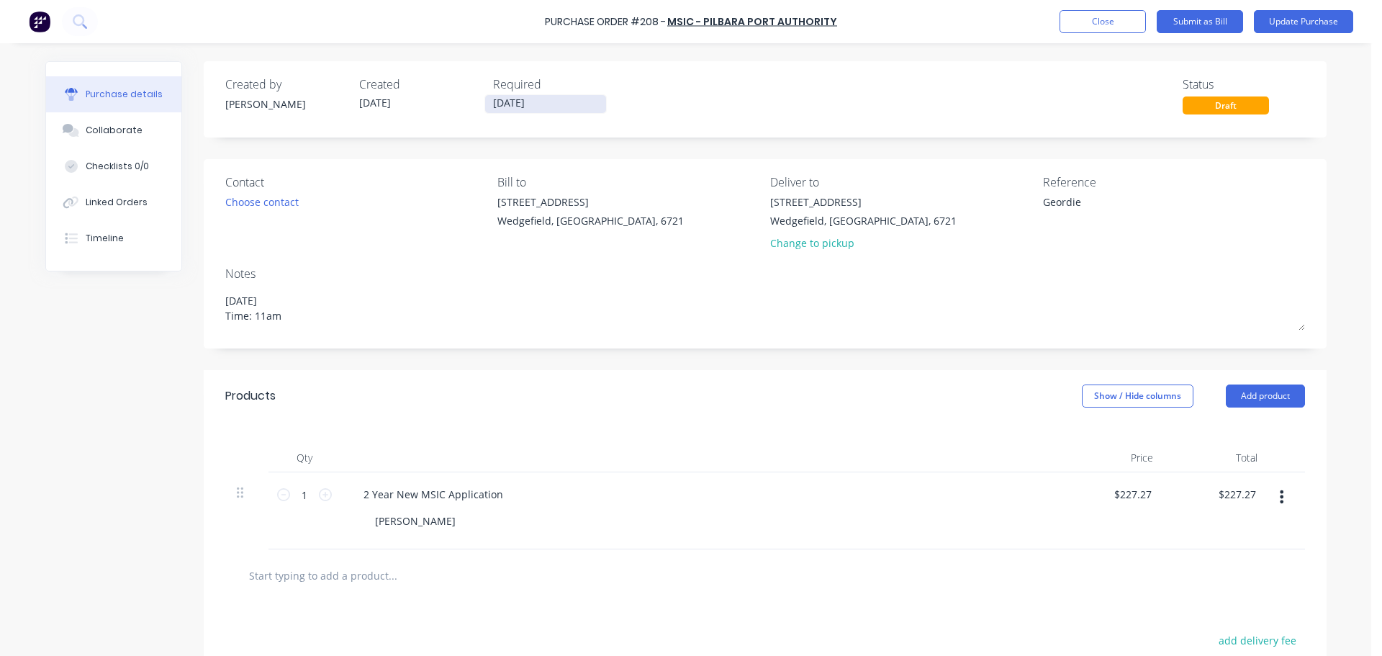
click at [528, 106] on input "[DATE]" at bounding box center [545, 104] width 121 height 18
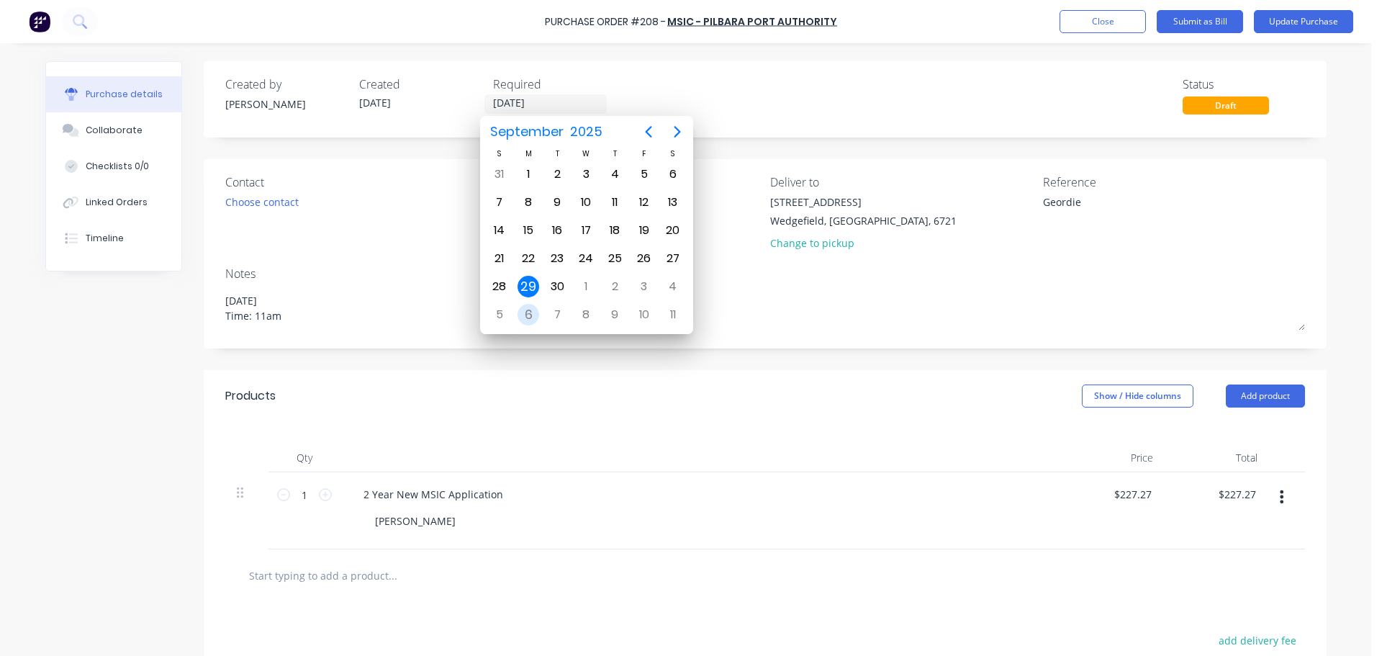
click at [531, 308] on div "6" at bounding box center [529, 315] width 22 height 22
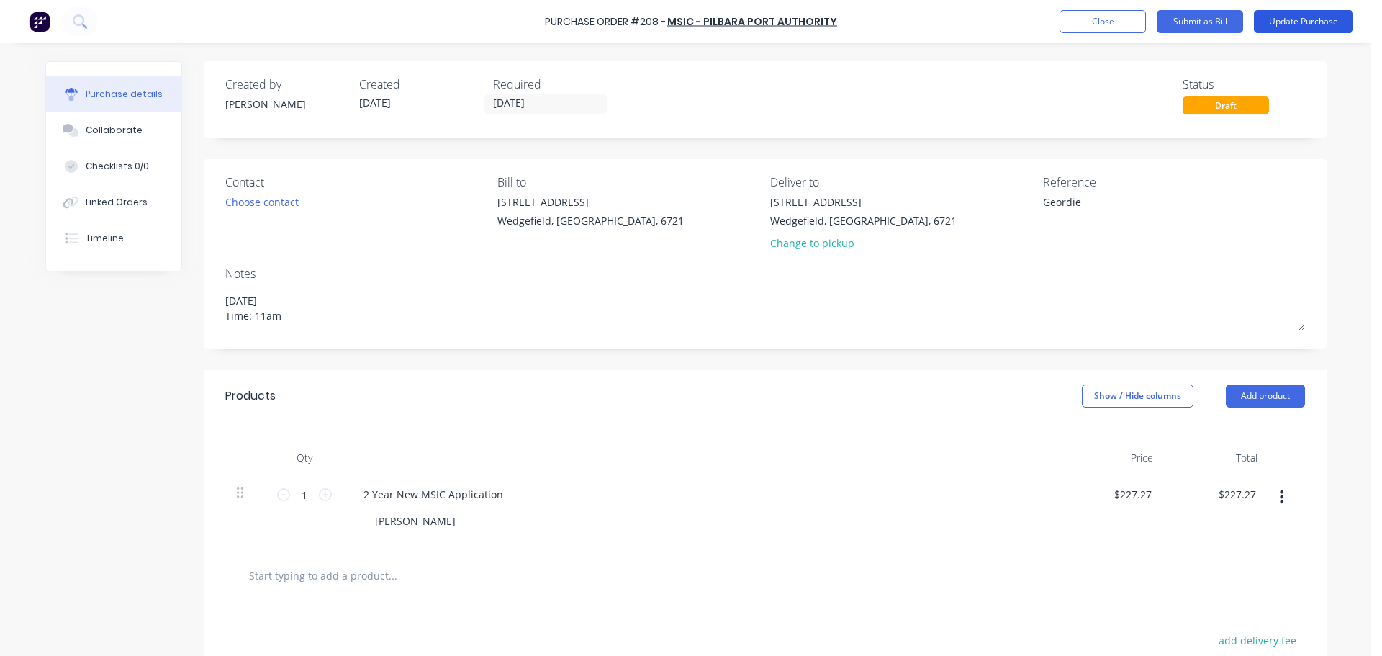
click at [1295, 17] on button "Update Purchase" at bounding box center [1303, 21] width 99 height 23
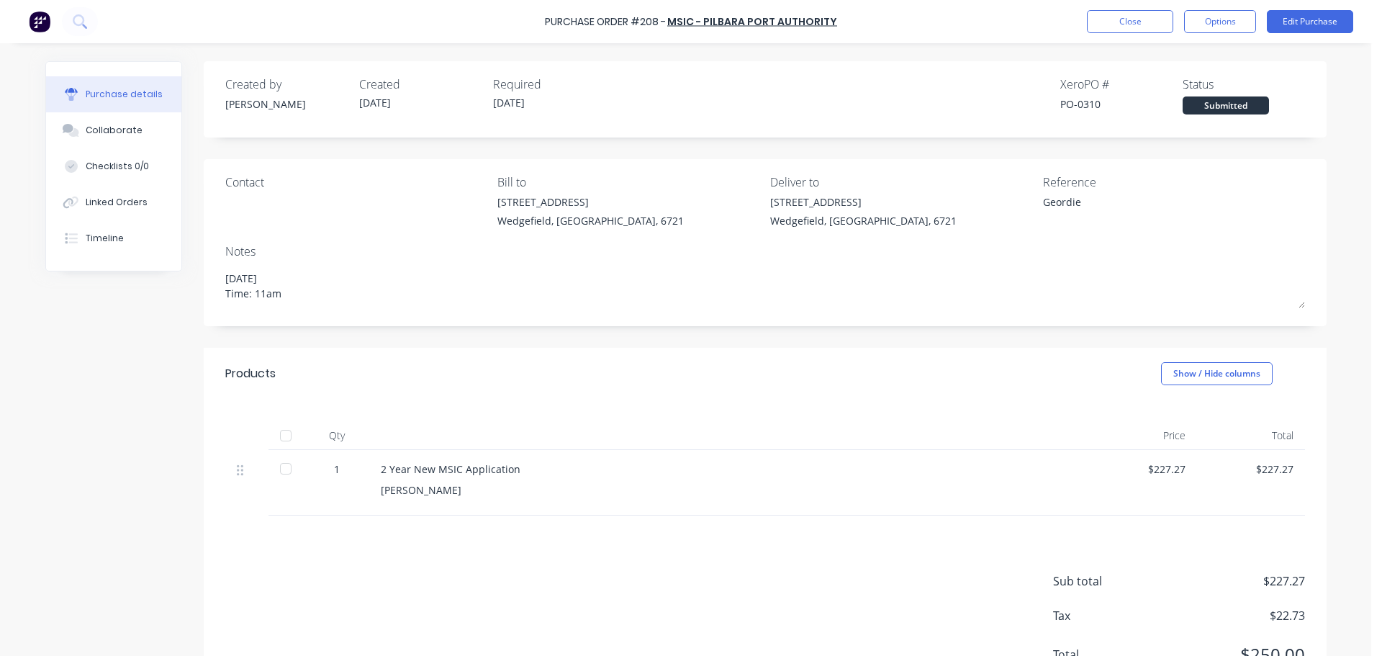
click at [1123, 9] on div "Purchase Order #208 - MSIC - Pilbara Port Authority Close Options Edit Purchase" at bounding box center [691, 21] width 1382 height 43
click at [1129, 18] on button "Close" at bounding box center [1130, 21] width 86 height 23
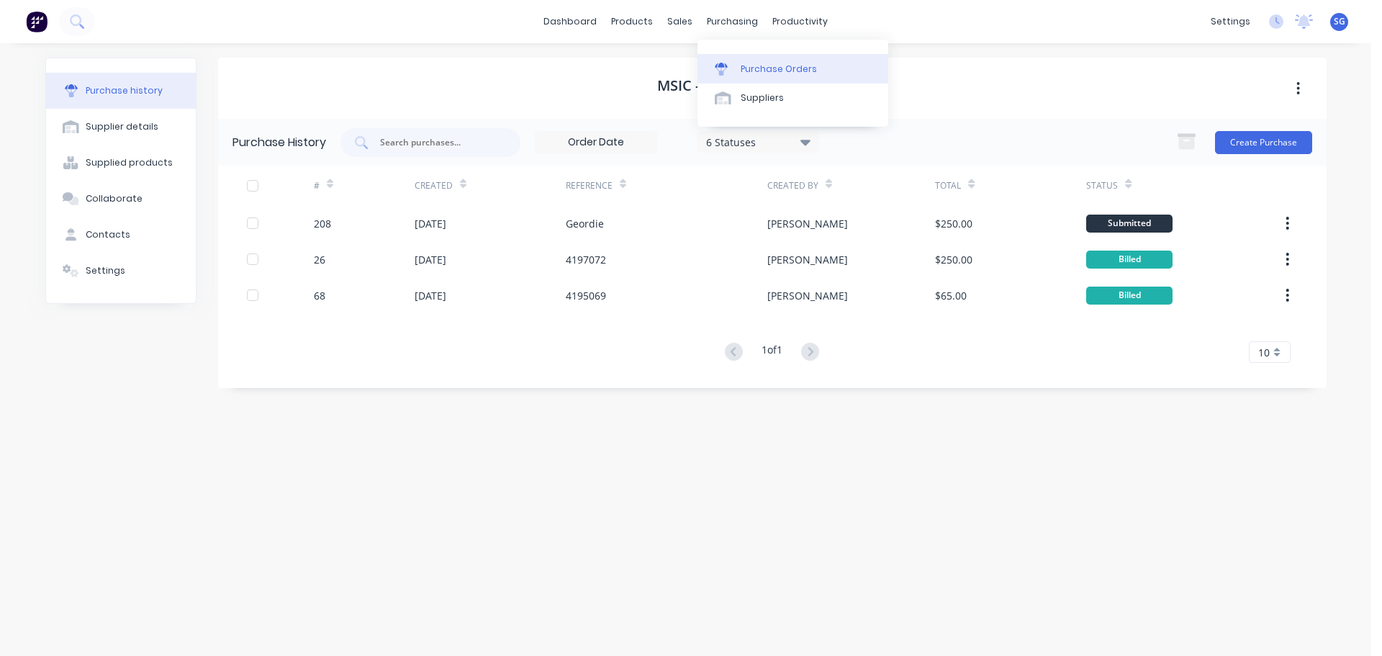
click at [772, 77] on link "Purchase Orders" at bounding box center [792, 68] width 191 height 29
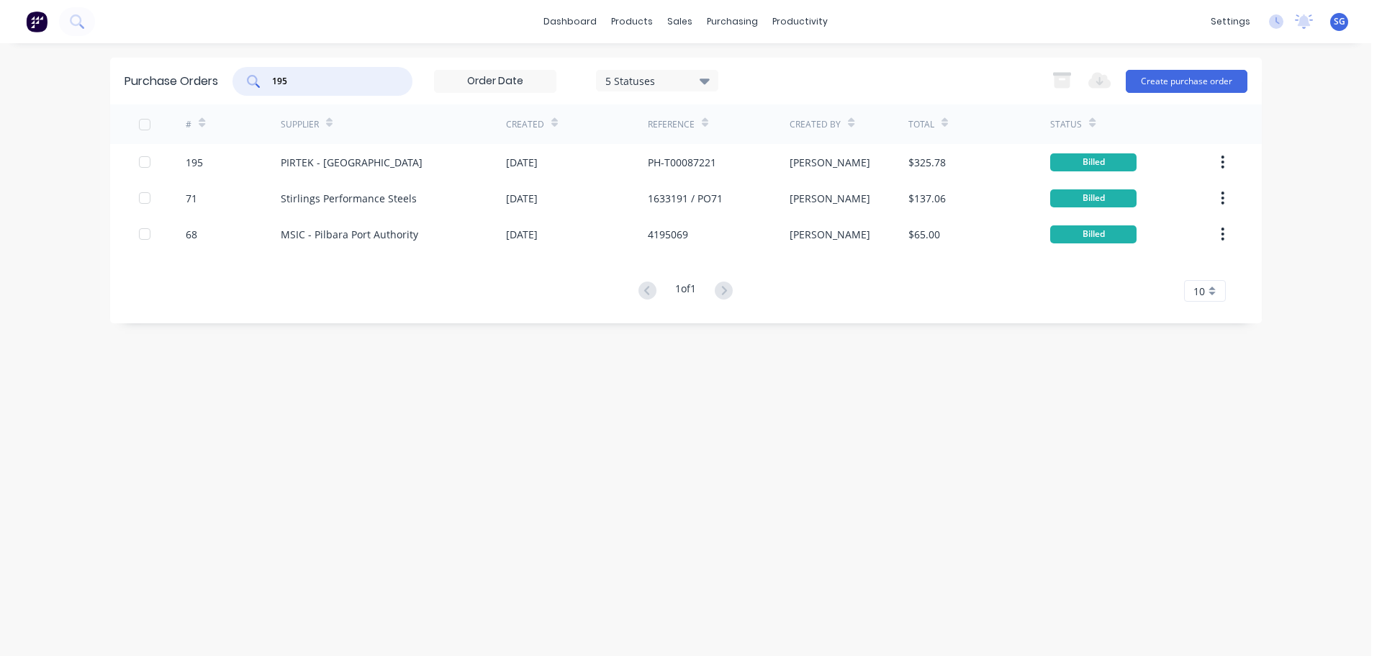
click at [300, 87] on input "195" at bounding box center [330, 81] width 119 height 14
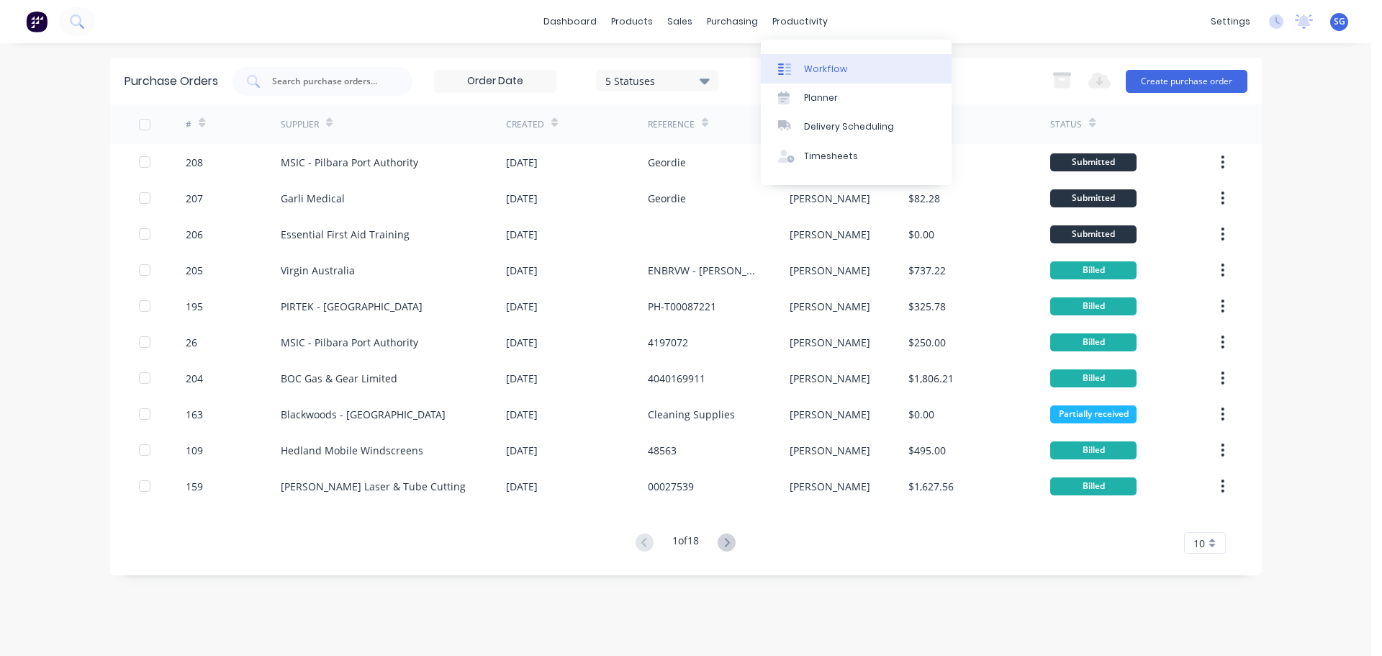
click at [800, 64] on link "Workflow" at bounding box center [856, 68] width 191 height 29
